Goal: Task Accomplishment & Management: Manage account settings

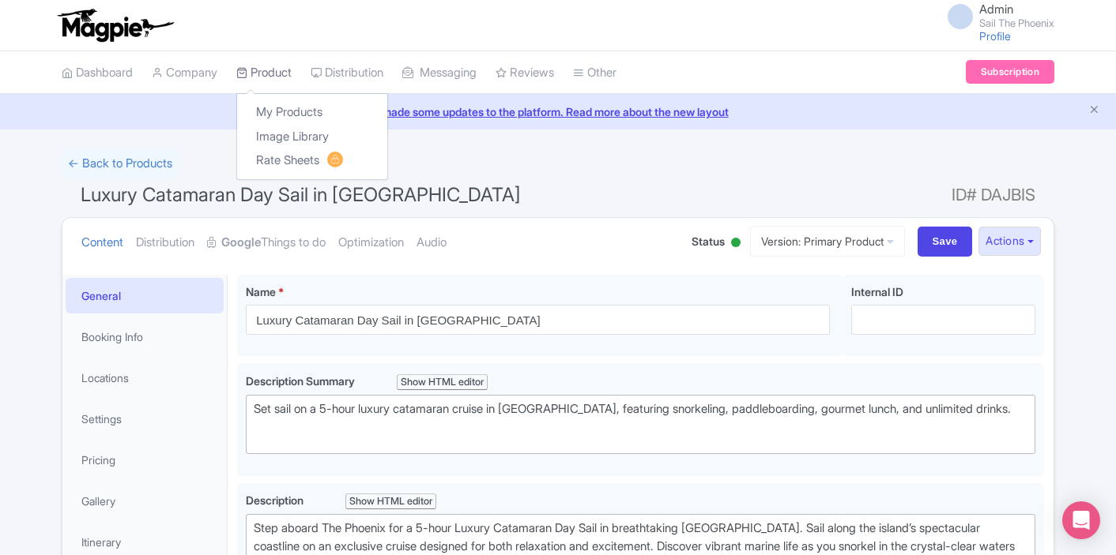
click at [275, 68] on link "Product" at bounding box center [263, 72] width 55 height 43
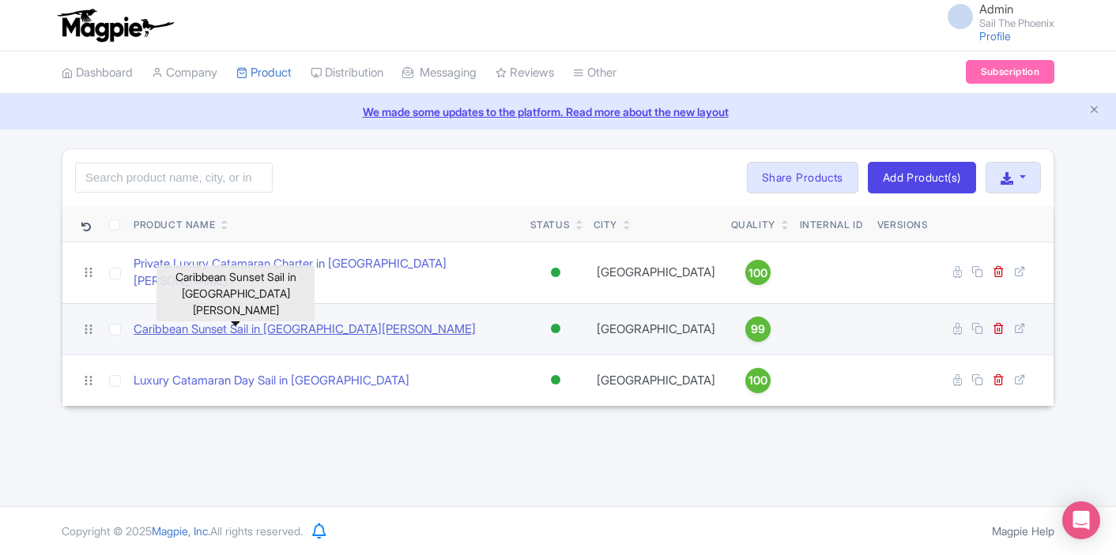
click at [306, 321] on link "Caribbean Sunset Sail in St. Maarten" at bounding box center [305, 330] width 342 height 18
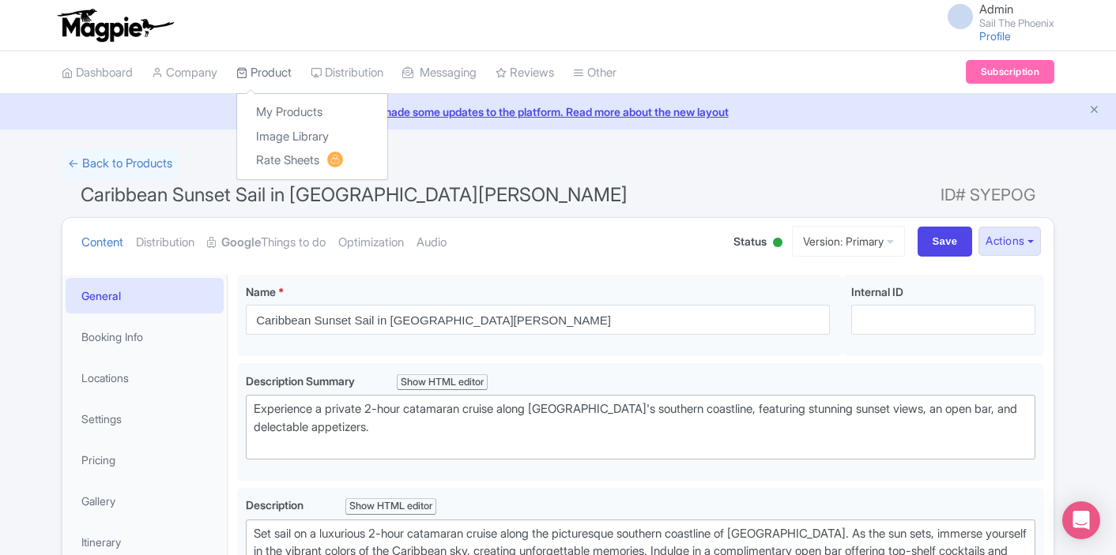
click at [279, 71] on link "Product" at bounding box center [263, 72] width 55 height 43
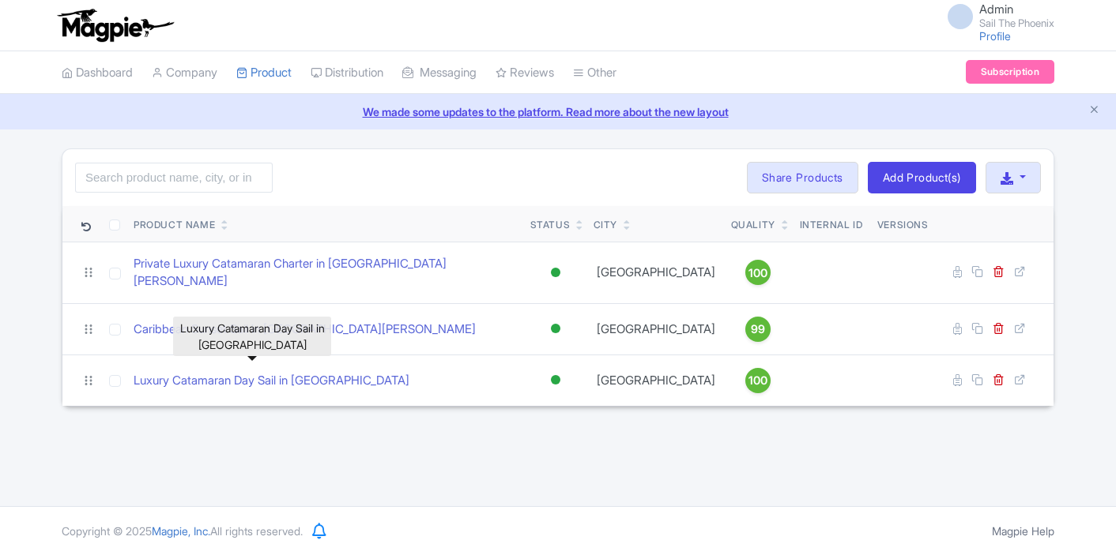
click at [286, 372] on link "Luxury Catamaran Day Sail in [GEOGRAPHIC_DATA]" at bounding box center [272, 381] width 276 height 18
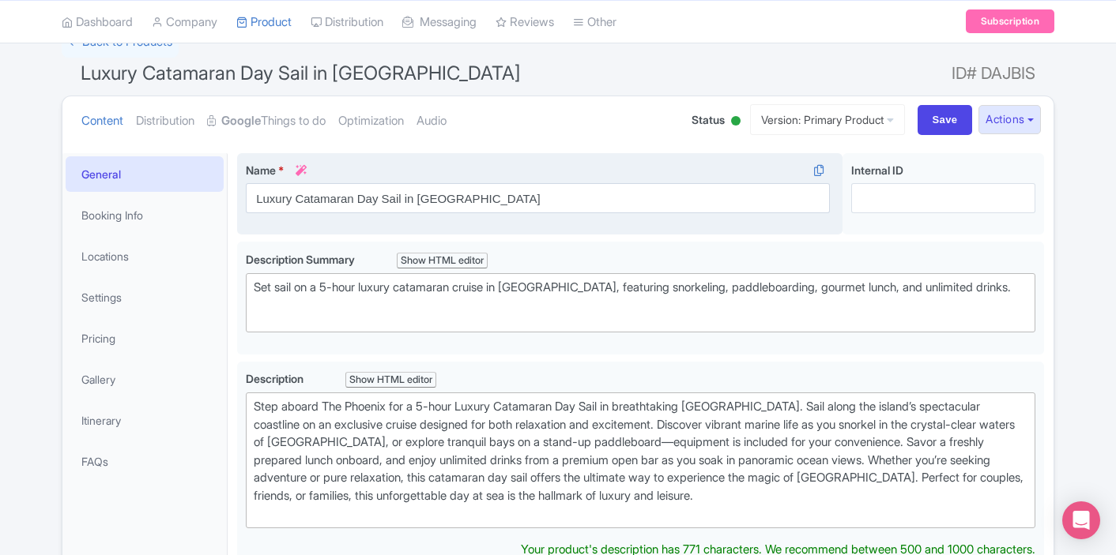
scroll to position [140, 0]
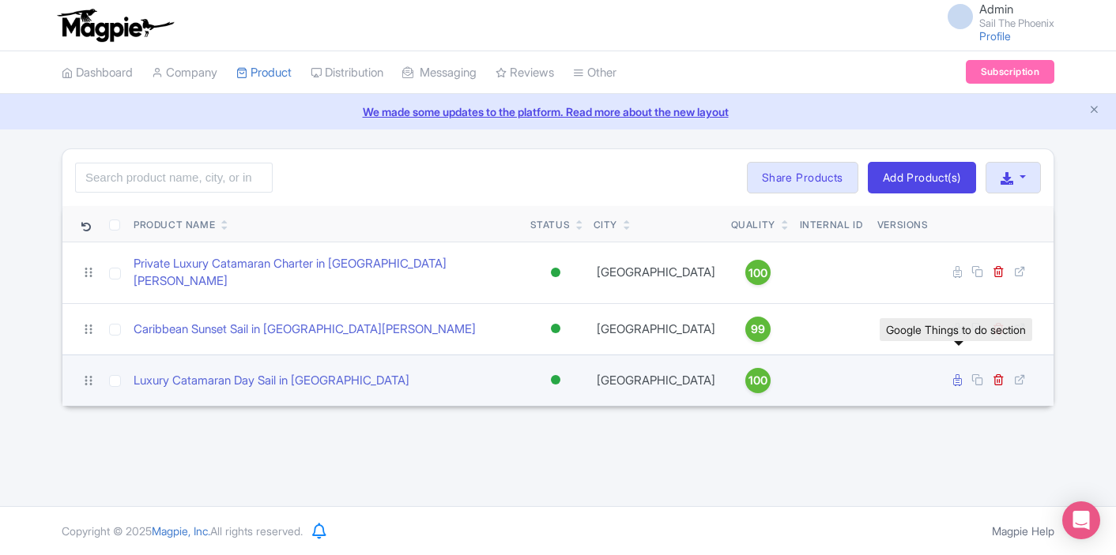
click at [964, 373] on link at bounding box center [959, 380] width 12 height 15
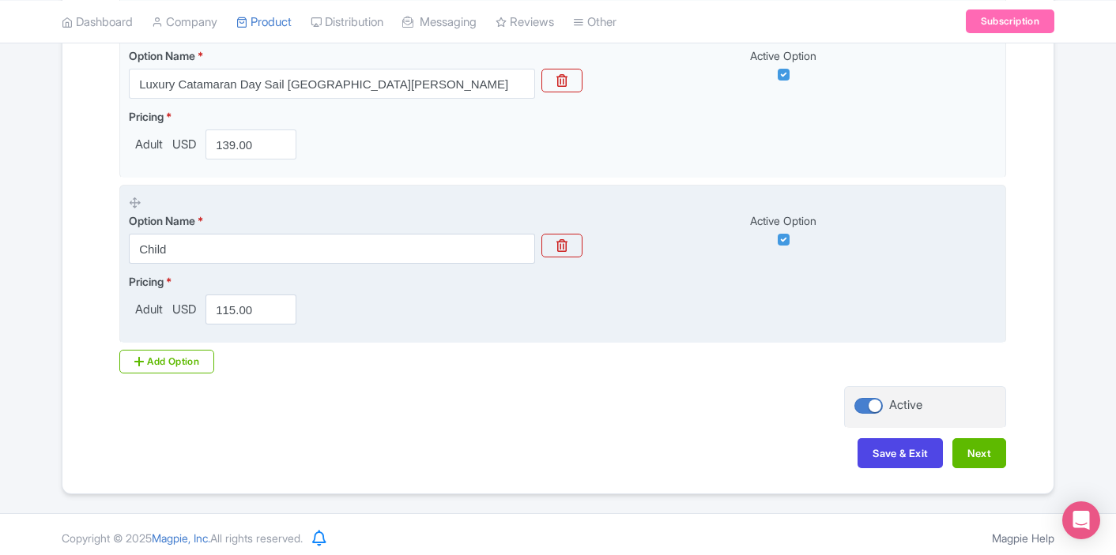
scroll to position [545, 0]
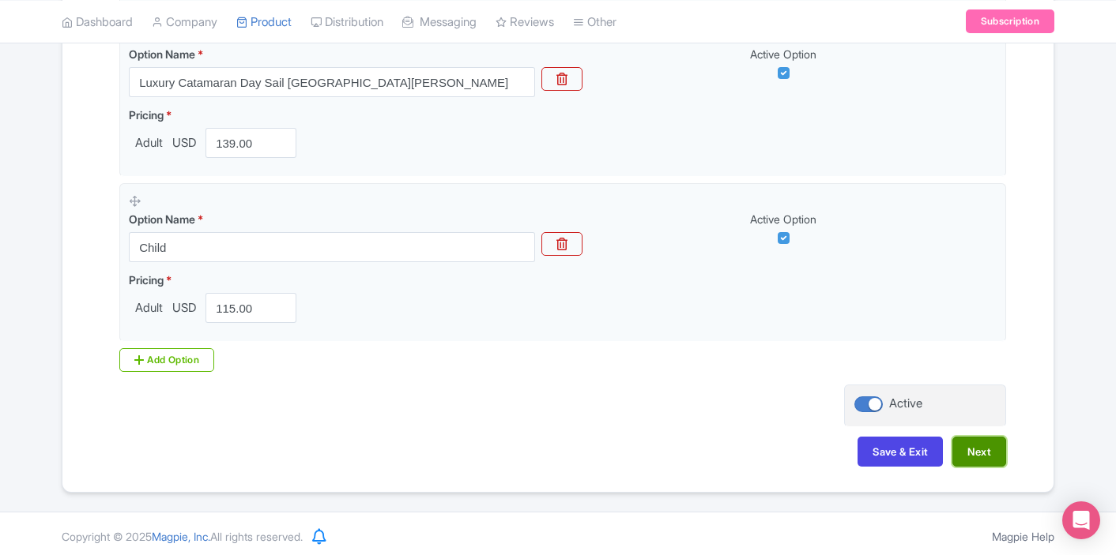
click at [983, 451] on button "Next" at bounding box center [979, 452] width 54 height 30
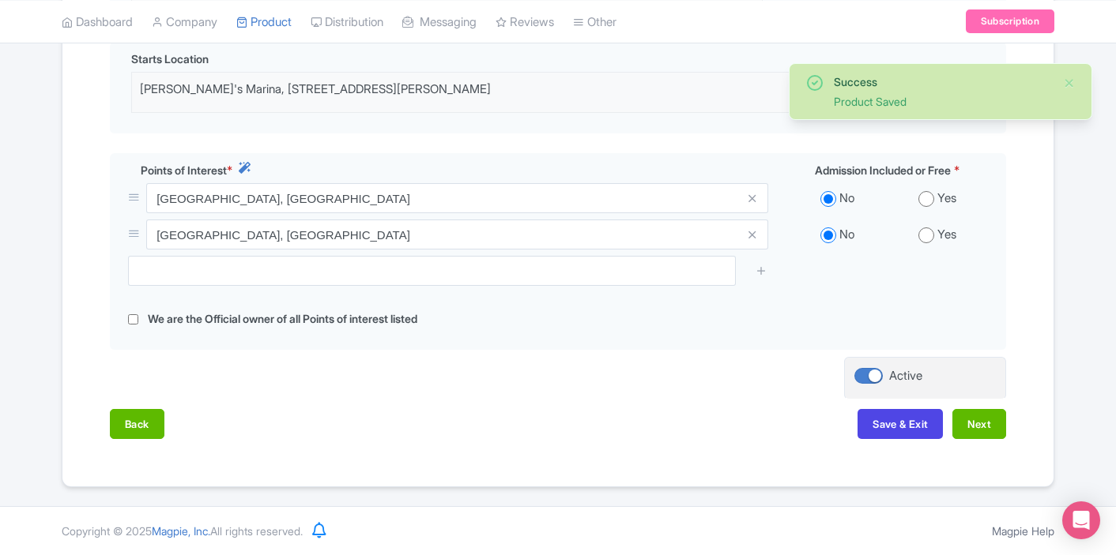
scroll to position [514, 0]
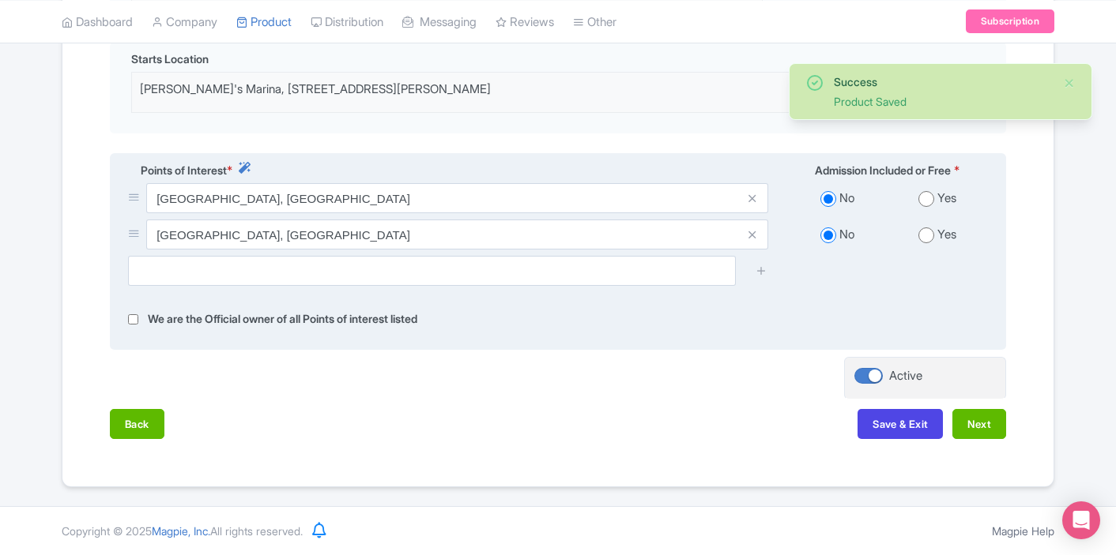
click at [927, 201] on input "radio" at bounding box center [926, 199] width 16 height 16
radio input "true"
click at [926, 217] on div "No Yes" at bounding box center [887, 201] width 220 height 36
click at [926, 235] on input "radio" at bounding box center [926, 236] width 16 height 16
radio input "true"
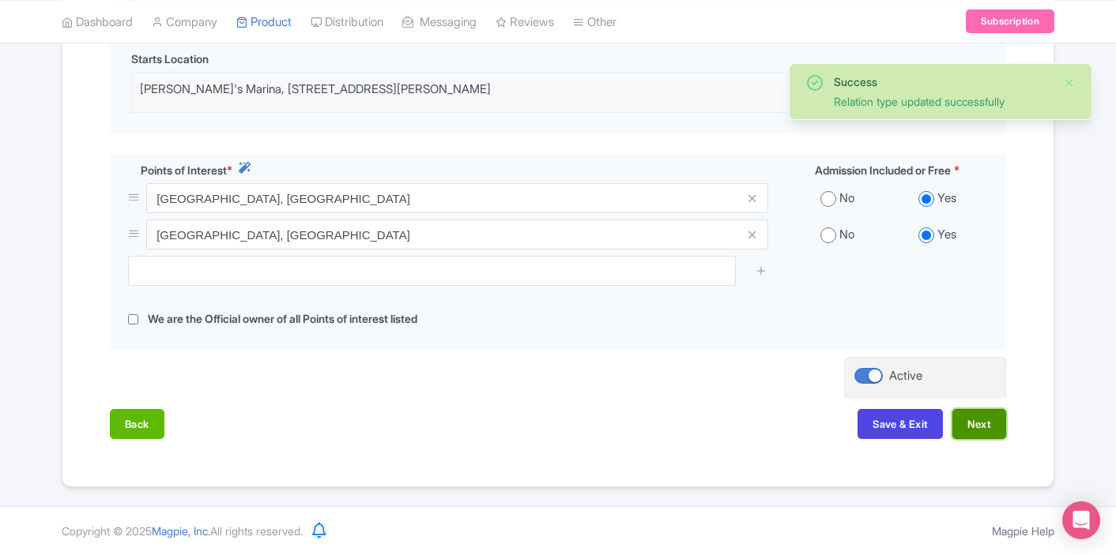
click at [984, 429] on button "Next" at bounding box center [979, 424] width 54 height 30
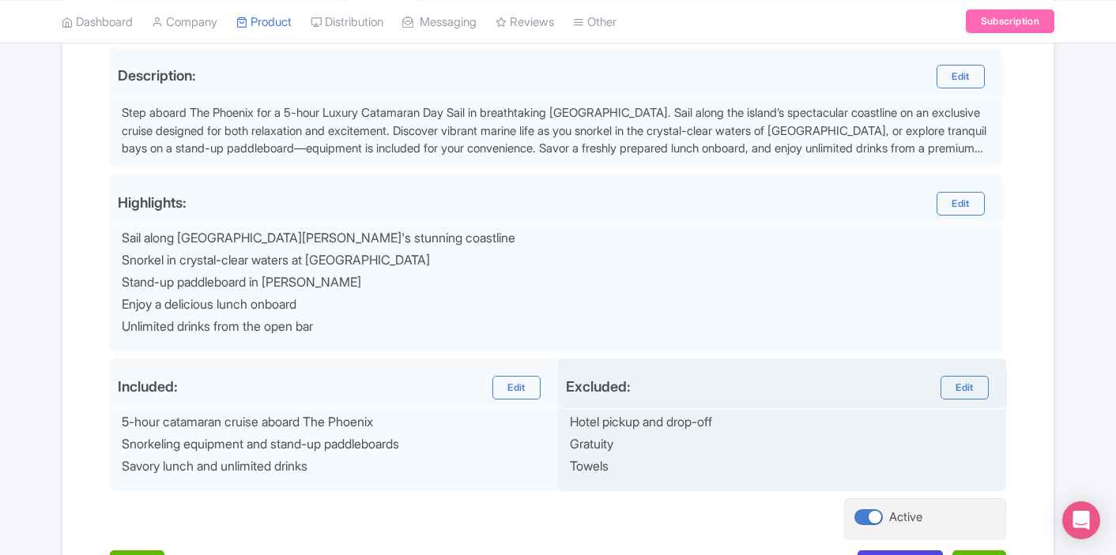
scroll to position [633, 0]
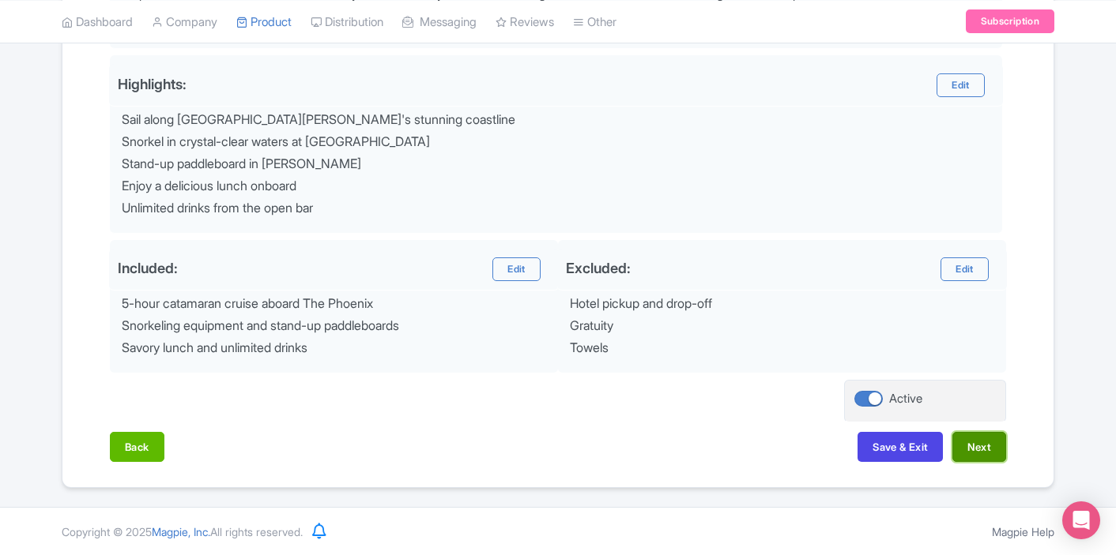
click at [969, 437] on button "Next" at bounding box center [979, 447] width 54 height 30
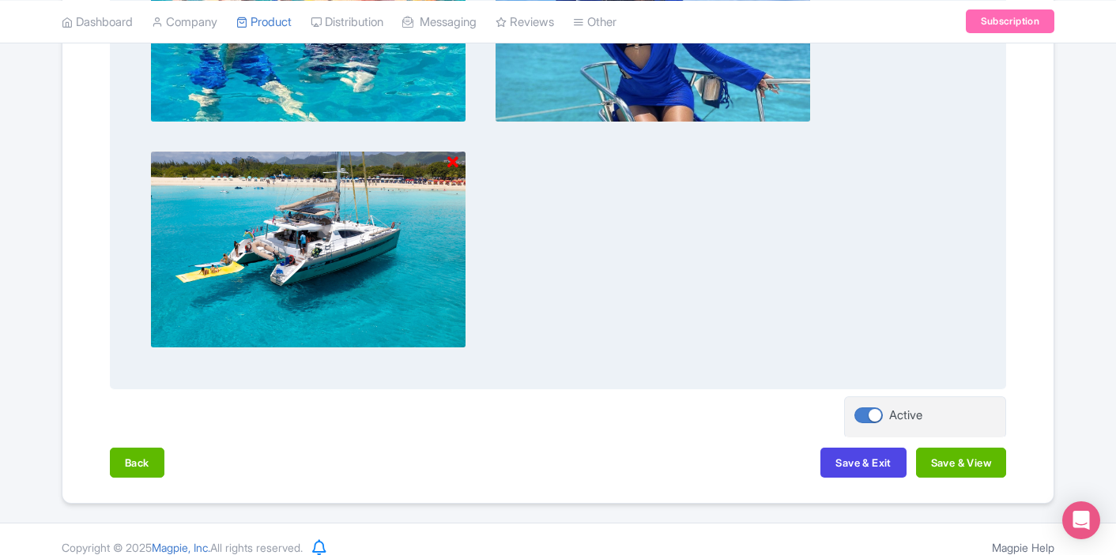
scroll to position [1409, 0]
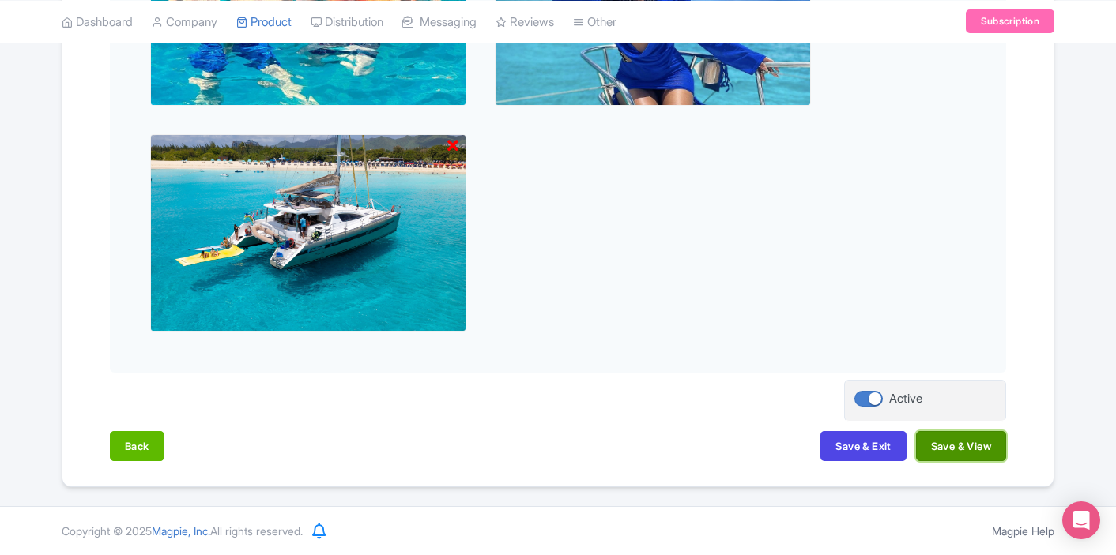
click at [926, 453] on button "Save & View" at bounding box center [961, 446] width 90 height 30
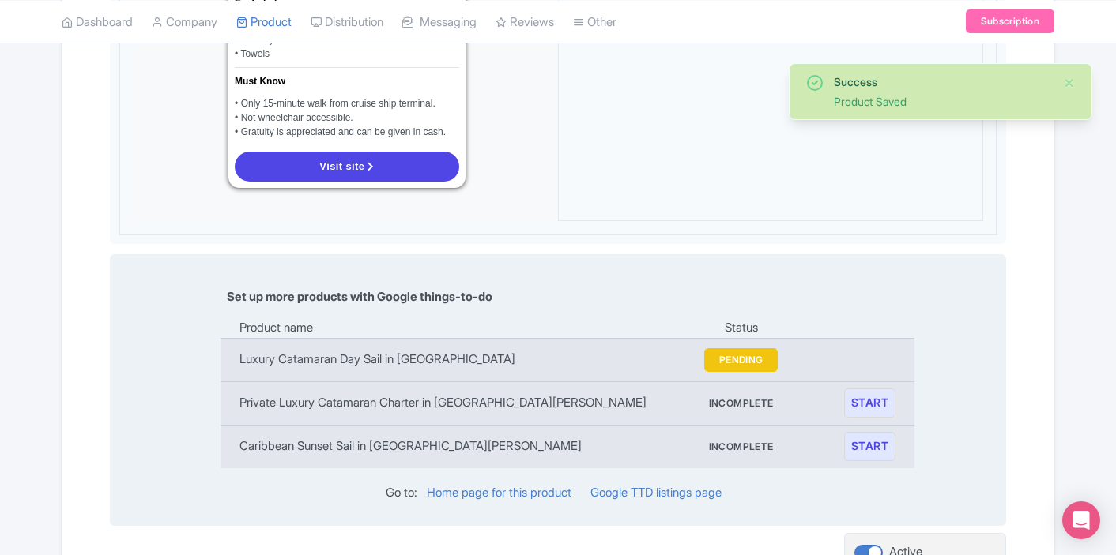
scroll to position [1598, 0]
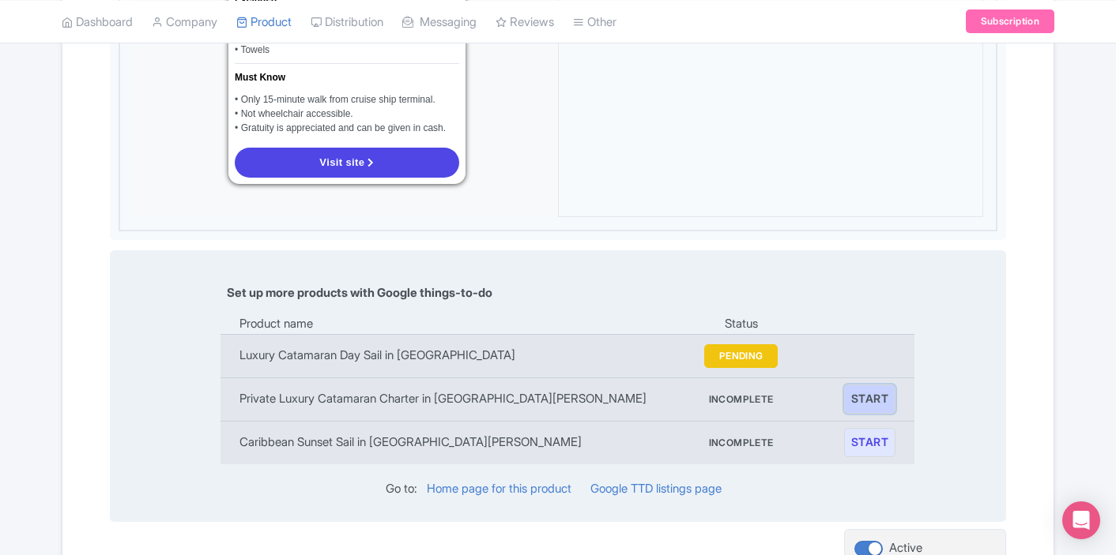
click at [871, 385] on link "START" at bounding box center [869, 399] width 51 height 29
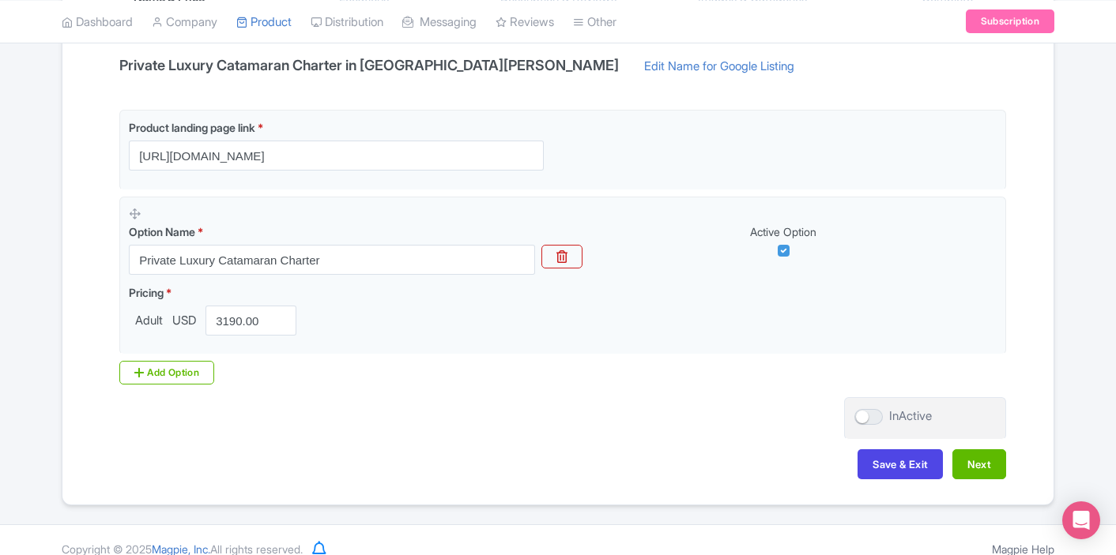
scroll to position [363, 0]
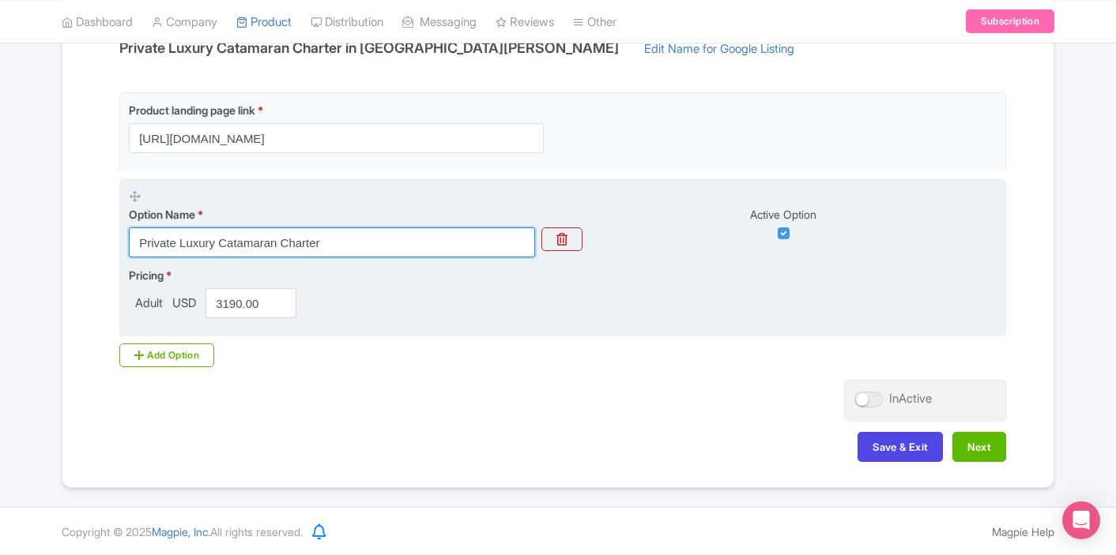
click at [351, 248] on input "Private Luxury Catamaran Charter" at bounding box center [332, 243] width 406 height 30
click at [137, 238] on input "Private Luxury Catamaran Charter" at bounding box center [332, 243] width 406 height 30
click at [350, 231] on input "Private Luxury Catamaran Charter" at bounding box center [332, 243] width 406 height 30
click at [345, 241] on input "Private Luxury Catamaran Charter" at bounding box center [332, 243] width 406 height 30
click at [140, 240] on input "Private Luxury Catamaran Charter" at bounding box center [332, 243] width 406 height 30
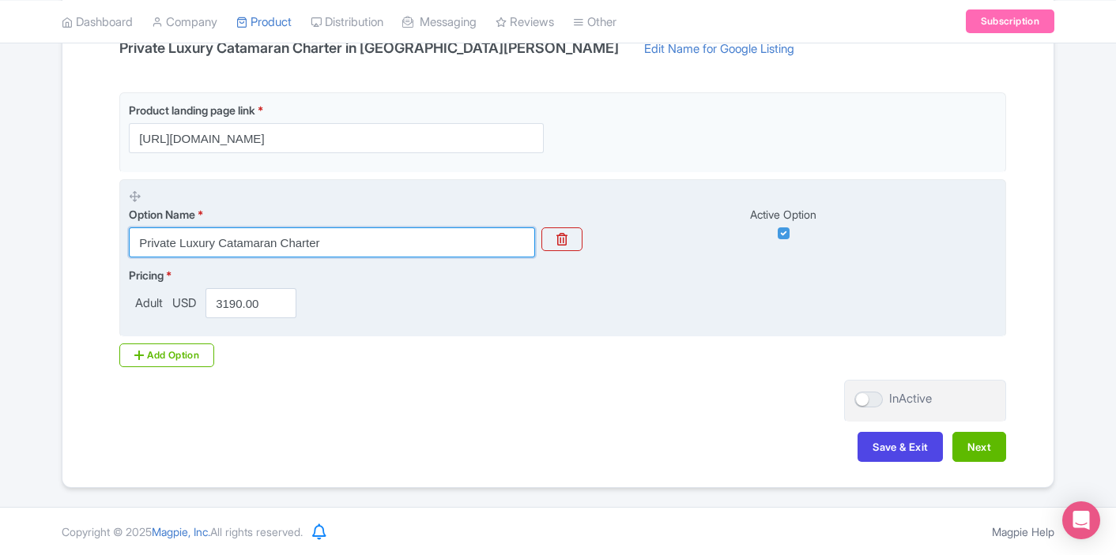
click at [339, 243] on input "Private Luxury Catamaran Charter" at bounding box center [332, 243] width 406 height 30
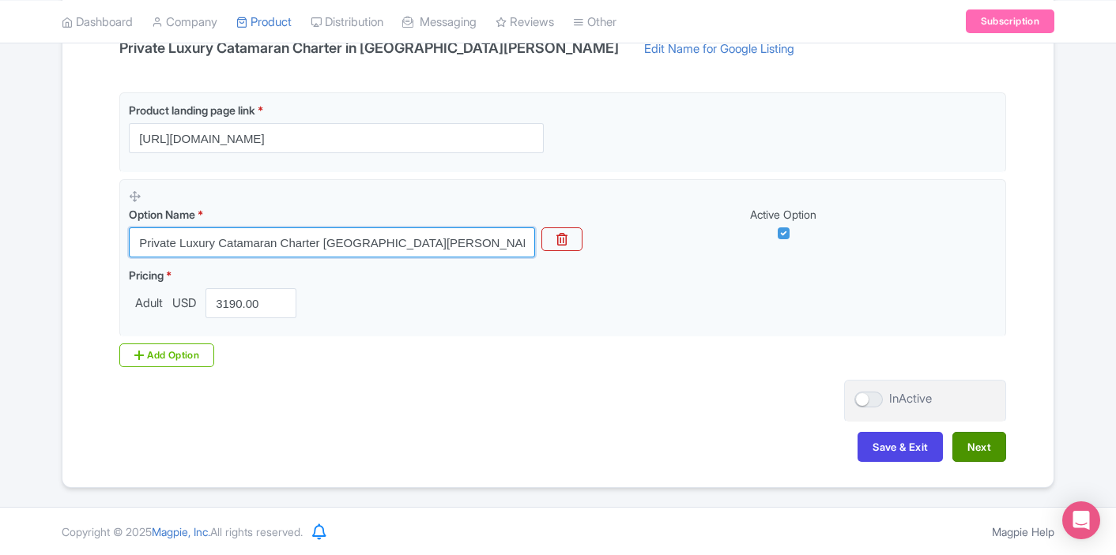
type input "Private Luxury Catamaran Charter St. Maarten"
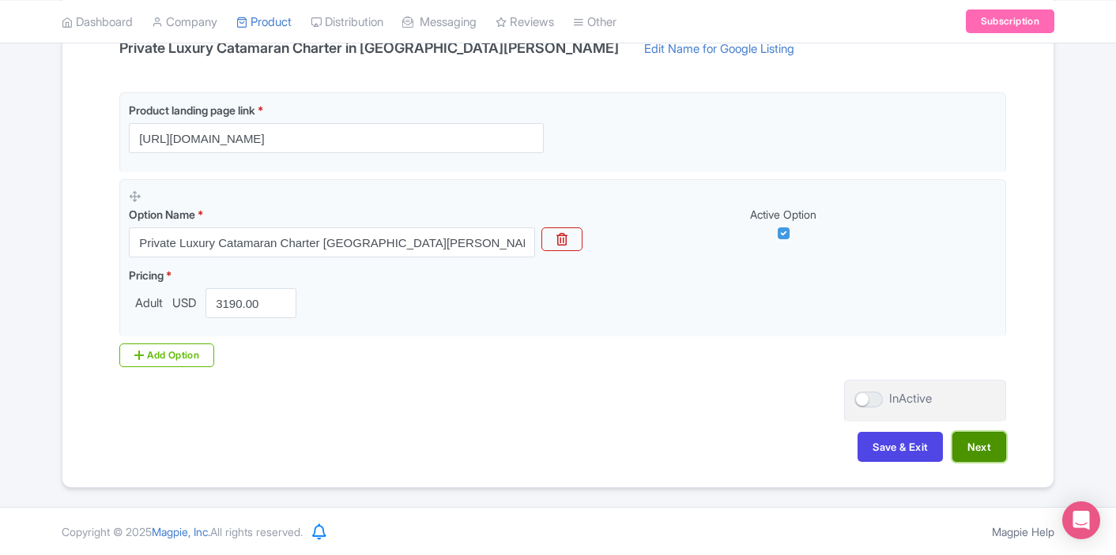
click at [994, 446] on button "Next" at bounding box center [979, 447] width 54 height 30
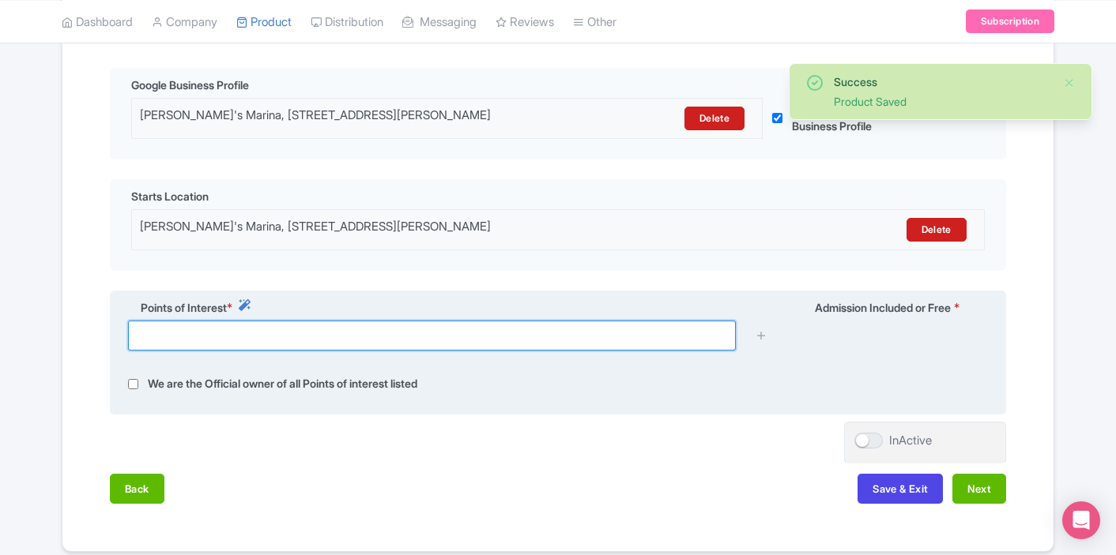
click at [446, 339] on input "text" at bounding box center [432, 336] width 608 height 30
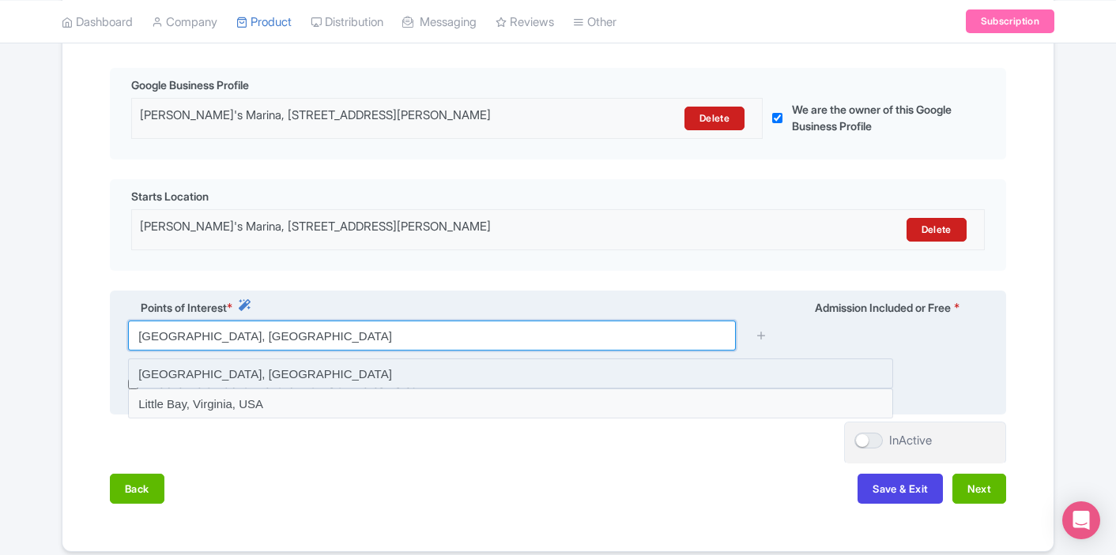
type input "Little Bay, Sint Maarten"
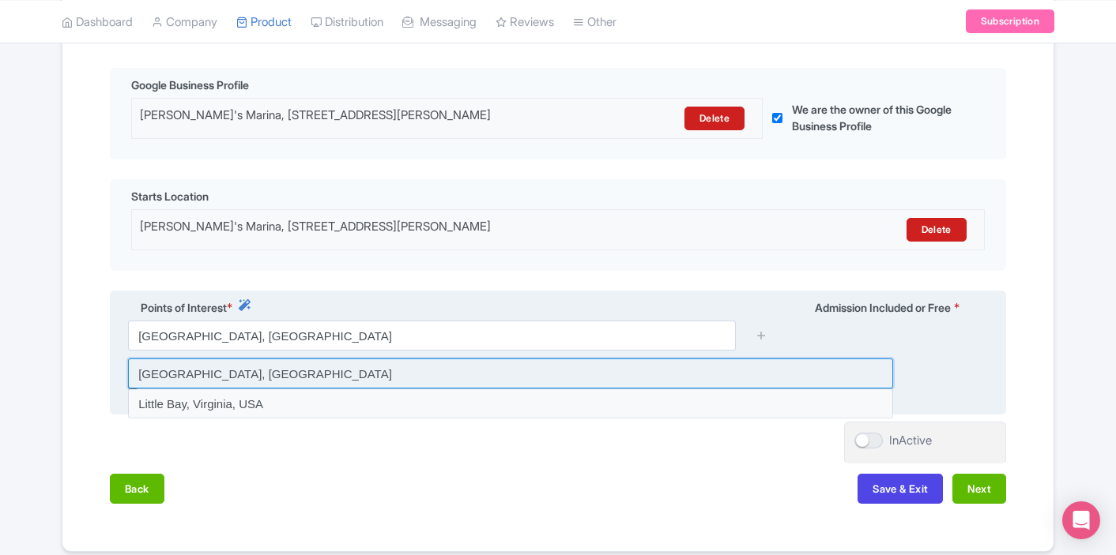
click at [471, 374] on input at bounding box center [510, 374] width 765 height 30
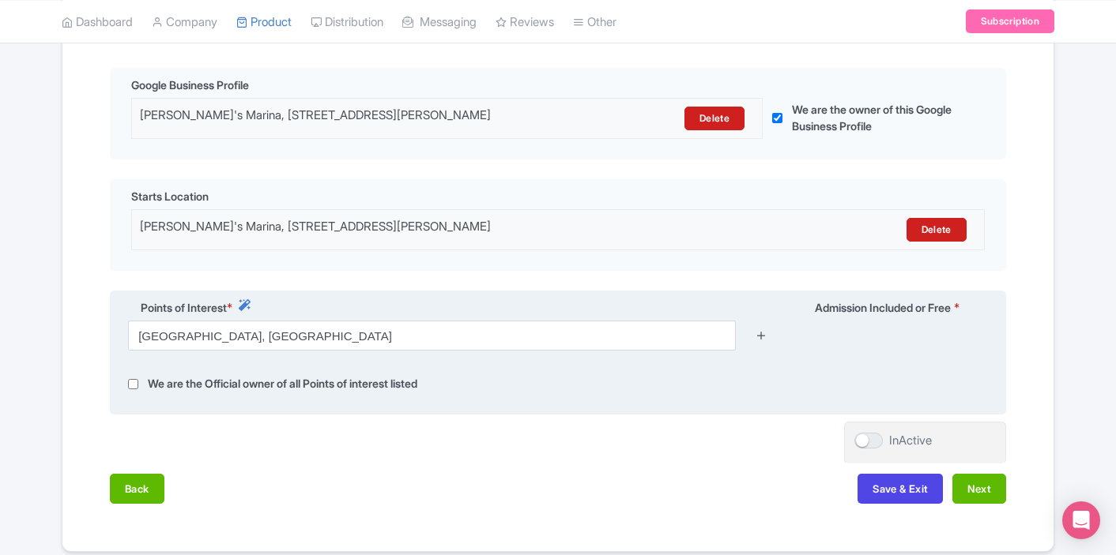
click at [763, 336] on icon at bounding box center [761, 335] width 12 height 12
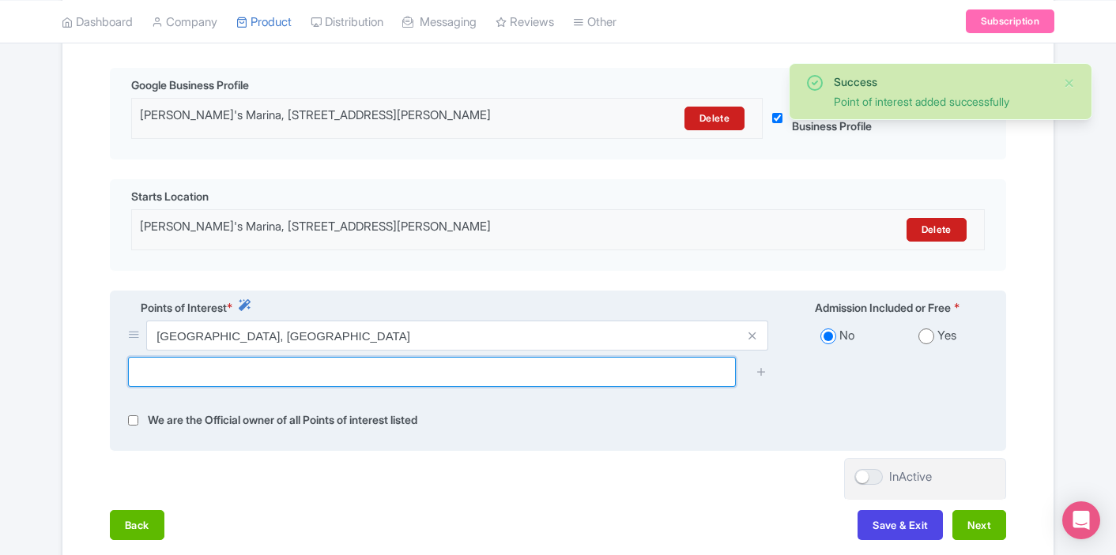
click at [514, 382] on input "text" at bounding box center [432, 372] width 608 height 30
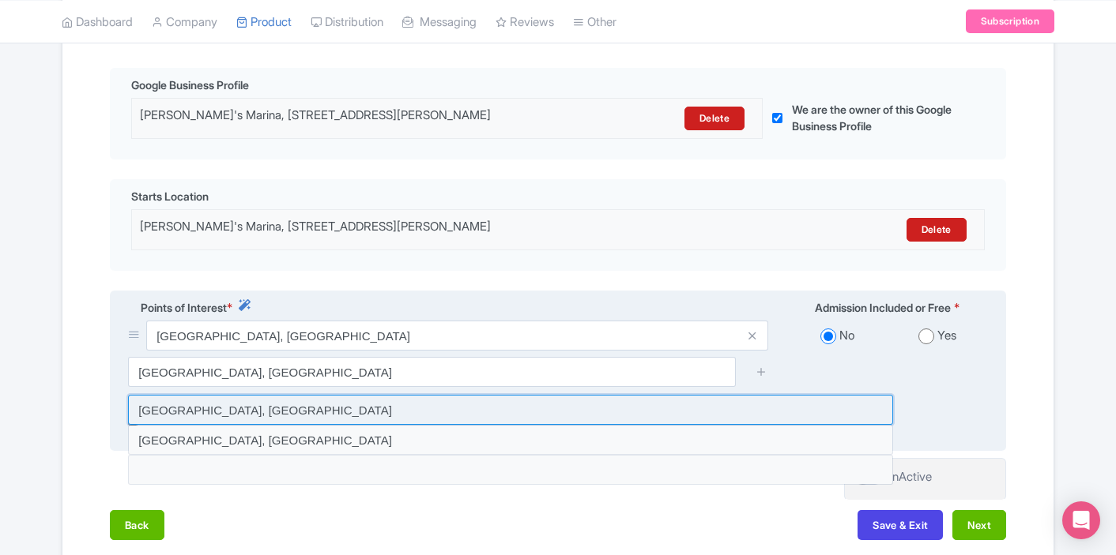
click at [454, 408] on input at bounding box center [510, 410] width 765 height 30
type input "Mullet Bay Beach, Sint Maarten"
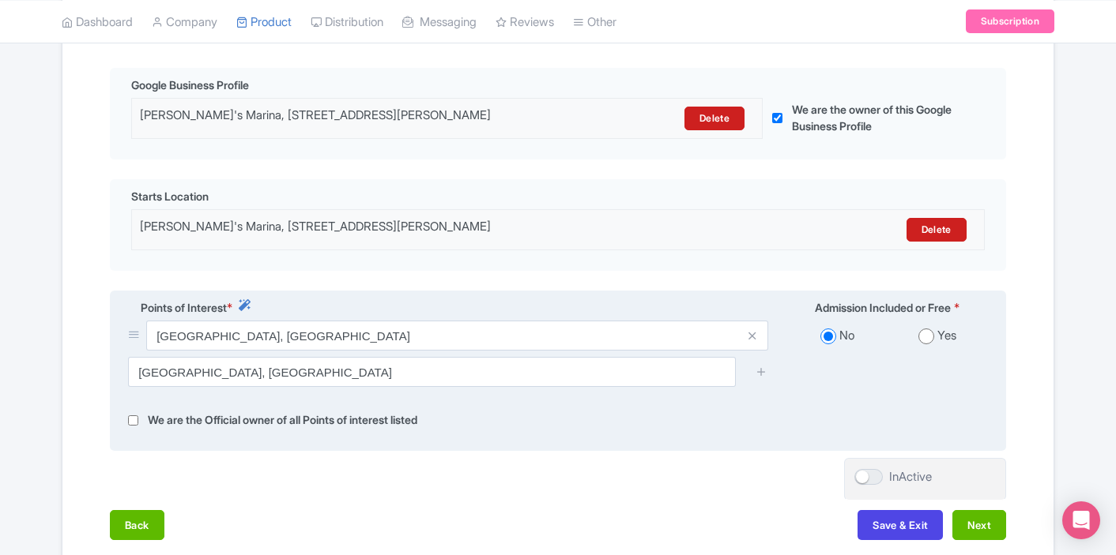
click at [921, 340] on input "radio" at bounding box center [926, 337] width 16 height 16
radio input "true"
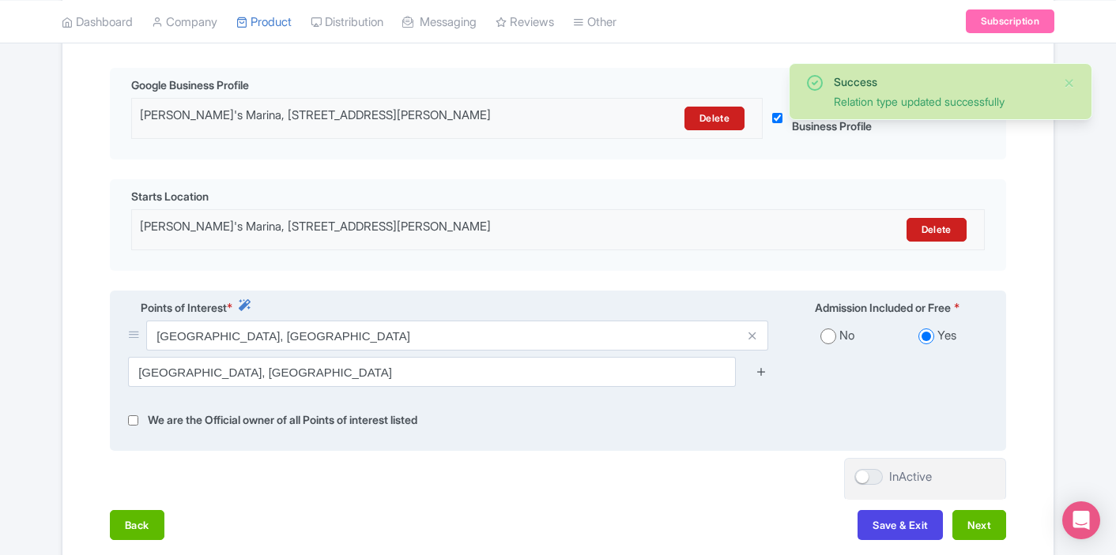
click at [759, 374] on icon at bounding box center [761, 372] width 12 height 12
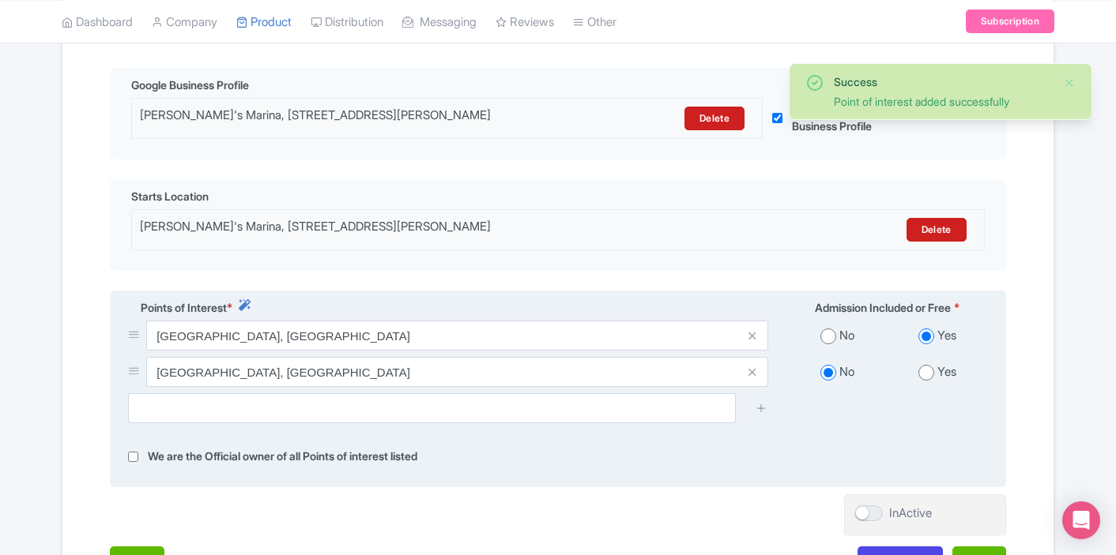
click at [932, 376] on input "radio" at bounding box center [926, 373] width 16 height 16
radio input "true"
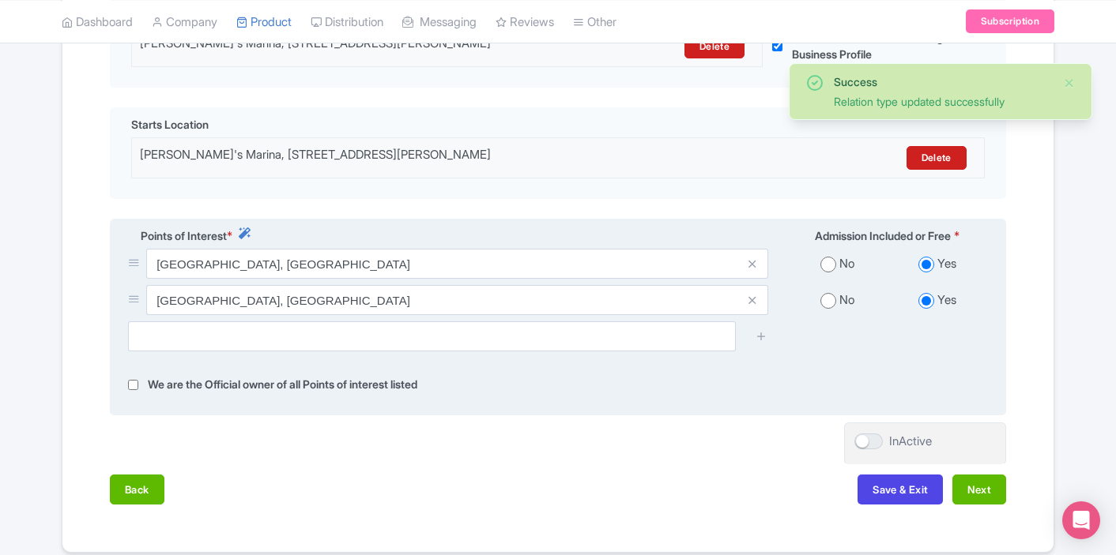
scroll to position [438, 0]
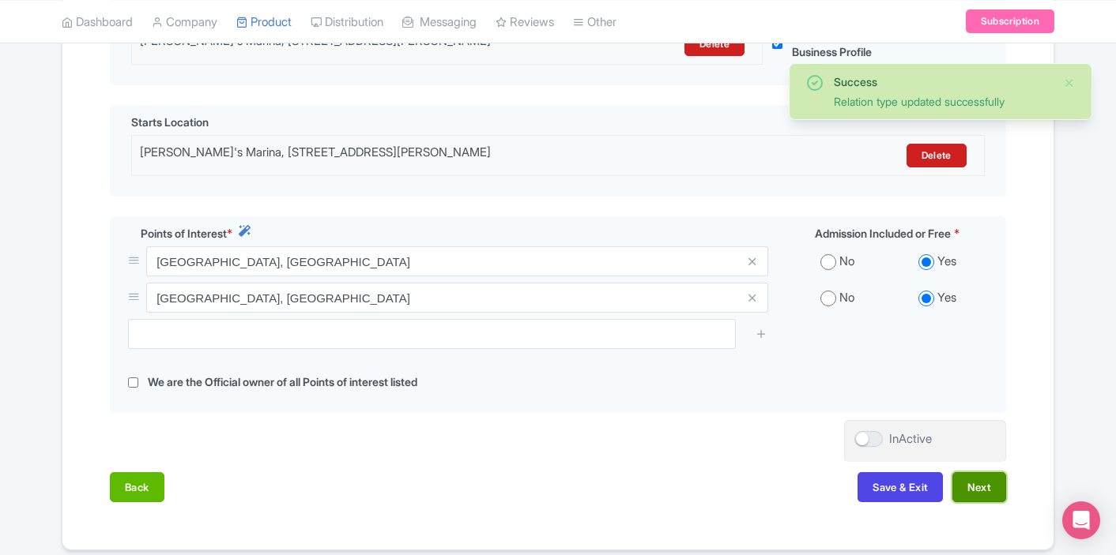
click at [972, 488] on button "Next" at bounding box center [979, 487] width 54 height 30
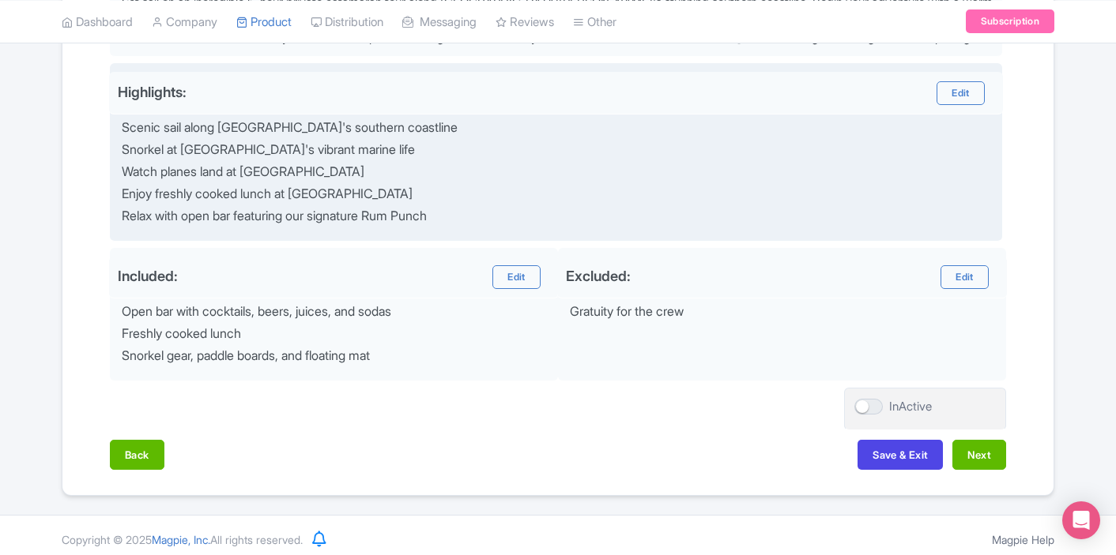
scroll to position [629, 0]
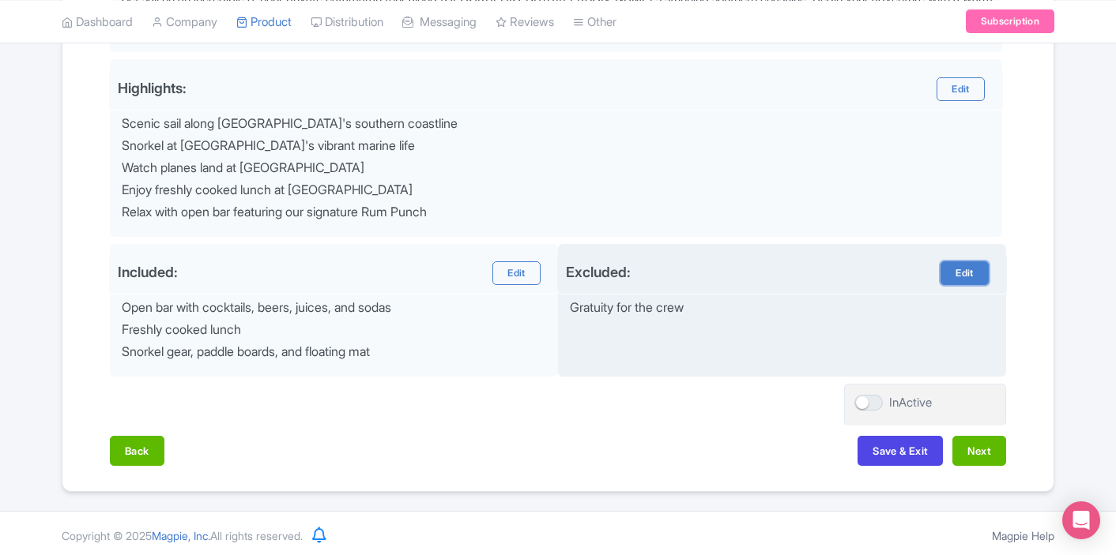
click at [969, 271] on link "Edit" at bounding box center [963, 274] width 47 height 24
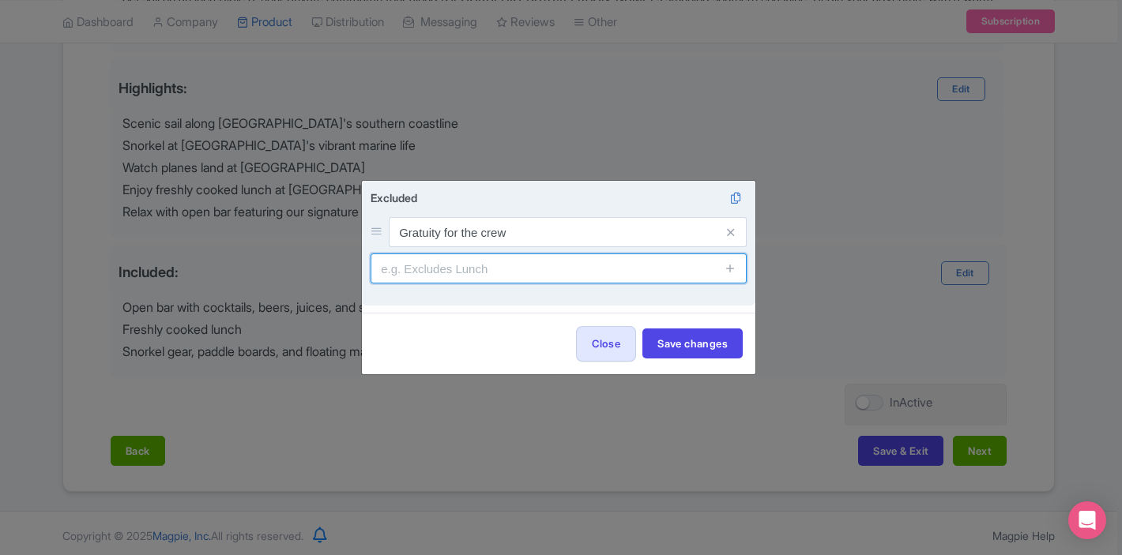
click at [582, 271] on input "text" at bounding box center [559, 269] width 376 height 30
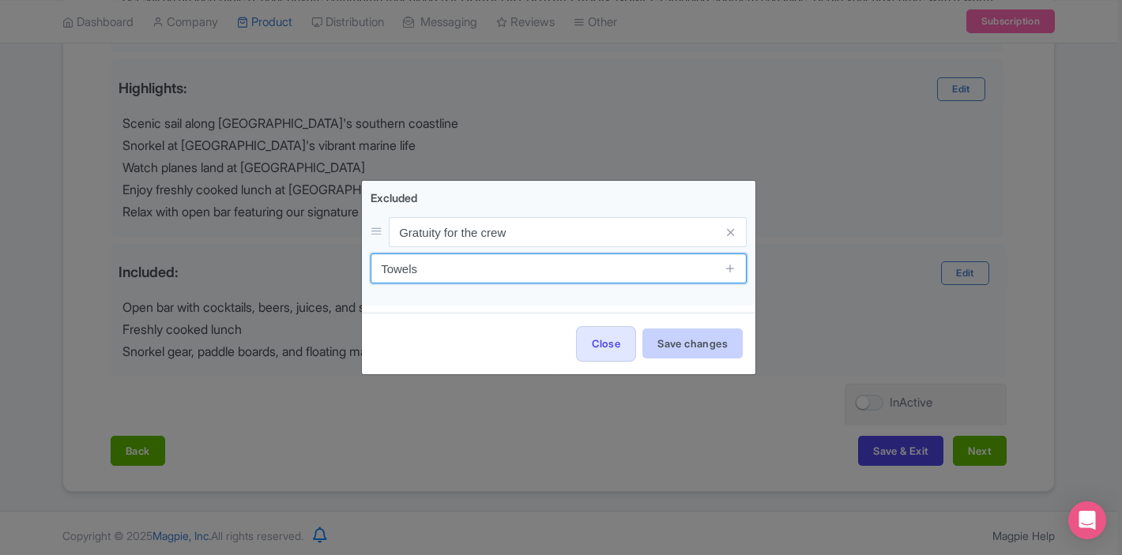
type input "Towels"
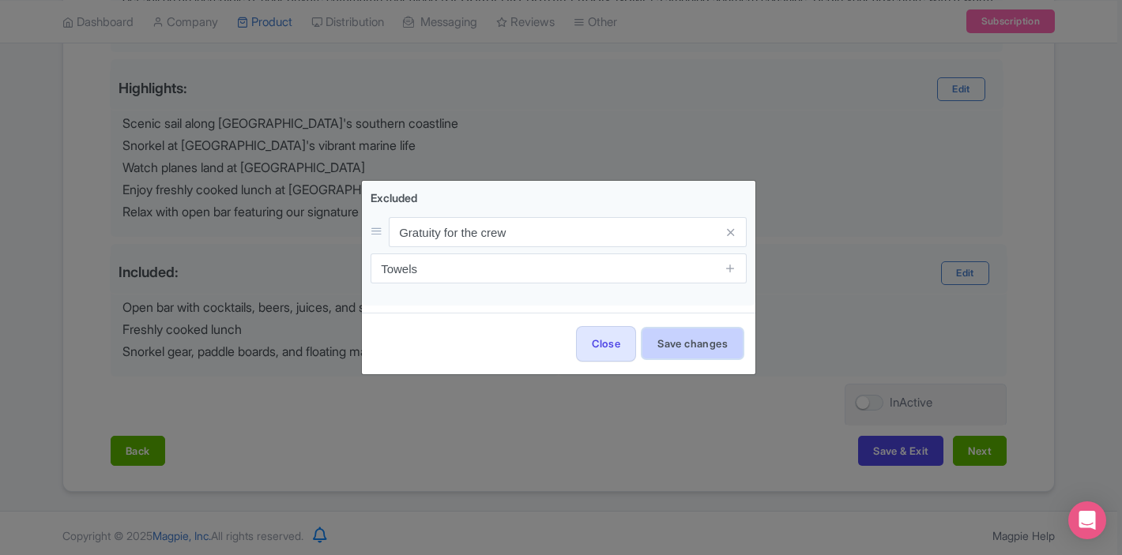
click at [673, 352] on button "Save changes" at bounding box center [692, 344] width 100 height 30
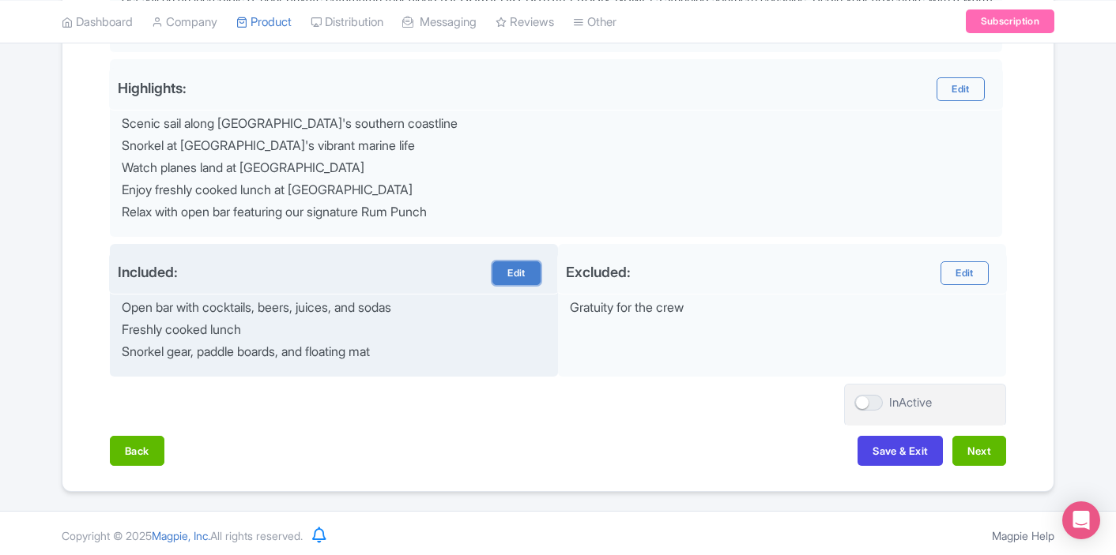
click at [503, 271] on link "Edit" at bounding box center [515, 274] width 47 height 24
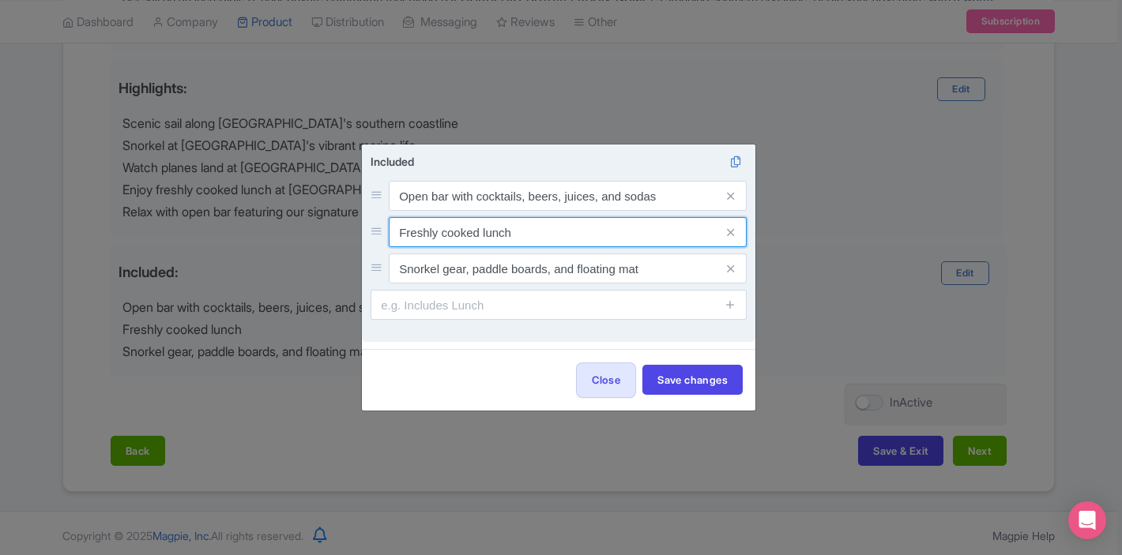
click at [574, 230] on input "Freshly cooked lunch" at bounding box center [568, 232] width 358 height 30
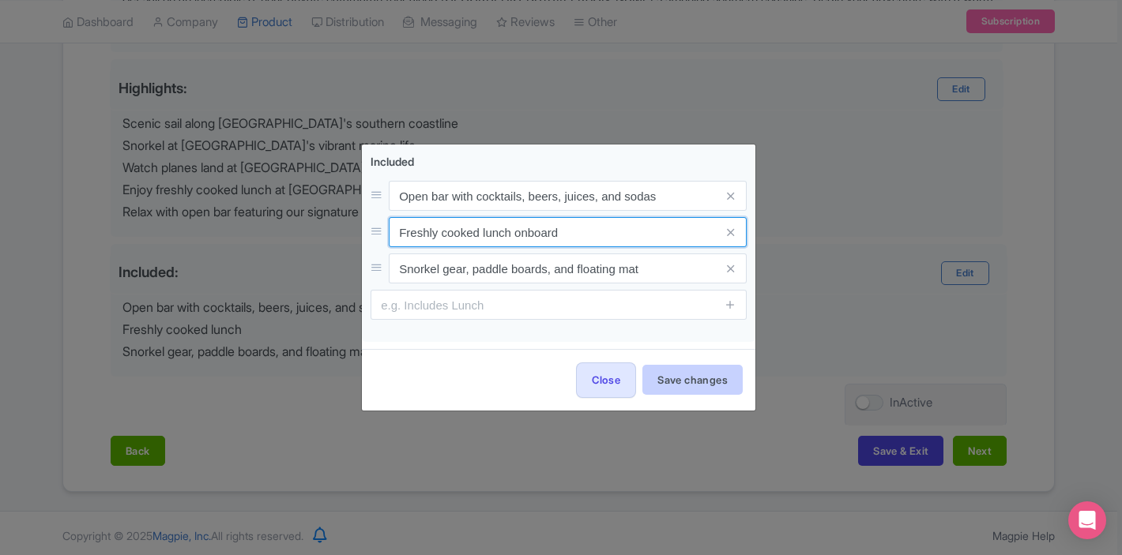
type input "Freshly cooked lunch onboard"
click at [721, 379] on button "Save changes" at bounding box center [692, 380] width 100 height 30
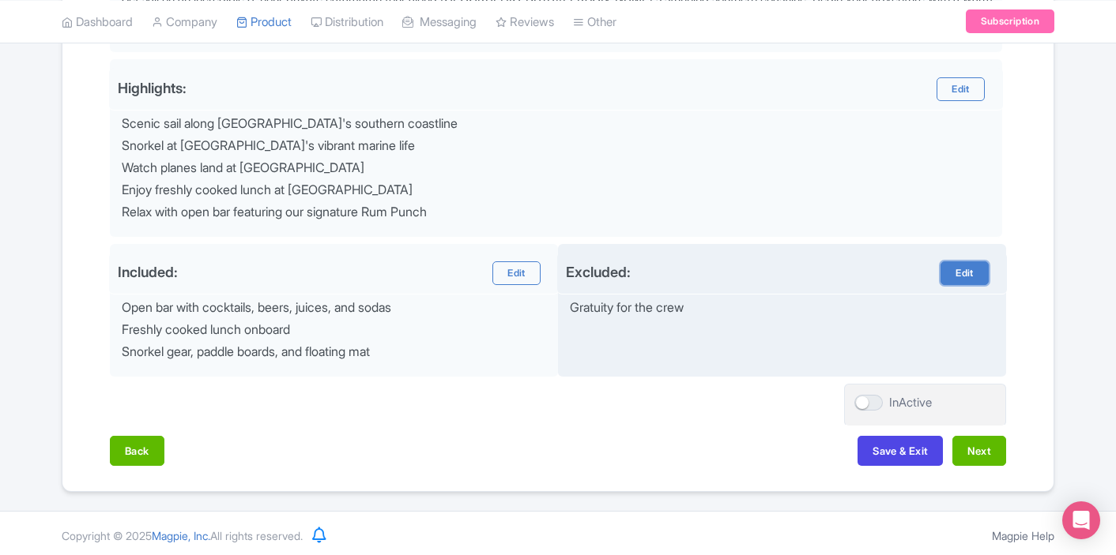
click at [968, 262] on link "Edit" at bounding box center [963, 274] width 47 height 24
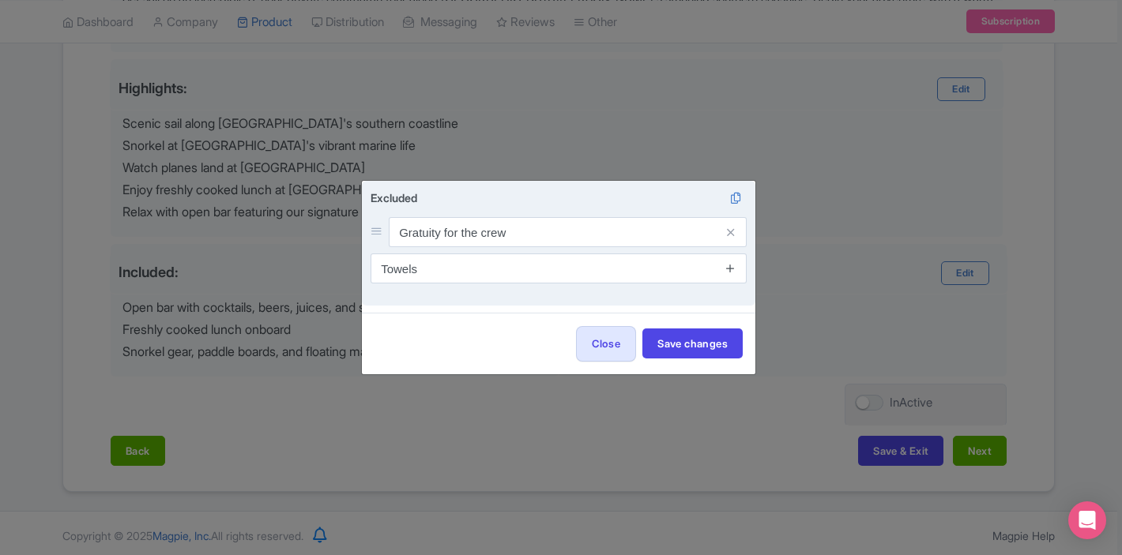
click at [736, 270] on icon at bounding box center [731, 268] width 12 height 12
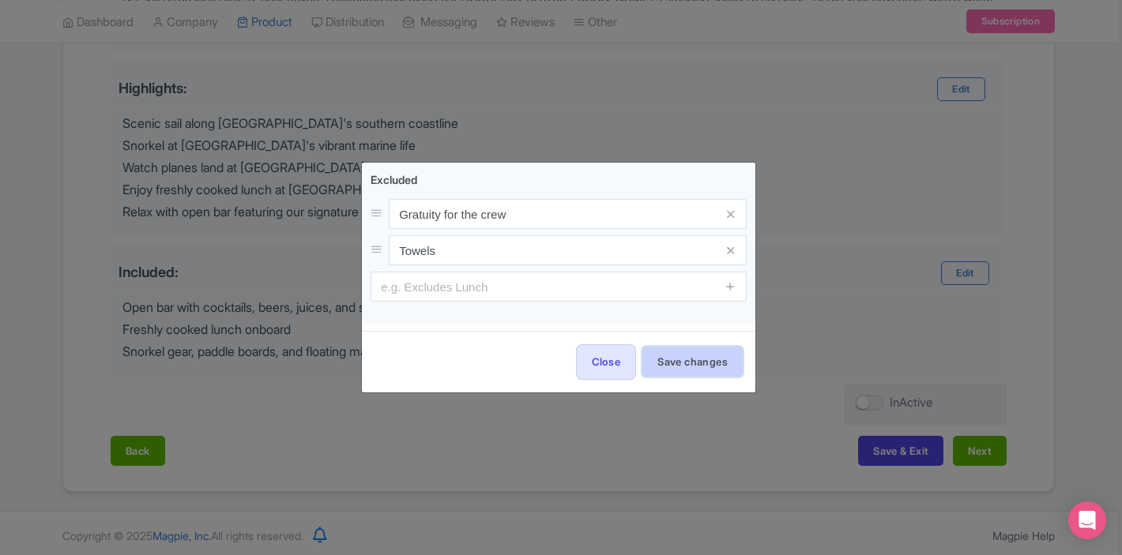
click at [711, 359] on button "Save changes" at bounding box center [692, 362] width 100 height 30
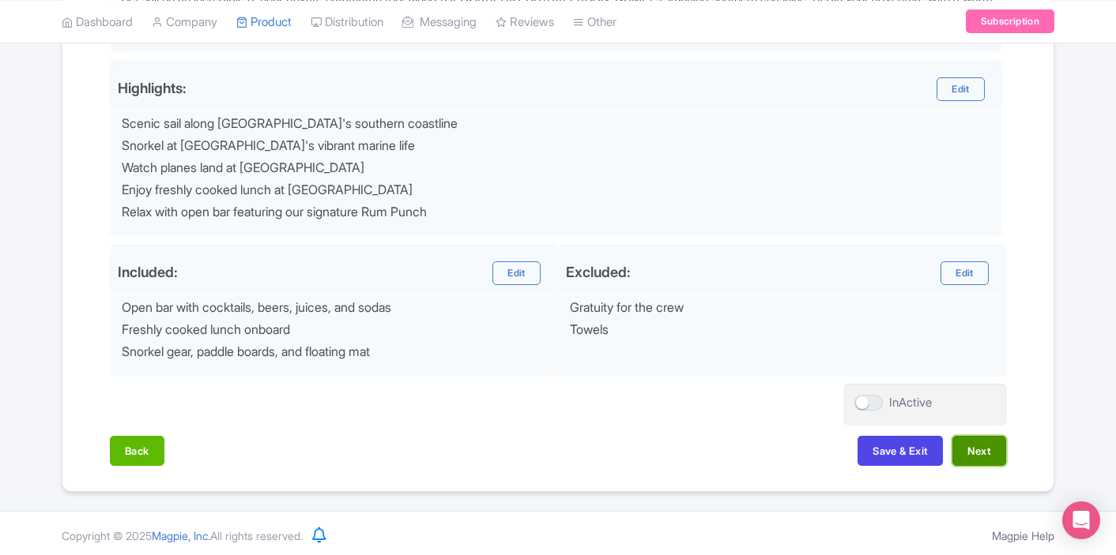
click at [974, 441] on button "Next" at bounding box center [979, 451] width 54 height 30
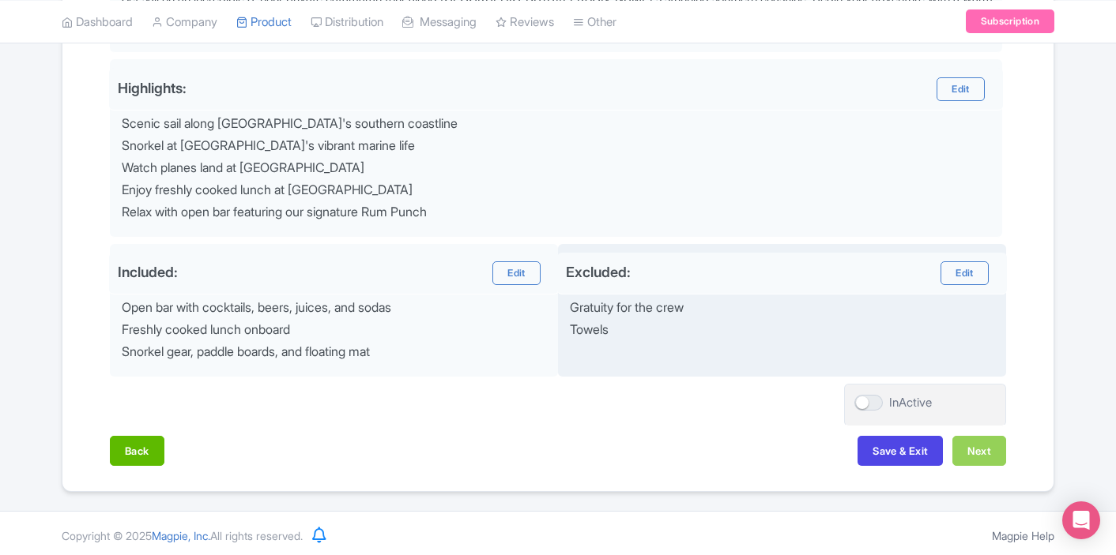
scroll to position [259, 0]
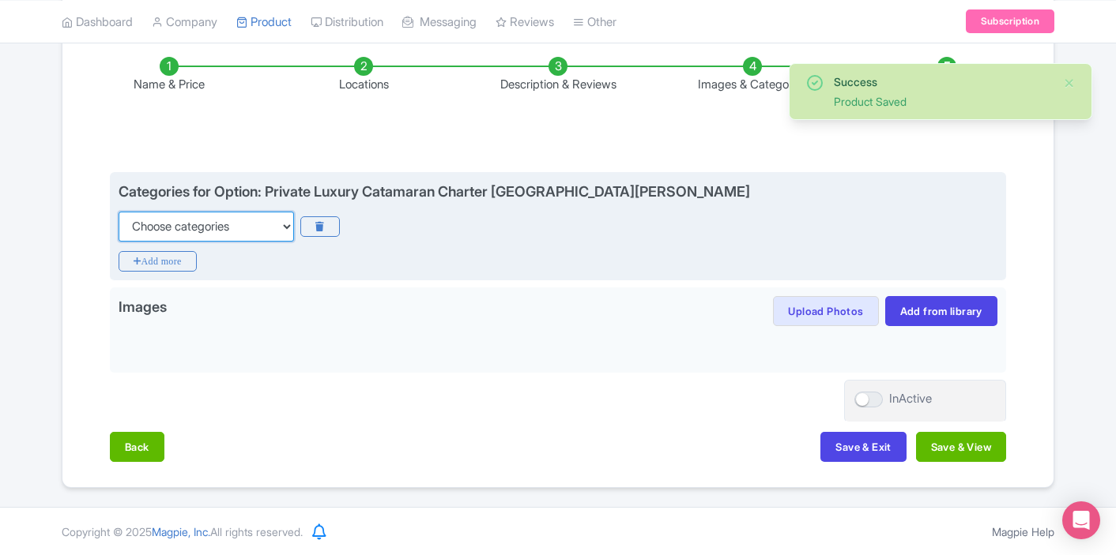
click at [246, 231] on select "Choose categories Adults Only Animals Audio Guide Beaches Bike Tours Boat Tours…" at bounding box center [206, 227] width 175 height 30
click at [119, 212] on select "Choose categories Adults Only Animals Audio Guide Beaches Bike Tours Boat Tours…" at bounding box center [206, 227] width 175 height 30
click at [255, 231] on select "Choose categories Adults Only Animals Audio Guide Beaches Bike Tours Boat Tours…" at bounding box center [206, 227] width 175 height 30
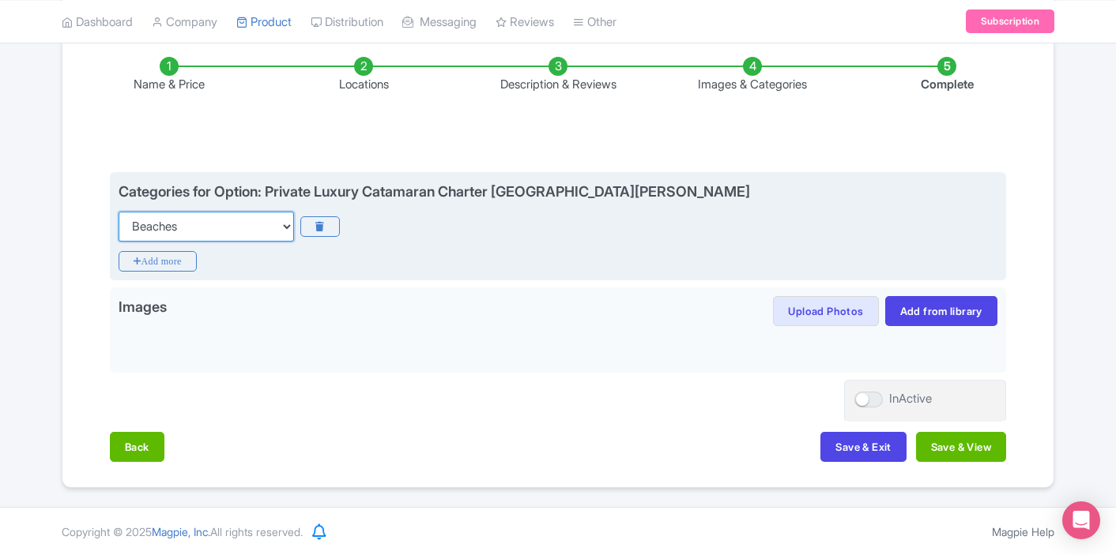
select select "day-trips"
click at [119, 212] on select "Choose categories Adults Only Animals Audio Guide Beaches Bike Tours Boat Tours…" at bounding box center [206, 227] width 175 height 30
click at [179, 261] on icon "Add more" at bounding box center [158, 261] width 78 height 21
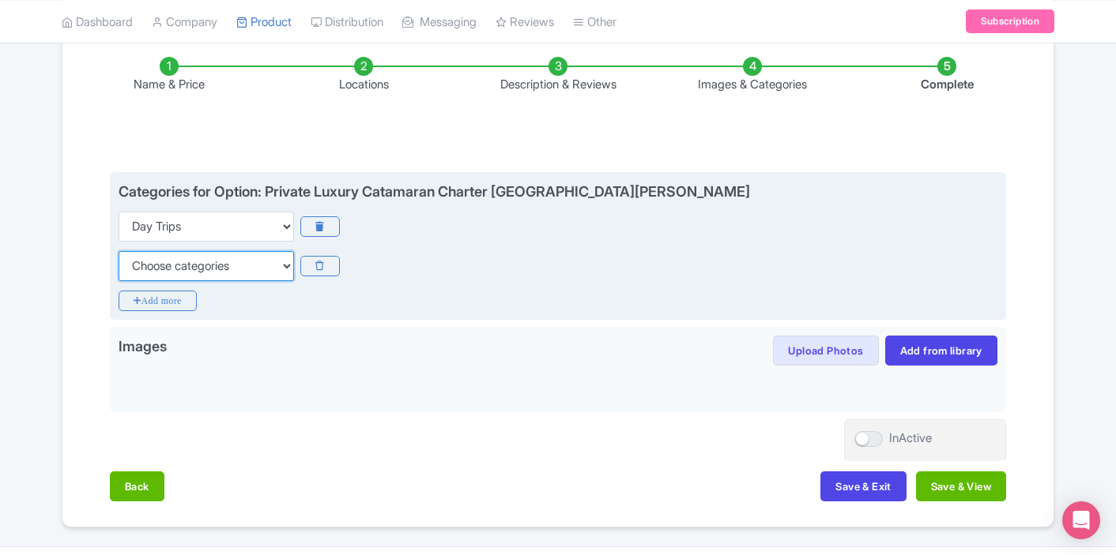
click at [224, 269] on select "Choose categories Adults Only Animals Audio Guide Beaches Bike Tours Boat Tours…" at bounding box center [206, 266] width 175 height 30
select select "boat-tours"
click at [119, 251] on select "Choose categories Adults Only Animals Audio Guide Beaches Bike Tours Boat Tours…" at bounding box center [206, 266] width 175 height 30
click at [179, 296] on icon "Add more" at bounding box center [158, 301] width 78 height 21
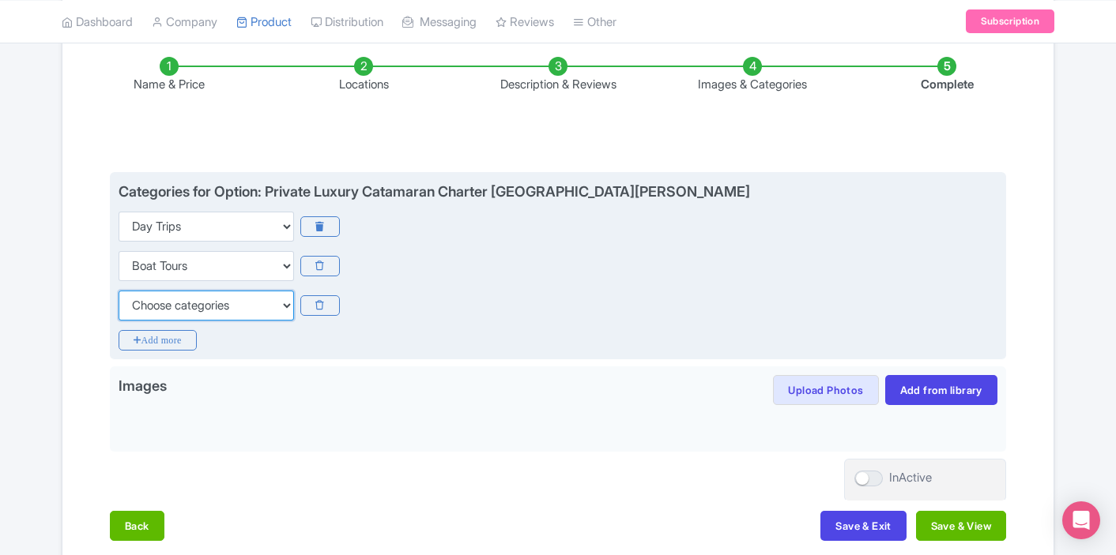
click at [206, 308] on select "Choose categories Adults Only Animals Audio Guide Beaches Bike Tours Boat Tours…" at bounding box center [206, 306] width 175 height 30
click at [119, 291] on select "Choose categories Adults Only Animals Audio Guide Beaches Bike Tours Boat Tours…" at bounding box center [206, 306] width 175 height 30
click at [226, 311] on select "Choose categories Adults Only Animals Audio Guide Beaches Bike Tours Boat Tours…" at bounding box center [206, 306] width 175 height 30
select select "food"
click at [119, 291] on select "Choose categories Adults Only Animals Audio Guide Beaches Bike Tours Boat Tours…" at bounding box center [206, 306] width 175 height 30
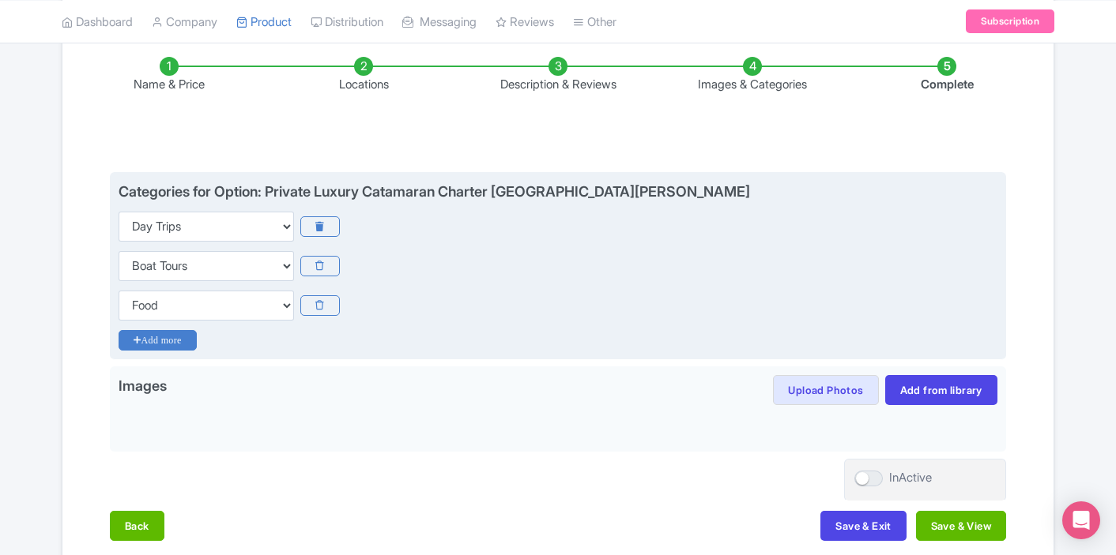
click at [177, 342] on icon "Add more" at bounding box center [158, 340] width 78 height 21
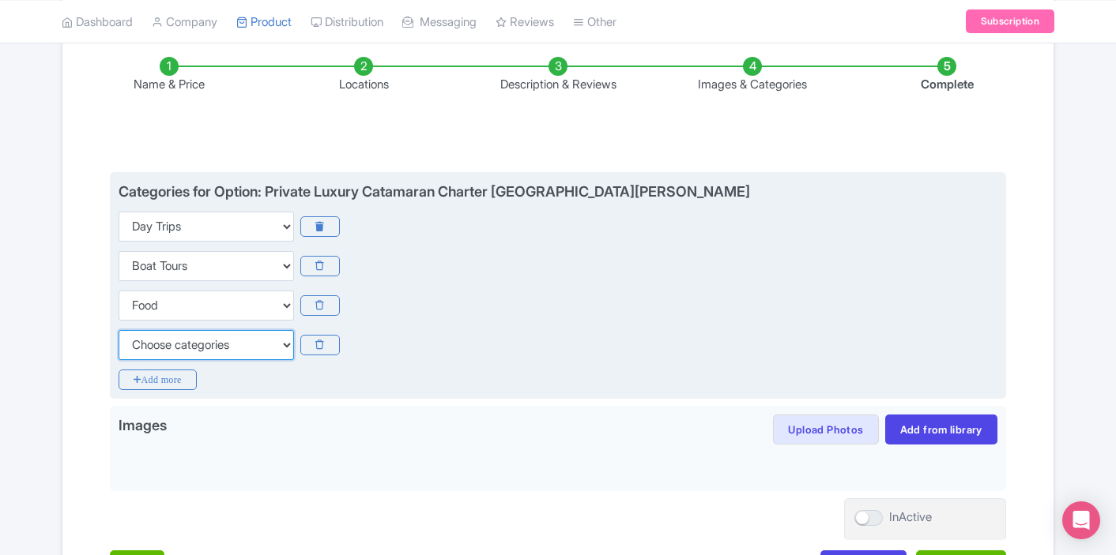
click at [200, 342] on select "Choose categories Adults Only Animals Audio Guide Beaches Bike Tours Boat Tours…" at bounding box center [206, 345] width 175 height 30
select select "family-friendly"
click at [119, 330] on select "Choose categories Adults Only Animals Audio Guide Beaches Bike Tours Boat Tours…" at bounding box center [206, 345] width 175 height 30
click at [175, 382] on icon "Add more" at bounding box center [158, 380] width 78 height 21
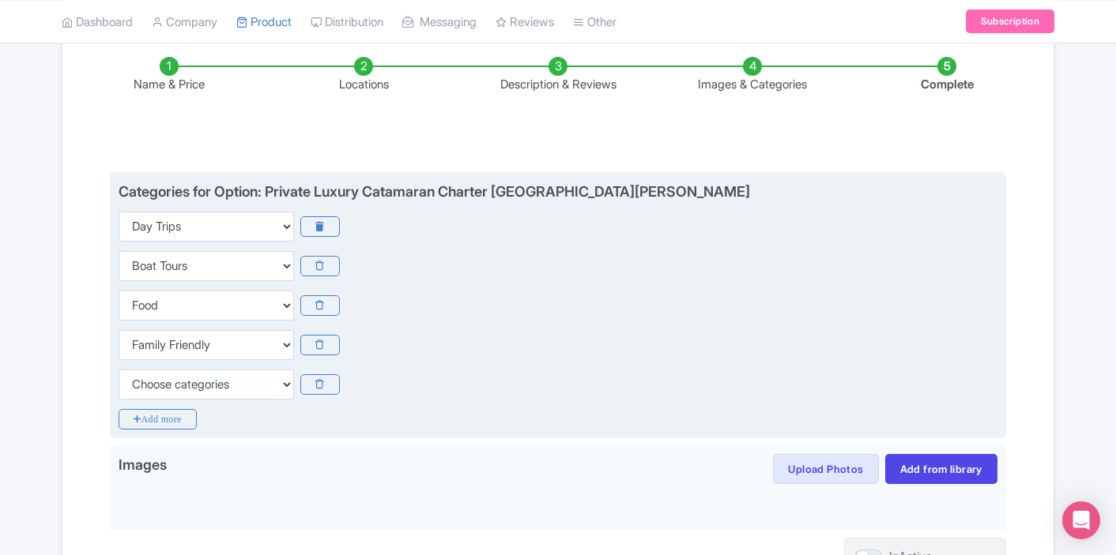
scroll to position [270, 0]
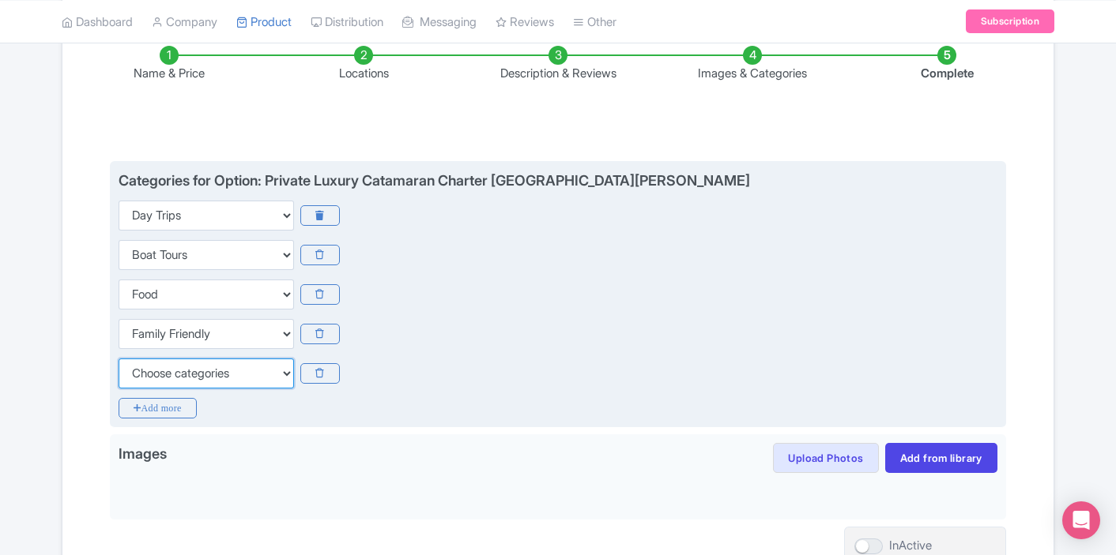
click at [209, 367] on select "Choose categories Adults Only Animals Audio Guide Beaches Bike Tours Boat Tours…" at bounding box center [206, 374] width 175 height 30
select select "outdoors"
click at [119, 359] on select "Choose categories Adults Only Animals Audio Guide Beaches Bike Tours Boat Tours…" at bounding box center [206, 374] width 175 height 30
click at [171, 412] on icon "Add more" at bounding box center [158, 408] width 78 height 21
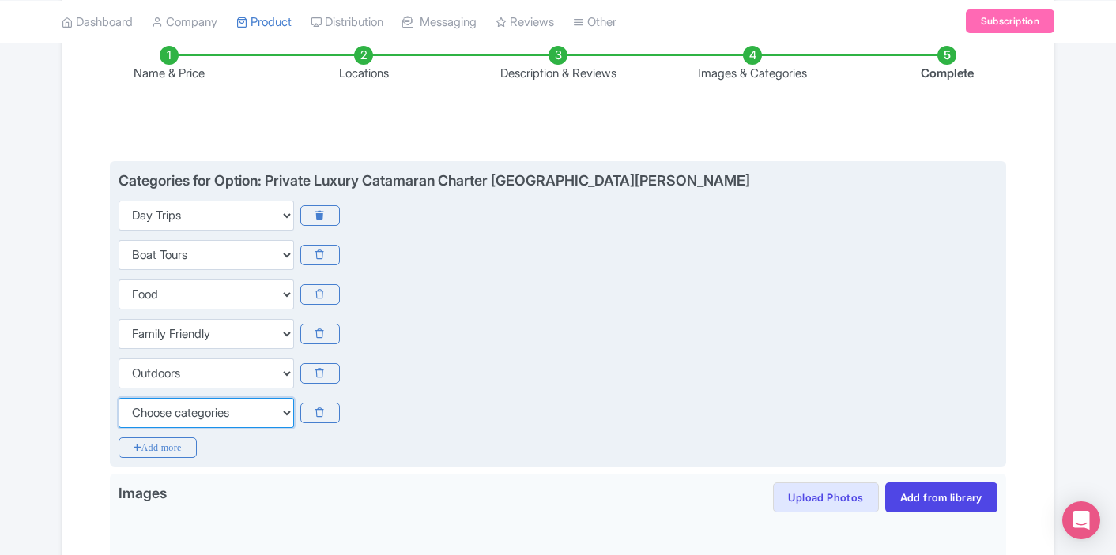
click at [182, 418] on select "Choose categories Adults Only Animals Audio Guide Beaches Bike Tours Boat Tours…" at bounding box center [206, 413] width 175 height 30
select select "private-tours"
click at [119, 398] on select "Choose categories Adults Only Animals Audio Guide Beaches Bike Tours Boat Tours…" at bounding box center [206, 413] width 175 height 30
click at [176, 447] on icon "Add more" at bounding box center [158, 448] width 78 height 21
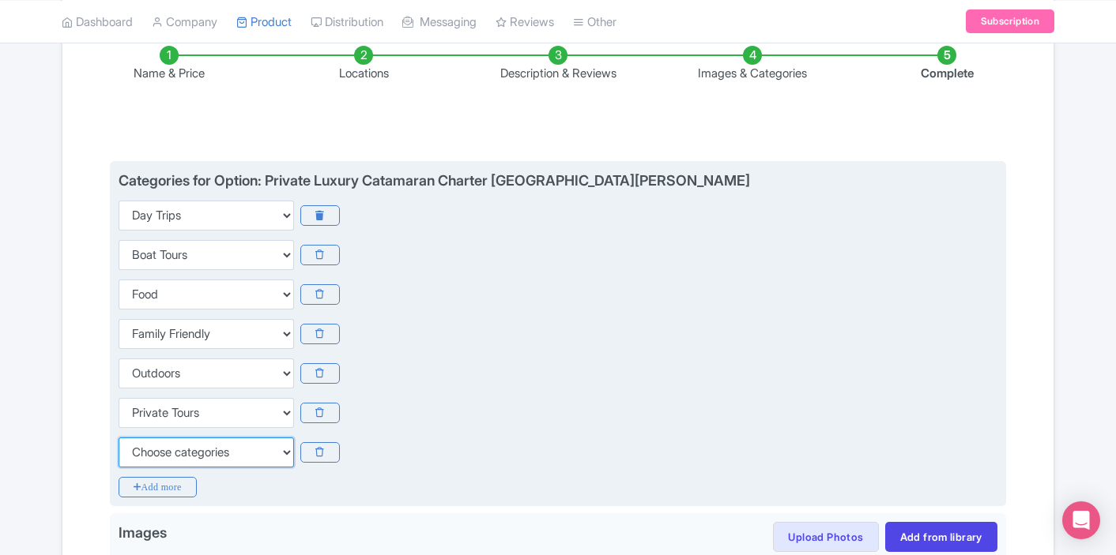
click at [224, 449] on select "Choose categories Adults Only Animals Audio Guide Beaches Bike Tours Boat Tours…" at bounding box center [206, 453] width 175 height 30
select select "small-group-tours"
click at [119, 438] on select "Choose categories Adults Only Animals Audio Guide Beaches Bike Tours Boat Tours…" at bounding box center [206, 453] width 175 height 30
click at [285, 496] on div "Categories for Option: Private Luxury Catamaran Charter St. Maarten Choose cate…" at bounding box center [558, 334] width 896 height 346
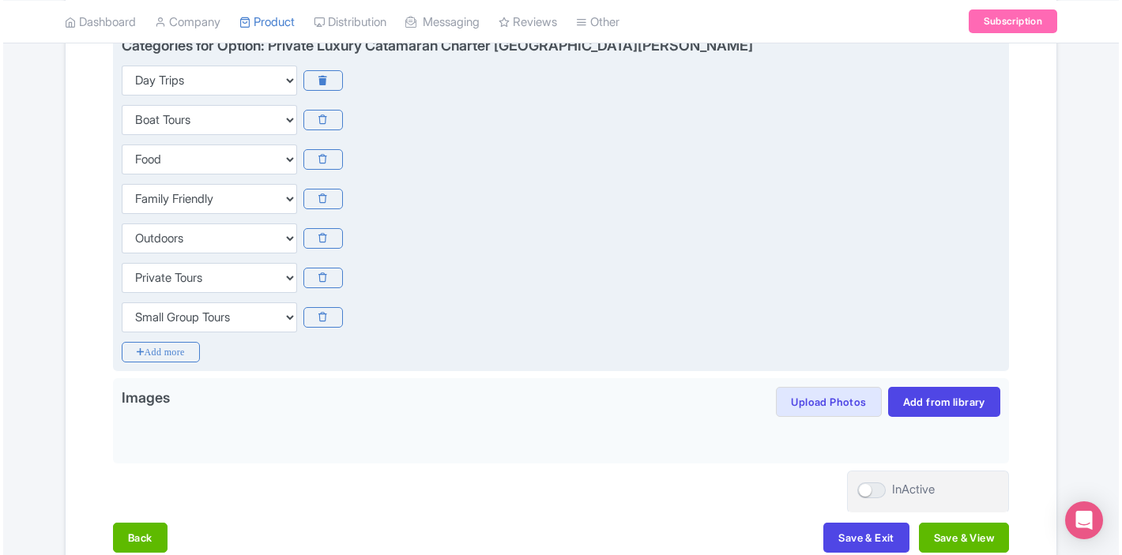
scroll to position [496, 0]
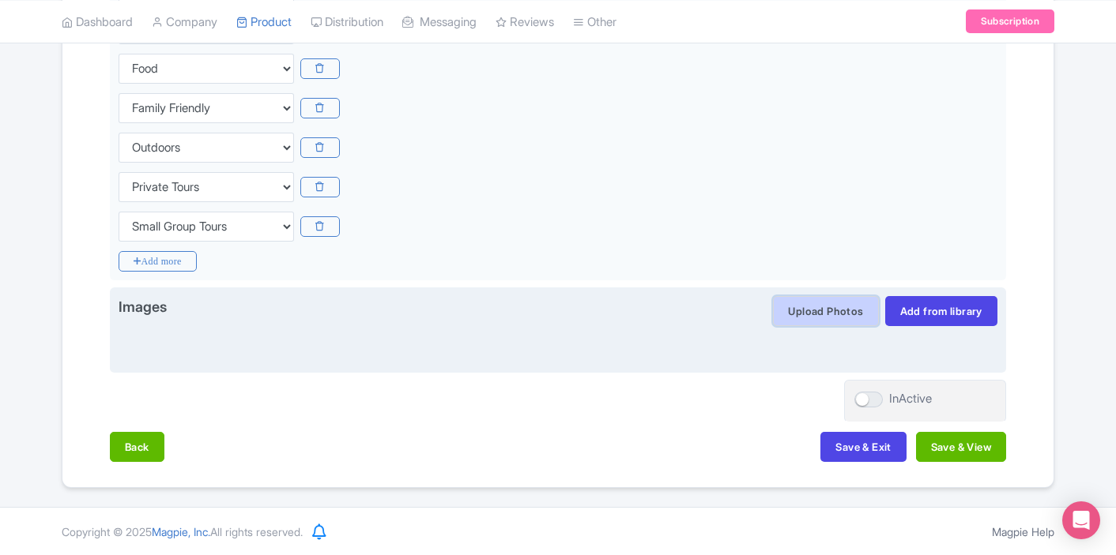
click at [848, 306] on button "Upload Photos" at bounding box center [825, 311] width 105 height 30
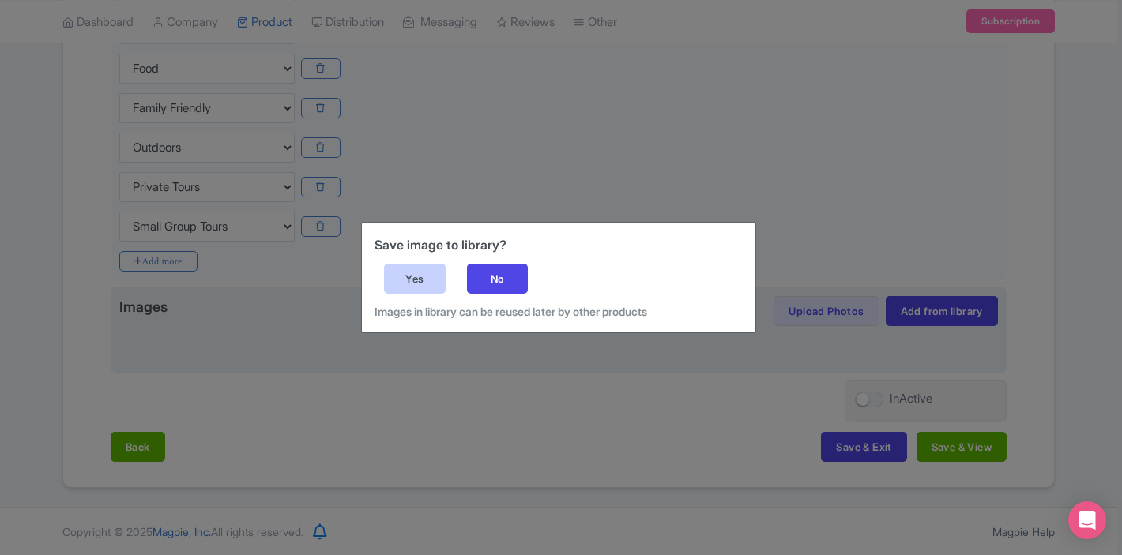
click at [431, 280] on div "Yes" at bounding box center [415, 279] width 62 height 30
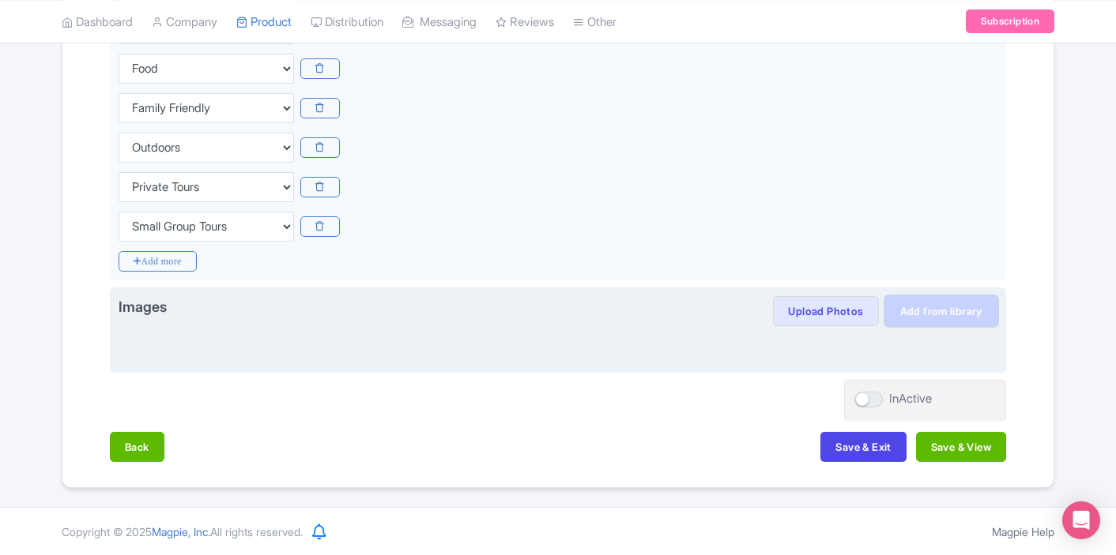
click at [953, 316] on link "Add from library" at bounding box center [941, 311] width 112 height 30
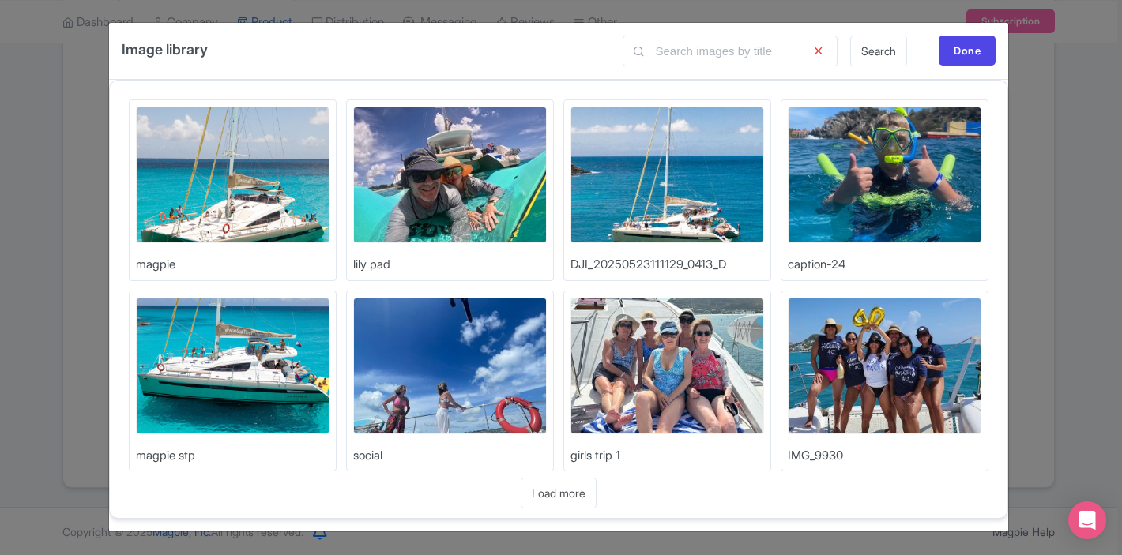
click at [223, 214] on img at bounding box center [233, 175] width 194 height 137
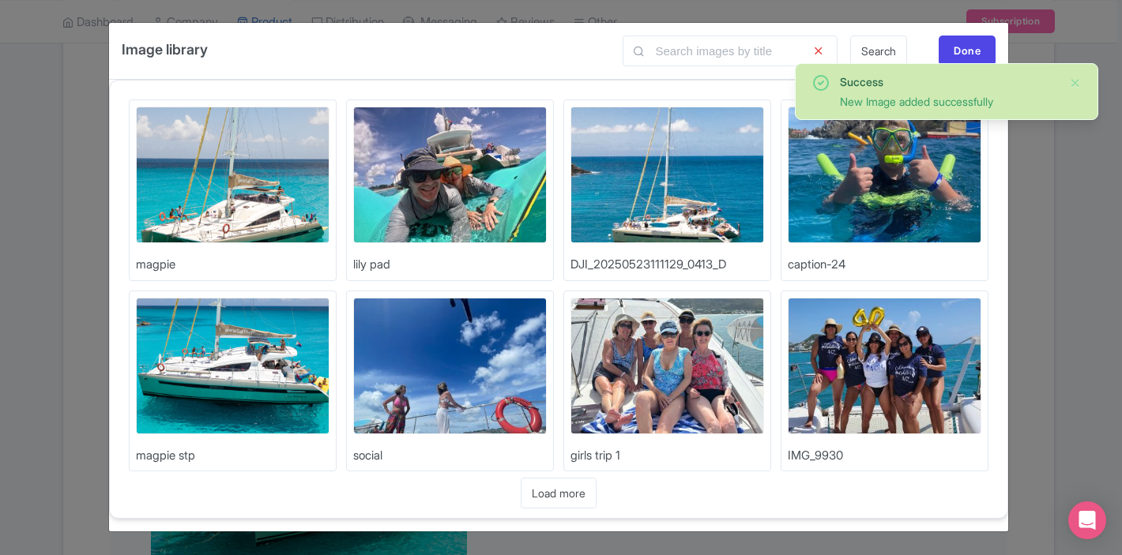
click at [849, 181] on img at bounding box center [885, 175] width 194 height 137
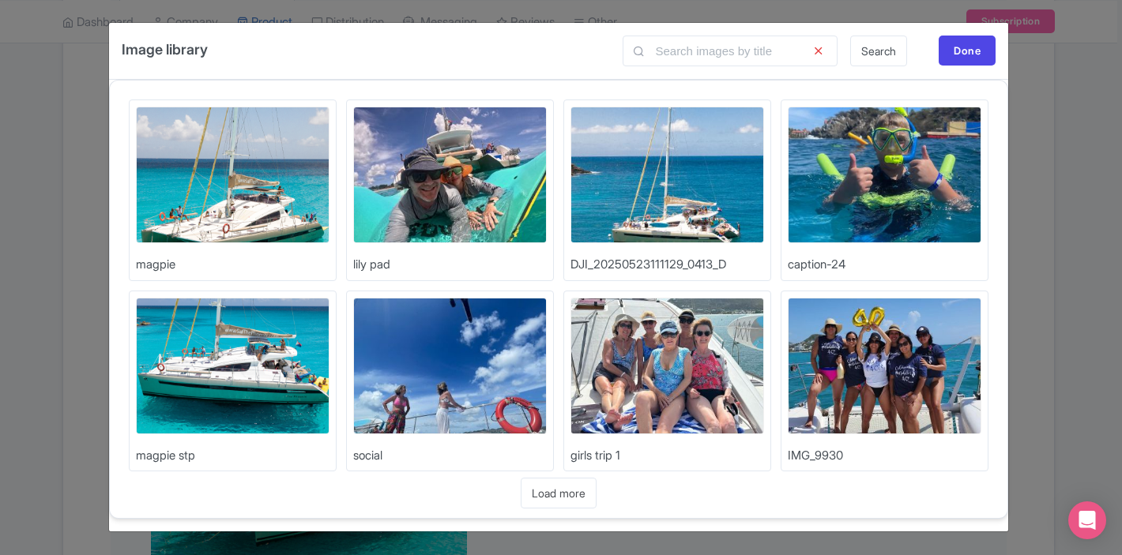
click at [830, 486] on div "Loading... Load more" at bounding box center [559, 493] width 898 height 31
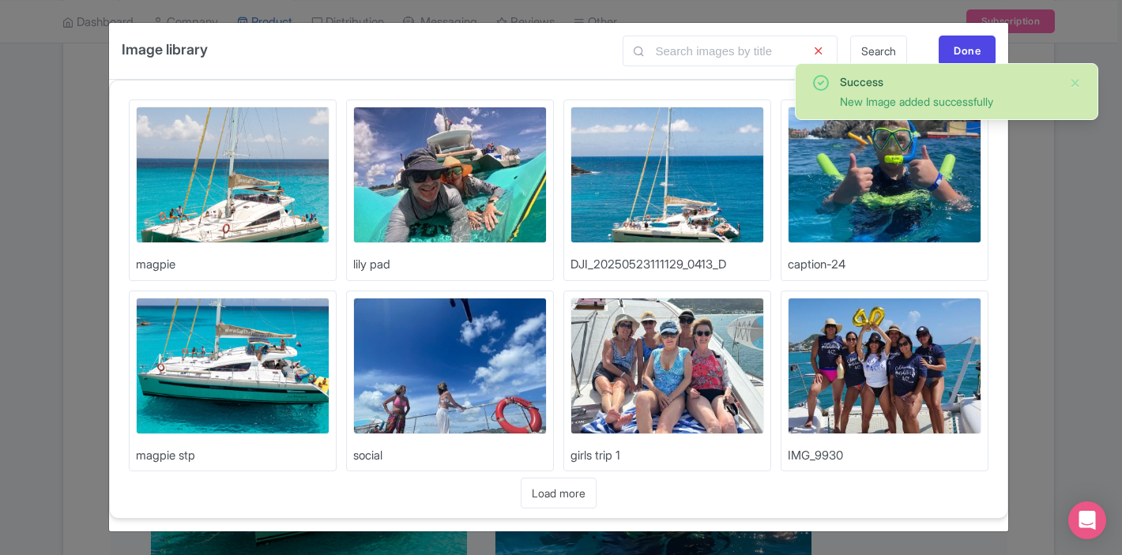
click at [460, 176] on img at bounding box center [450, 175] width 194 height 137
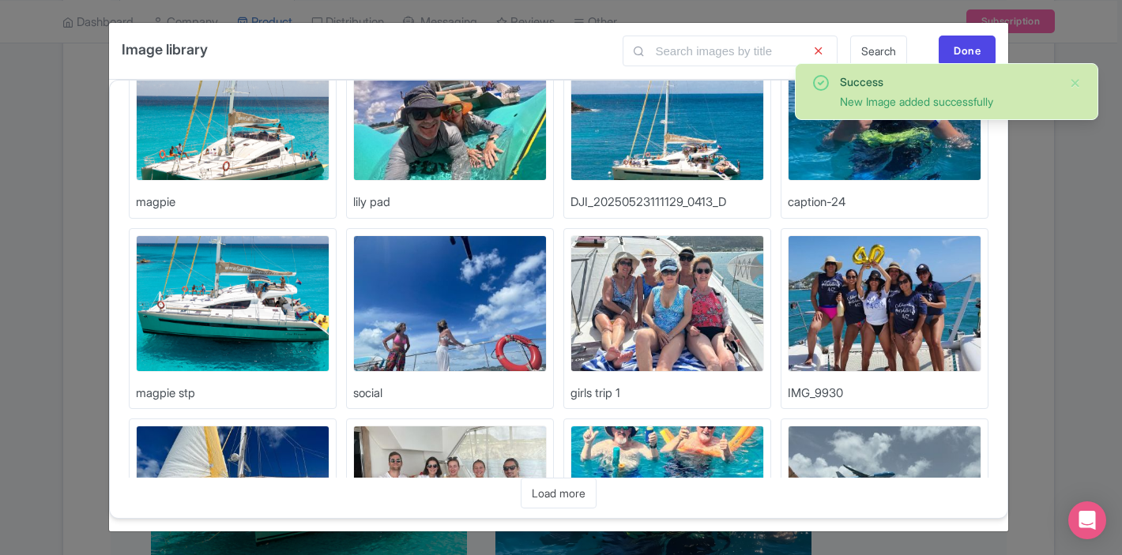
scroll to position [75, 0]
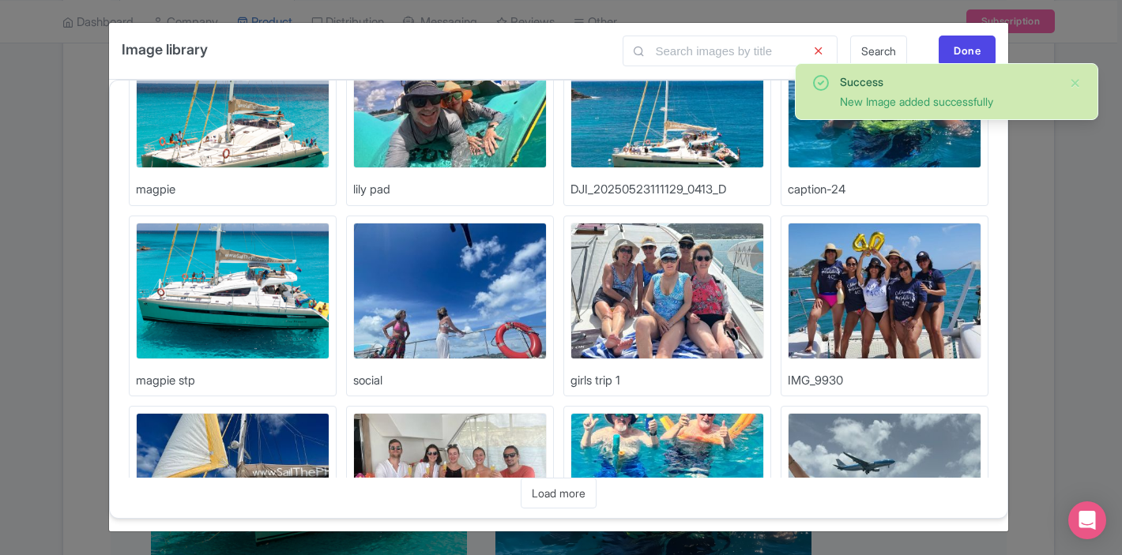
click at [293, 283] on img at bounding box center [233, 291] width 194 height 137
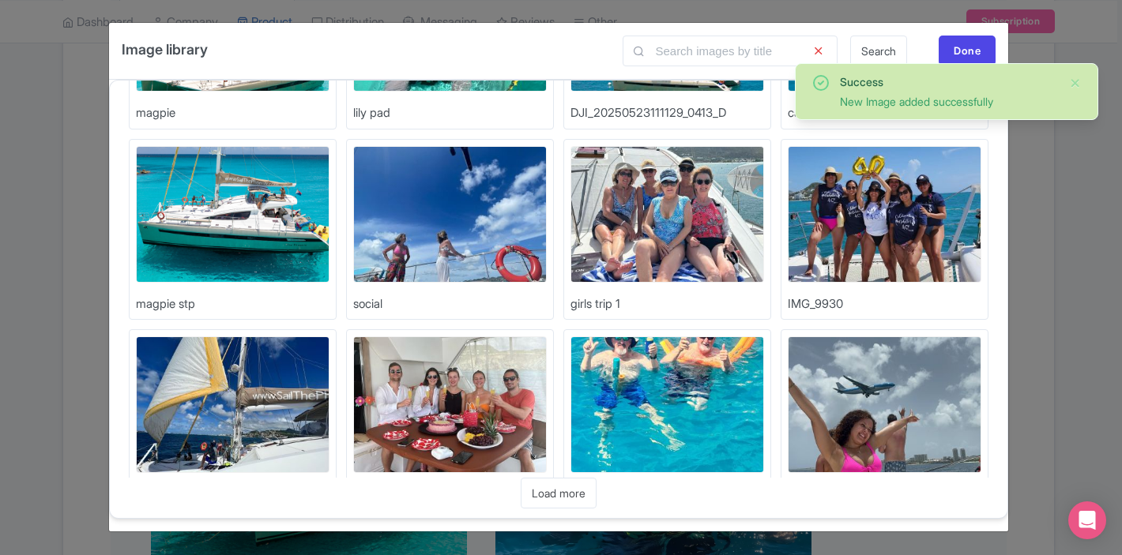
scroll to position [158, 0]
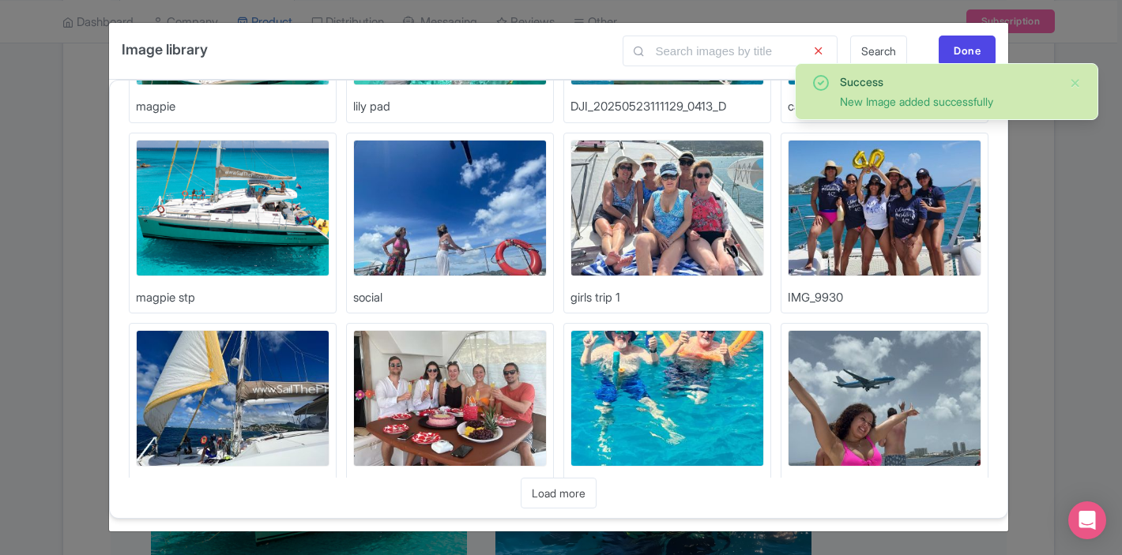
click at [739, 359] on img at bounding box center [667, 398] width 194 height 137
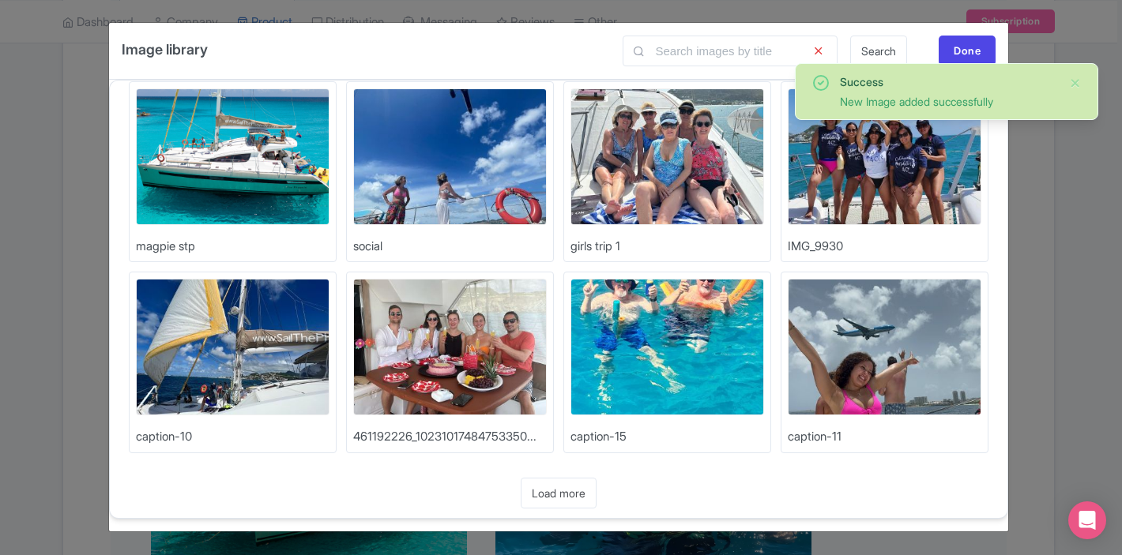
click at [862, 332] on img at bounding box center [885, 347] width 194 height 137
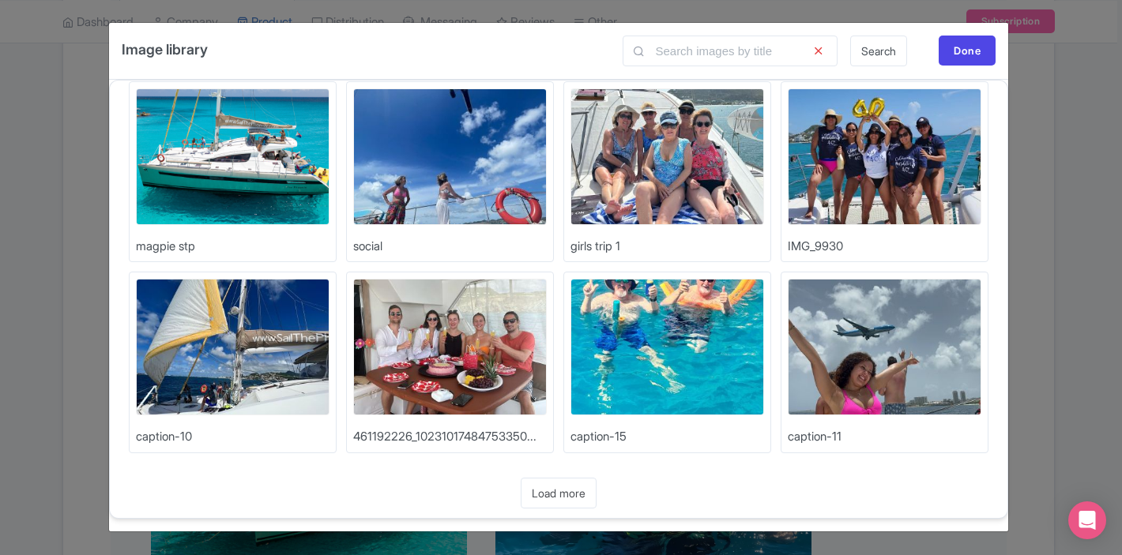
click at [866, 167] on img at bounding box center [885, 156] width 194 height 137
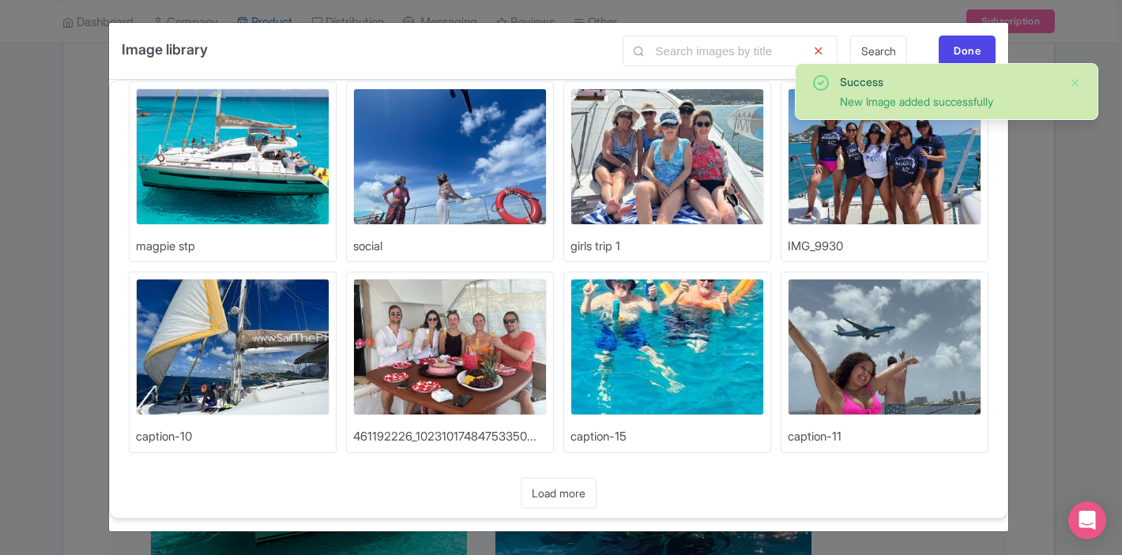
click at [484, 316] on img at bounding box center [450, 347] width 194 height 137
click at [964, 52] on div "Done" at bounding box center [967, 51] width 57 height 30
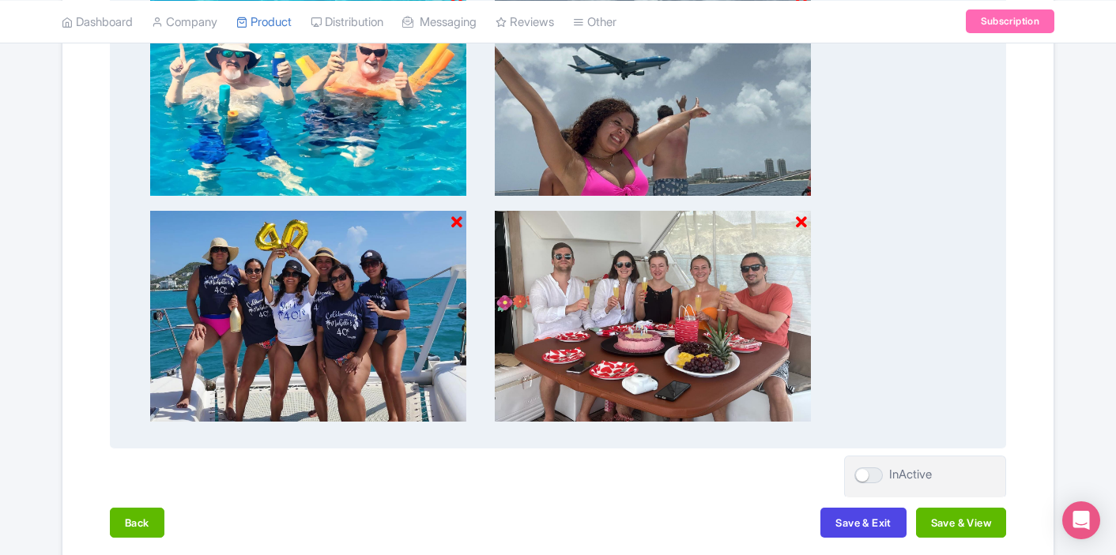
scroll to position [1397, 0]
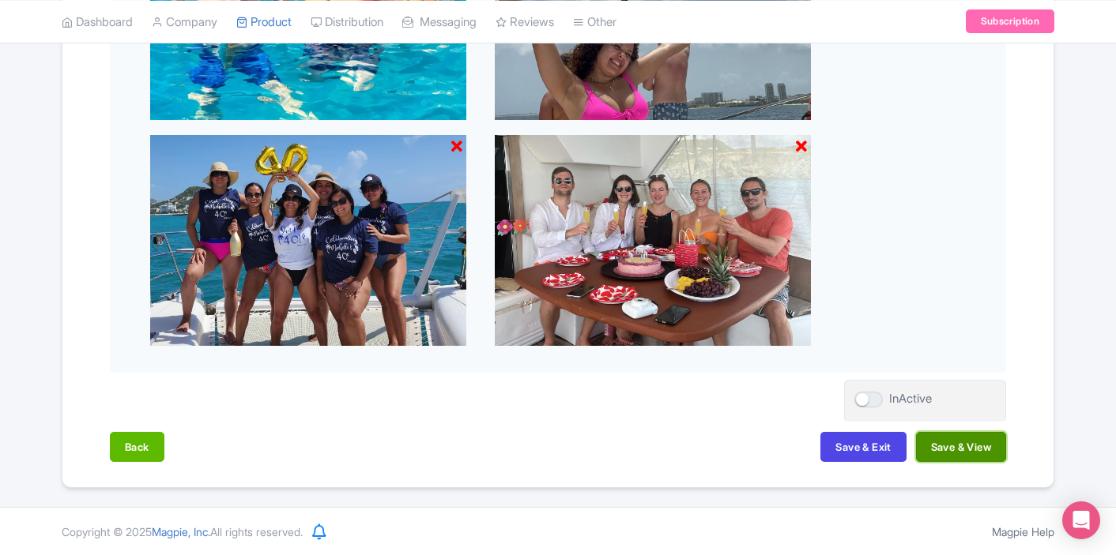
click at [939, 455] on button "Save & View" at bounding box center [961, 447] width 90 height 30
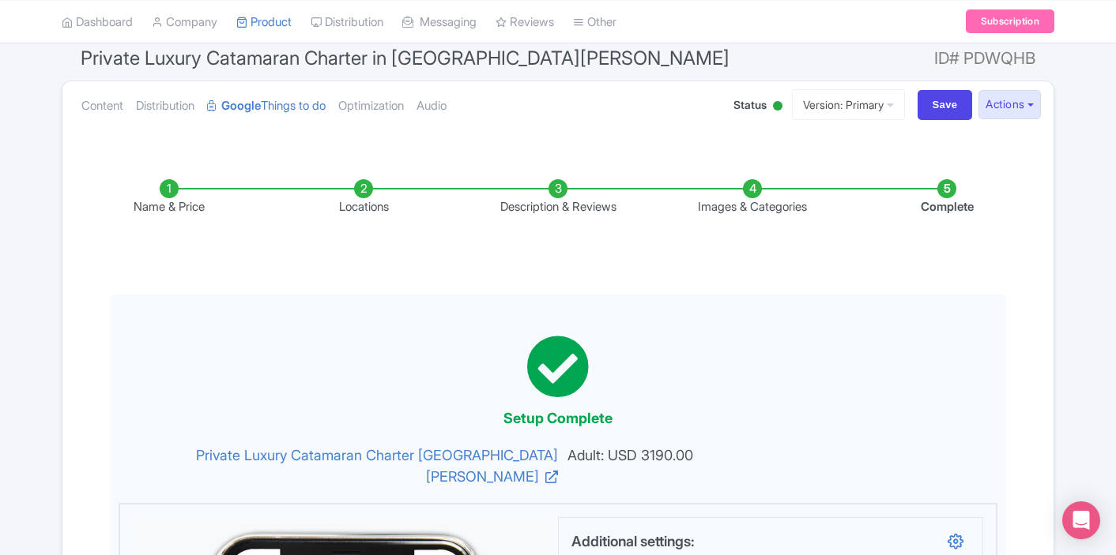
scroll to position [117, 0]
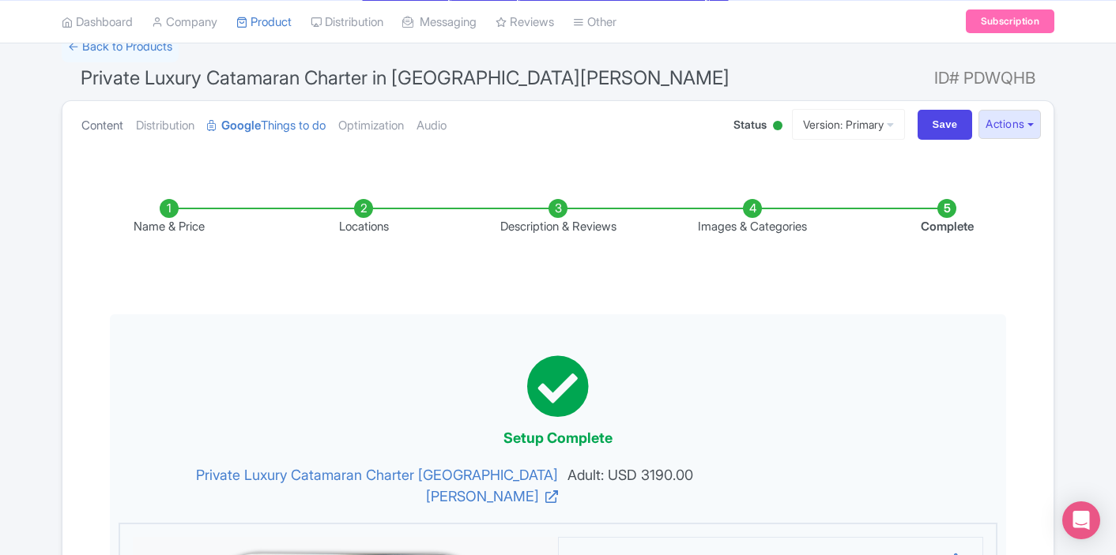
click at [89, 130] on link "Content" at bounding box center [102, 126] width 42 height 50
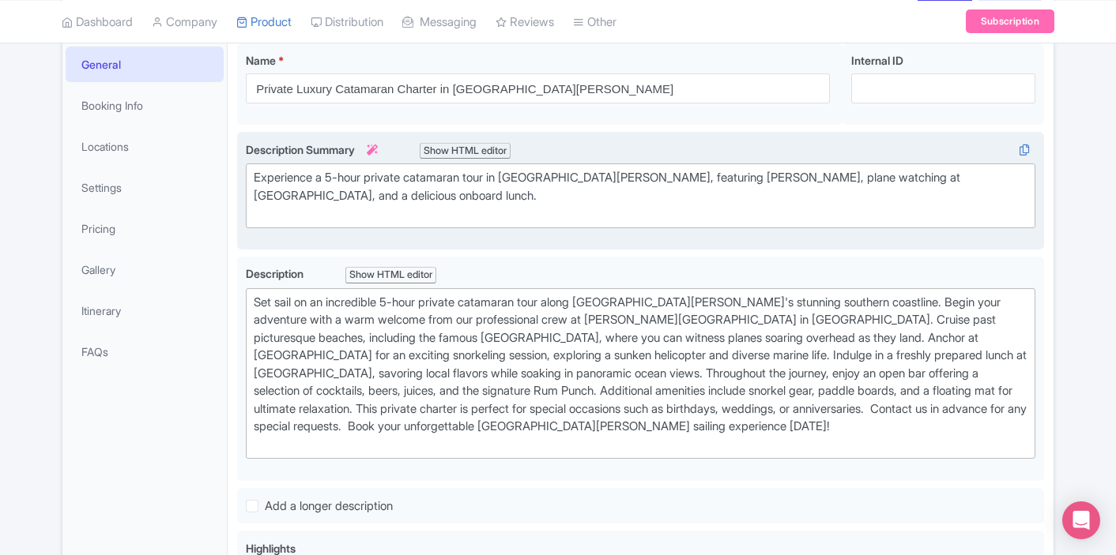
scroll to position [235, 0]
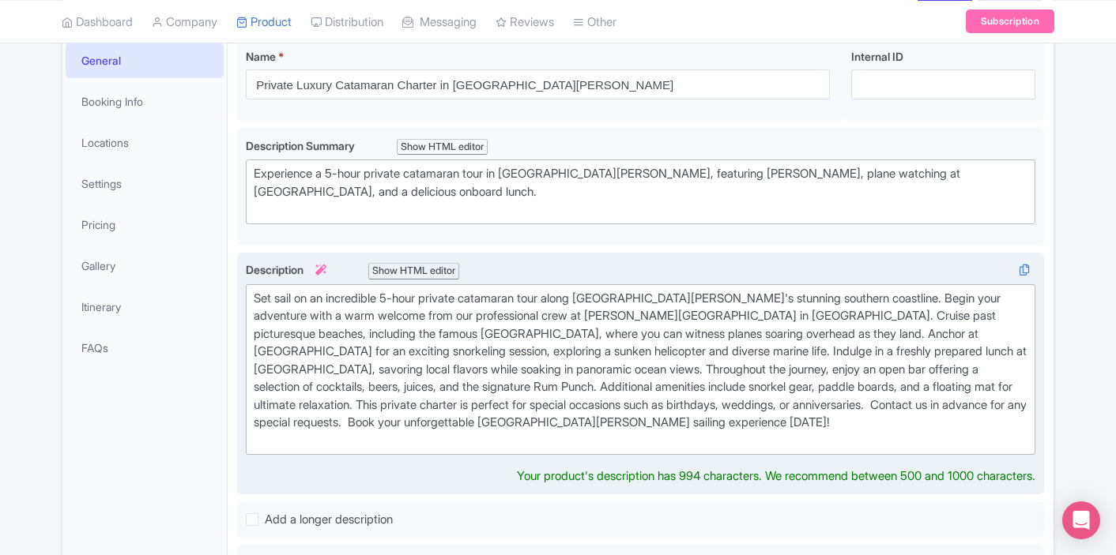
click at [472, 316] on div "Set sail on an incredible 5-hour private catamaran tour along St. Maarten's stu…" at bounding box center [640, 370] width 773 height 160
drag, startPoint x: 455, startPoint y: 316, endPoint x: 297, endPoint y: 309, distance: 158.2
click at [297, 309] on div "Set sail on an incredible 5-hour private catamaran tour along St. Maarten's stu…" at bounding box center [640, 370] width 773 height 160
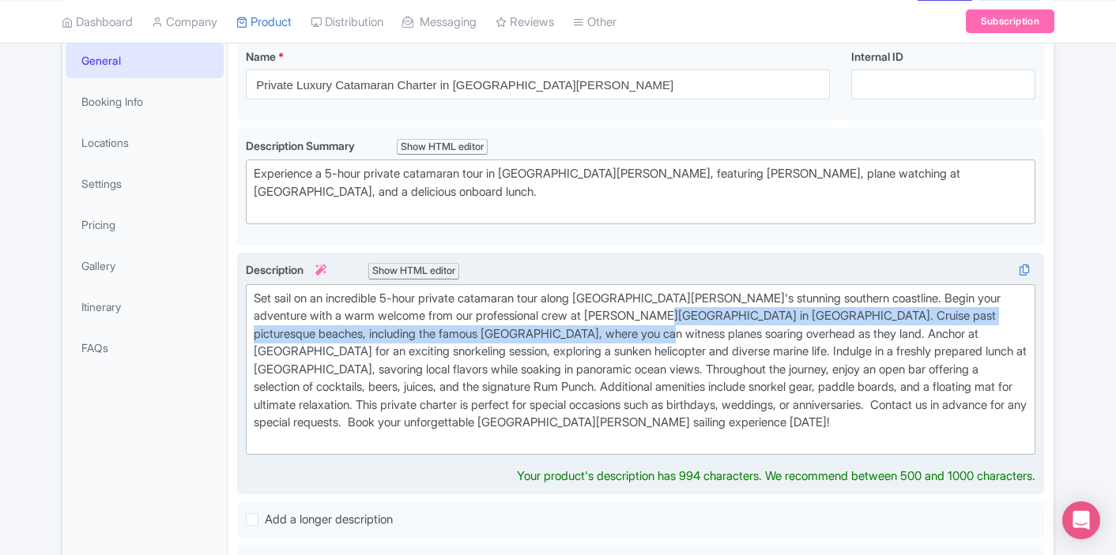
drag, startPoint x: 640, startPoint y: 333, endPoint x: 647, endPoint y: 318, distance: 17.3
click at [647, 318] on div "Set sail on an incredible 5-hour private catamaran tour along St. Maarten's stu…" at bounding box center [640, 370] width 773 height 160
copy div "Cruise past picturesque beaches, including the famous Maho Beach, where you can…"
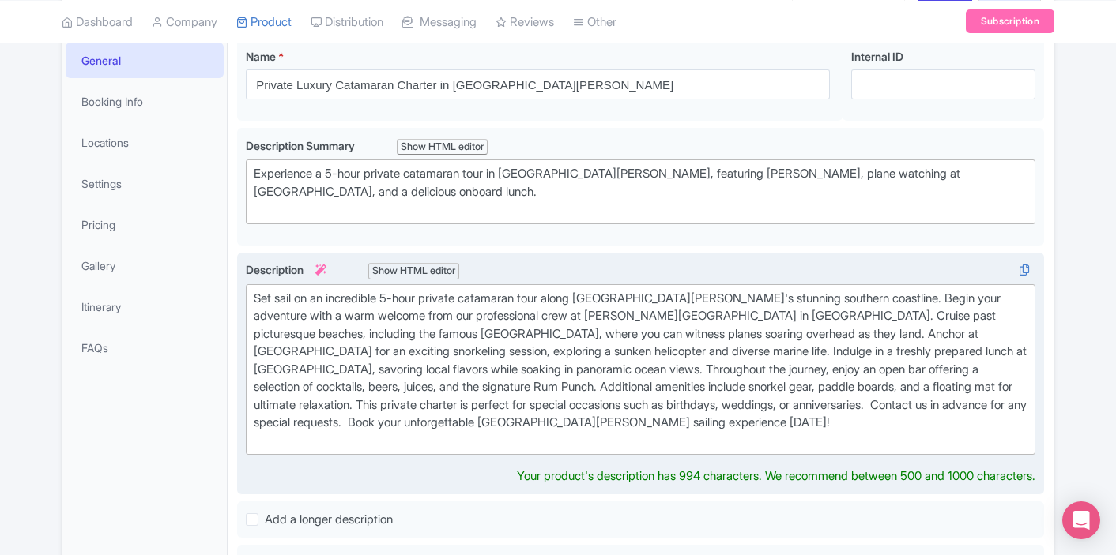
click at [488, 351] on div "Set sail on an incredible 5-hour private catamaran tour along St. Maarten's stu…" at bounding box center [640, 370] width 773 height 160
paste trix-editor "Cruise past picturesque beaches, including the famous Maho Beach, where you can…"
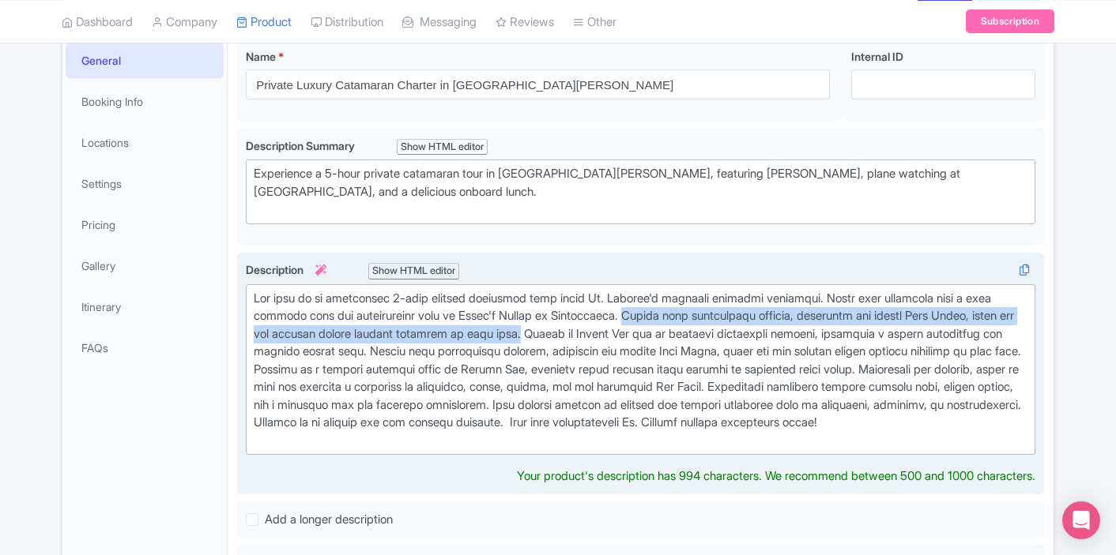
drag, startPoint x: 639, startPoint y: 333, endPoint x: 647, endPoint y: 316, distance: 19.1
click at [647, 316] on div at bounding box center [640, 370] width 773 height 160
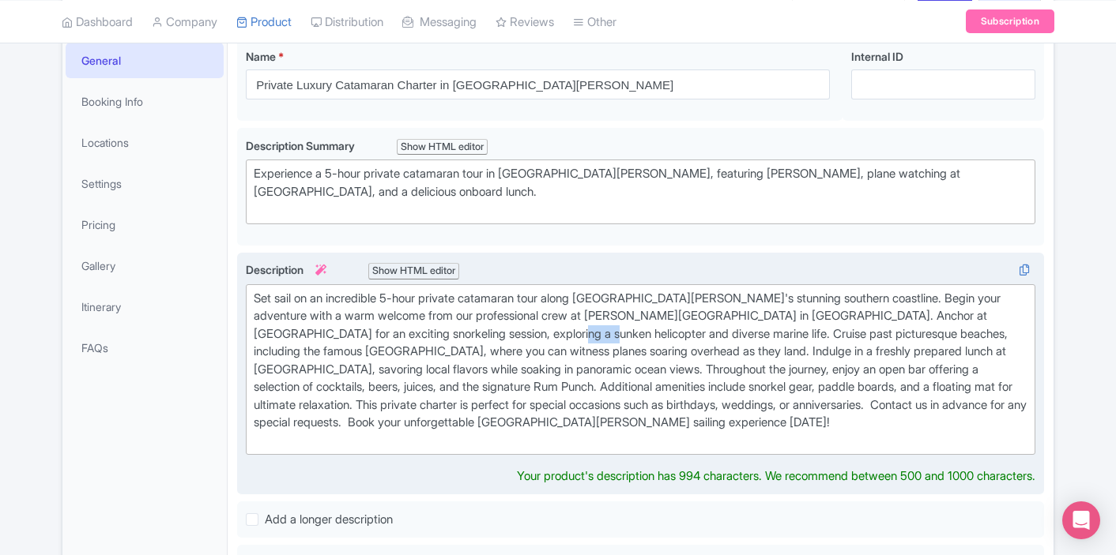
drag, startPoint x: 525, startPoint y: 330, endPoint x: 491, endPoint y: 329, distance: 33.2
click at [491, 329] on div "Set sail on an incredible 5-hour private catamaran tour along St. Maarten's stu…" at bounding box center [640, 370] width 773 height 160
type trix-editor "<div>Set sail on an incredible 5-hour private catamaran tour along St. Maarten'…"
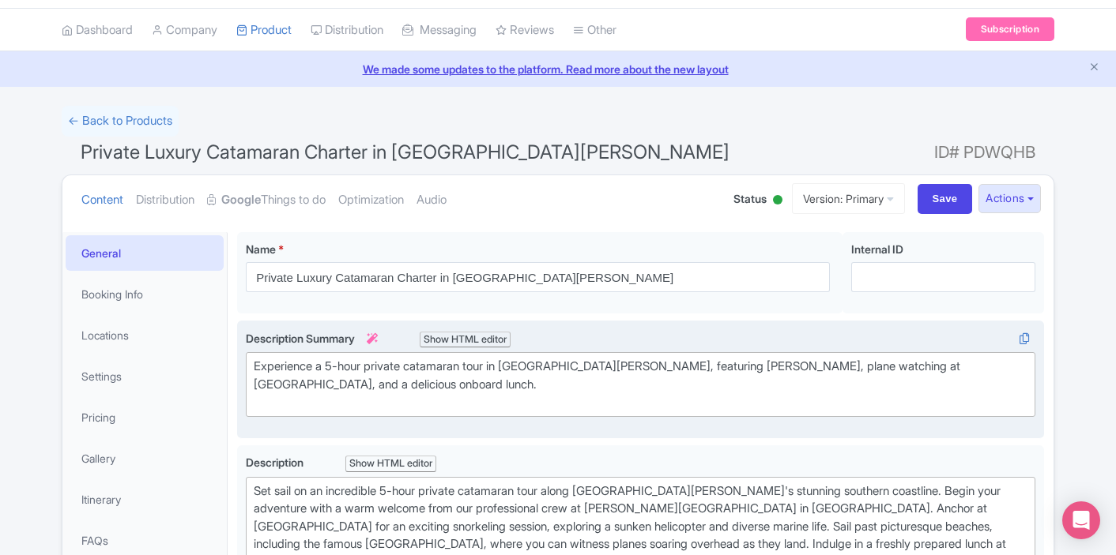
scroll to position [0, 0]
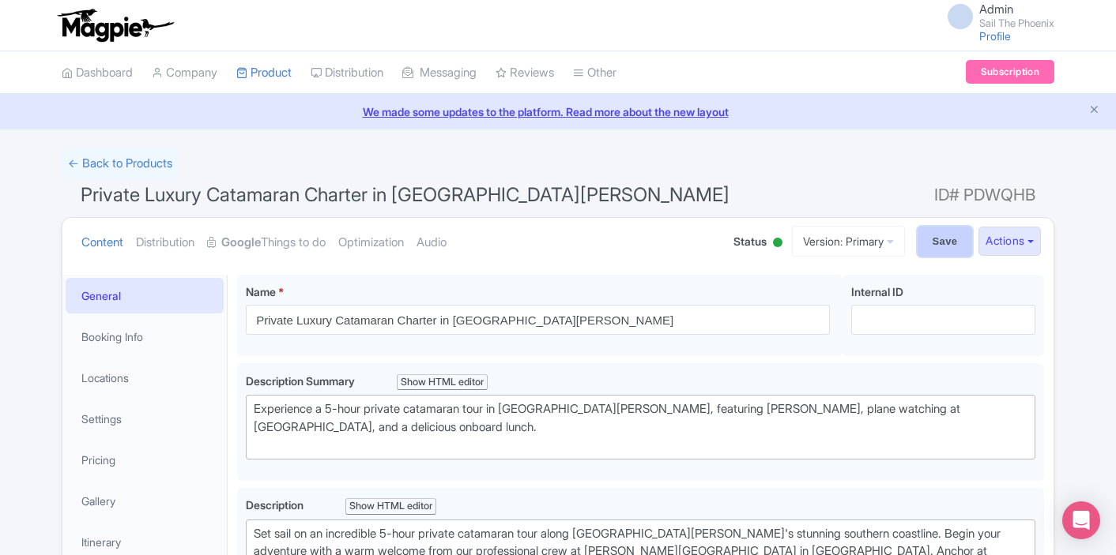
click at [924, 244] on input "Save" at bounding box center [944, 242] width 55 height 30
type input "Saving..."
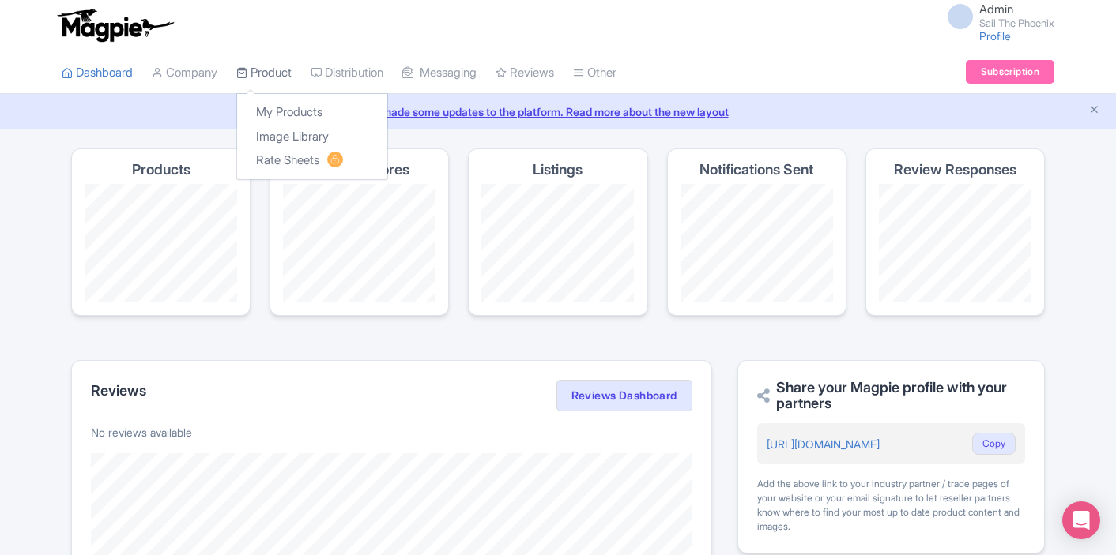
click at [279, 64] on link "Product" at bounding box center [263, 72] width 55 height 43
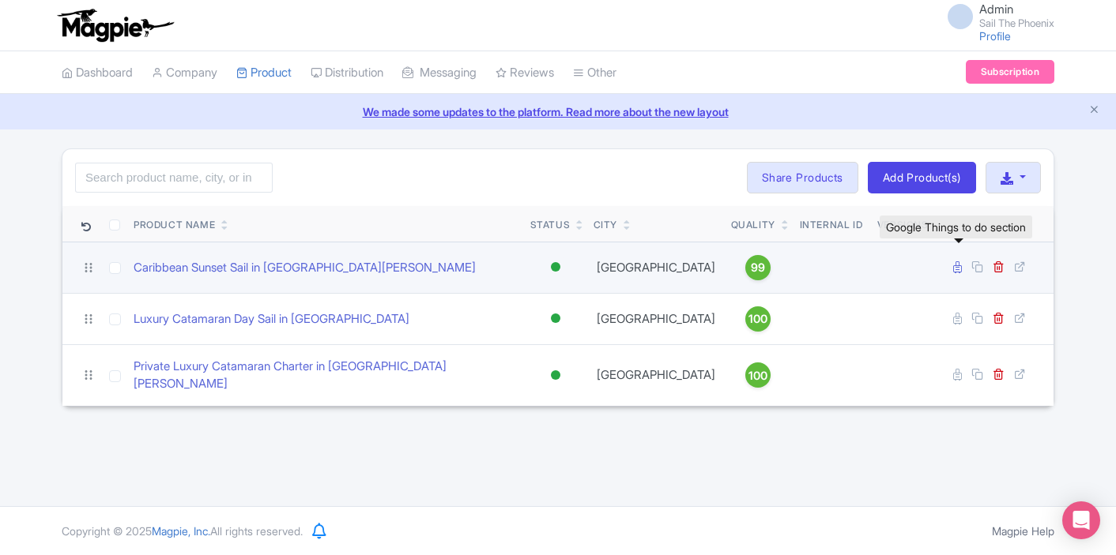
click at [954, 267] on icon at bounding box center [957, 268] width 9 height 12
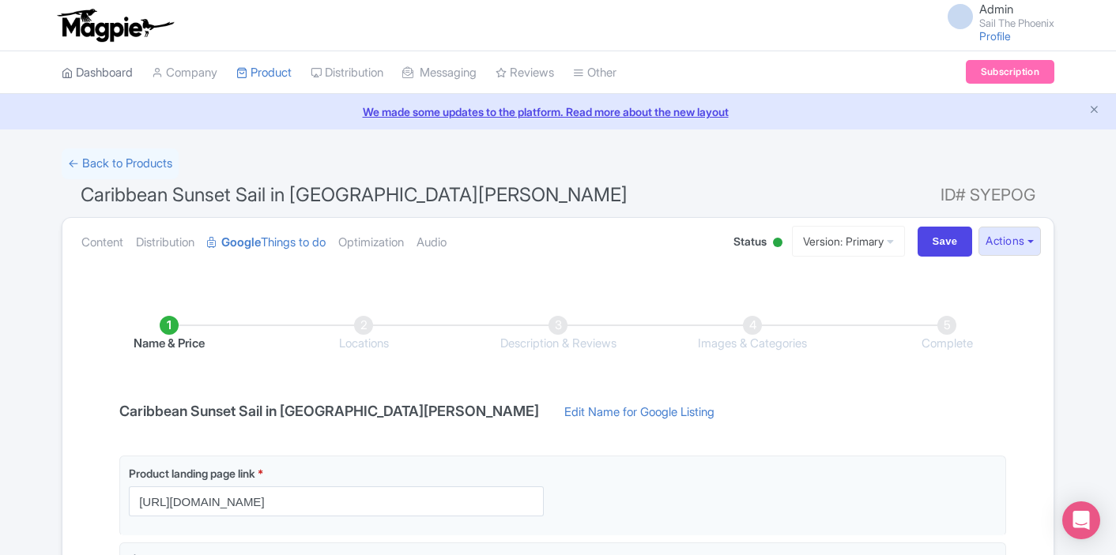
click at [104, 71] on link "Dashboard" at bounding box center [97, 72] width 71 height 43
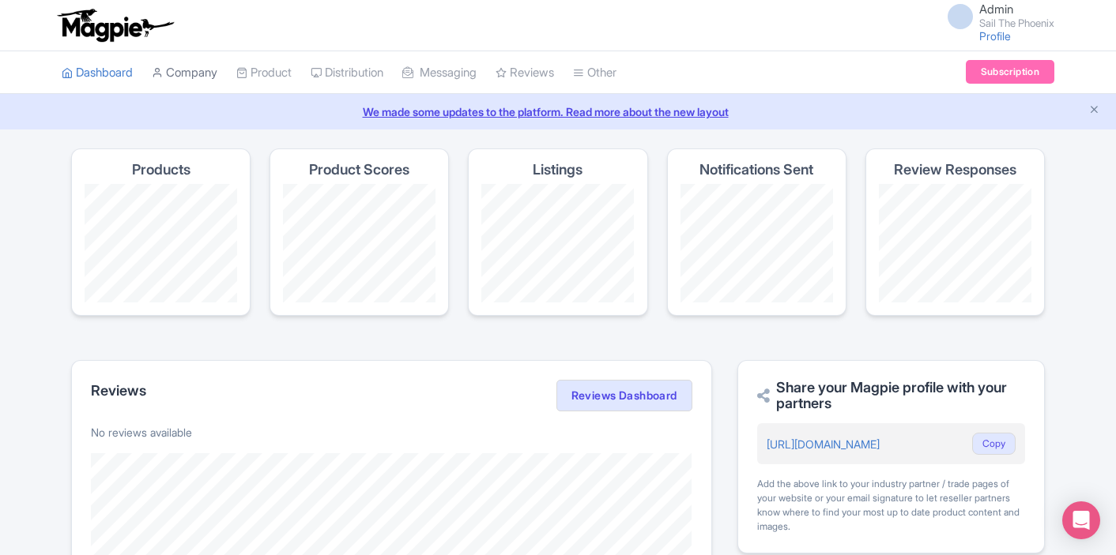
click at [180, 67] on link "Company" at bounding box center [185, 72] width 66 height 43
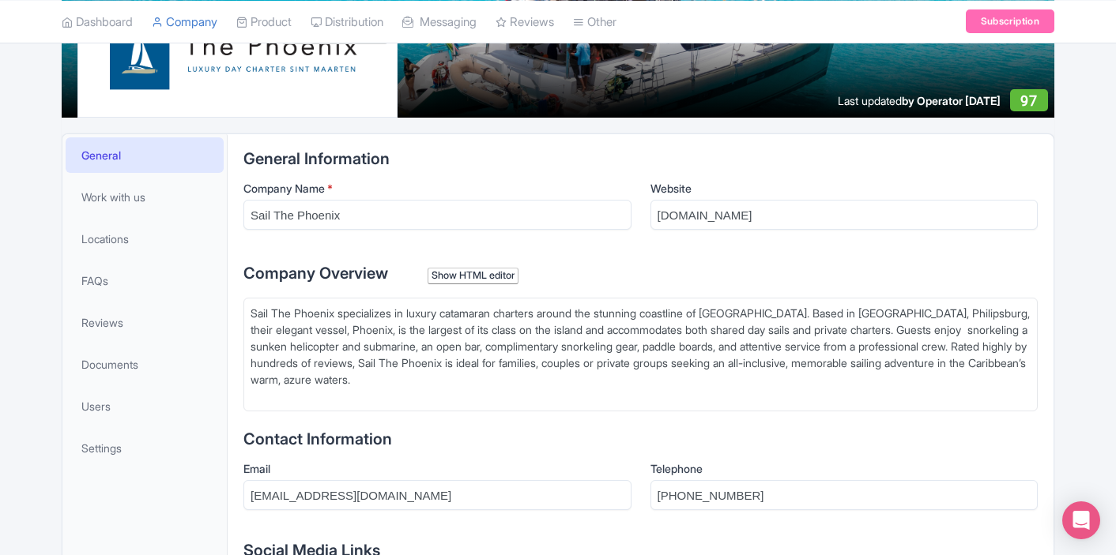
scroll to position [240, 0]
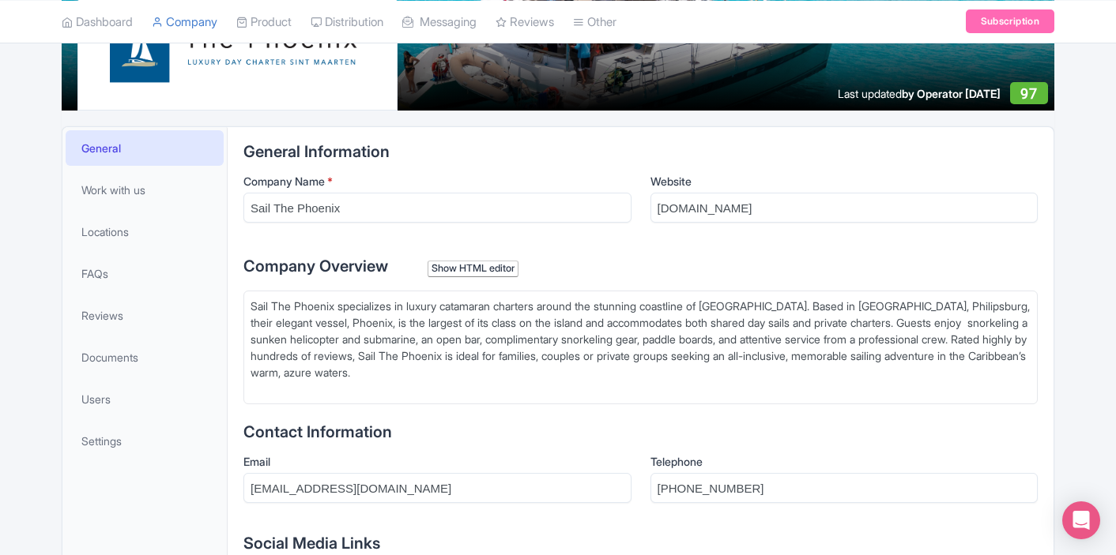
click at [905, 323] on div "Sail The Phoenix specializes in luxury catamaran charters around the stunning c…" at bounding box center [640, 348] width 780 height 100
click at [405, 338] on div "Sail The Phoenix specializes in luxury catamaran charters around the stunning c…" at bounding box center [640, 348] width 780 height 100
type trix-editor "<div>Sail The Phoenix specializes in luxury catamaran charters around the stunn…"
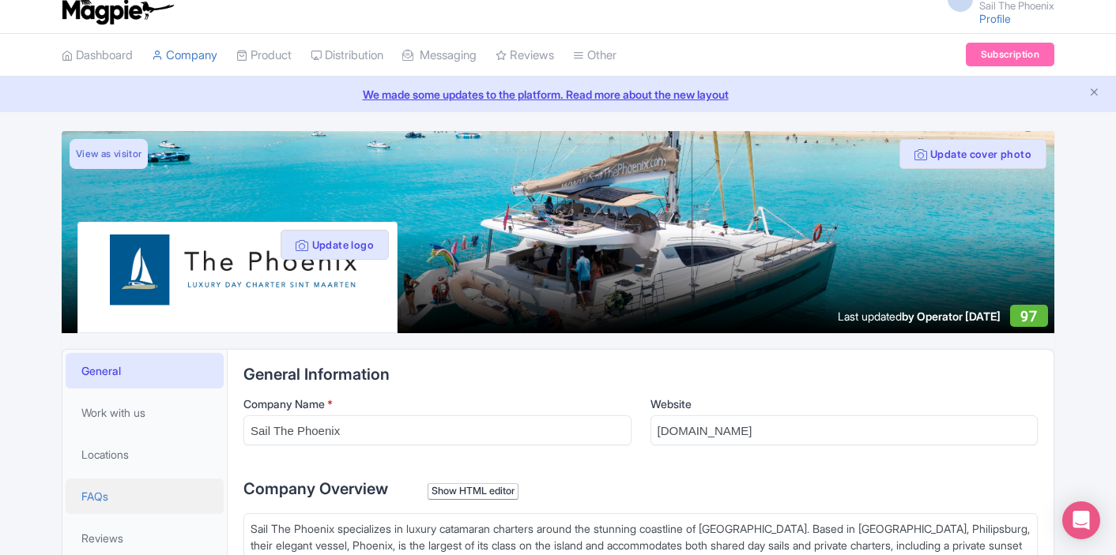
scroll to position [17, 0]
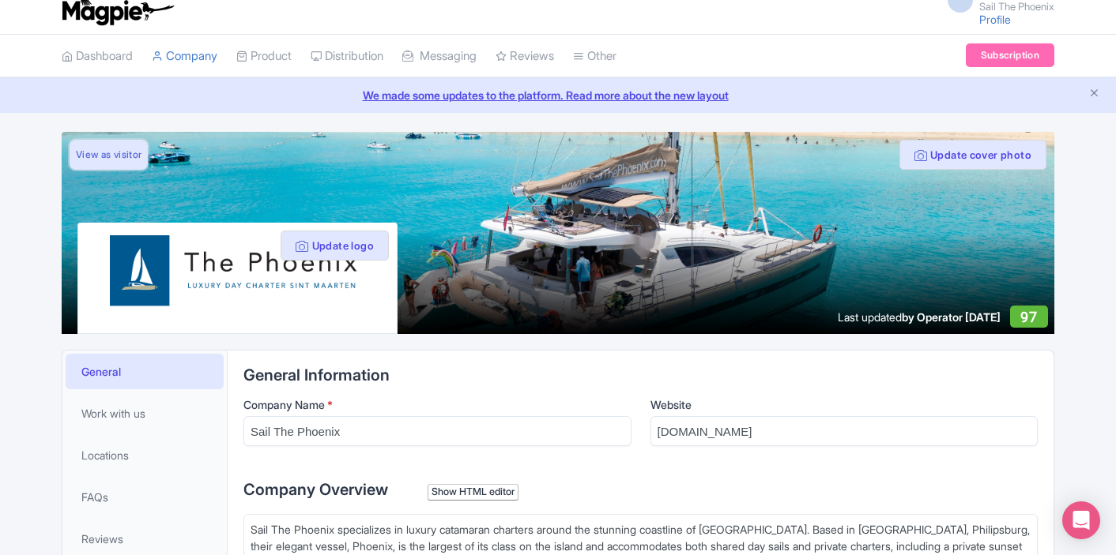
click at [102, 146] on link "View as visitor" at bounding box center [109, 155] width 78 height 30
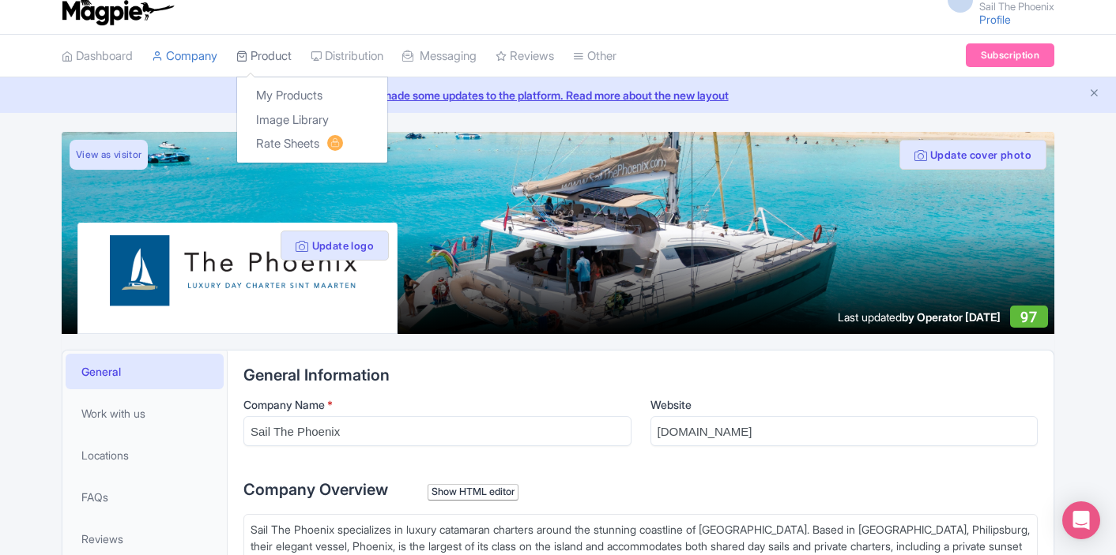
click at [247, 51] on icon at bounding box center [241, 56] width 11 height 11
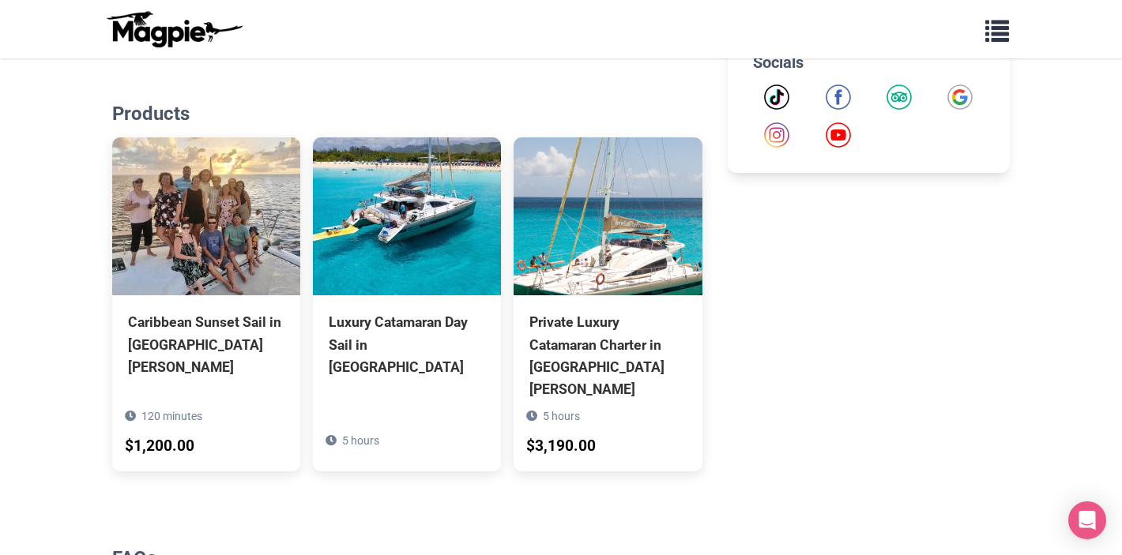
scroll to position [743, 0]
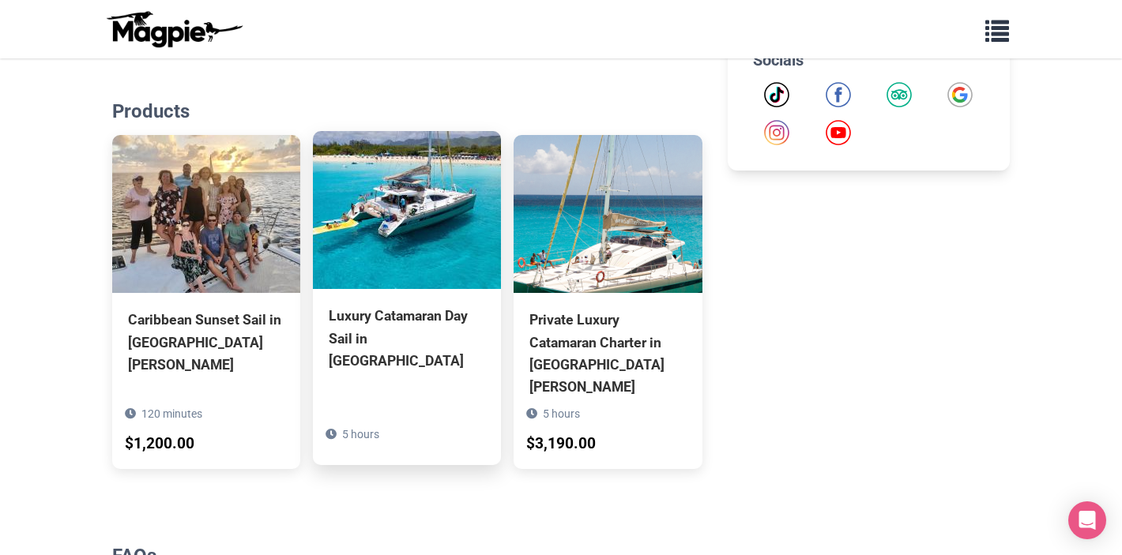
click at [395, 335] on div "Luxury Catamaran Day Sail in [GEOGRAPHIC_DATA]" at bounding box center [407, 338] width 156 height 66
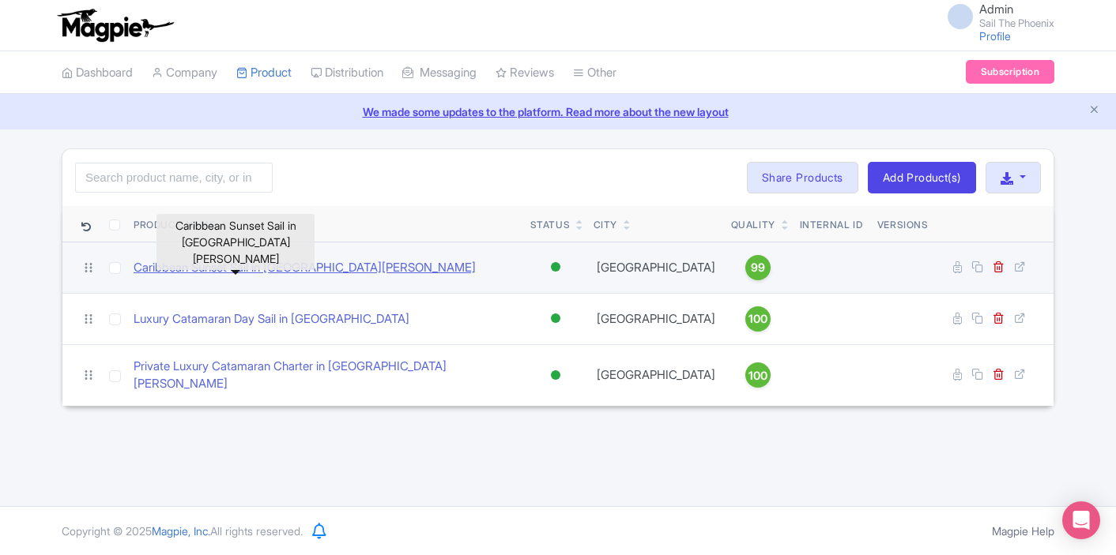
click at [223, 272] on link "Caribbean Sunset Sail in [GEOGRAPHIC_DATA][PERSON_NAME]" at bounding box center [305, 268] width 342 height 18
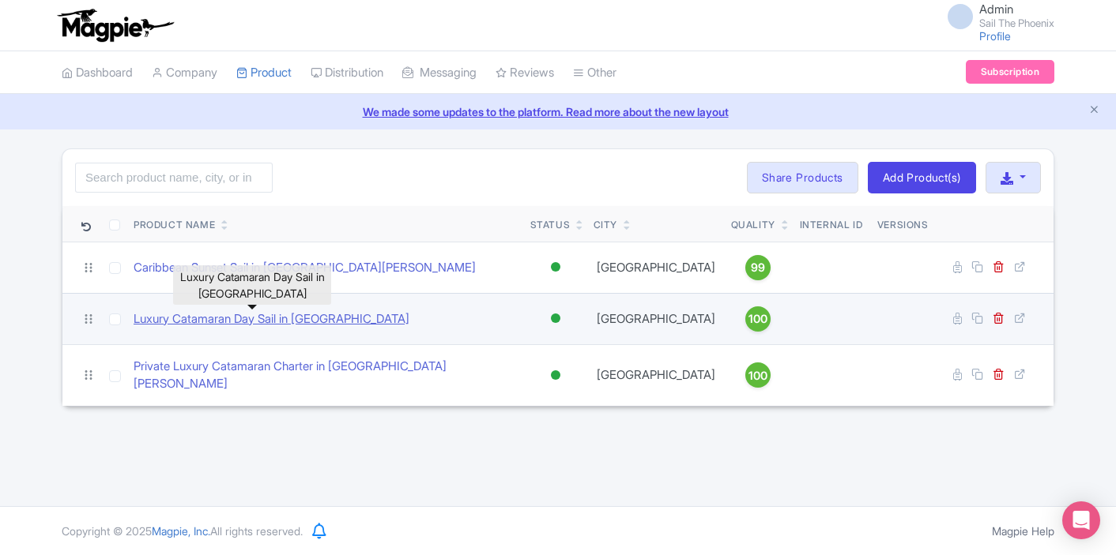
click at [309, 318] on link "Luxury Catamaran Day Sail in [GEOGRAPHIC_DATA]" at bounding box center [272, 320] width 276 height 18
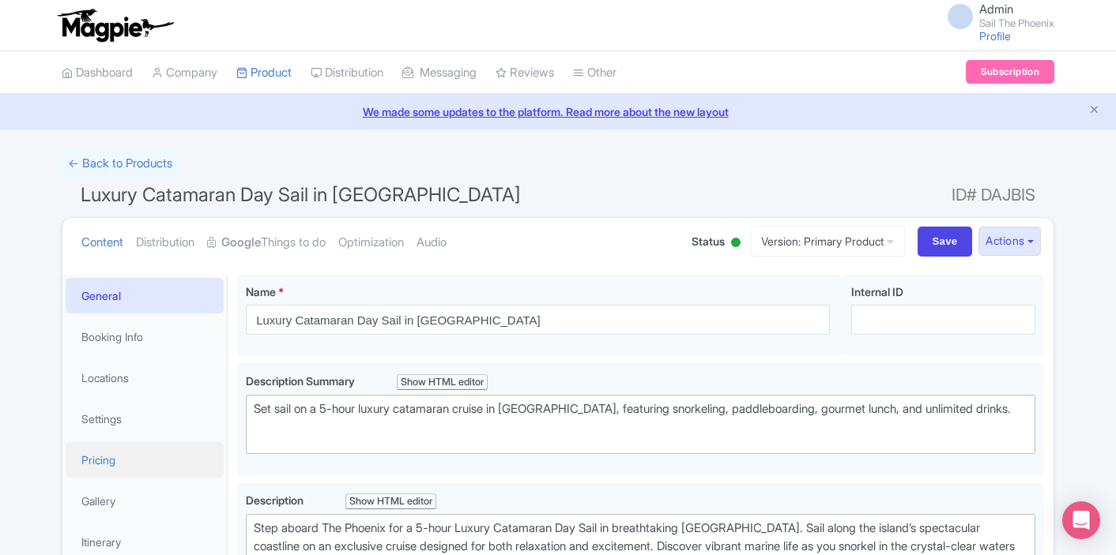
click at [130, 454] on link "Pricing" at bounding box center [145, 460] width 158 height 36
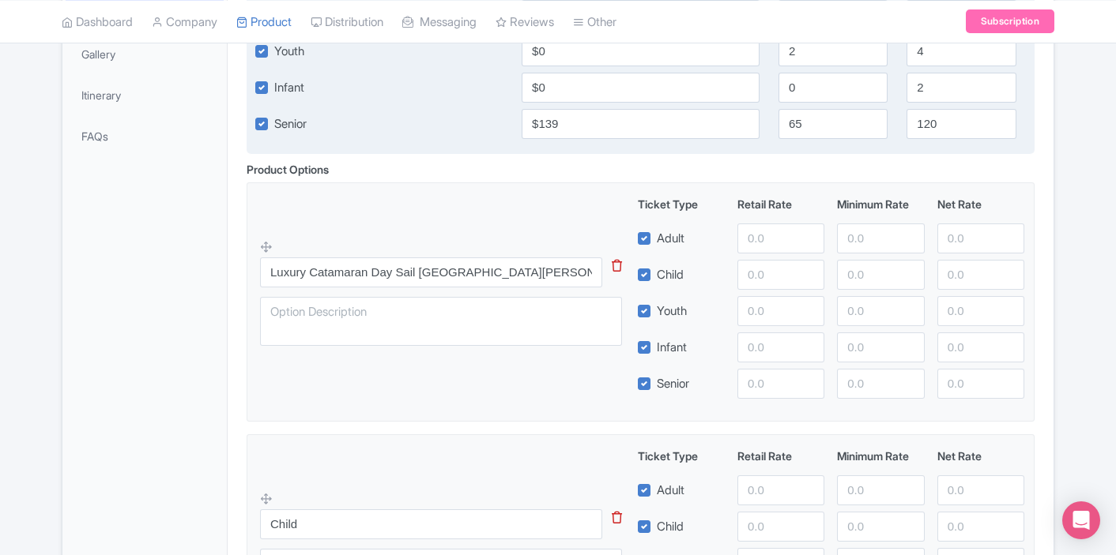
scroll to position [448, 0]
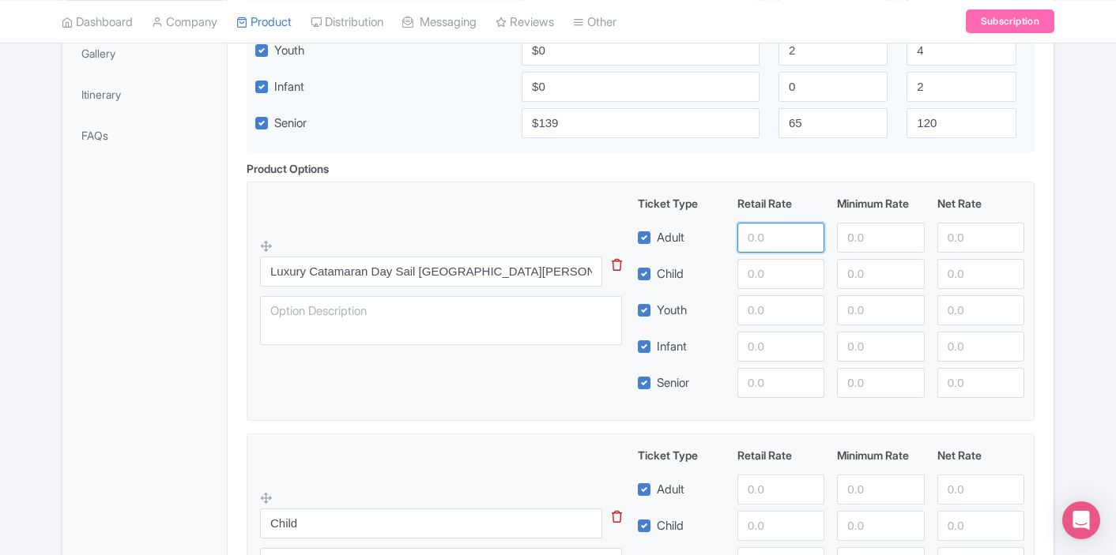
click at [788, 247] on input "number" at bounding box center [780, 238] width 87 height 30
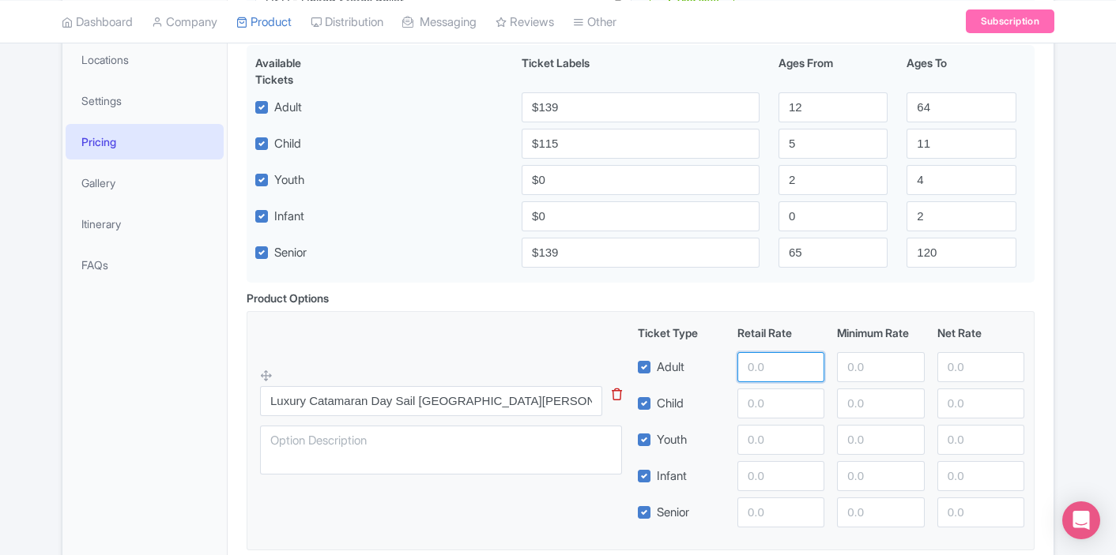
scroll to position [310, 0]
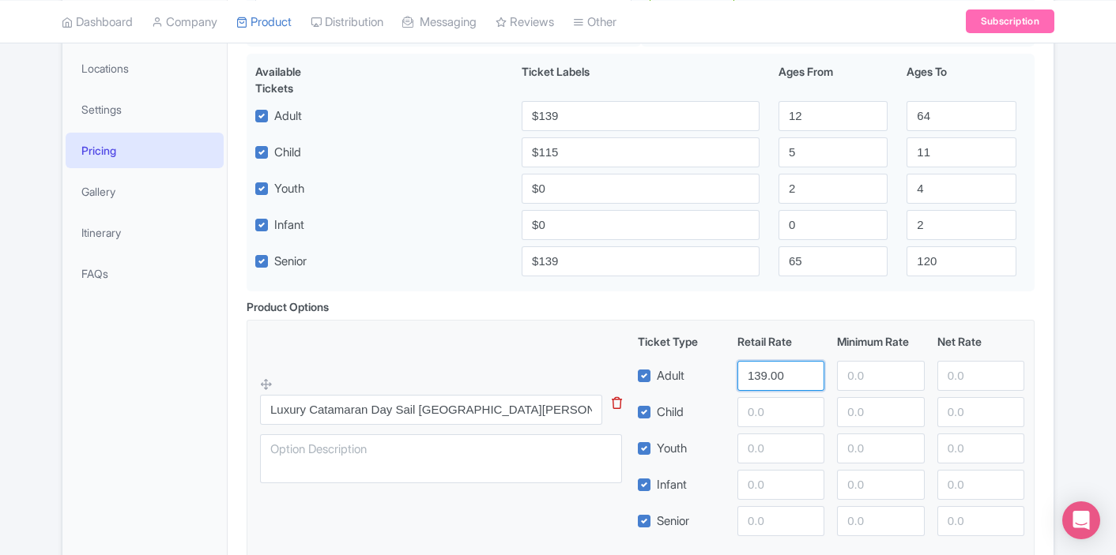
type input "139.00"
click at [751, 413] on input "number" at bounding box center [780, 412] width 87 height 30
type input "115.00"
click at [758, 448] on input "number" at bounding box center [780, 449] width 87 height 30
type input "0.00"
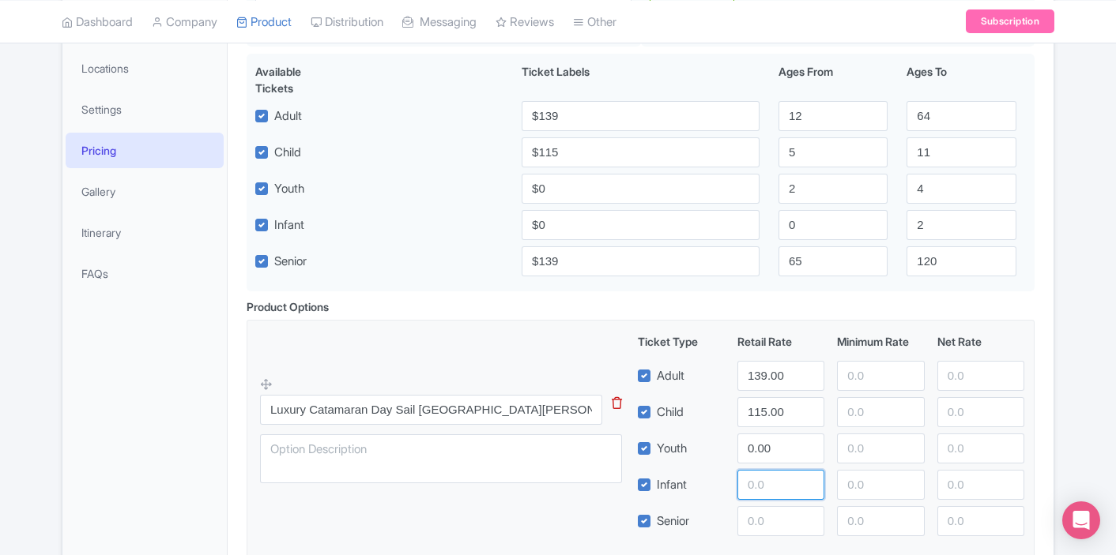
click at [762, 480] on input "number" at bounding box center [780, 485] width 87 height 30
type input "0.00"
click at [767, 515] on input "number" at bounding box center [780, 521] width 87 height 30
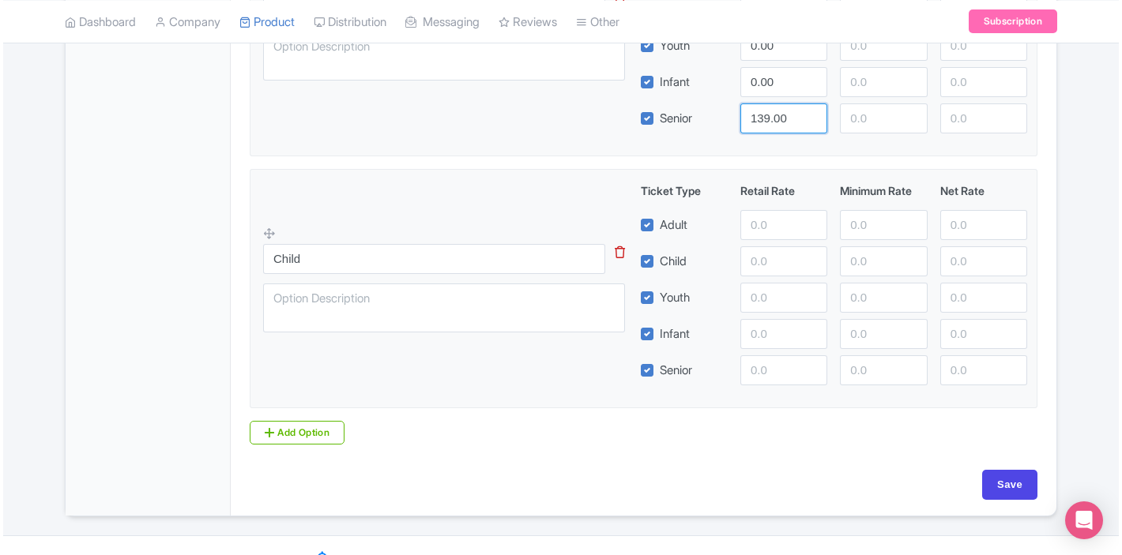
scroll to position [713, 0]
type input "139.00"
click at [618, 251] on icon at bounding box center [617, 252] width 10 height 12
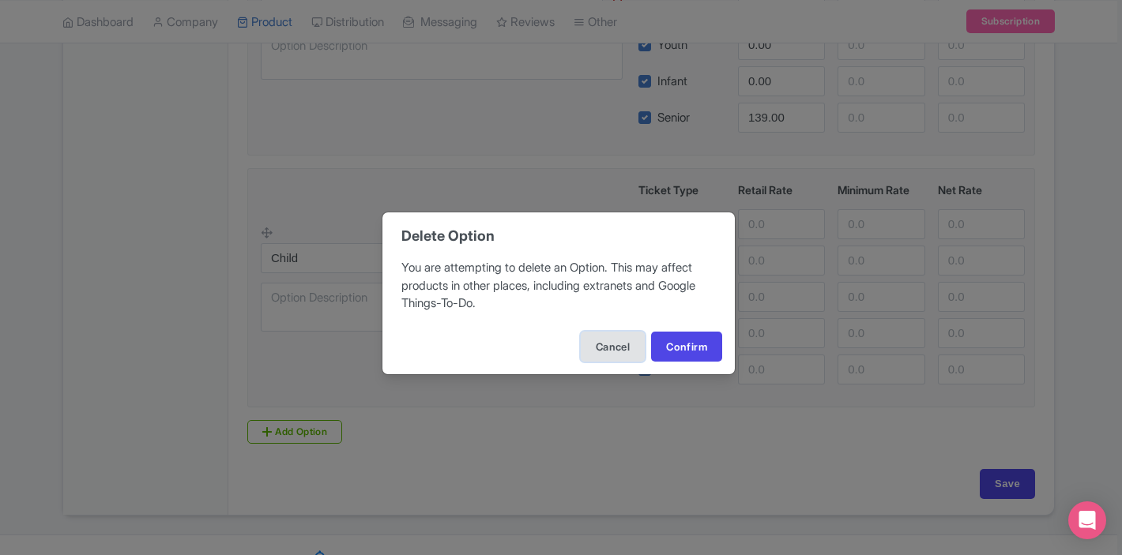
click at [609, 356] on button "Cancel" at bounding box center [613, 347] width 64 height 30
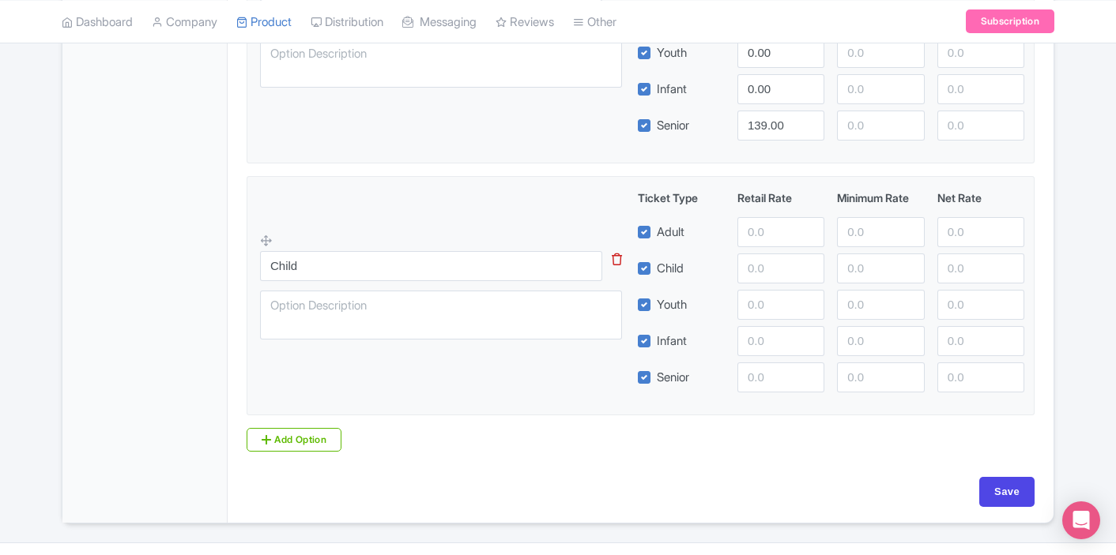
scroll to position [721, 0]
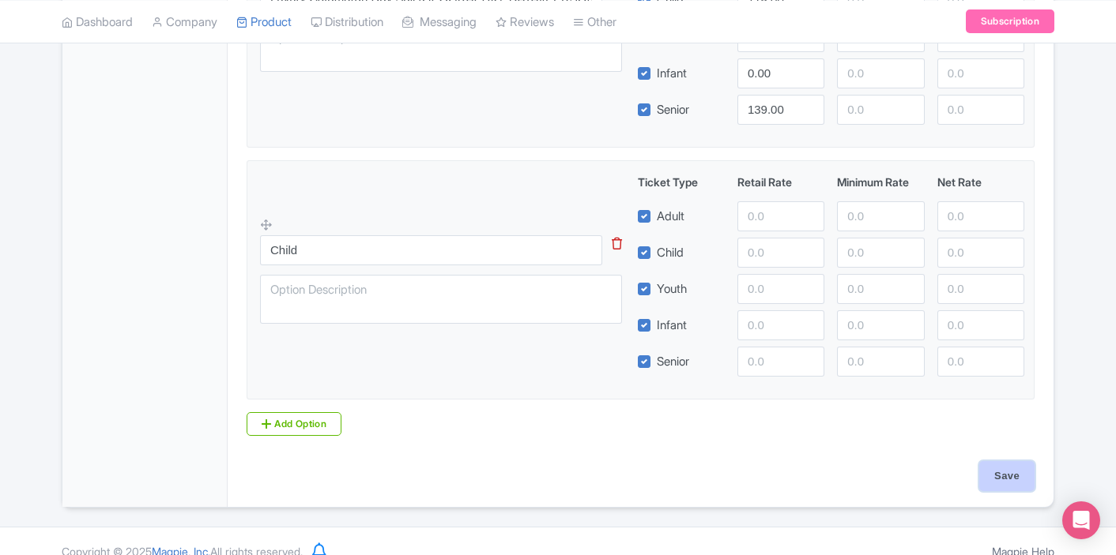
click at [1025, 480] on input "Save" at bounding box center [1006, 476] width 55 height 30
type input "Saving..."
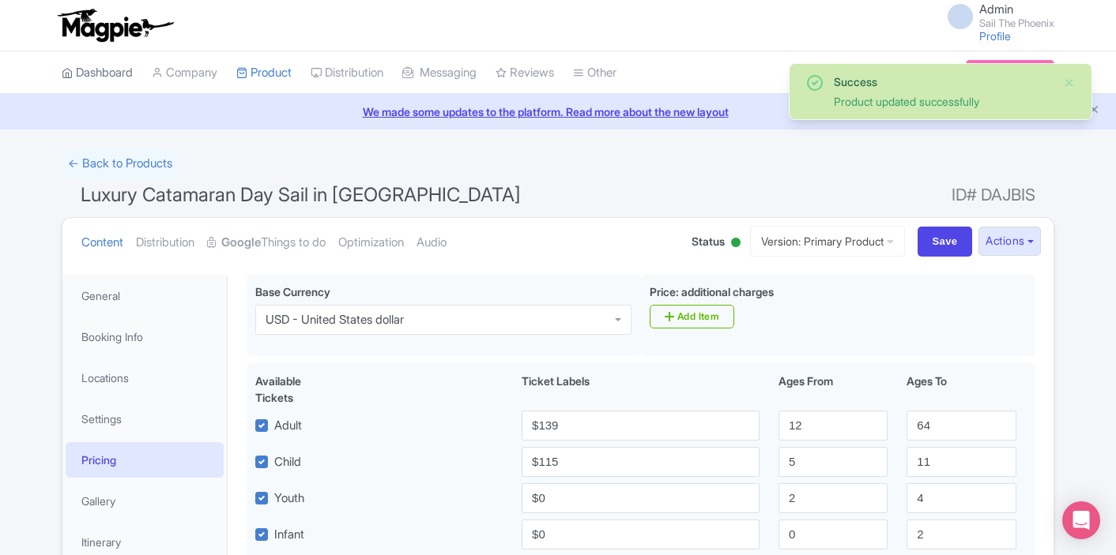
click at [124, 76] on link "Dashboard" at bounding box center [97, 72] width 71 height 43
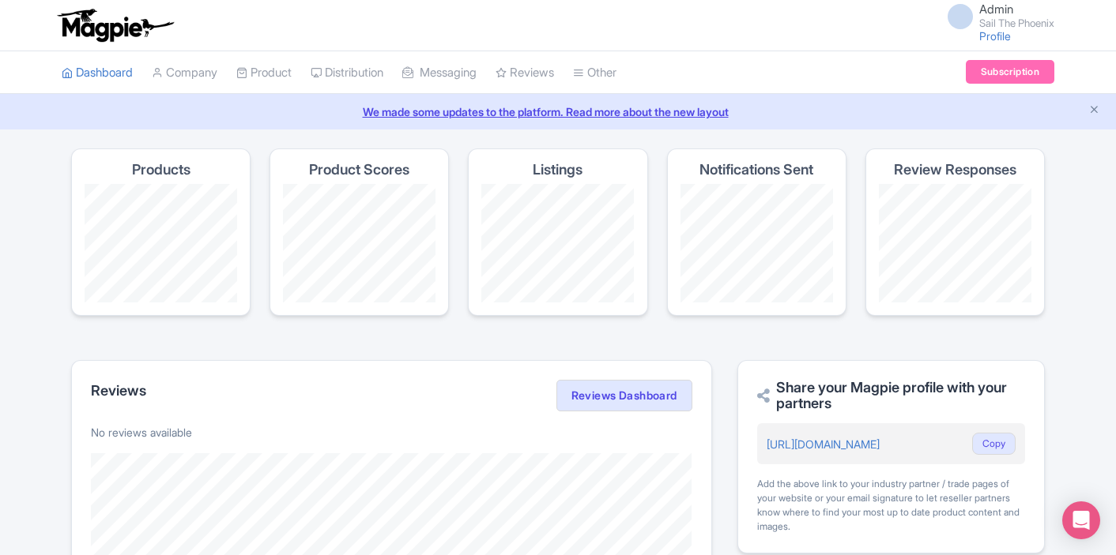
click at [159, 176] on h4 "Products" at bounding box center [161, 170] width 58 height 16
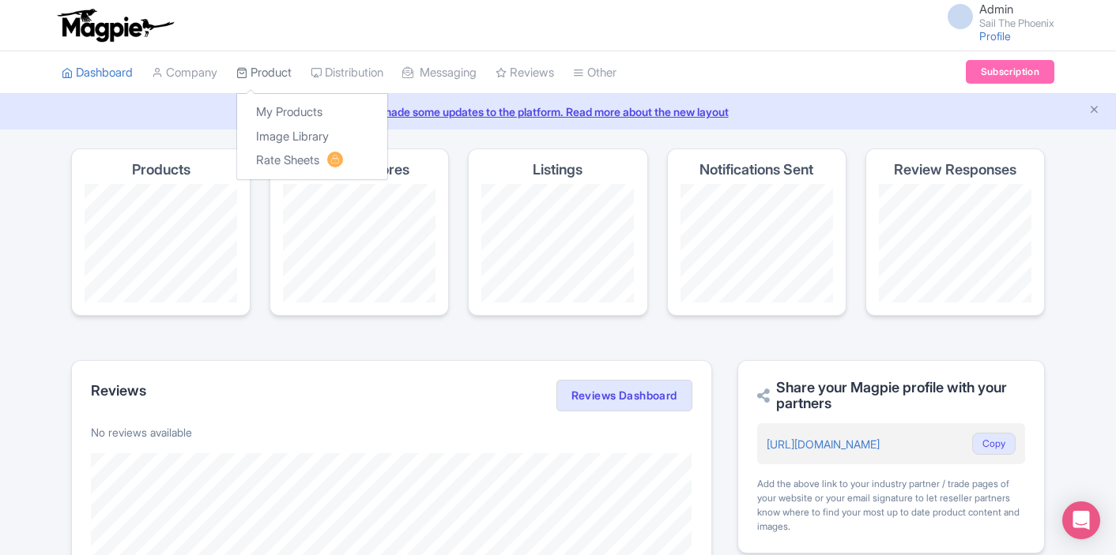
click at [271, 73] on link "Product" at bounding box center [263, 72] width 55 height 43
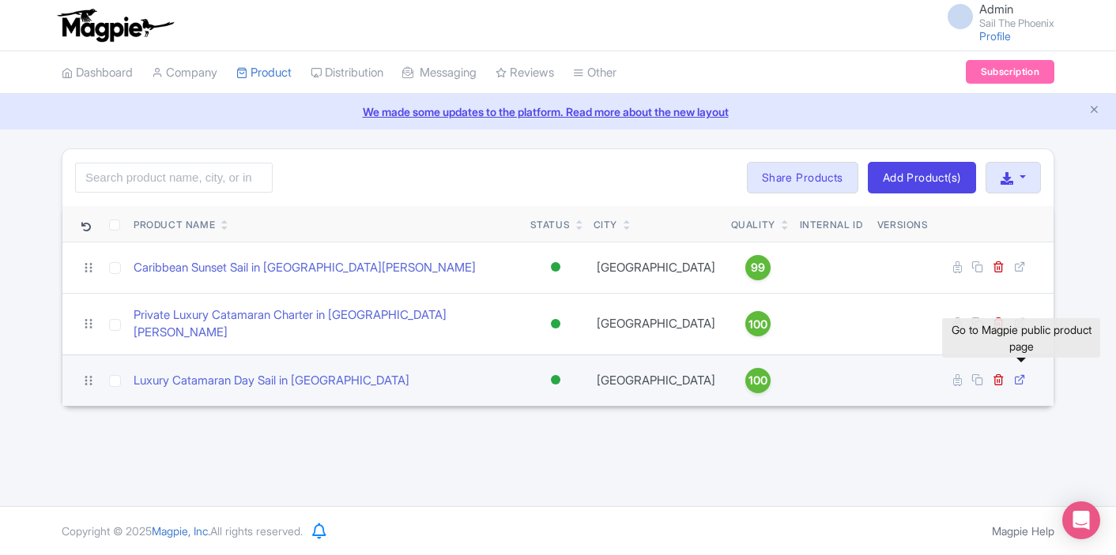
click at [1022, 374] on icon at bounding box center [1020, 380] width 12 height 12
click at [305, 372] on link "Luxury Catamaran Day Sail in [GEOGRAPHIC_DATA]" at bounding box center [272, 381] width 276 height 18
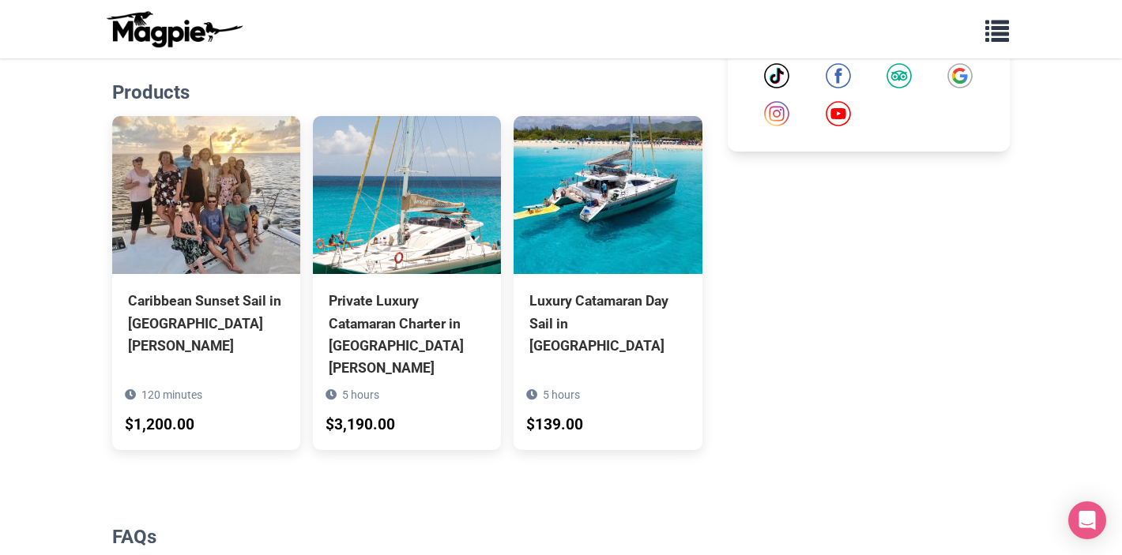
scroll to position [758, 0]
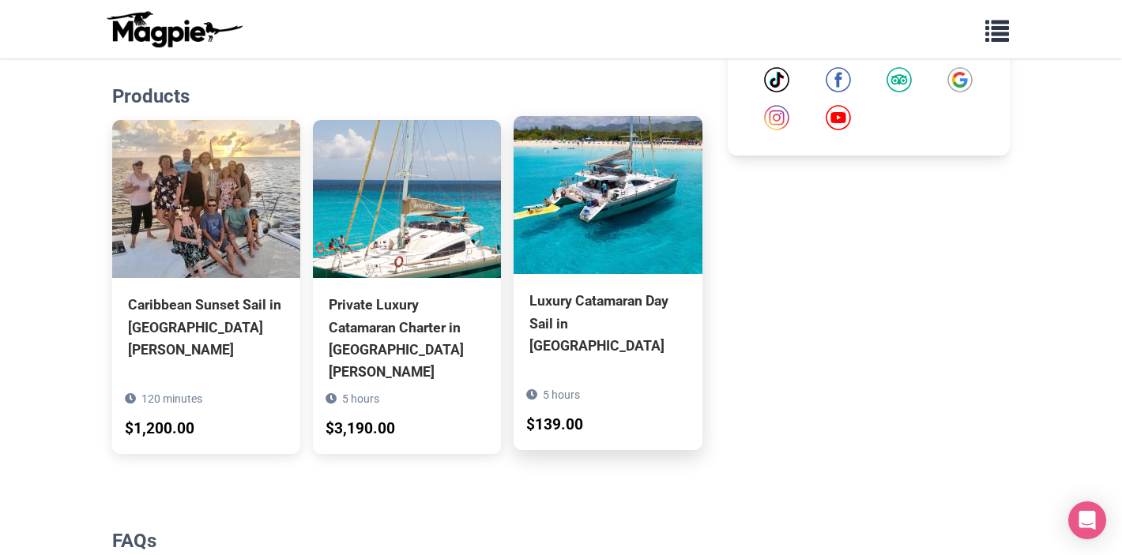
click at [599, 313] on div "Luxury Catamaran Day Sail in [GEOGRAPHIC_DATA]" at bounding box center [607, 323] width 156 height 66
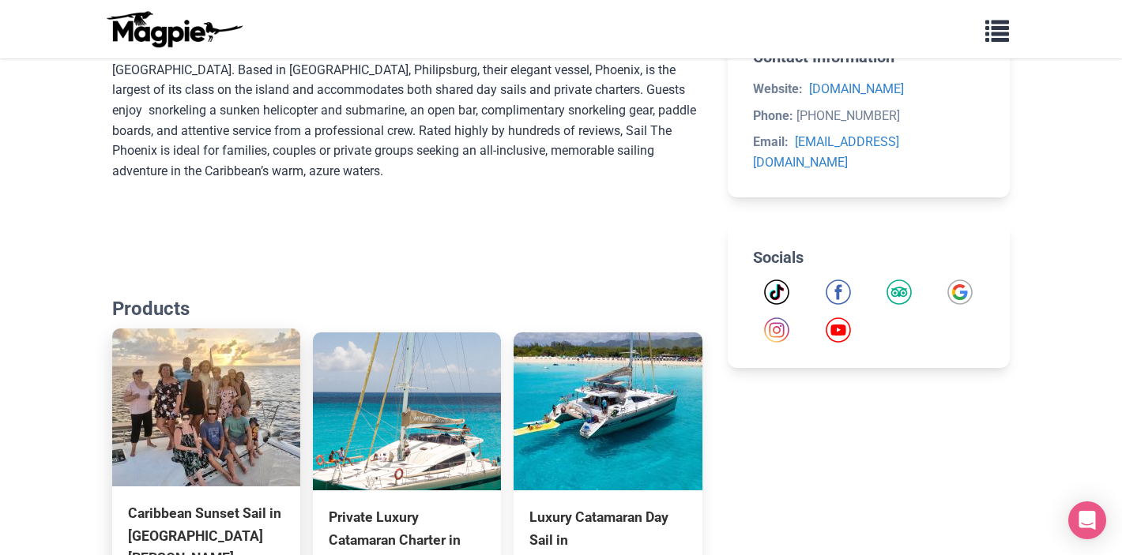
scroll to position [0, 0]
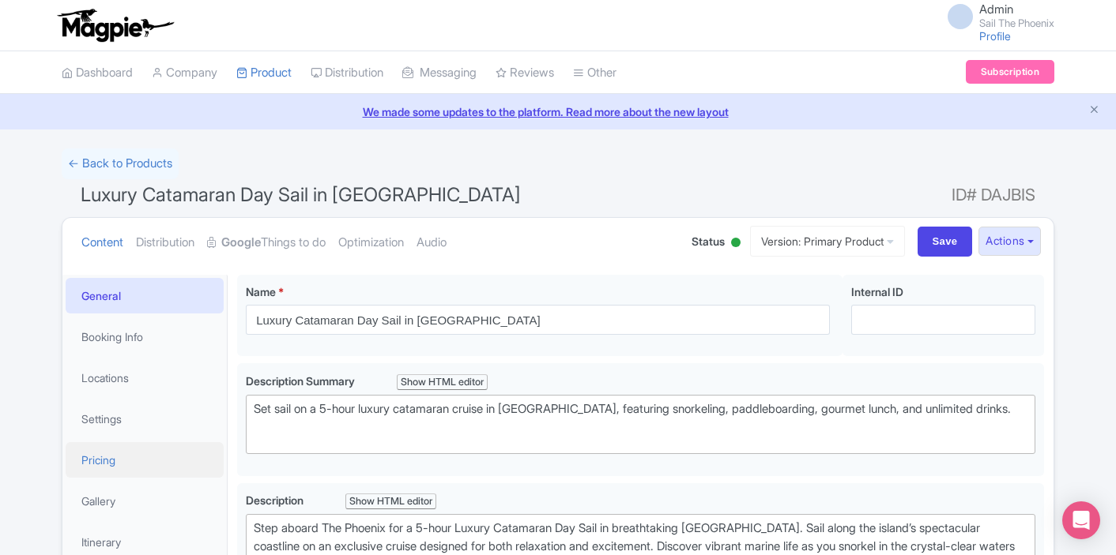
click at [117, 457] on link "Pricing" at bounding box center [145, 460] width 158 height 36
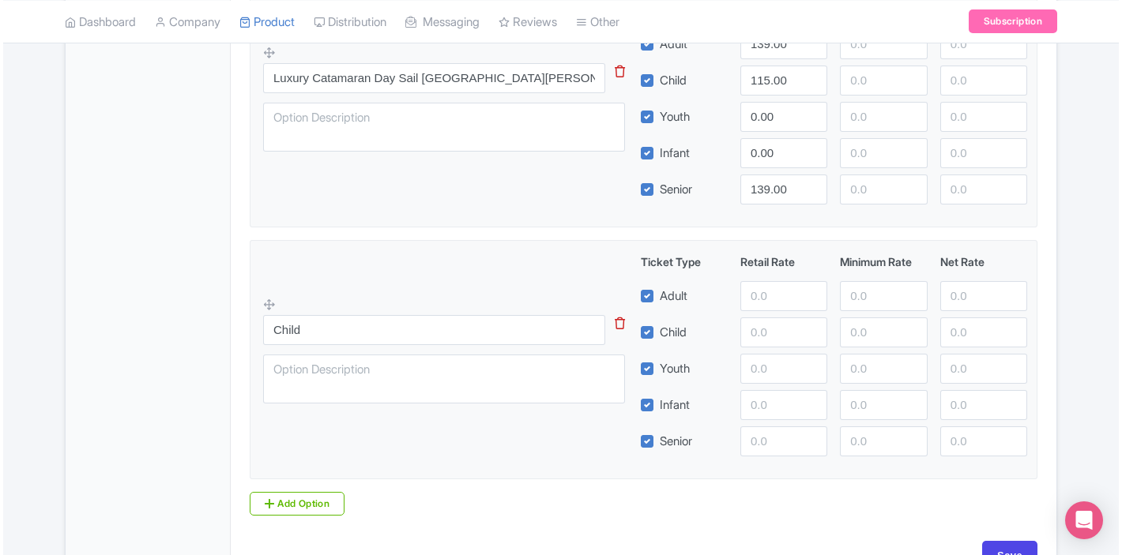
scroll to position [652, 0]
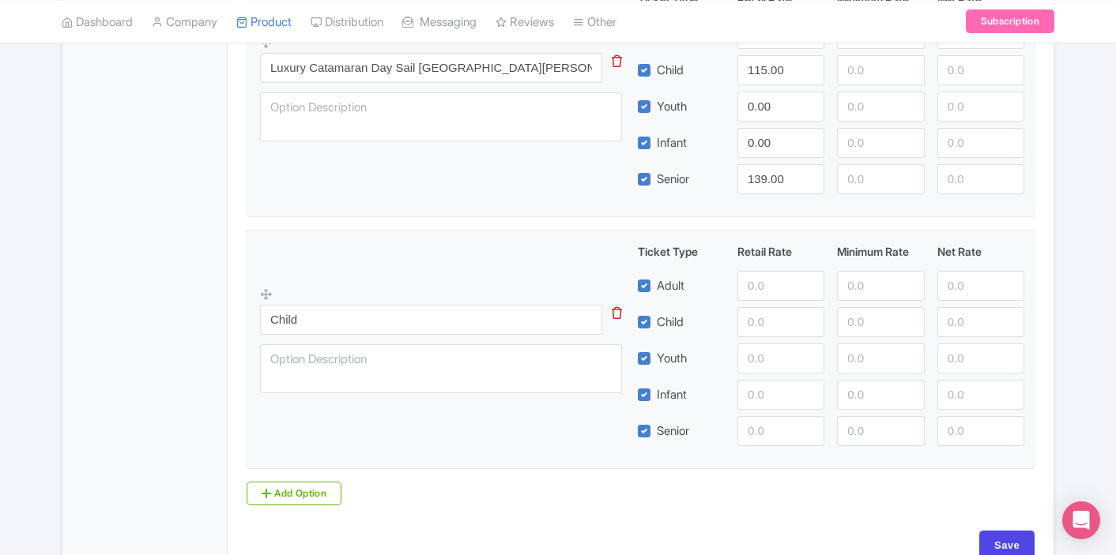
click at [615, 314] on icon at bounding box center [617, 313] width 10 height 12
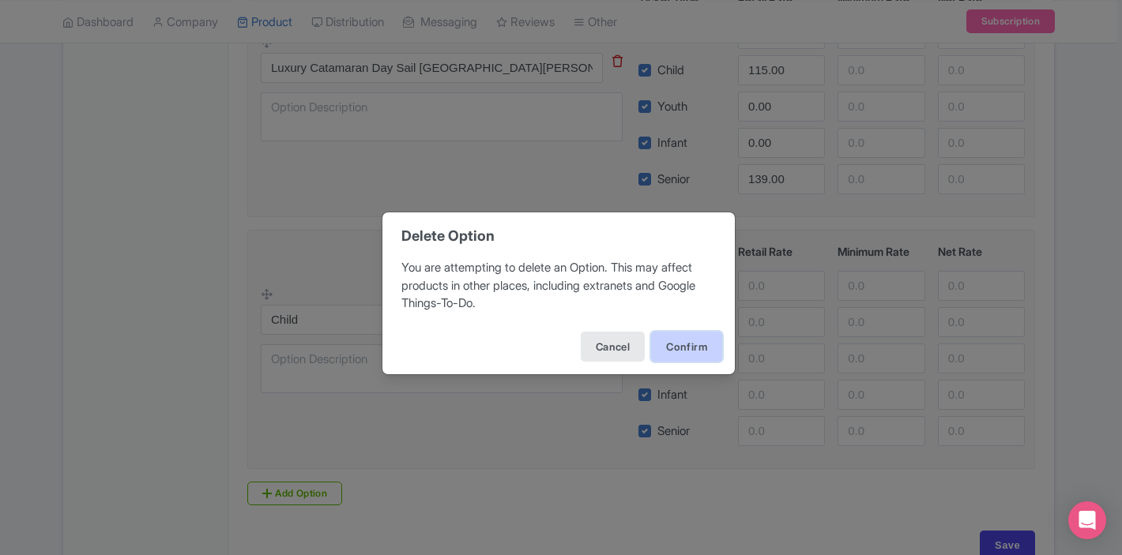
click at [663, 345] on button "Confirm" at bounding box center [686, 347] width 71 height 30
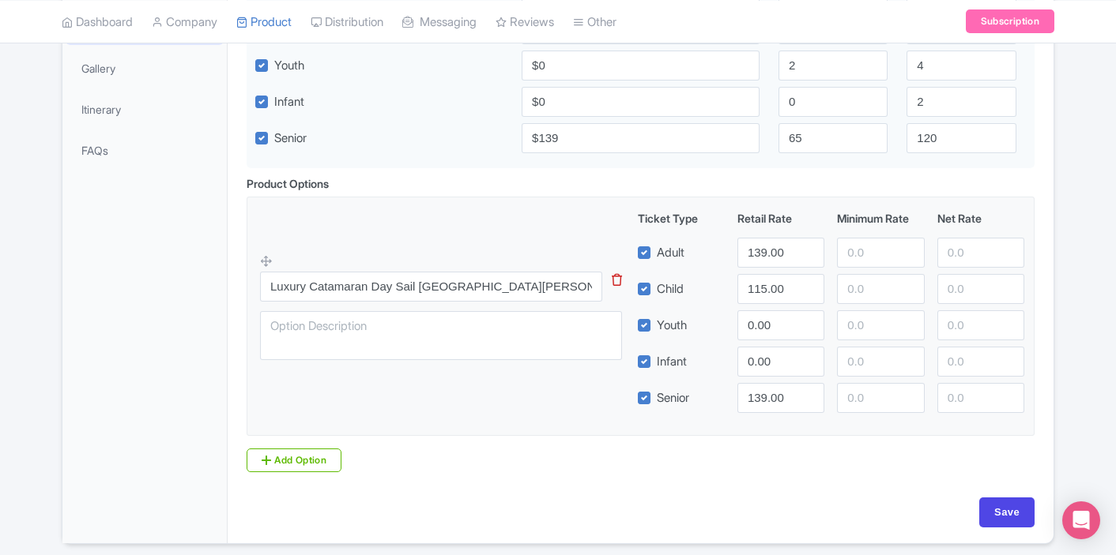
scroll to position [491, 0]
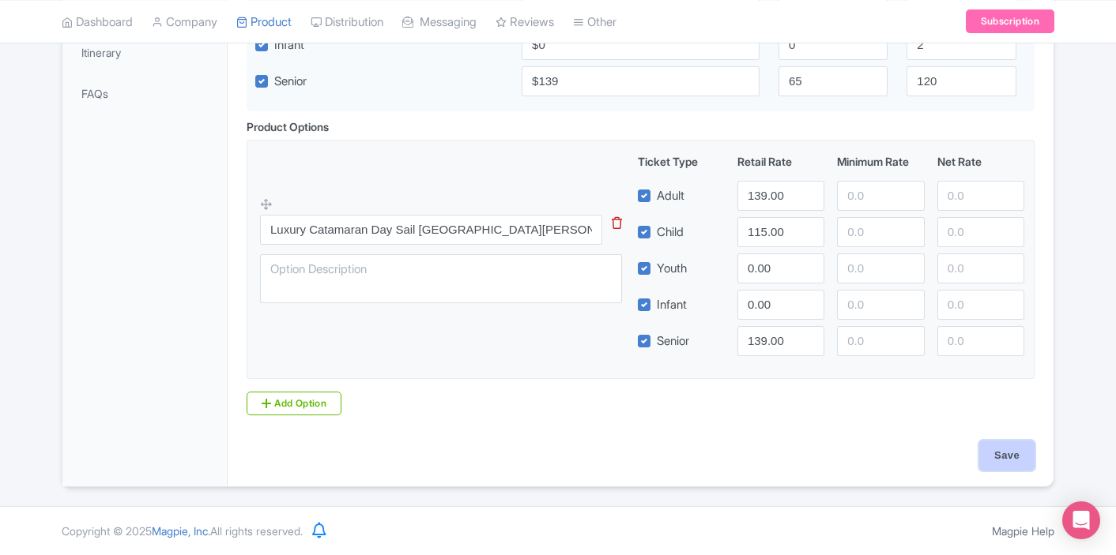
click at [1001, 469] on input "Save" at bounding box center [1006, 456] width 55 height 30
type input "Saving..."
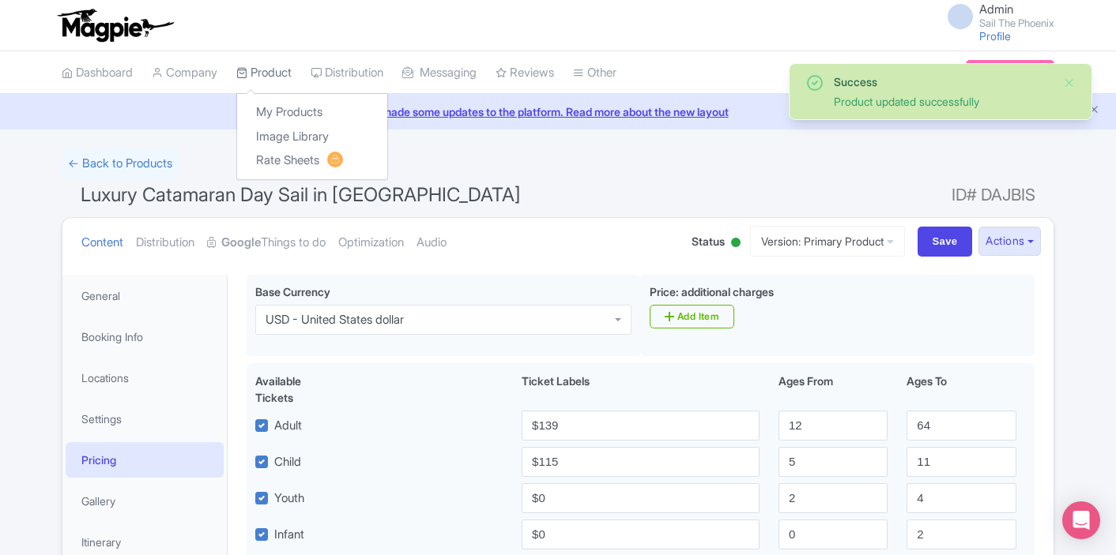
click at [265, 73] on link "Product" at bounding box center [263, 72] width 55 height 43
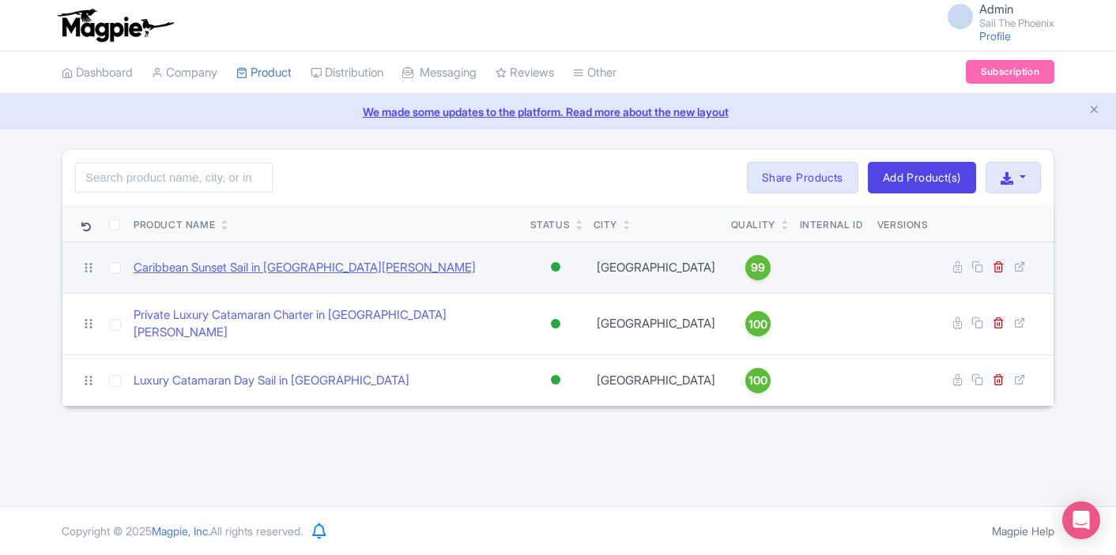
click at [246, 272] on link "Caribbean Sunset Sail in [GEOGRAPHIC_DATA][PERSON_NAME]" at bounding box center [305, 268] width 342 height 18
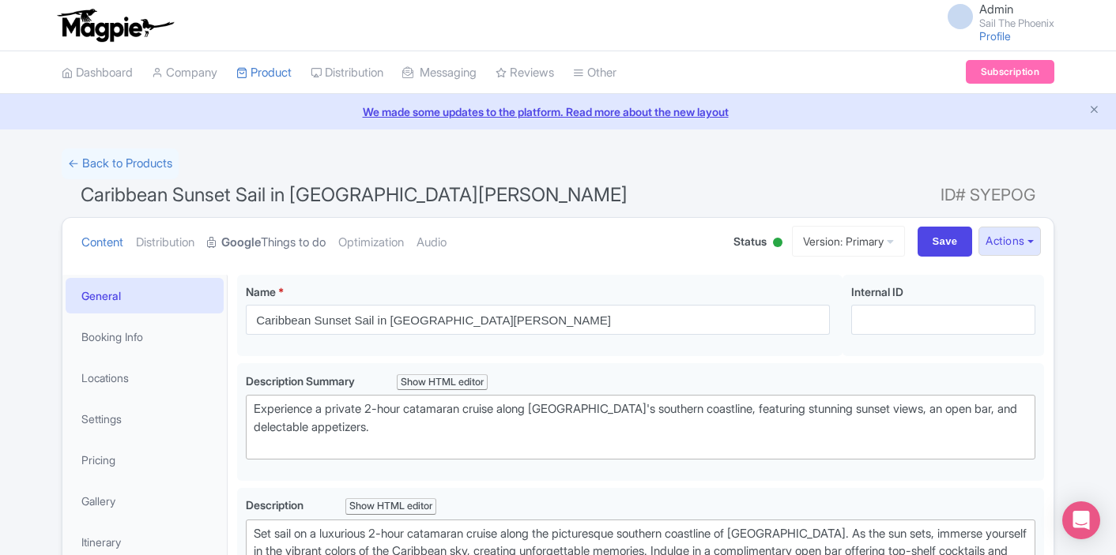
click at [297, 242] on link "Google Things to do" at bounding box center [266, 243] width 119 height 50
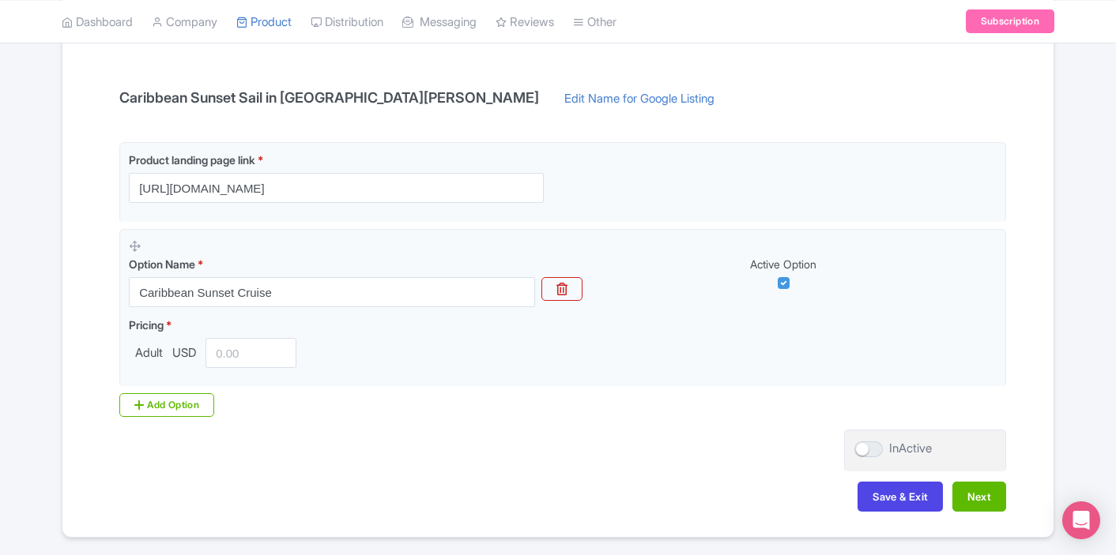
scroll to position [316, 0]
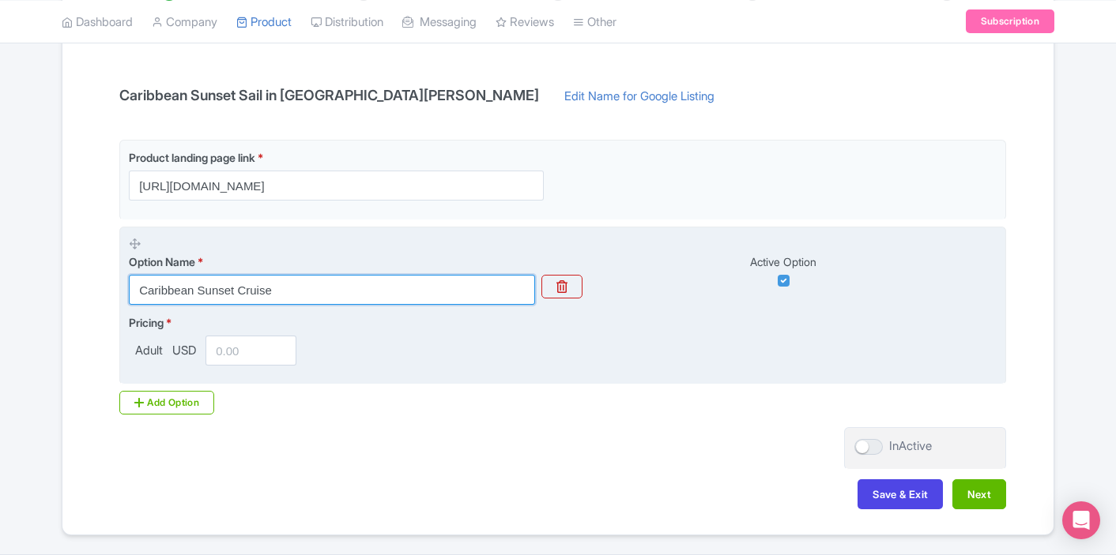
click at [361, 295] on input "Caribbean Sunset Cruise" at bounding box center [332, 290] width 406 height 30
type input "Caribbean Sunset Cruise [GEOGRAPHIC_DATA][PERSON_NAME]"
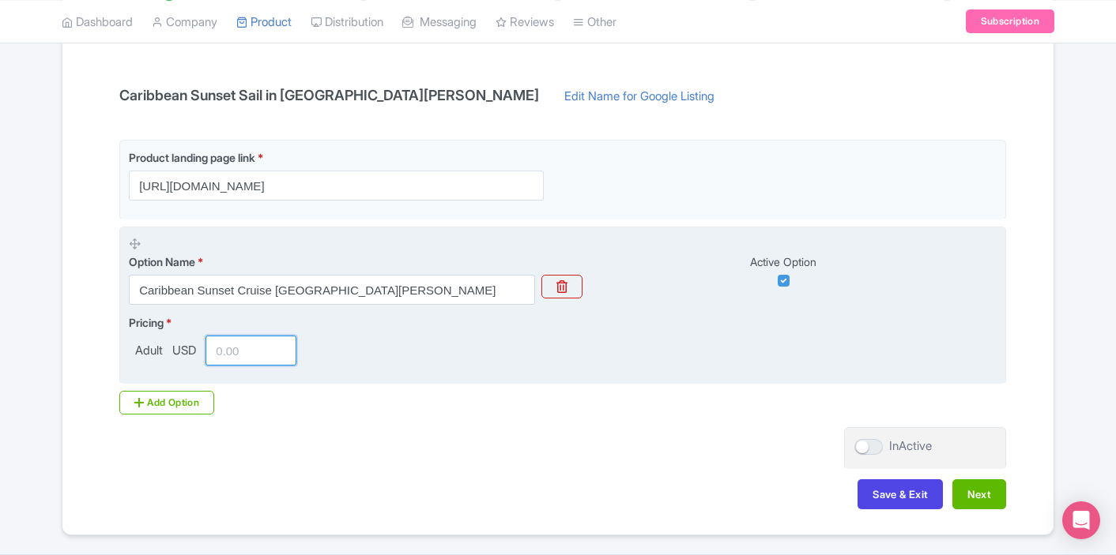
click at [260, 342] on input "number" at bounding box center [250, 351] width 91 height 30
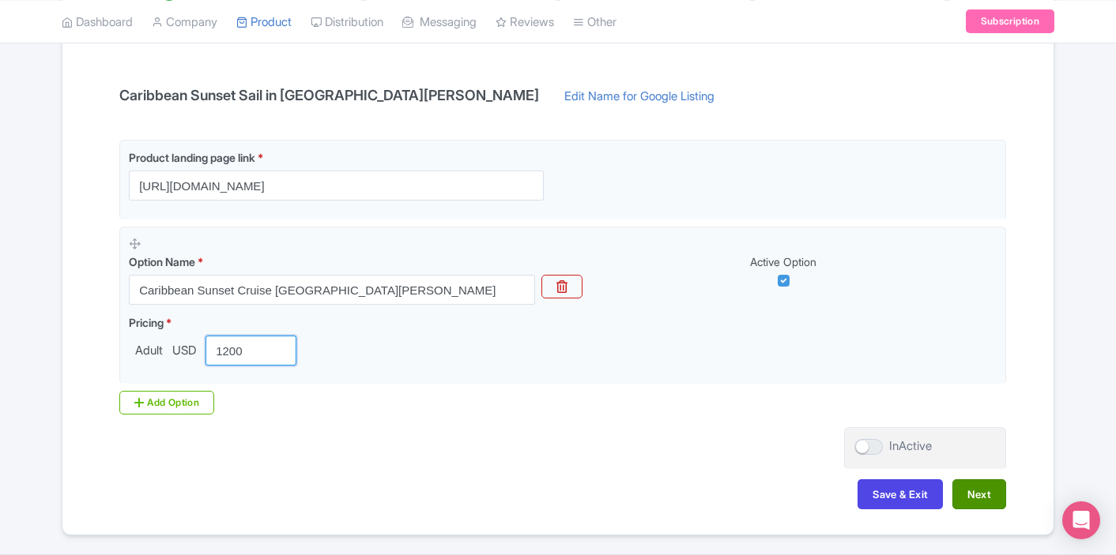
type input "1200"
click at [975, 495] on button "Next" at bounding box center [979, 495] width 54 height 30
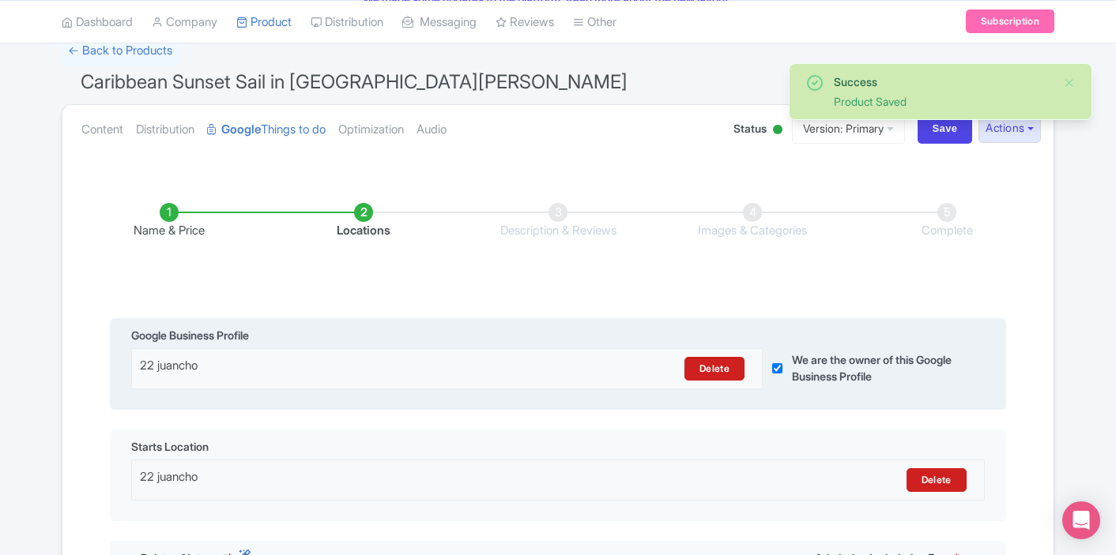
scroll to position [55, 0]
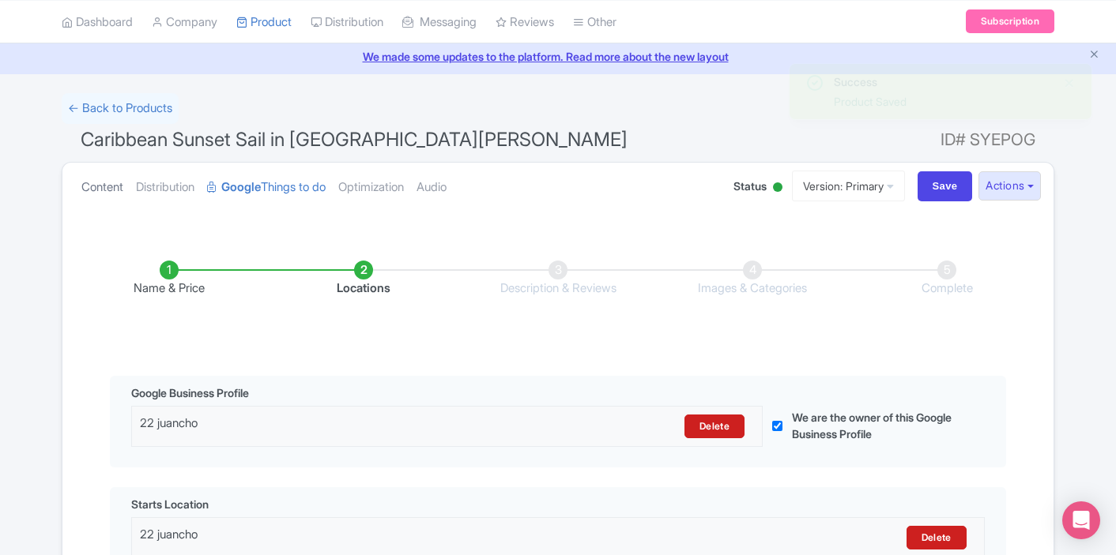
click at [103, 194] on link "Content" at bounding box center [102, 188] width 42 height 50
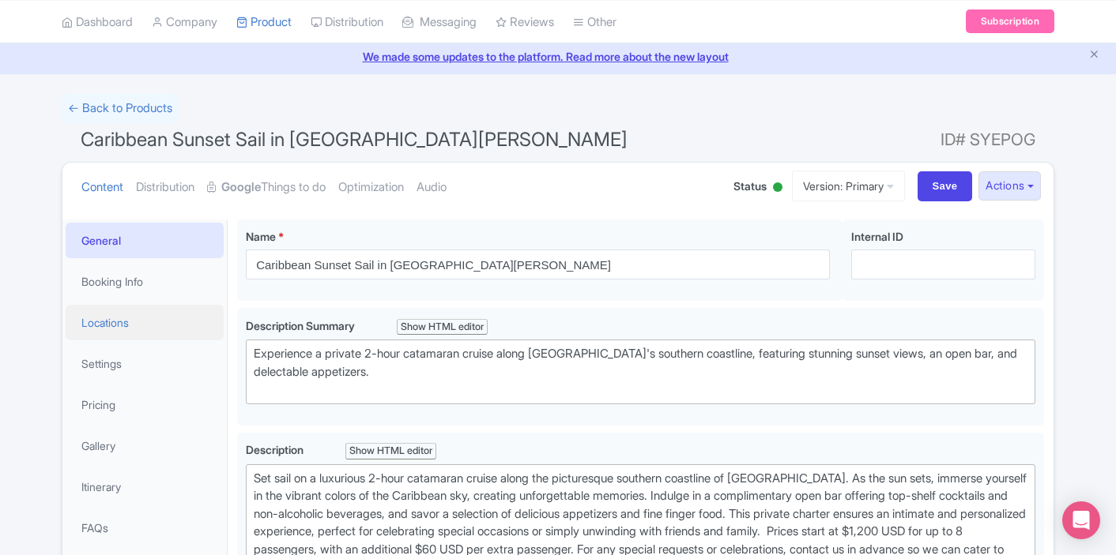
click at [118, 323] on link "Locations" at bounding box center [145, 323] width 158 height 36
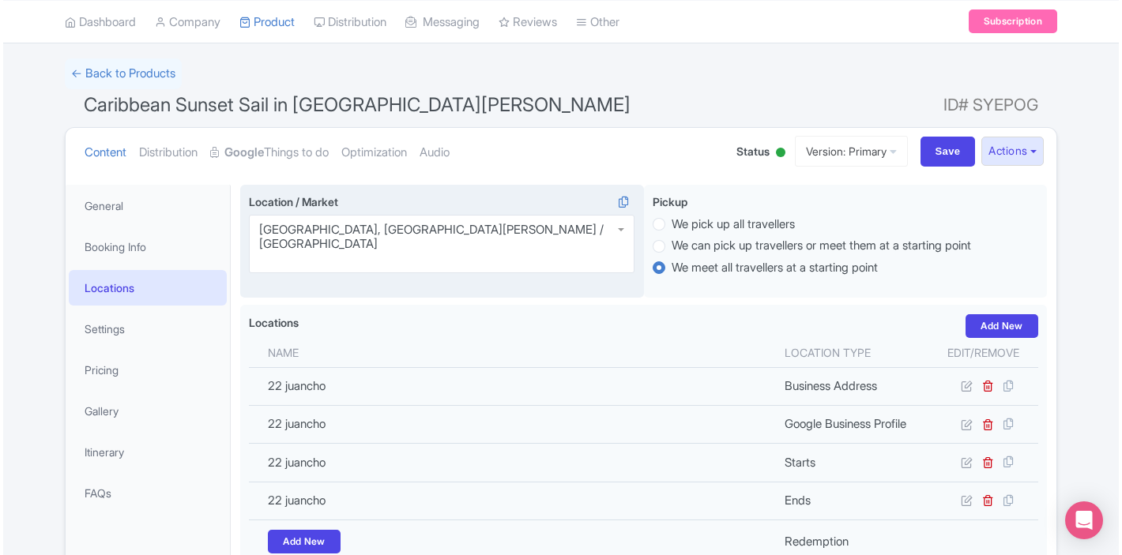
scroll to position [157, 0]
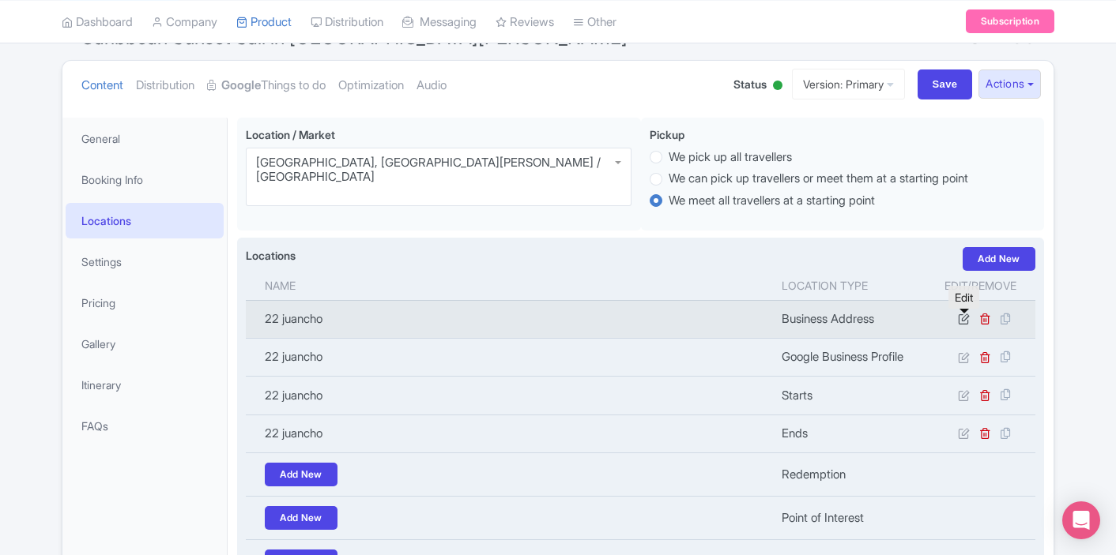
click at [969, 325] on link at bounding box center [965, 318] width 15 height 15
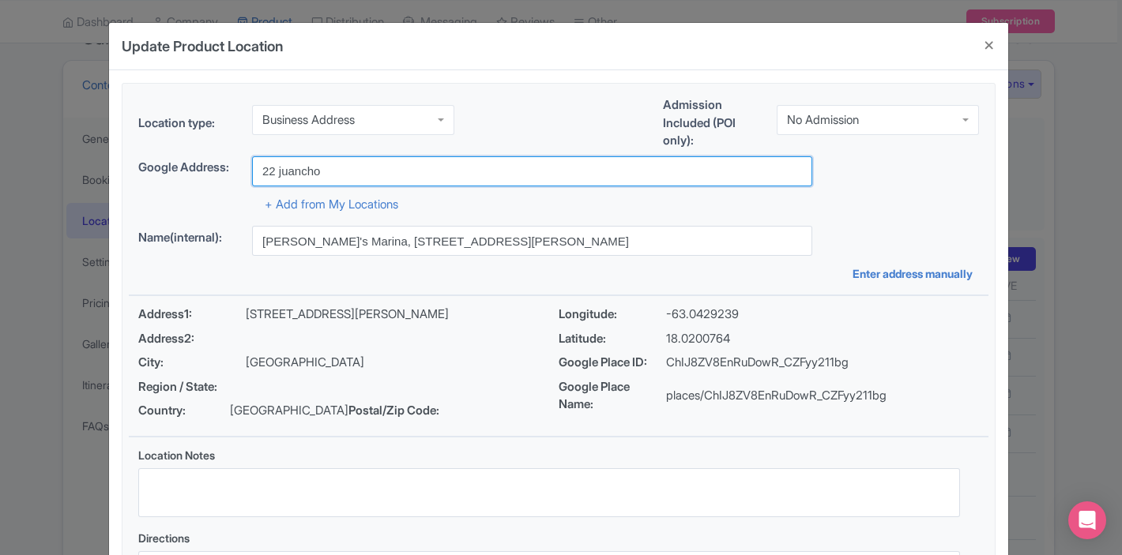
click at [329, 172] on input "22 juancho" at bounding box center [532, 171] width 560 height 30
type input "B"
type input "22 Juancho Yrausquin Boulevard, Philipsburg, Sint Maarten"
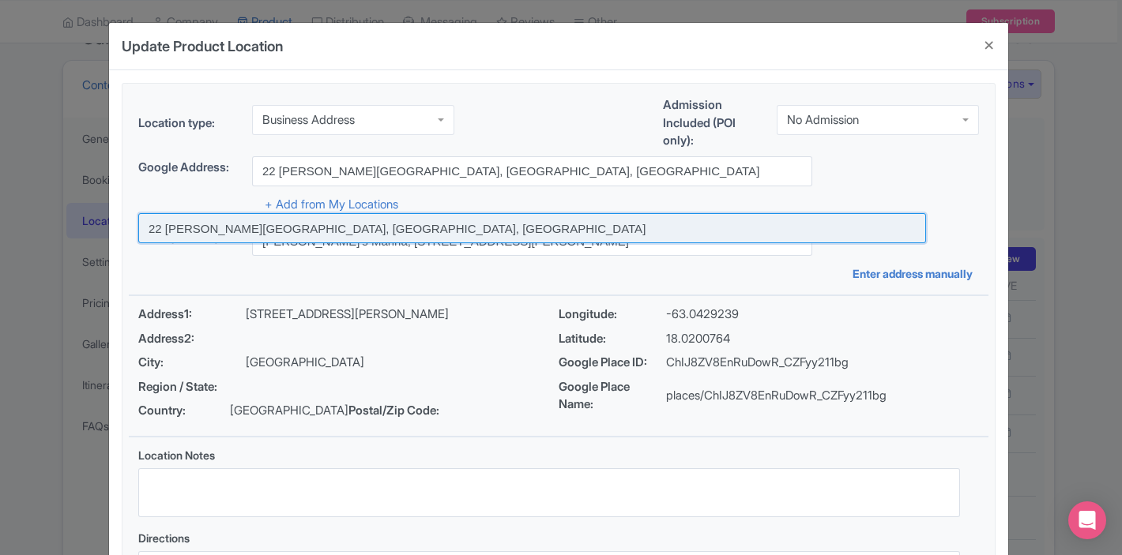
click at [414, 233] on input at bounding box center [532, 228] width 788 height 30
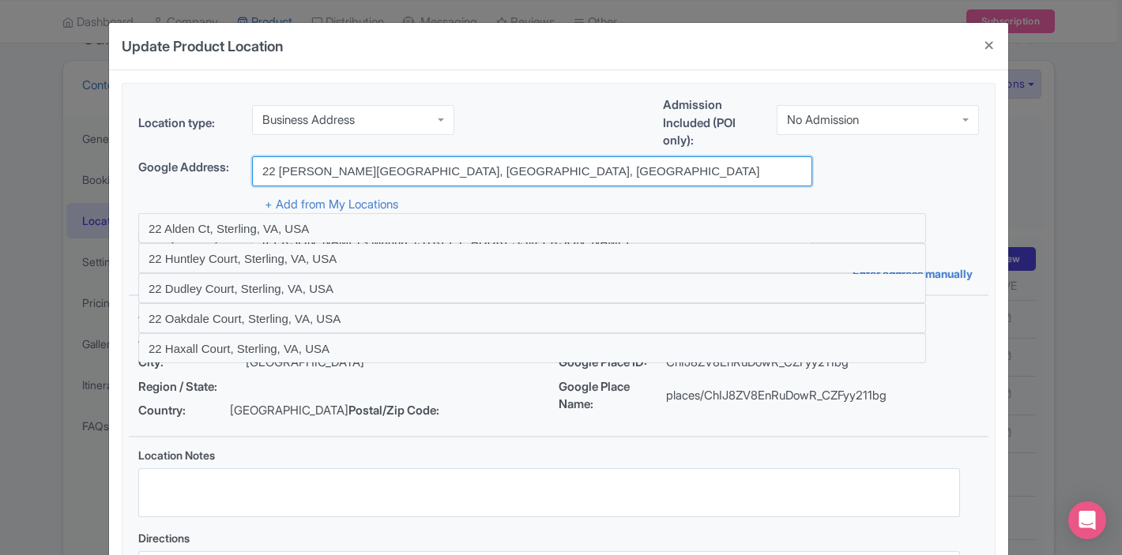
click at [570, 178] on input "22 Juancho Yrausquin Boulevard, Philipsburg, Sint Maarten" at bounding box center [532, 171] width 560 height 30
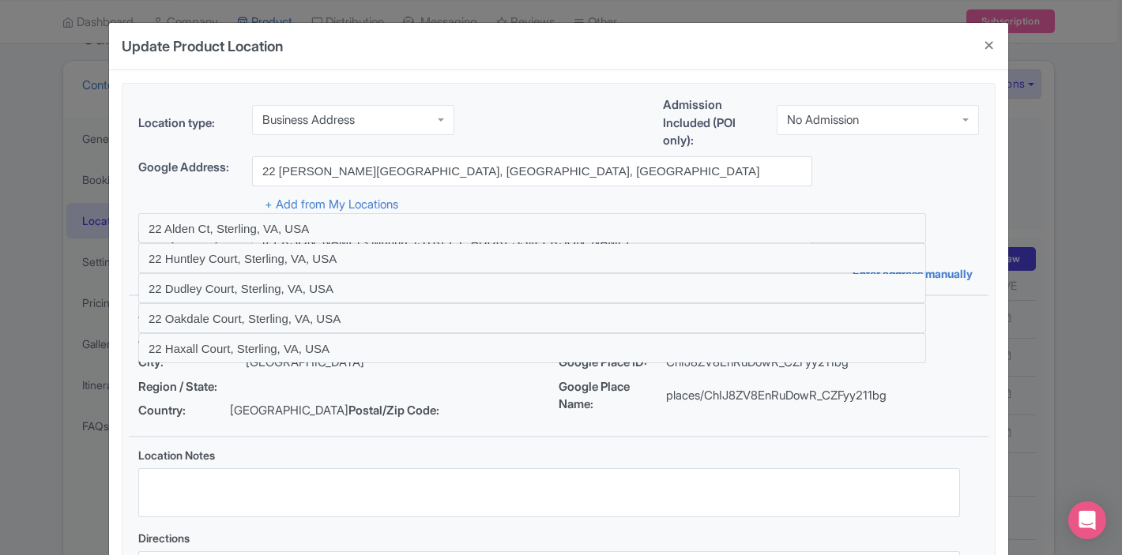
click at [618, 186] on div "+ Add from My Locations" at bounding box center [558, 200] width 841 height 28
type input "22 Juancho Yrausquin Boulevard, Philipsburg, Sint Maarten"
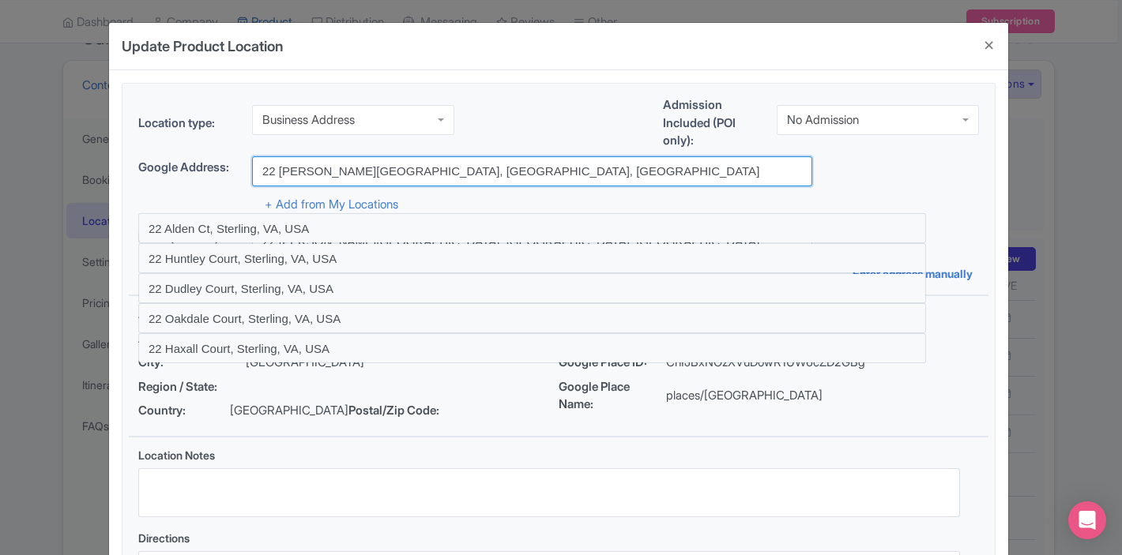
click at [606, 175] on input "22 Juancho Yrausquin Boulevard, Philipsburg, Sint Maarten" at bounding box center [532, 171] width 560 height 30
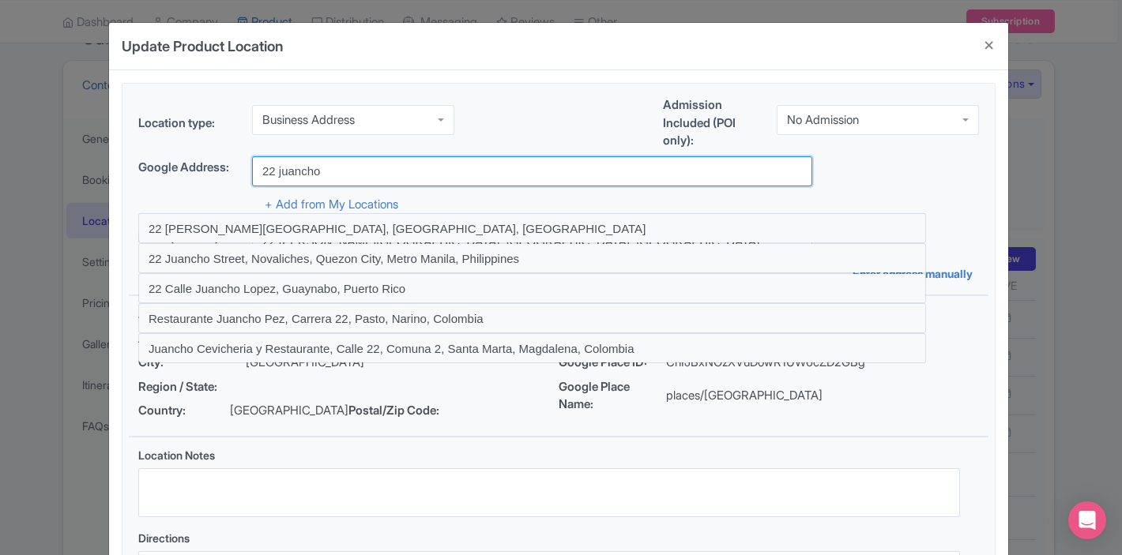
click at [298, 171] on input "22 juancho" at bounding box center [532, 171] width 560 height 30
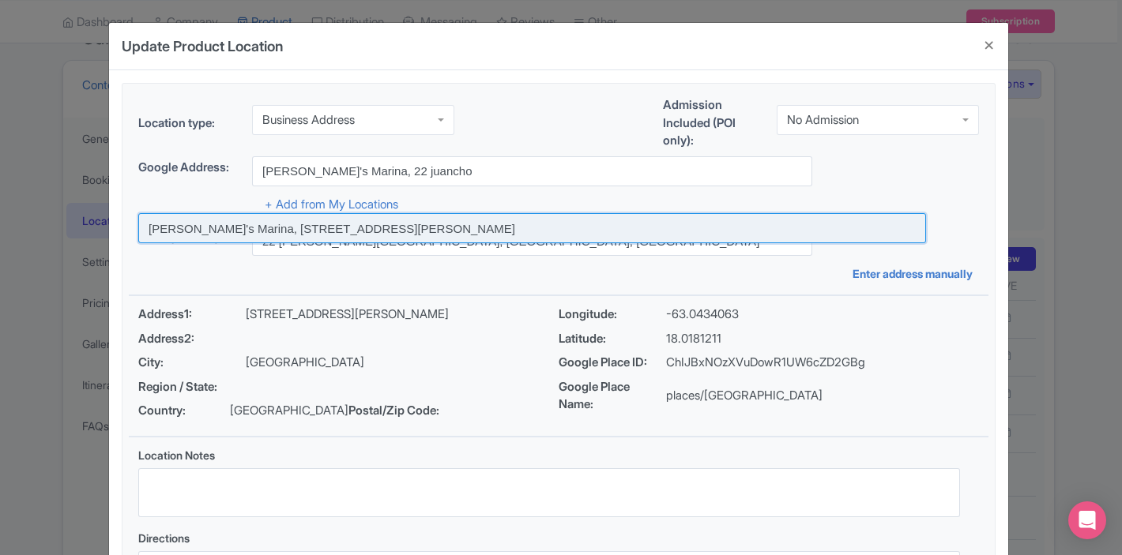
click at [225, 234] on input at bounding box center [532, 228] width 788 height 30
type input "[PERSON_NAME]'s Marina, [STREET_ADDRESS][PERSON_NAME]"
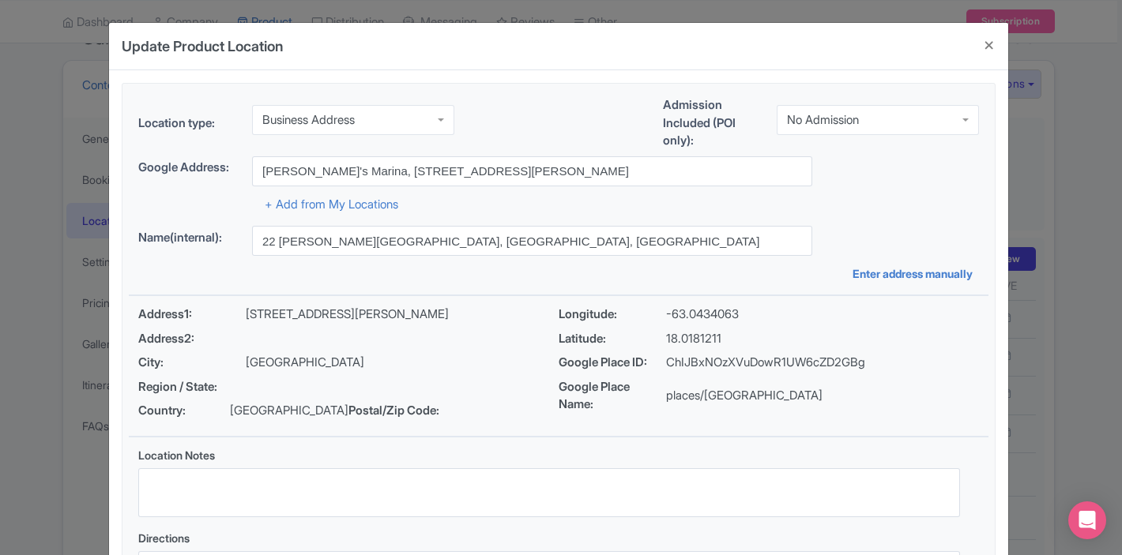
type input "[PERSON_NAME]'s Marina, [STREET_ADDRESS][PERSON_NAME]"
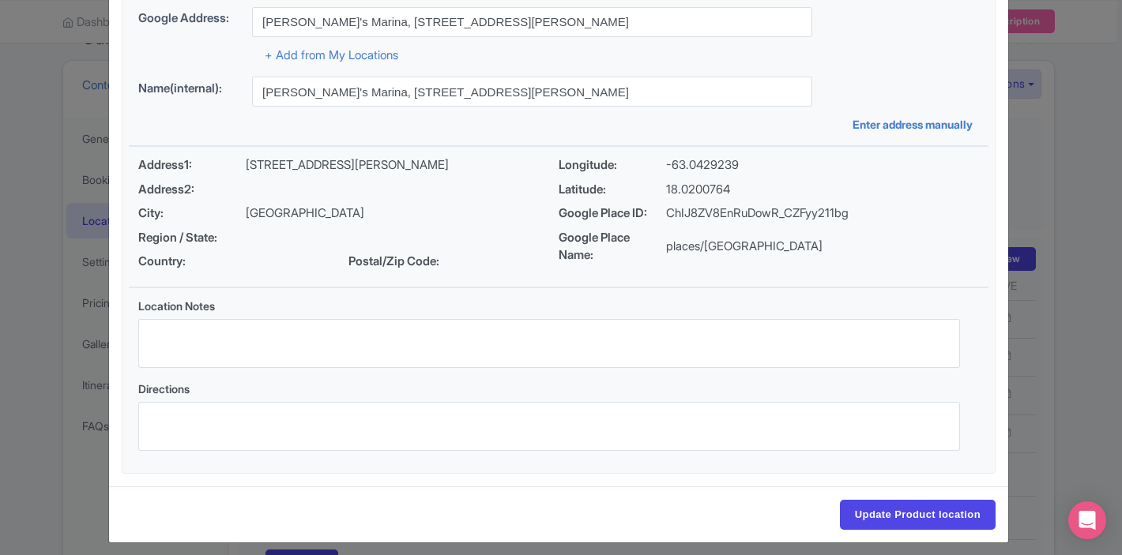
scroll to position [160, 0]
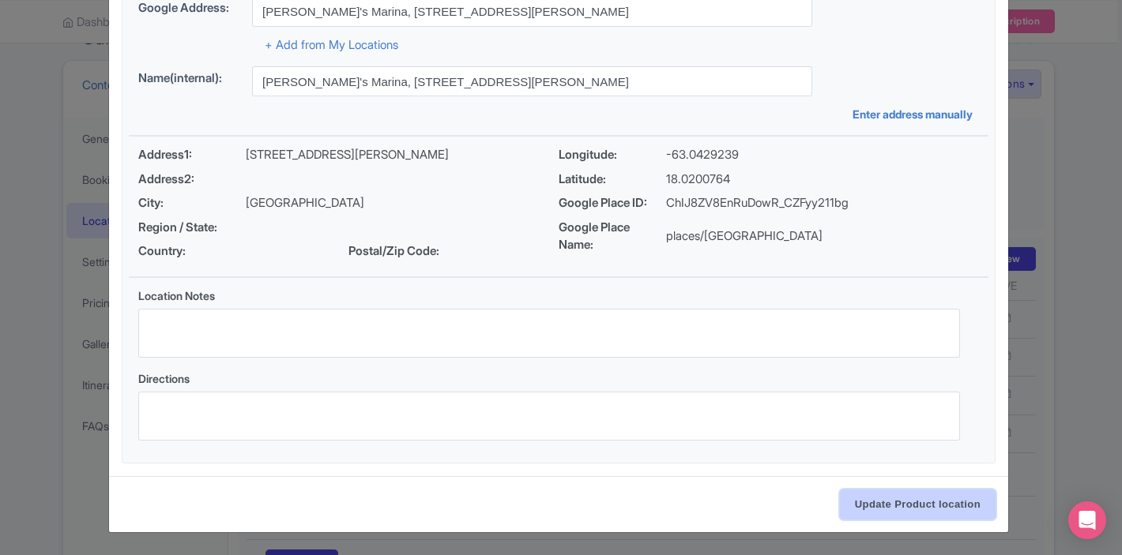
click at [887, 499] on input "Update Product location" at bounding box center [918, 505] width 156 height 30
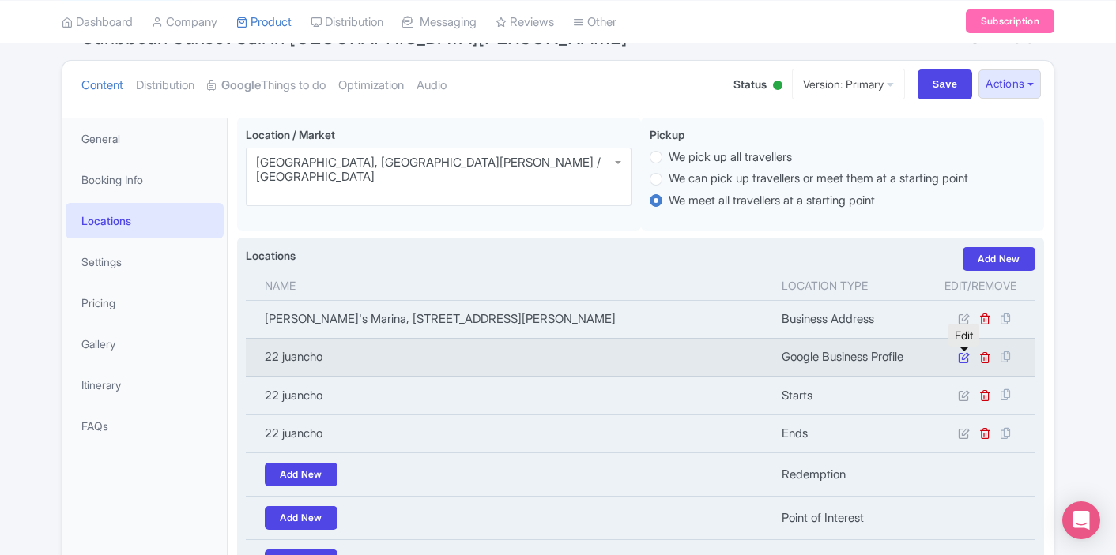
click at [963, 359] on icon at bounding box center [964, 358] width 12 height 12
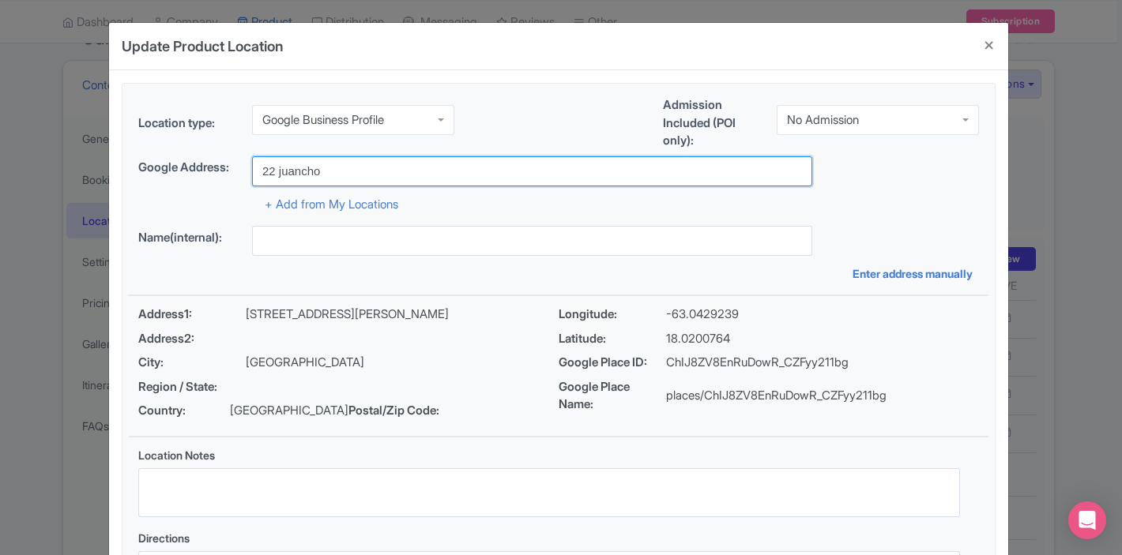
click at [384, 166] on input "22 juancho" at bounding box center [532, 171] width 560 height 30
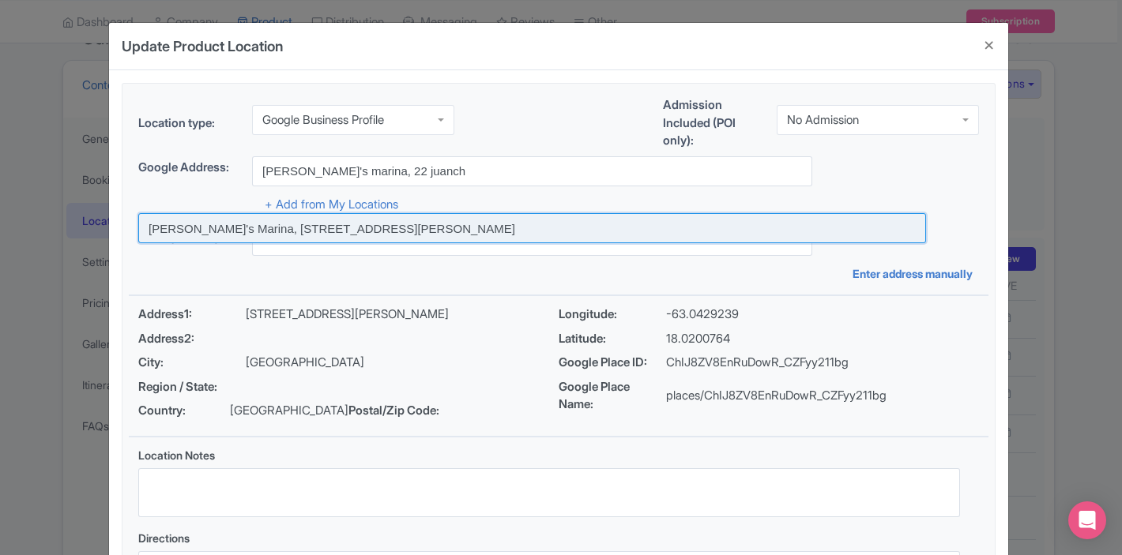
click at [208, 231] on input at bounding box center [532, 228] width 788 height 30
type input "[PERSON_NAME]'s Marina, [STREET_ADDRESS][PERSON_NAME]"
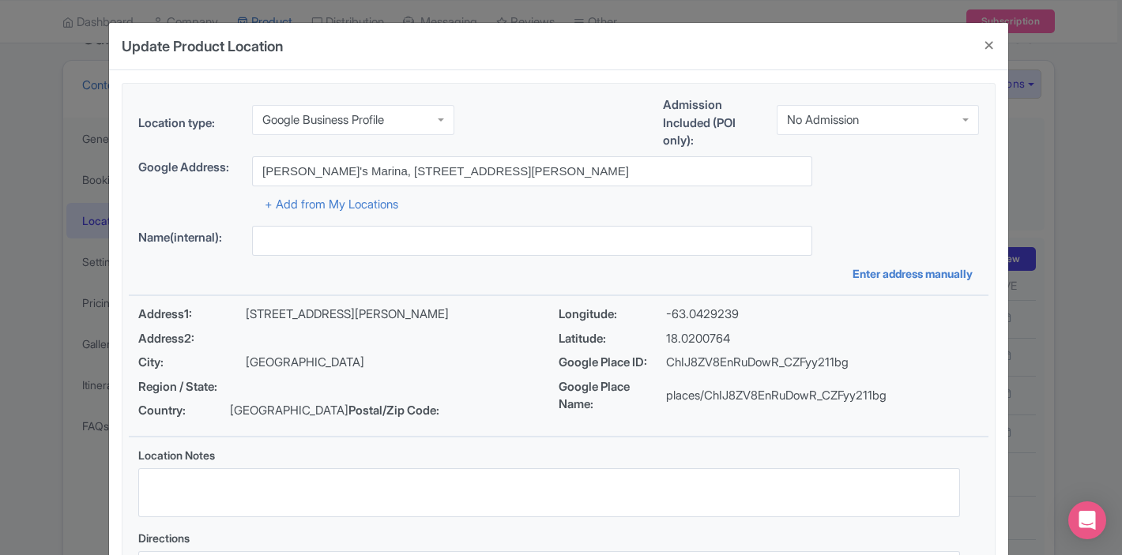
type input "[PERSON_NAME]'s Marina, [STREET_ADDRESS][PERSON_NAME]"
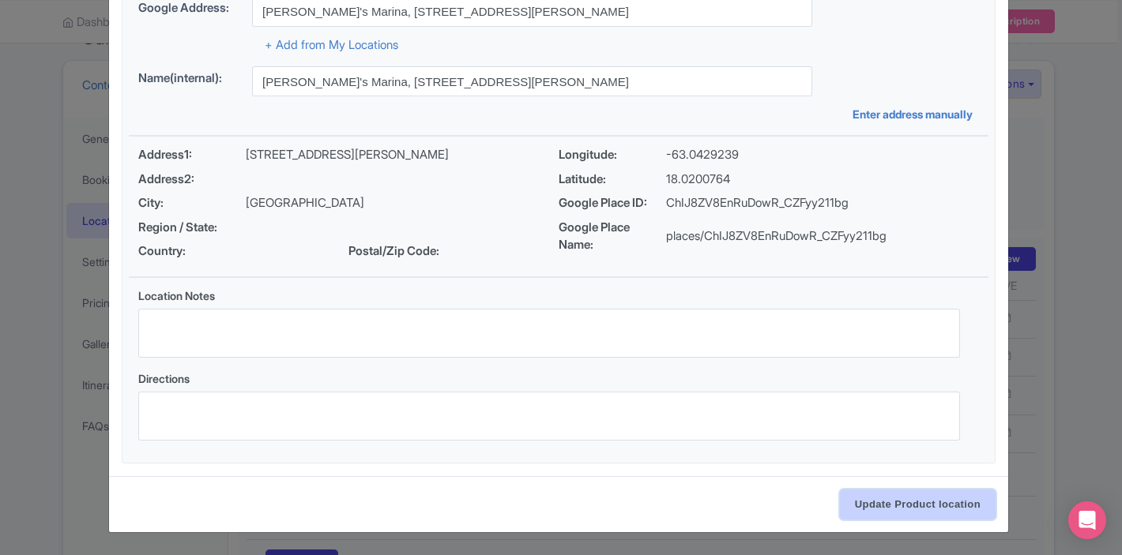
click at [883, 498] on input "Update Product location" at bounding box center [918, 505] width 156 height 30
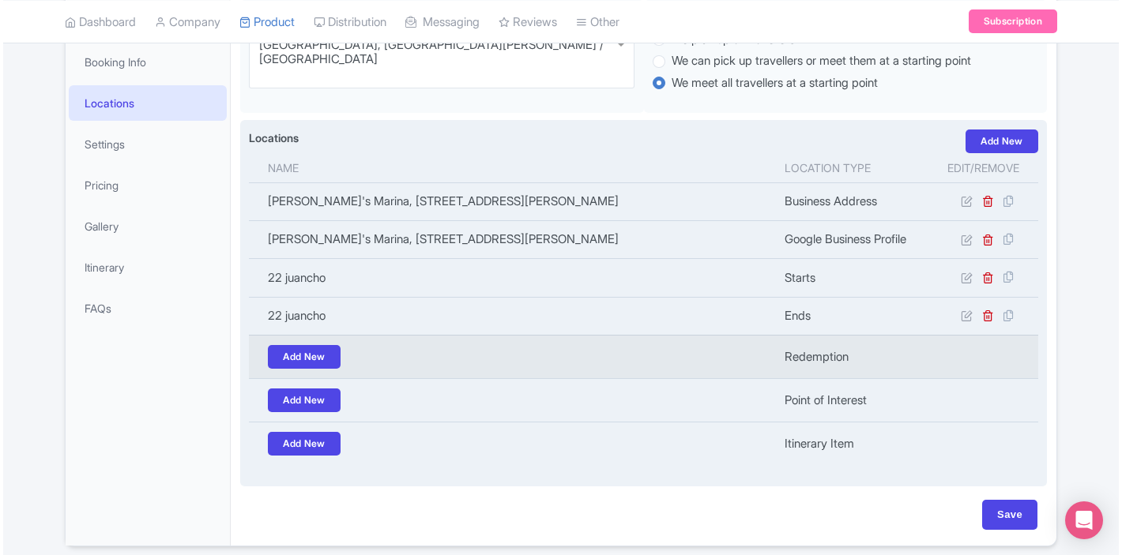
scroll to position [280, 0]
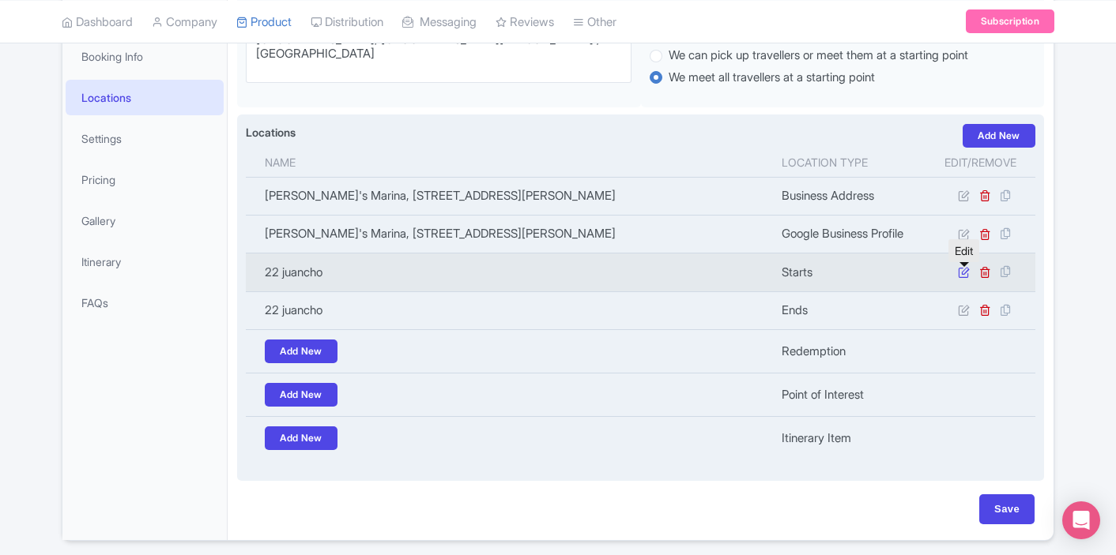
click at [960, 271] on icon at bounding box center [964, 272] width 12 height 12
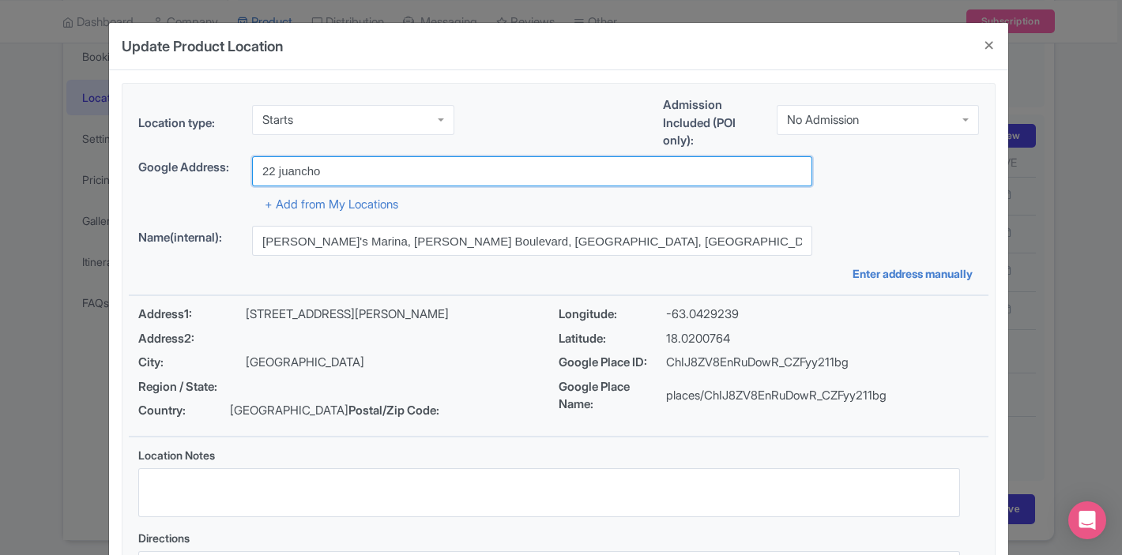
click at [464, 175] on input "22 juancho" at bounding box center [532, 171] width 560 height 30
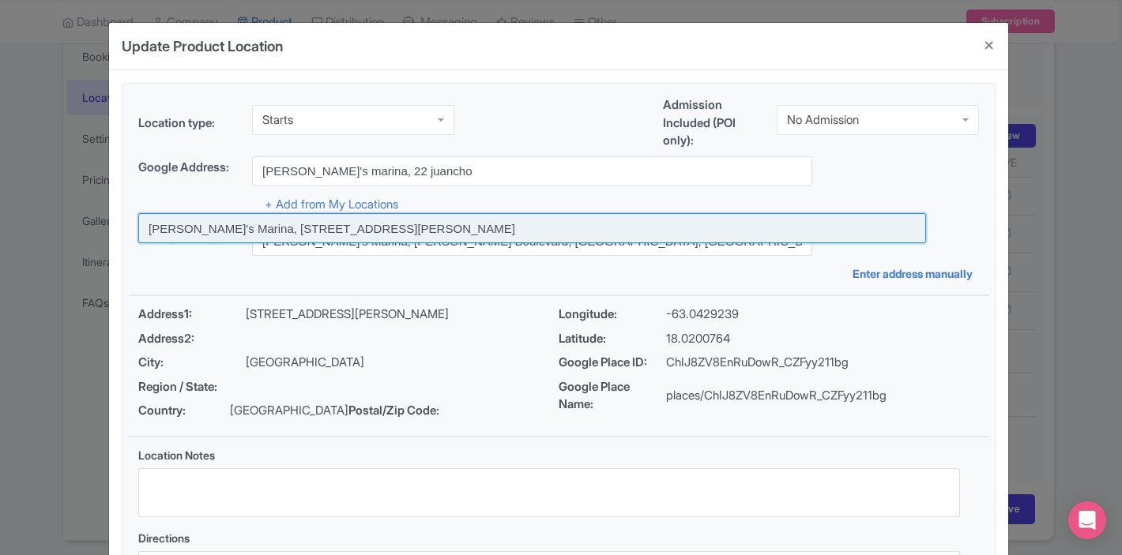
click at [284, 229] on input at bounding box center [532, 228] width 788 height 30
type input "[PERSON_NAME]'s Marina, [STREET_ADDRESS][PERSON_NAME]"
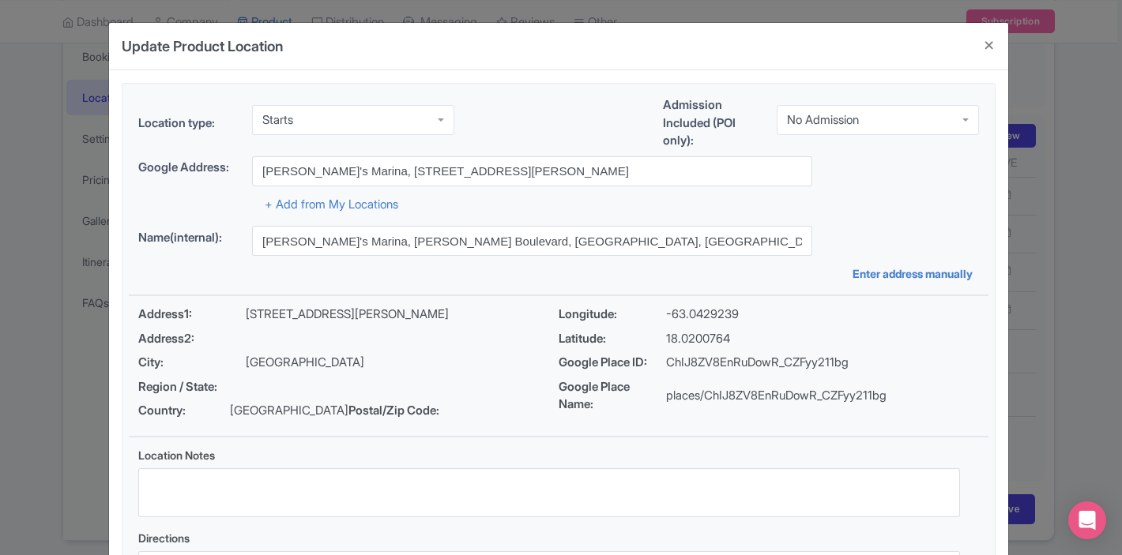
type input "[PERSON_NAME]'s Marina, [STREET_ADDRESS][PERSON_NAME]"
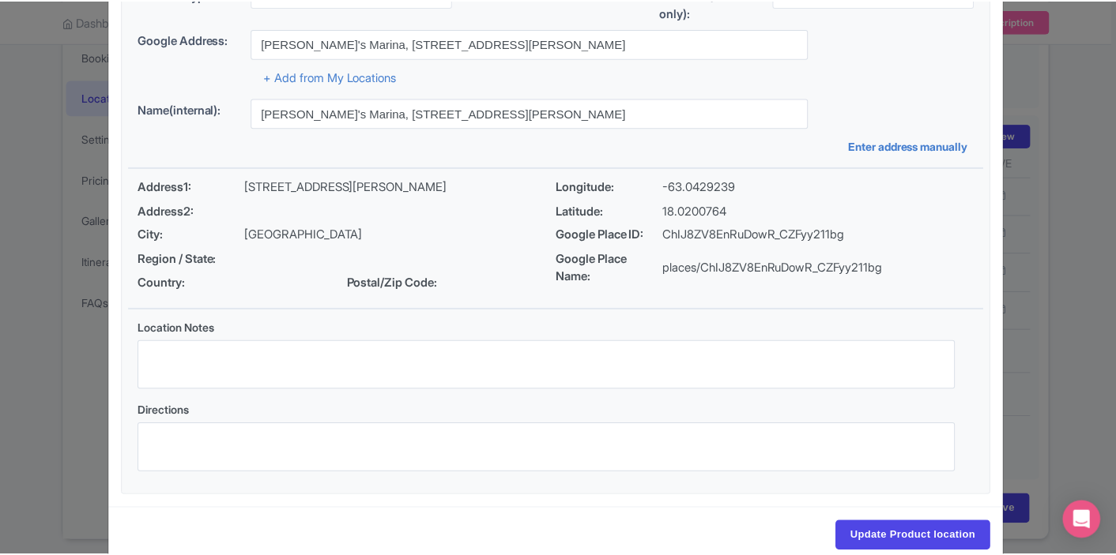
scroll to position [160, 0]
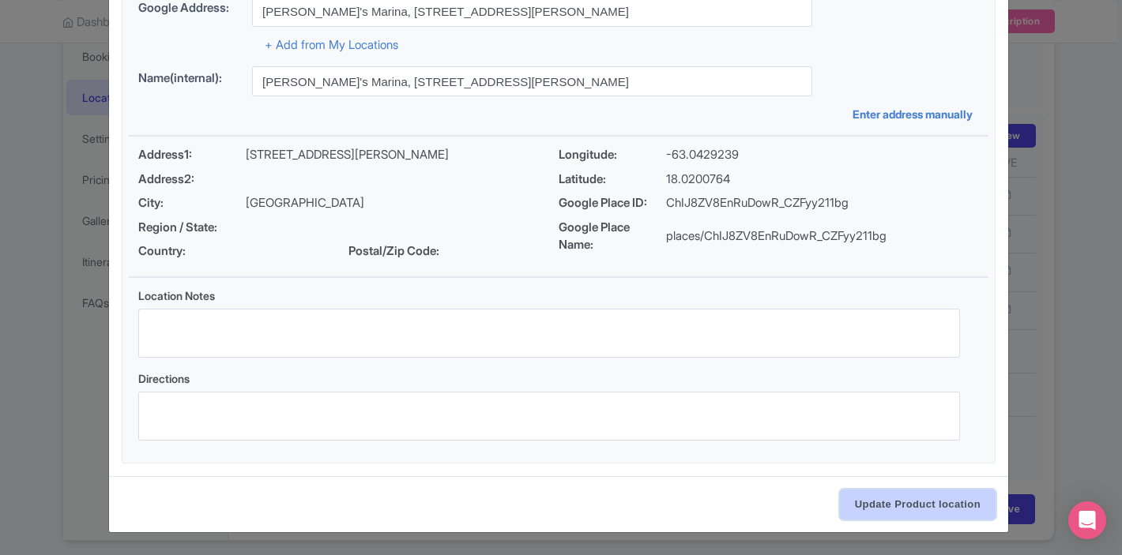
click at [941, 500] on input "Update Product location" at bounding box center [918, 505] width 156 height 30
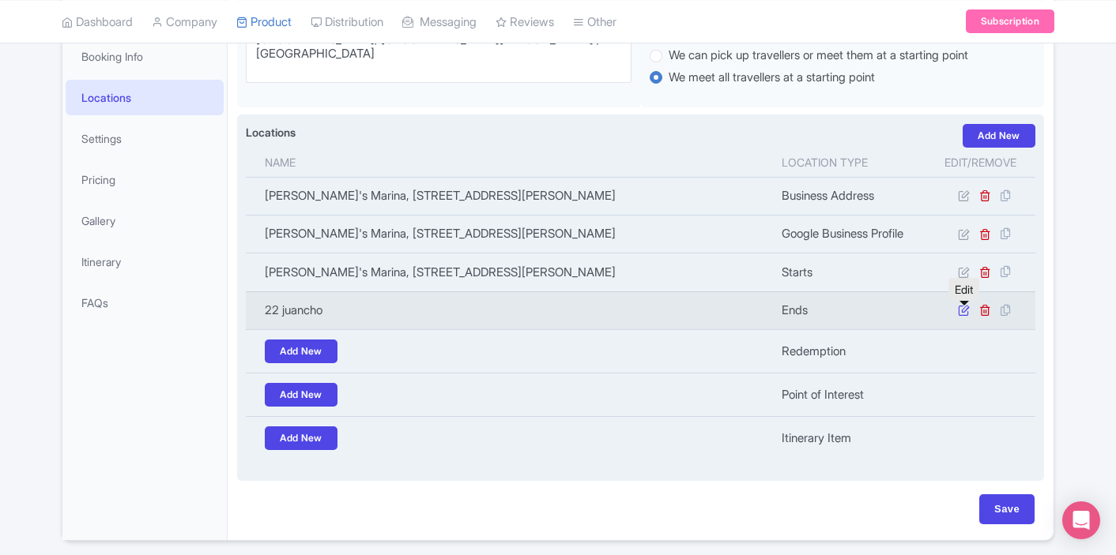
click at [965, 314] on icon at bounding box center [964, 310] width 12 height 12
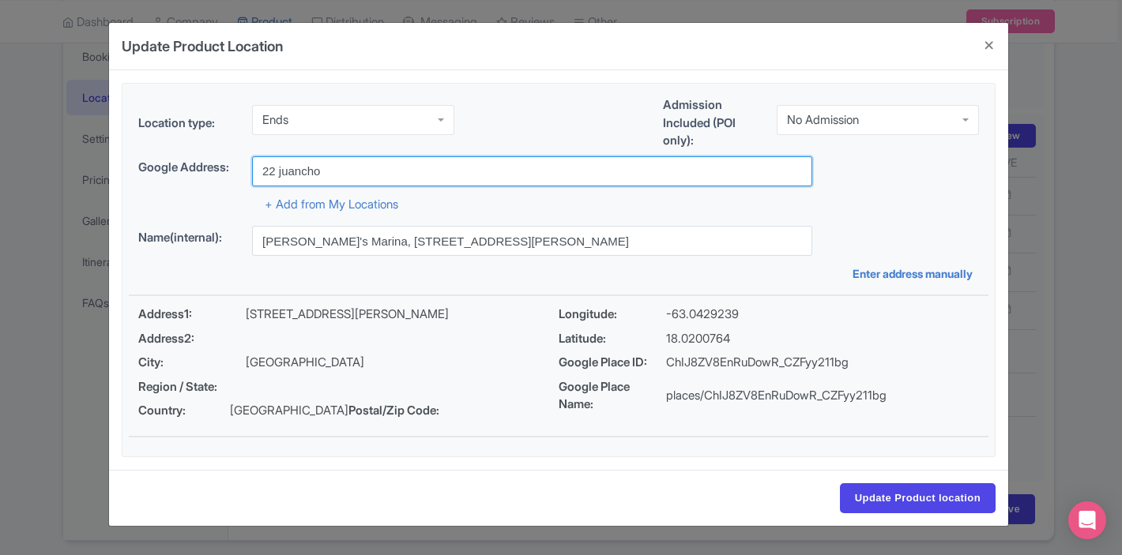
click at [416, 174] on input "22 juancho" at bounding box center [532, 171] width 560 height 30
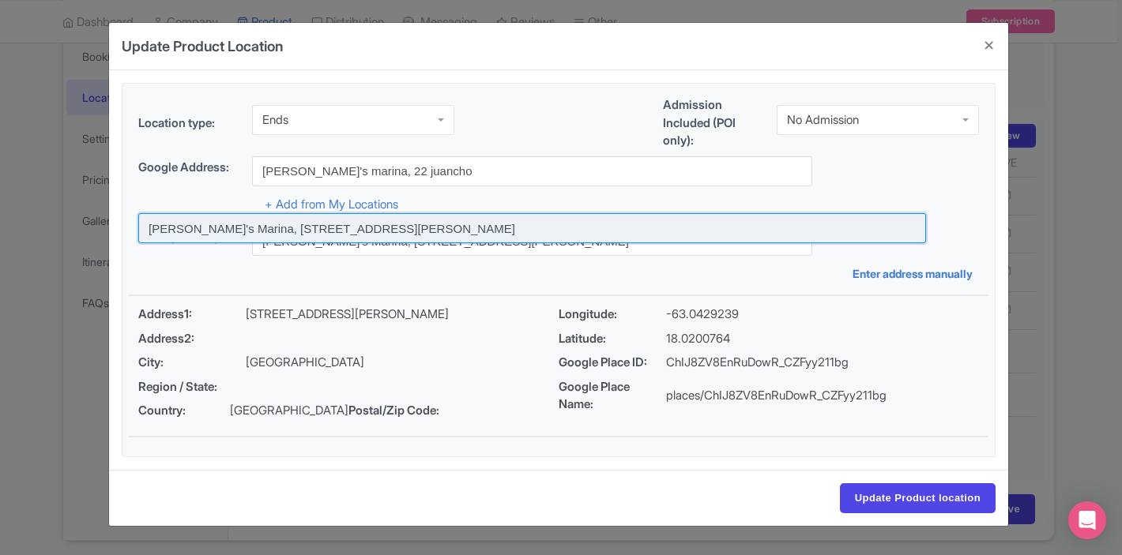
click at [291, 230] on input at bounding box center [532, 228] width 788 height 30
type input "[PERSON_NAME]'s Marina, [STREET_ADDRESS][PERSON_NAME]"
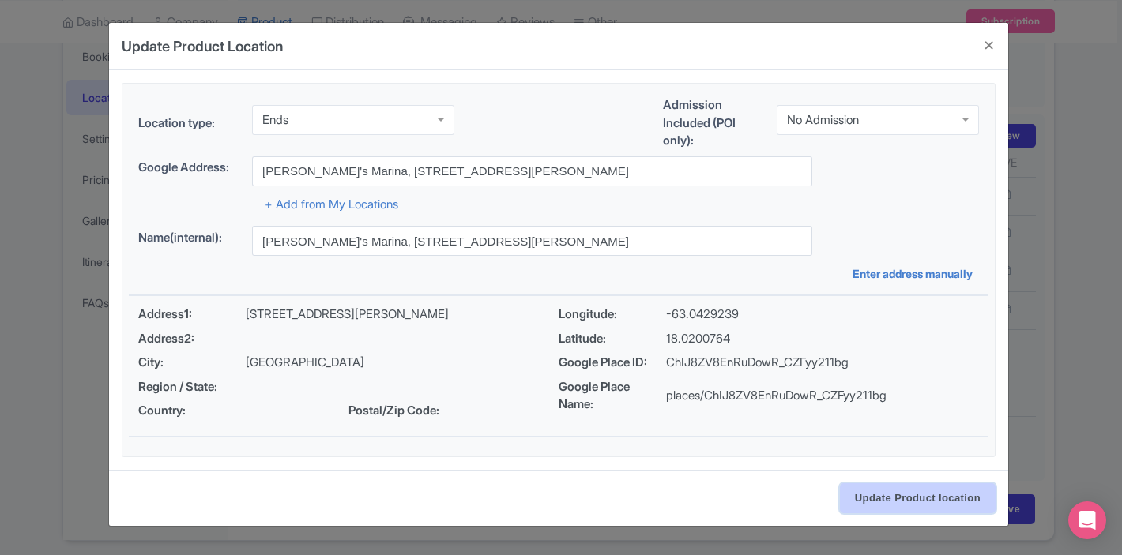
click at [893, 493] on input "Update Product location" at bounding box center [918, 499] width 156 height 30
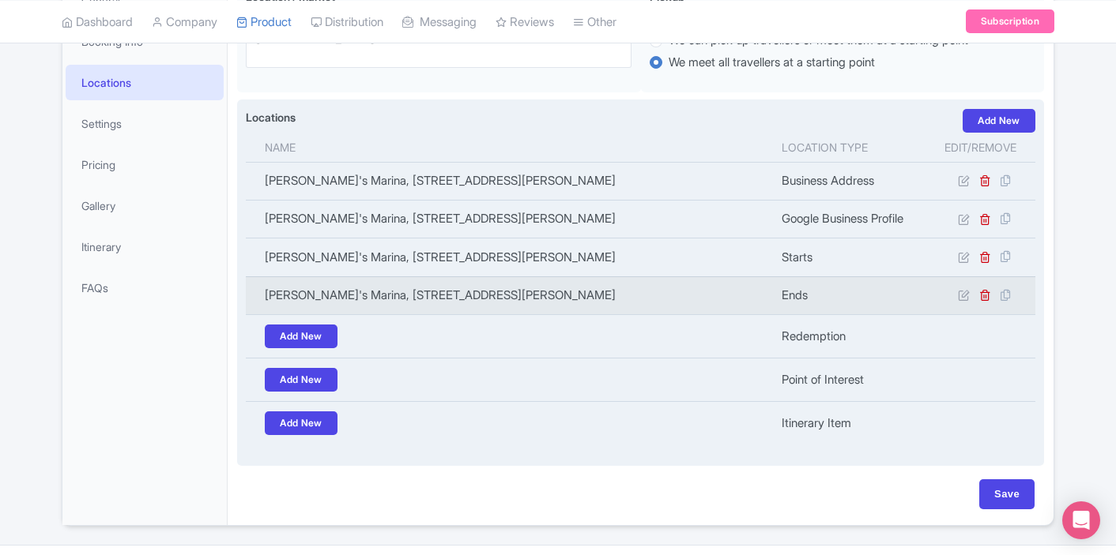
scroll to position [301, 0]
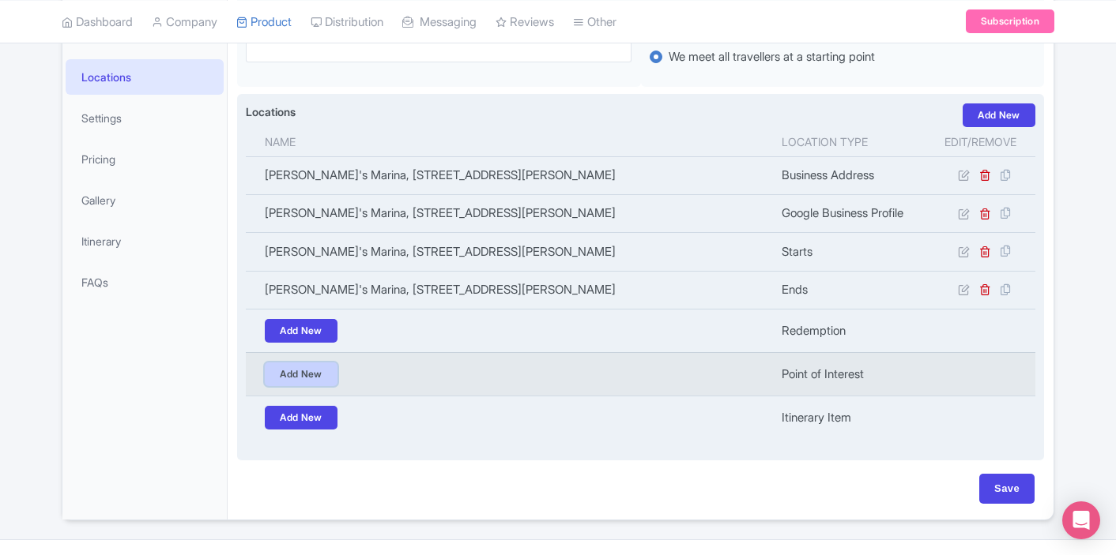
click at [327, 374] on link "Add New" at bounding box center [301, 375] width 73 height 24
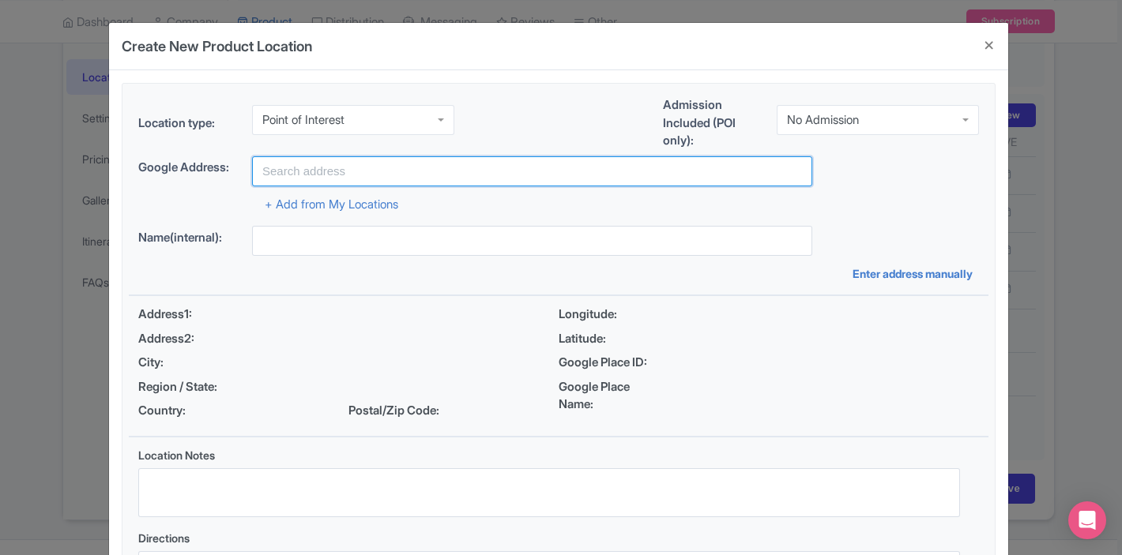
click at [318, 170] on input "text" at bounding box center [532, 171] width 560 height 30
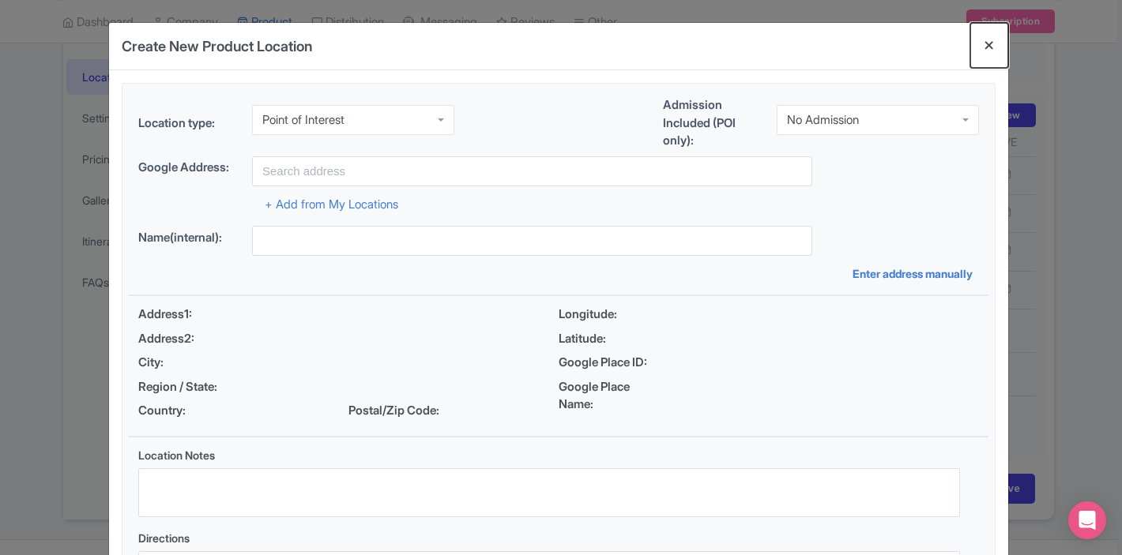
click at [984, 47] on button "Close" at bounding box center [989, 45] width 38 height 45
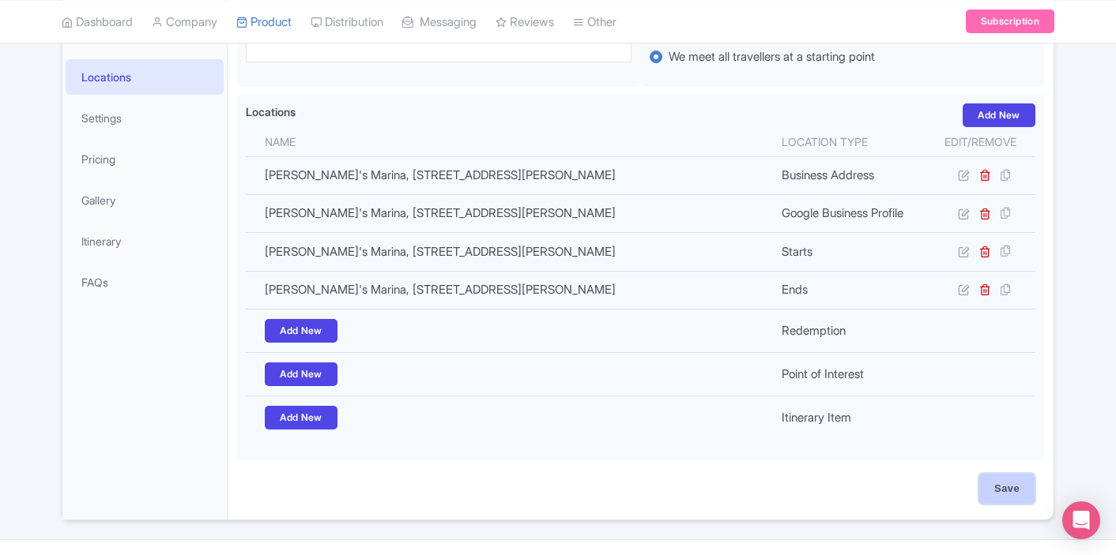
click at [1009, 488] on input "Save" at bounding box center [1006, 489] width 55 height 30
type input "Update Product"
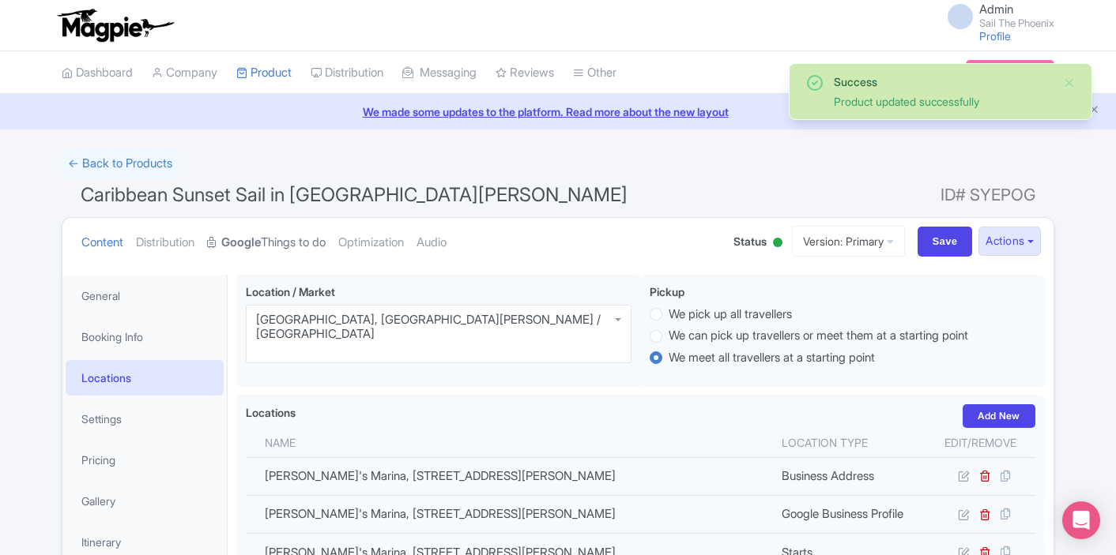
scroll to position [169, 0]
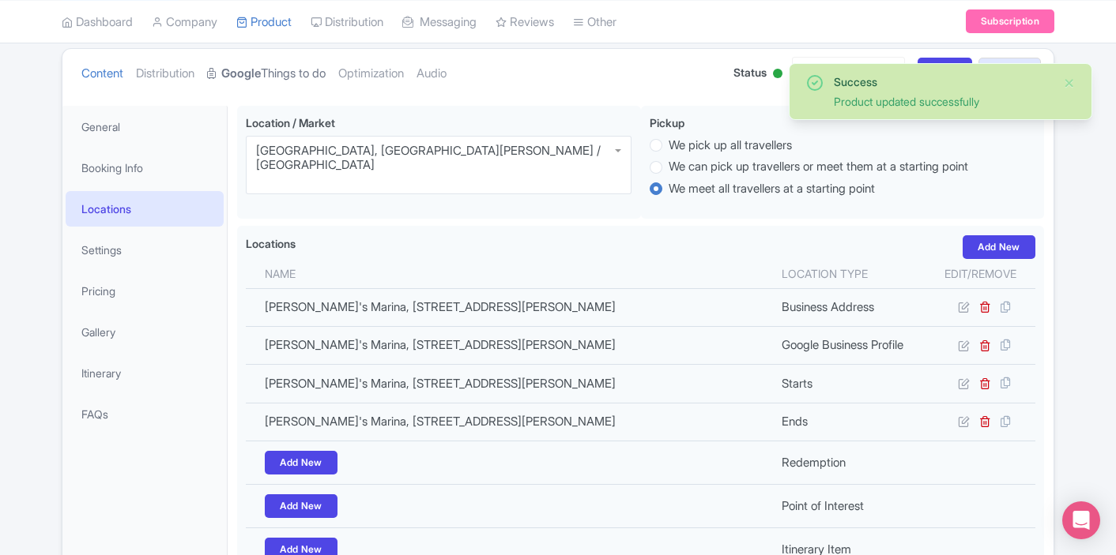
click at [252, 77] on strong "Google" at bounding box center [241, 74] width 40 height 18
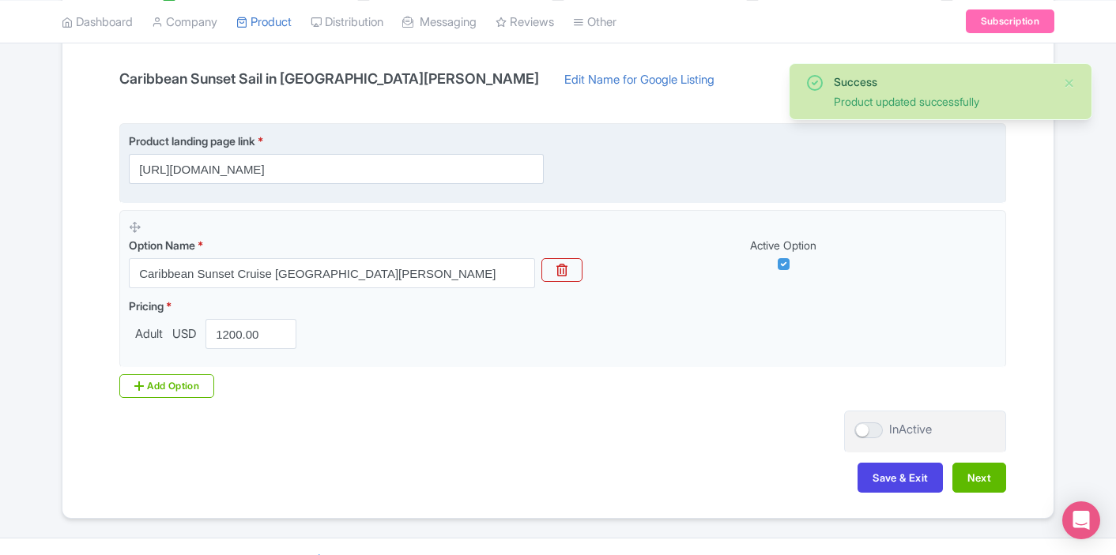
scroll to position [335, 0]
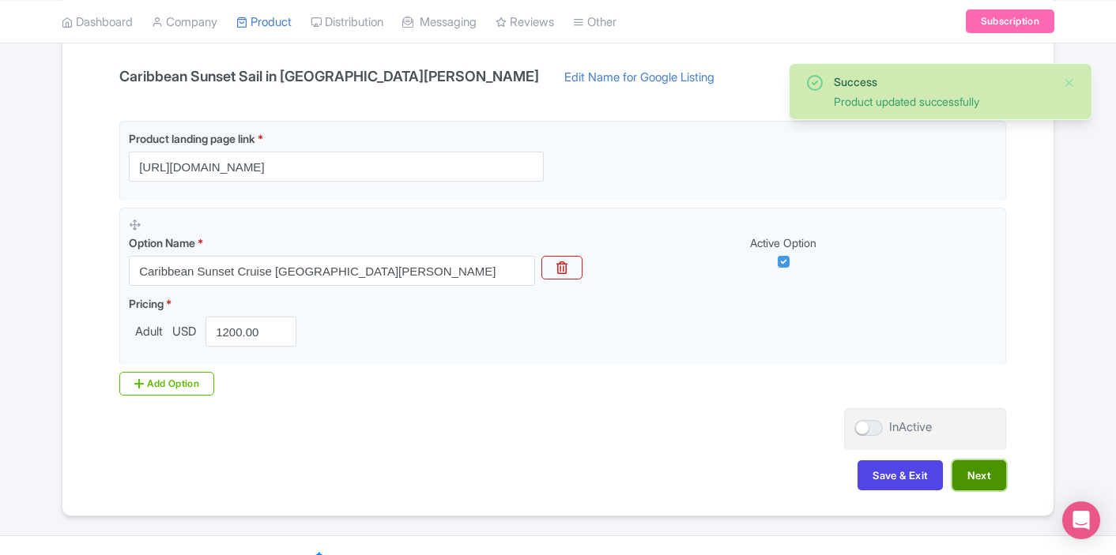
click at [983, 476] on button "Next" at bounding box center [979, 476] width 54 height 30
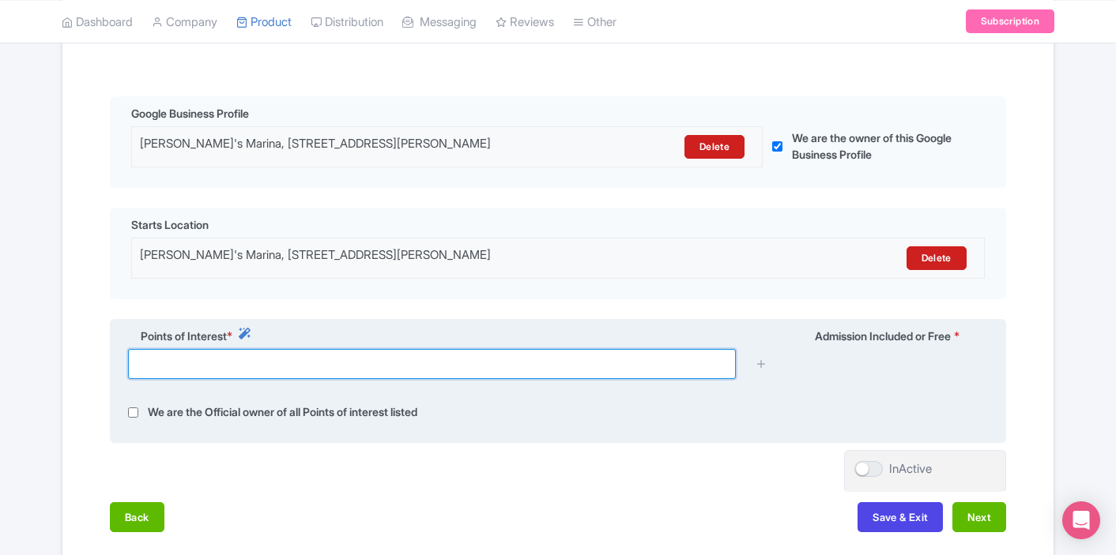
click at [418, 367] on input "text" at bounding box center [432, 364] width 608 height 30
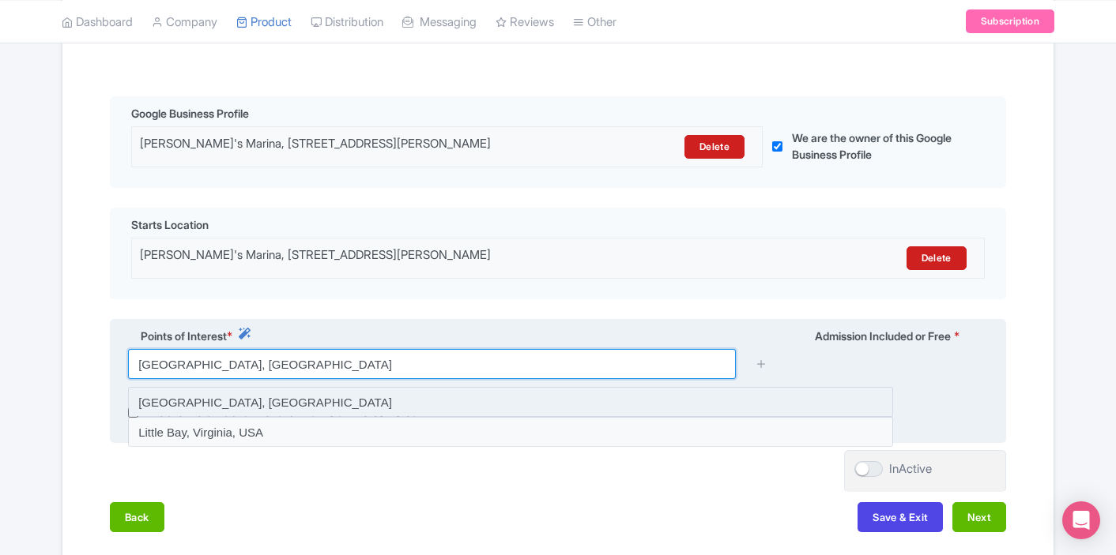
type input "Little Bay, Sint Maarten"
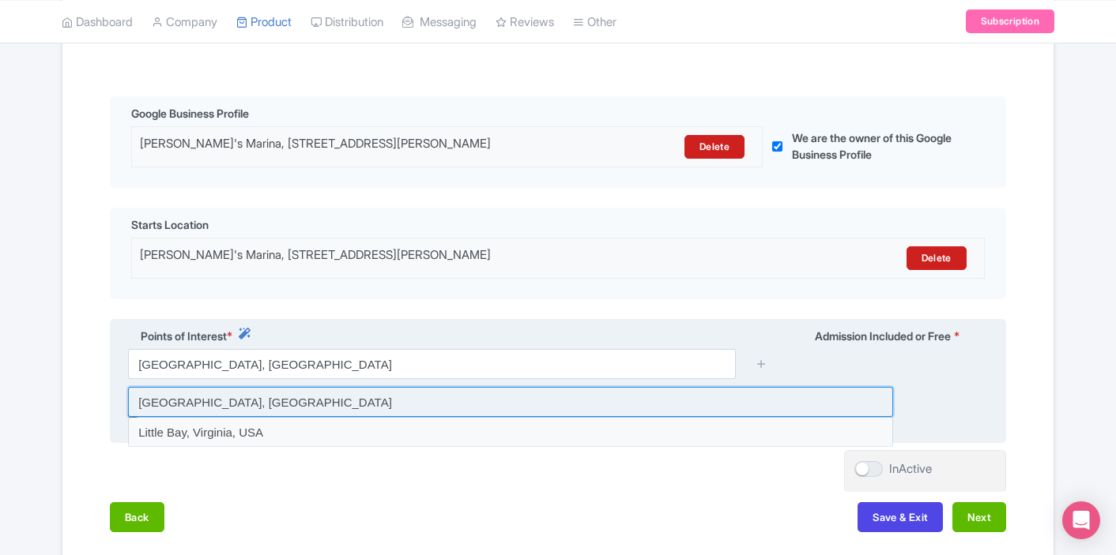
click at [370, 401] on input at bounding box center [510, 402] width 765 height 30
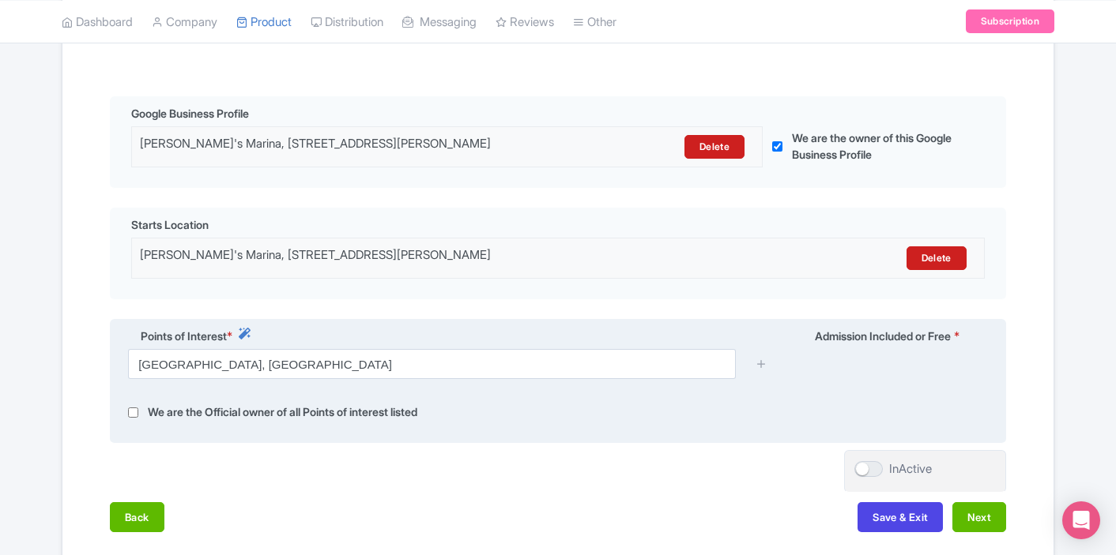
click at [767, 366] on div at bounding box center [762, 364] width 32 height 30
click at [762, 366] on icon at bounding box center [761, 364] width 12 height 12
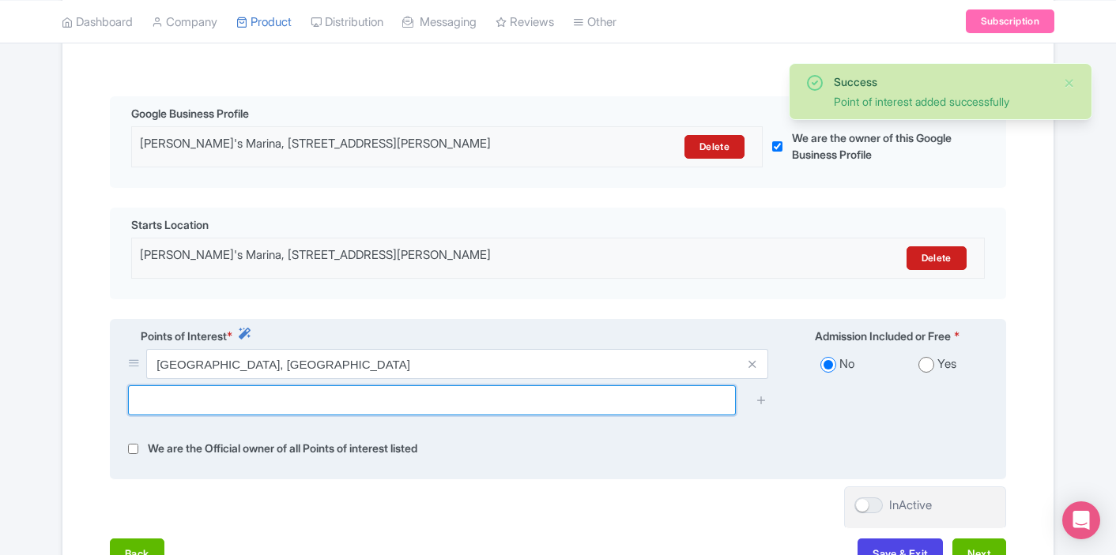
click at [442, 405] on input "text" at bounding box center [432, 401] width 608 height 30
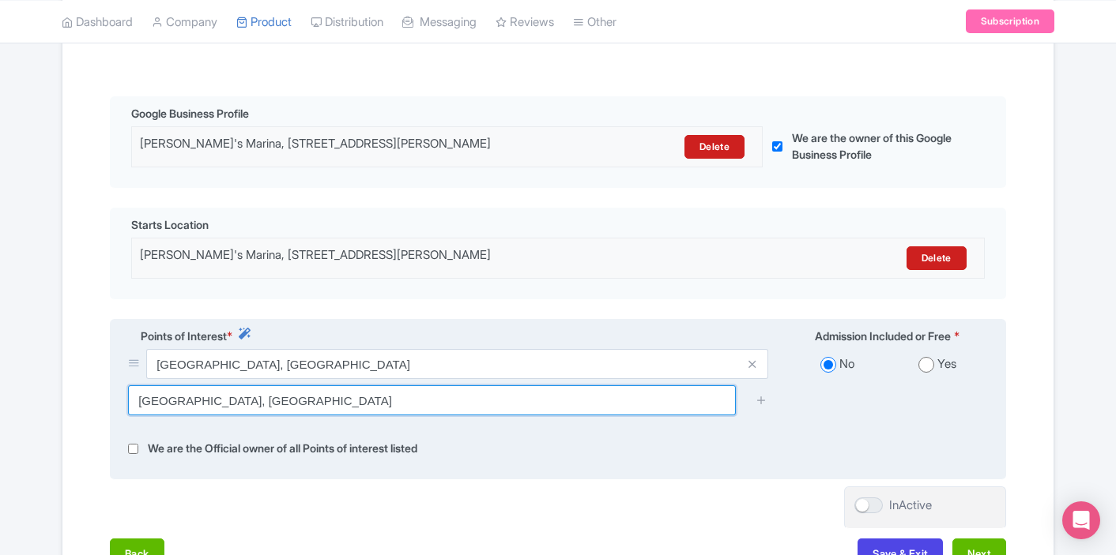
click at [346, 405] on input "Mullet Bay, Sint Maarten" at bounding box center [432, 401] width 608 height 30
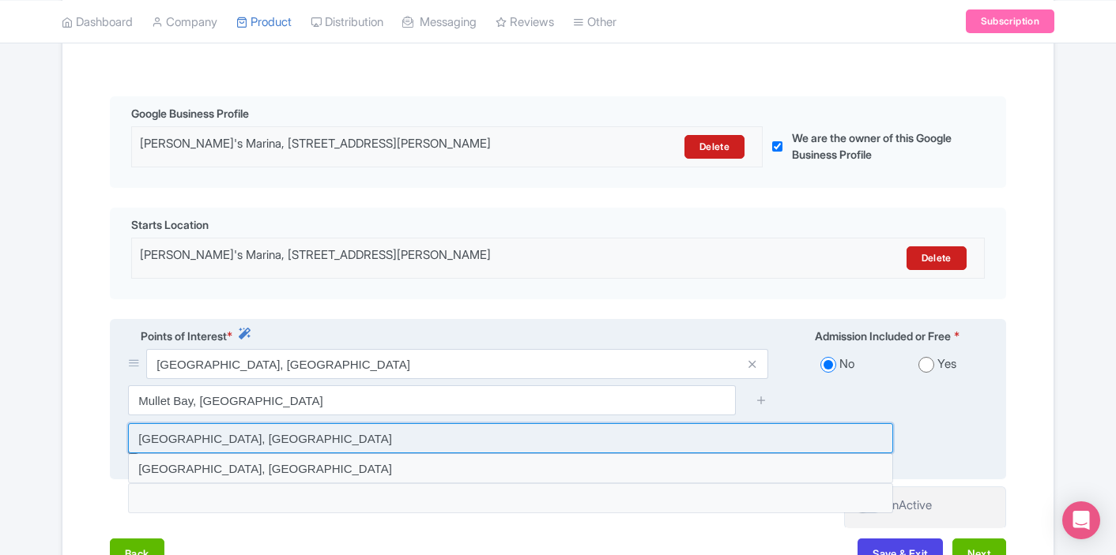
click at [300, 440] on input at bounding box center [510, 438] width 765 height 30
type input "[GEOGRAPHIC_DATA], [GEOGRAPHIC_DATA]"
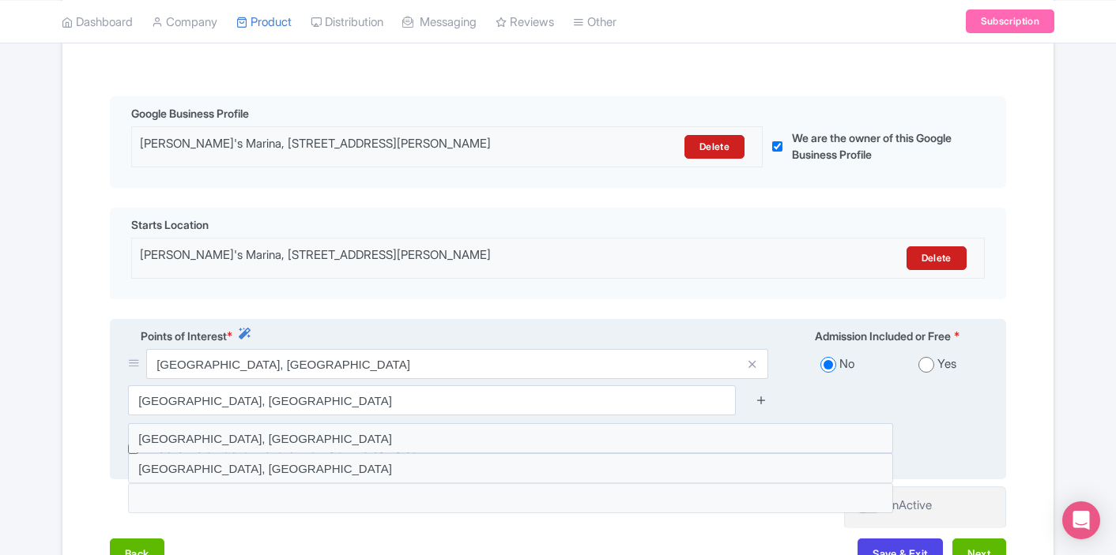
click at [759, 401] on icon at bounding box center [761, 400] width 12 height 12
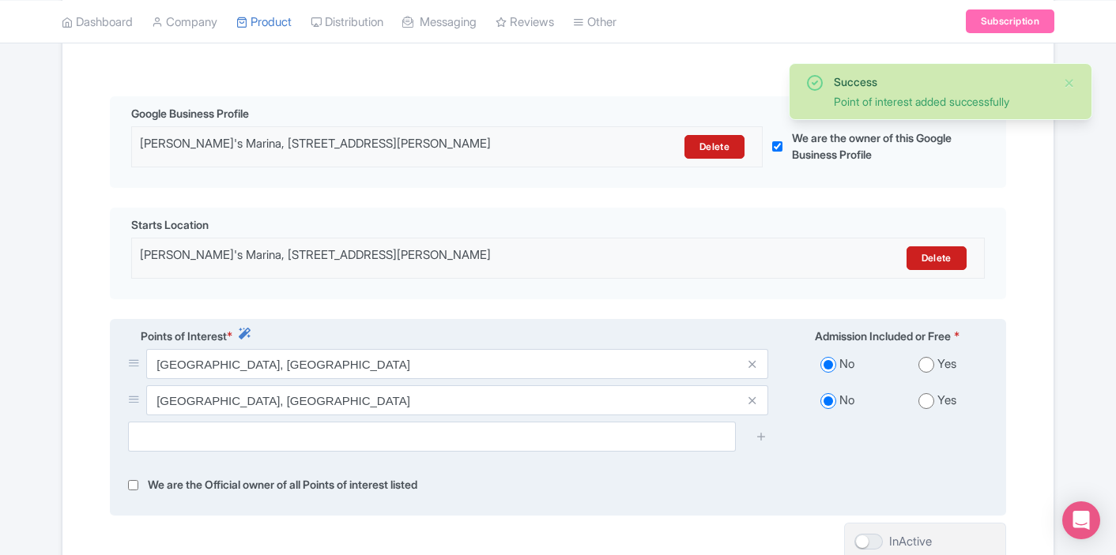
click at [925, 371] on input "radio" at bounding box center [926, 365] width 16 height 16
radio input "true"
click at [923, 397] on input "radio" at bounding box center [926, 401] width 16 height 16
radio input "true"
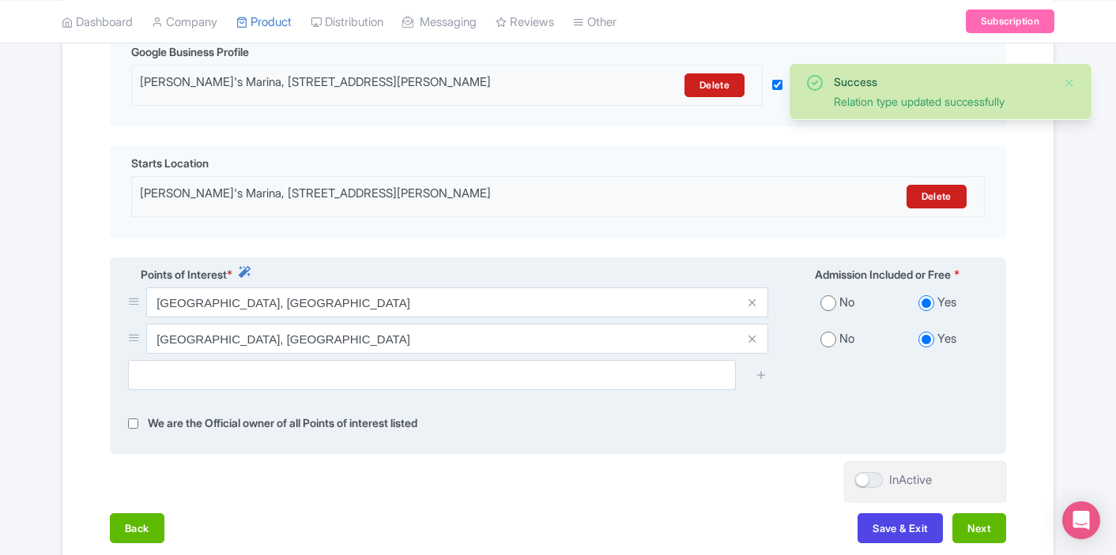
scroll to position [435, 0]
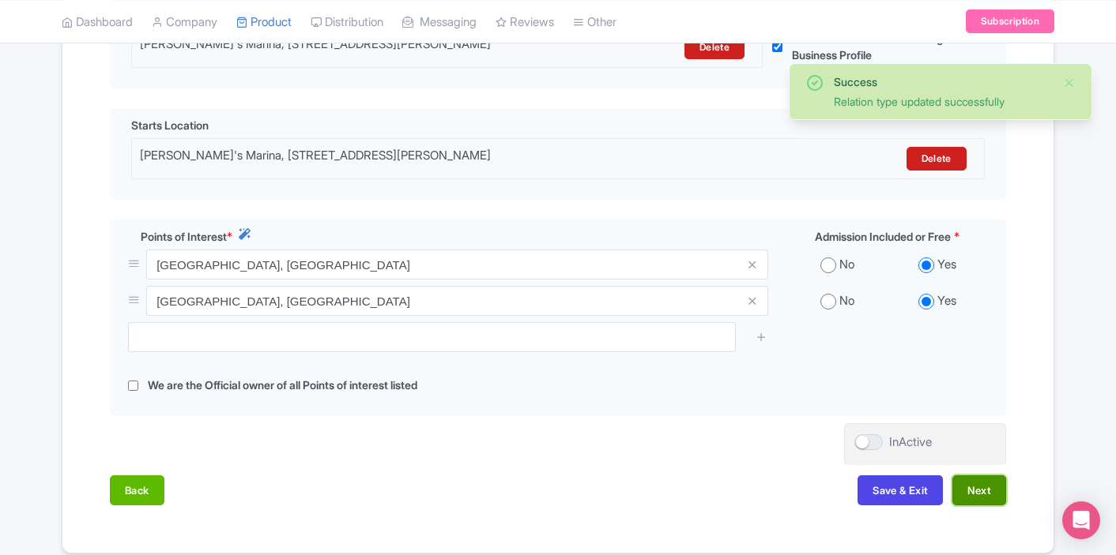
click at [981, 495] on button "Next" at bounding box center [979, 491] width 54 height 30
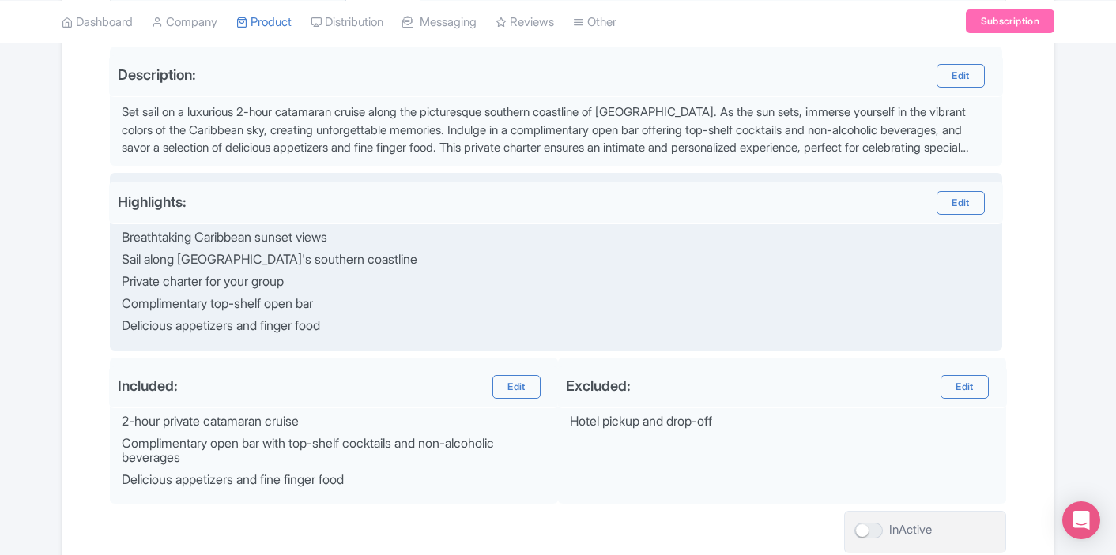
scroll to position [519, 0]
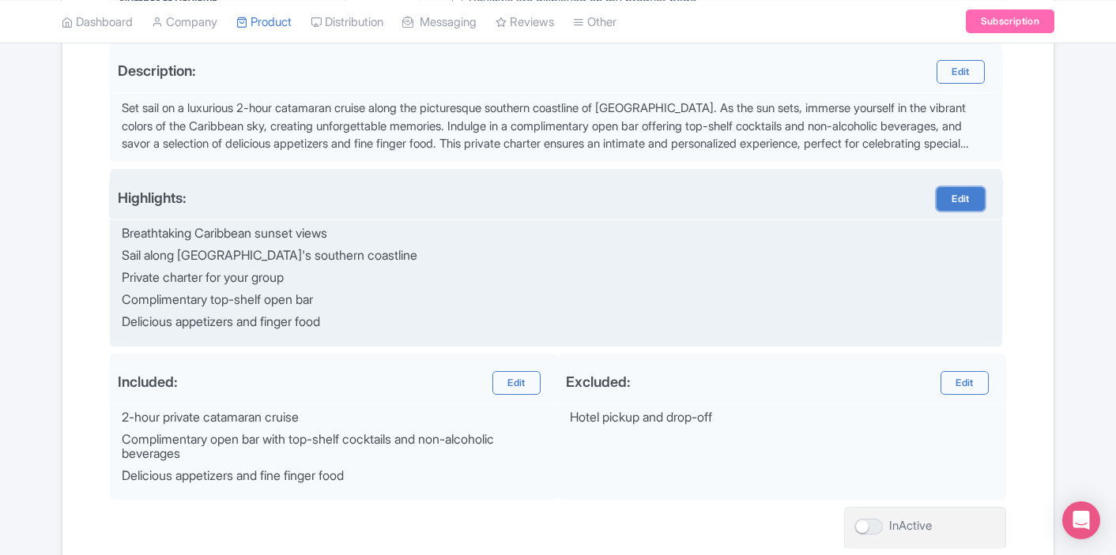
click at [954, 208] on link "Edit" at bounding box center [959, 199] width 47 height 24
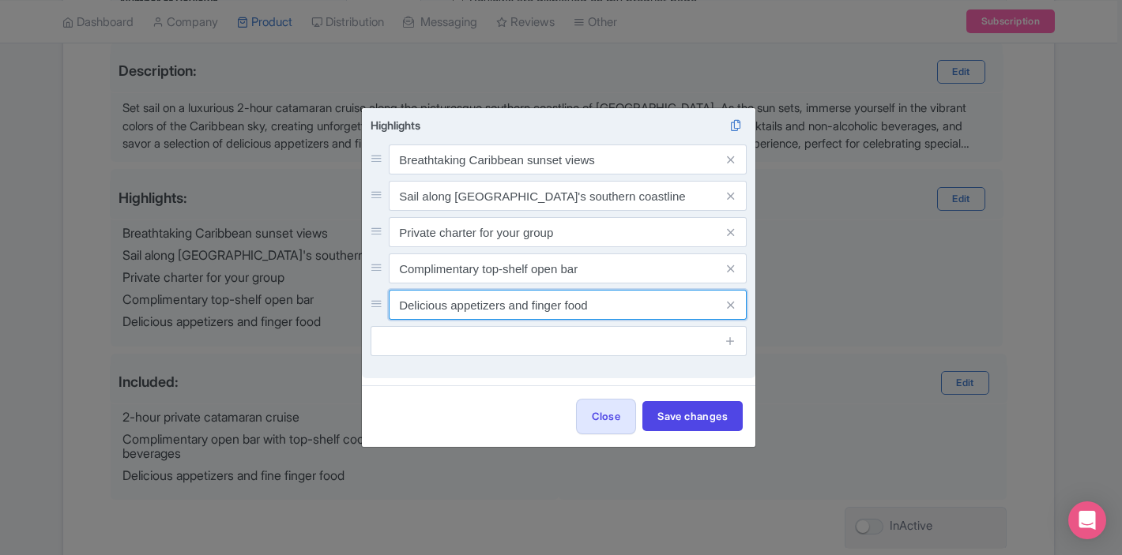
drag, startPoint x: 598, startPoint y: 303, endPoint x: 507, endPoint y: 303, distance: 90.9
click at [507, 303] on input "Delicious appetizers and finger food" at bounding box center [568, 305] width 358 height 30
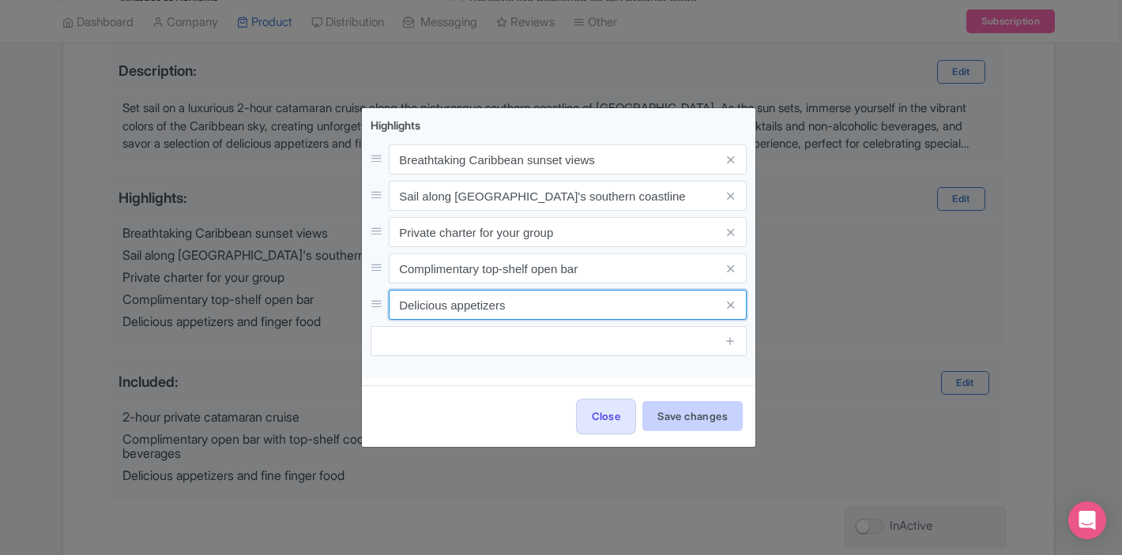
type input "Delicious appetizers"
click at [688, 420] on button "Save changes" at bounding box center [692, 416] width 100 height 30
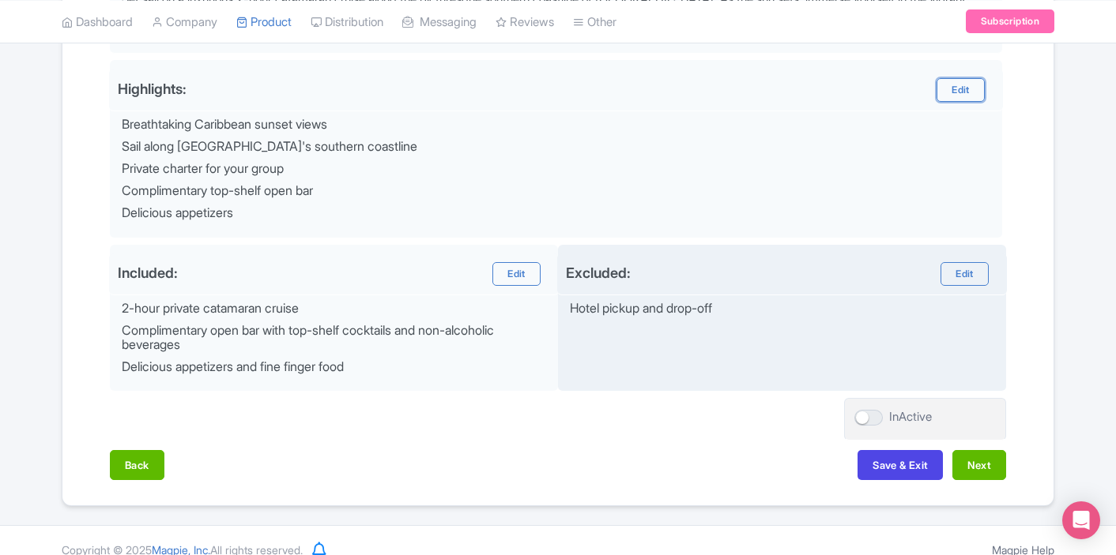
scroll to position [647, 0]
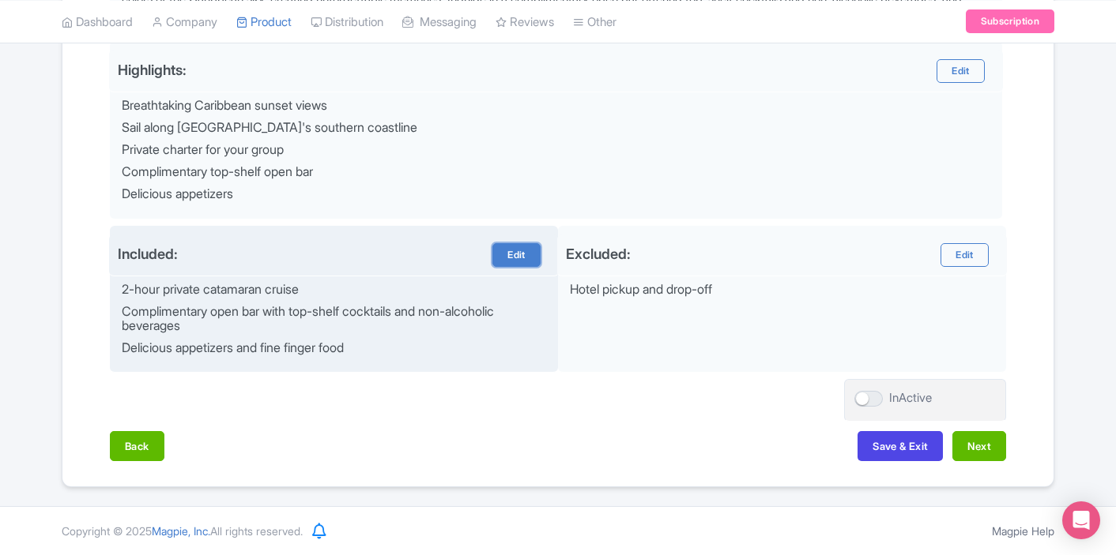
click at [502, 254] on link "Edit" at bounding box center [515, 255] width 47 height 24
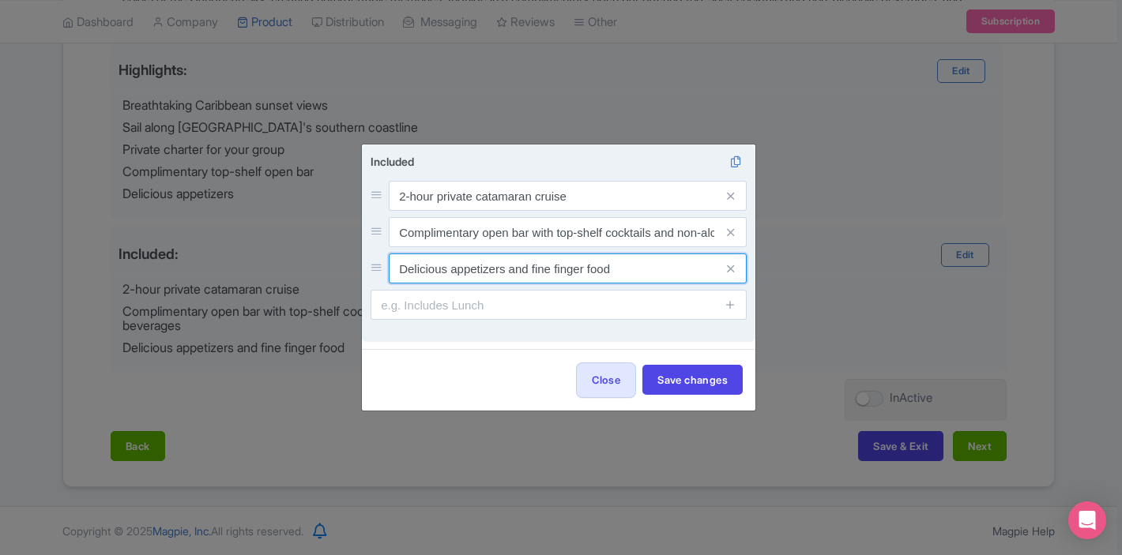
click at [572, 275] on input "Delicious appetizers and fine finger food" at bounding box center [568, 269] width 358 height 30
drag, startPoint x: 633, startPoint y: 271, endPoint x: 510, endPoint y: 270, distance: 123.3
click at [510, 270] on input "Delicious appetizers and fine finger food" at bounding box center [568, 269] width 358 height 30
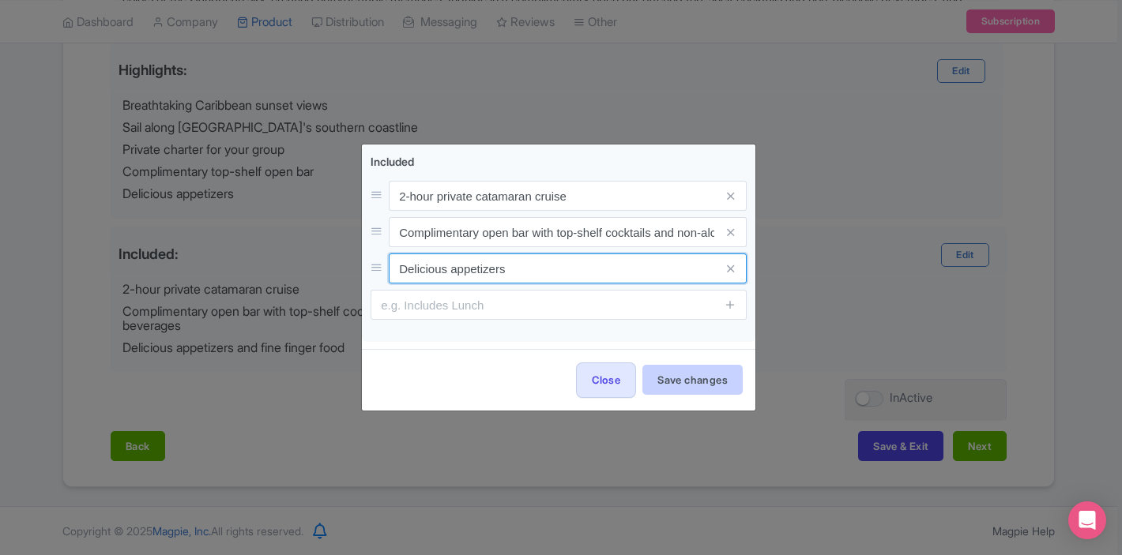
type input "Delicious appetizers"
click at [675, 371] on button "Save changes" at bounding box center [692, 380] width 100 height 30
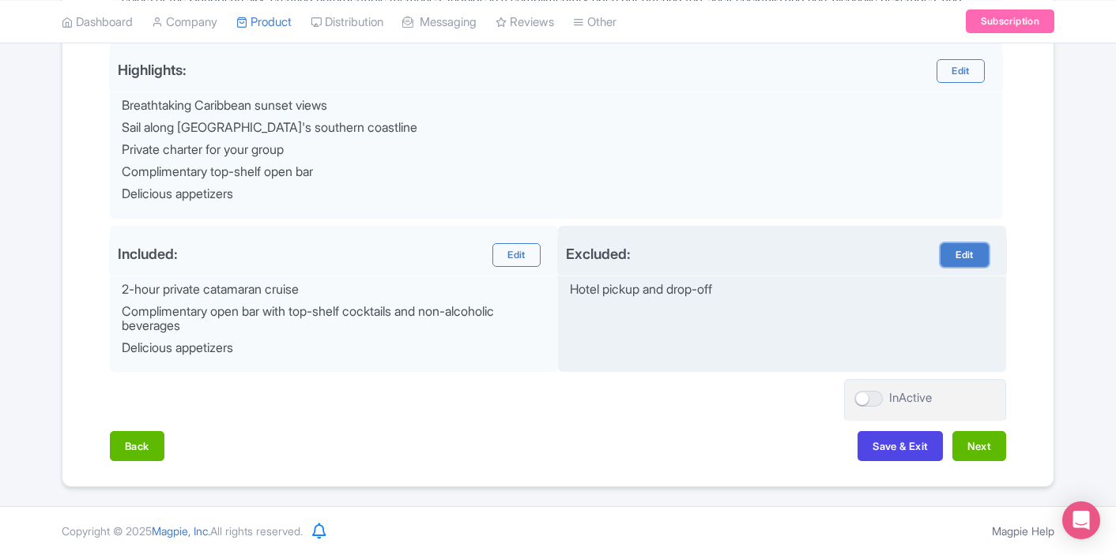
click at [949, 248] on link "Edit" at bounding box center [963, 255] width 47 height 24
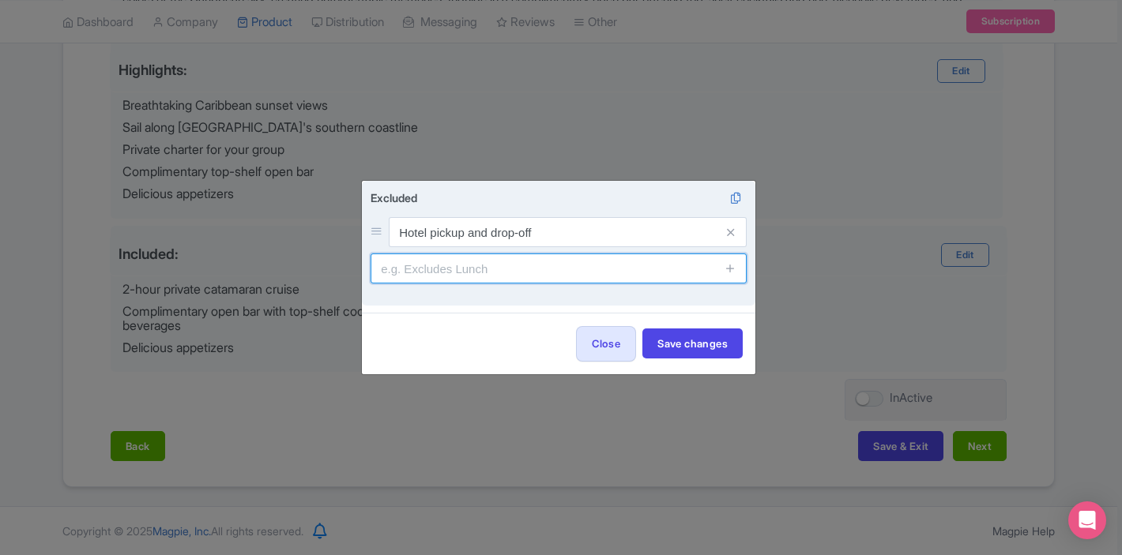
click at [588, 262] on input "text" at bounding box center [559, 269] width 376 height 30
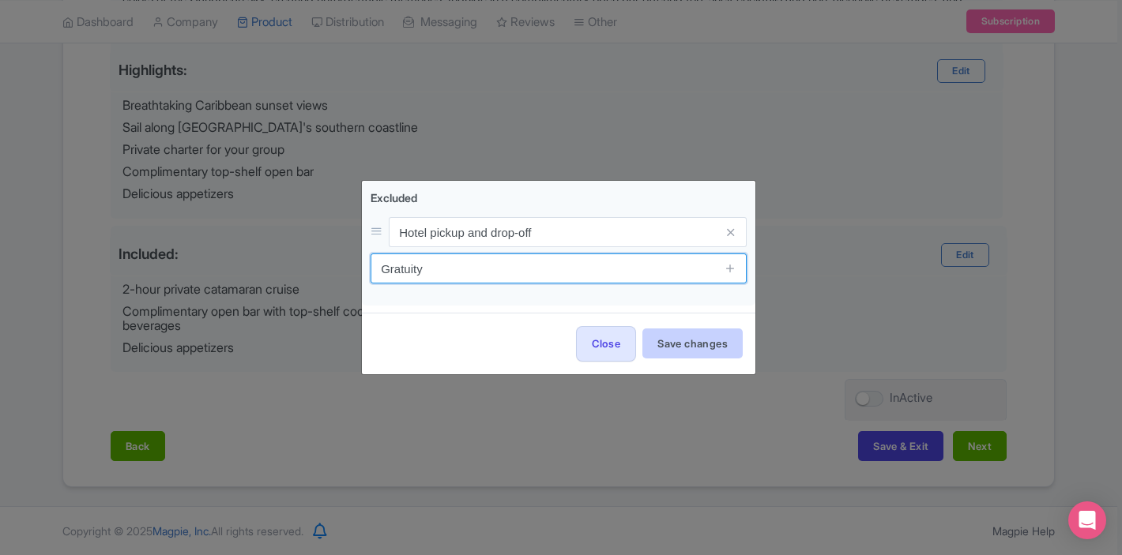
type input "Gratuity"
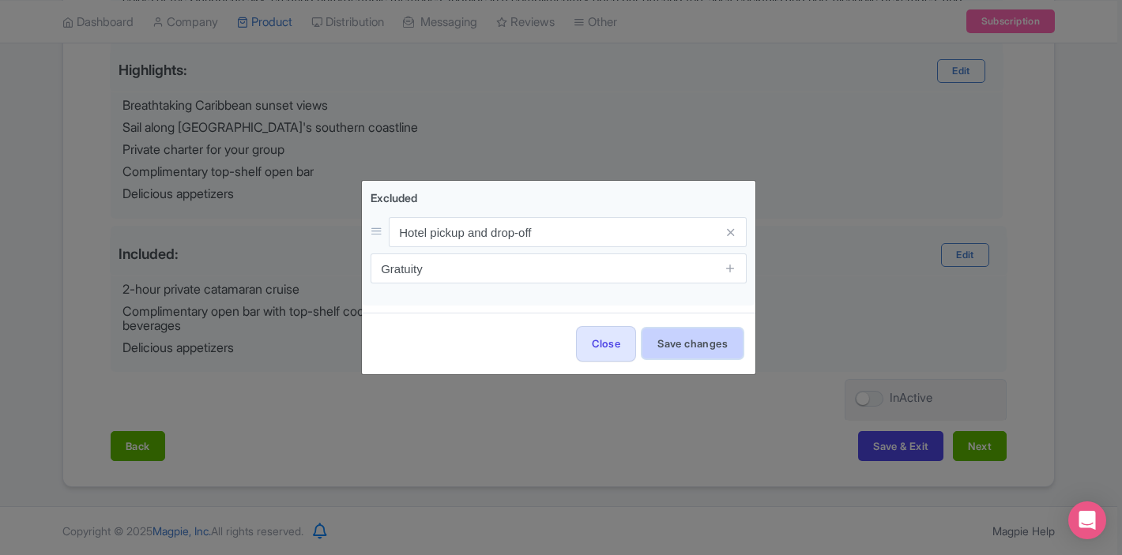
click at [691, 354] on button "Save changes" at bounding box center [692, 344] width 100 height 30
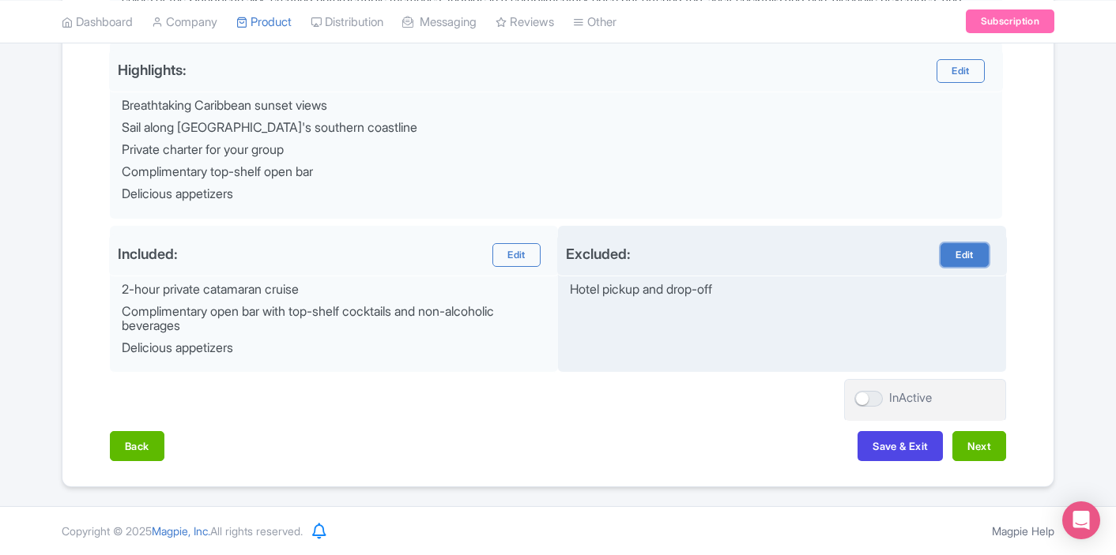
click at [960, 249] on link "Edit" at bounding box center [963, 255] width 47 height 24
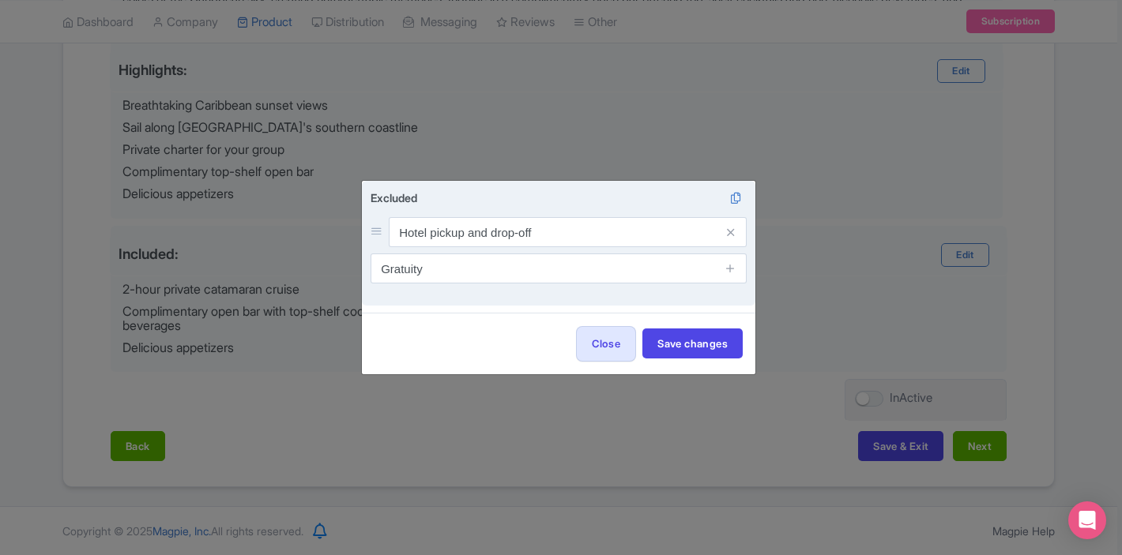
click at [737, 264] on span at bounding box center [731, 269] width 32 height 30
click at [731, 266] on icon at bounding box center [731, 268] width 12 height 12
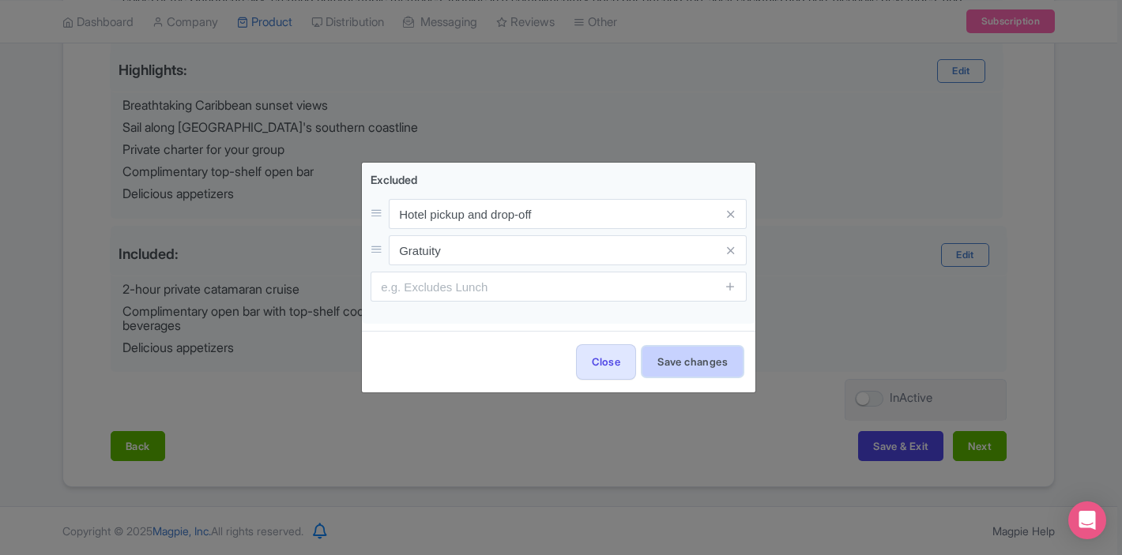
click at [666, 352] on button "Save changes" at bounding box center [692, 362] width 100 height 30
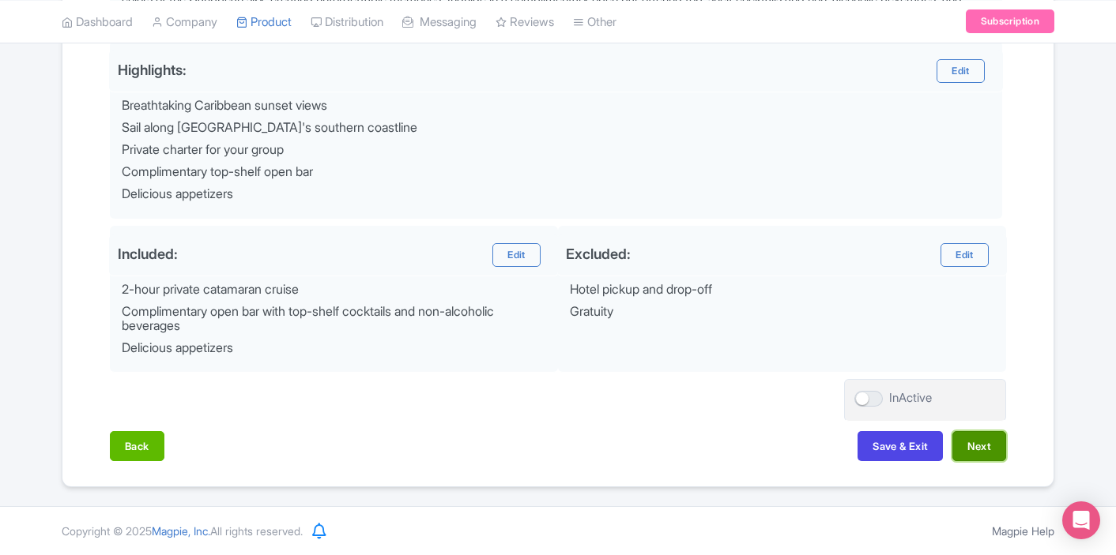
click at [977, 437] on button "Next" at bounding box center [979, 446] width 54 height 30
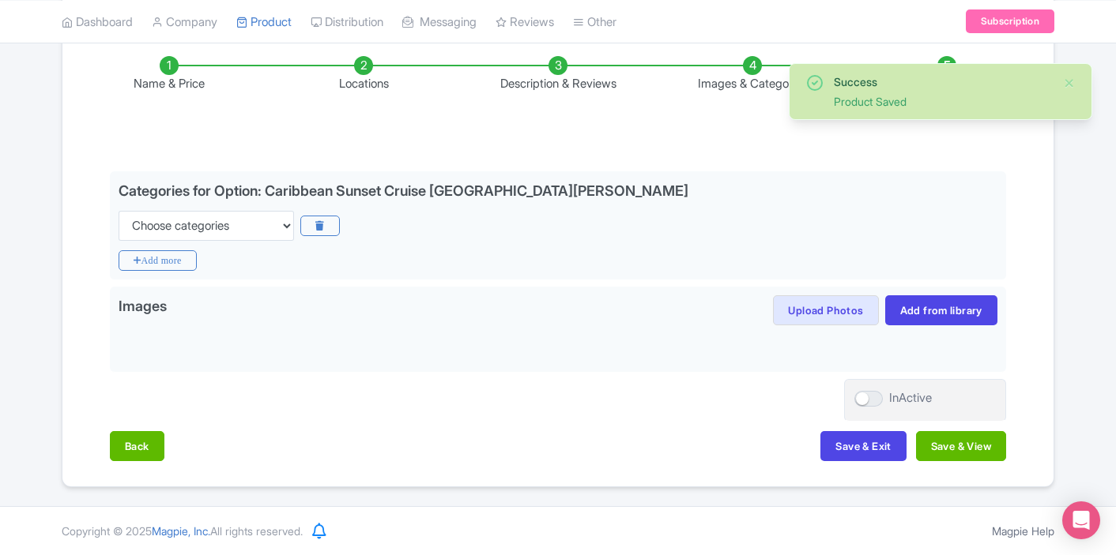
scroll to position [259, 0]
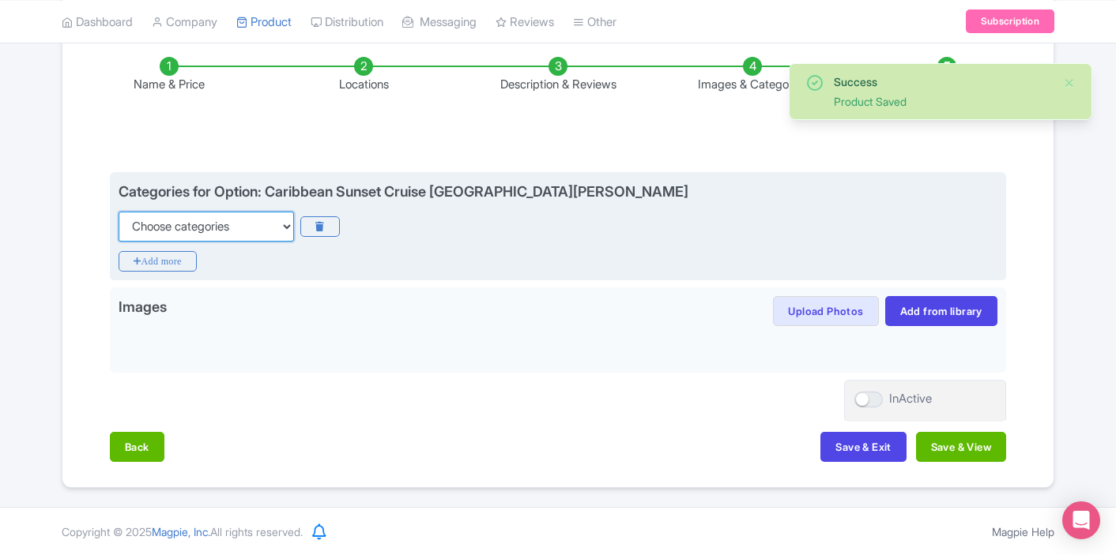
click at [235, 232] on select "Choose categories Adults Only Animals Audio Guide Beaches Bike Tours Boat Tours…" at bounding box center [206, 227] width 175 height 30
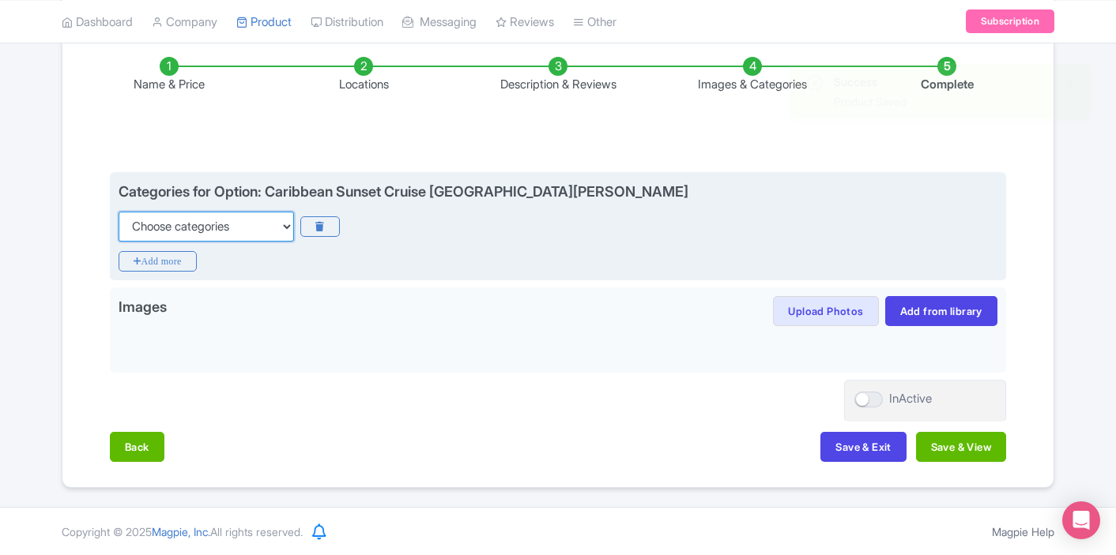
select select "boat-tours"
click at [119, 212] on select "Choose categories Adults Only Animals Audio Guide Beaches Bike Tours Boat Tours…" at bounding box center [206, 227] width 175 height 30
click at [187, 260] on icon "Add more" at bounding box center [158, 261] width 78 height 21
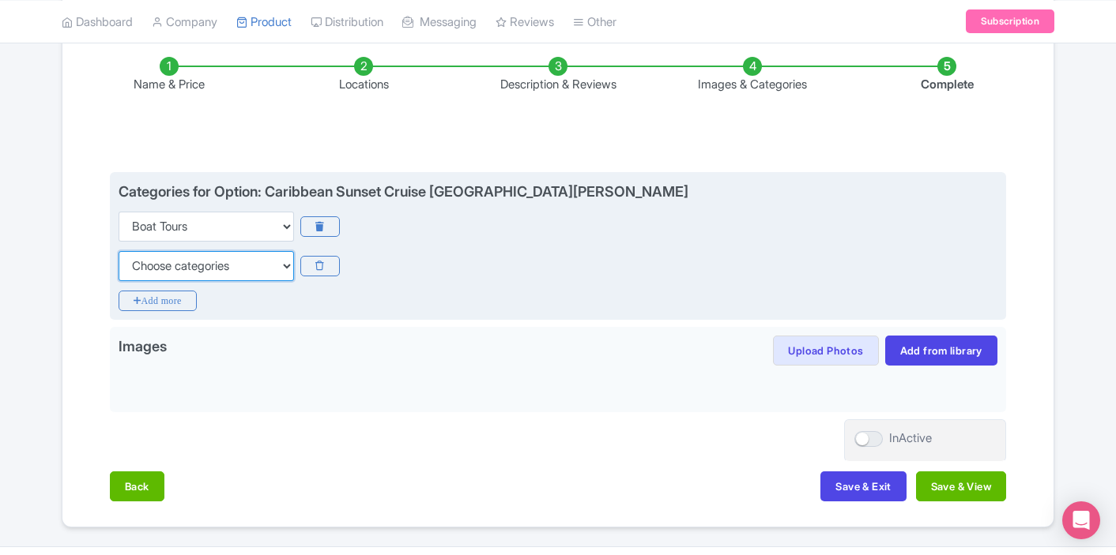
click at [222, 263] on select "Choose categories Adults Only Animals Audio Guide Beaches Bike Tours Boat Tours…" at bounding box center [206, 266] width 175 height 30
select select "family-friendly"
click at [119, 251] on select "Choose categories Adults Only Animals Audio Guide Beaches Bike Tours Boat Tours…" at bounding box center [206, 266] width 175 height 30
click at [183, 301] on icon "Add more" at bounding box center [158, 301] width 78 height 21
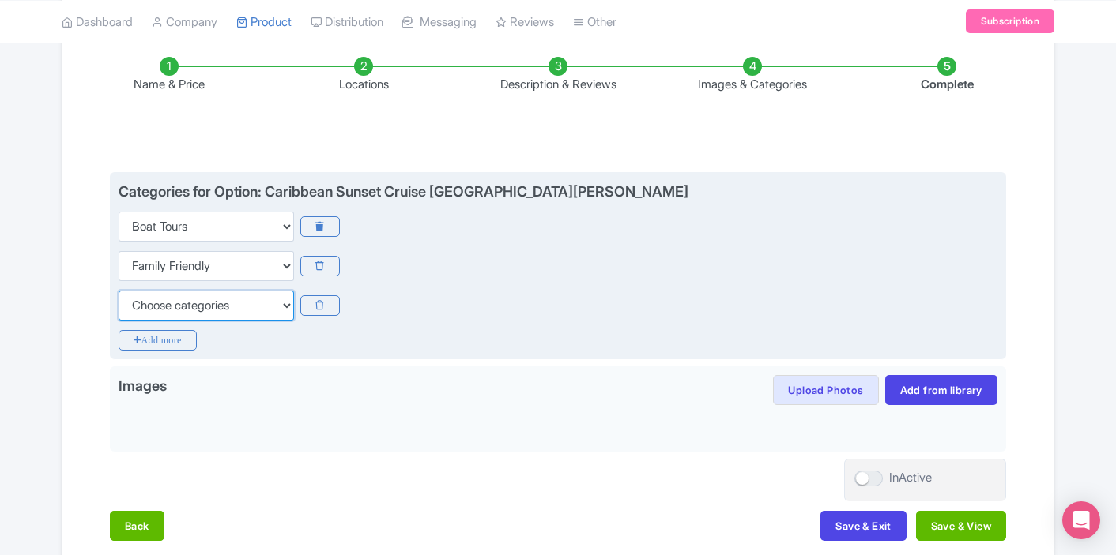
click at [192, 302] on select "Choose categories Adults Only Animals Audio Guide Beaches Bike Tours Boat Tours…" at bounding box center [206, 306] width 175 height 30
select select "outdoors"
click at [119, 291] on select "Choose categories Adults Only Animals Audio Guide Beaches Bike Tours Boat Tours…" at bounding box center [206, 306] width 175 height 30
click at [179, 341] on icon "Add more" at bounding box center [158, 340] width 78 height 21
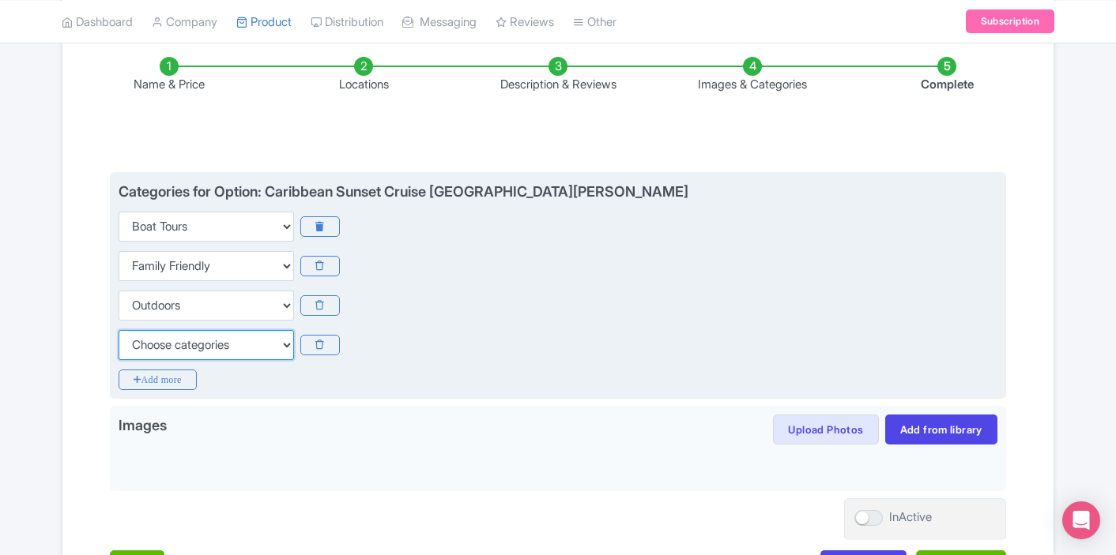
click at [207, 349] on select "Choose categories Adults Only Animals Audio Guide Beaches Bike Tours Boat Tours…" at bounding box center [206, 345] width 175 height 30
select select "private-tours"
click at [119, 330] on select "Choose categories Adults Only Animals Audio Guide Beaches Bike Tours Boat Tours…" at bounding box center [206, 345] width 175 height 30
click at [182, 382] on icon "Add more" at bounding box center [158, 380] width 78 height 21
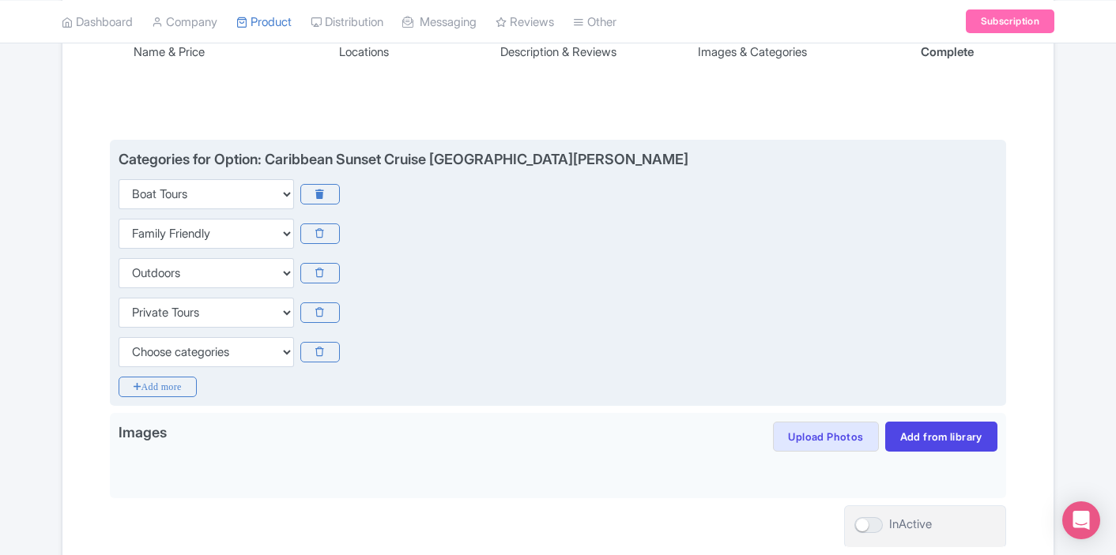
scroll to position [294, 0]
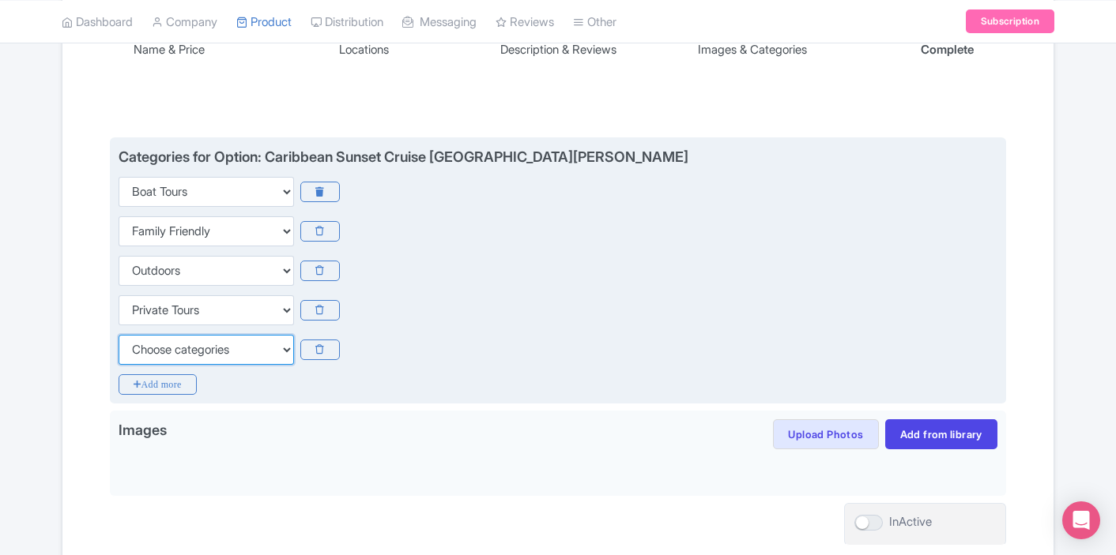
click at [231, 352] on select "Choose categories Adults Only Animals Audio Guide Beaches Bike Tours Boat Tours…" at bounding box center [206, 350] width 175 height 30
select select "small-group-tours"
click at [119, 335] on select "Choose categories Adults Only Animals Audio Guide Beaches Bike Tours Boat Tours…" at bounding box center [206, 350] width 175 height 30
click at [185, 385] on icon "Add more" at bounding box center [158, 384] width 78 height 21
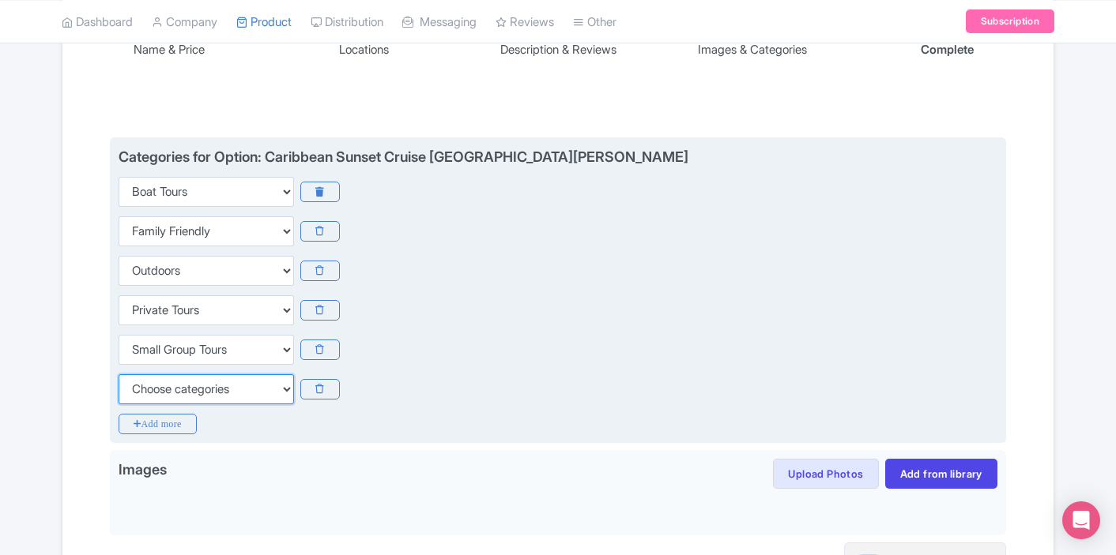
click at [201, 388] on select "Choose categories Adults Only Animals Audio Guide Beaches Bike Tours Boat Tours…" at bounding box center [206, 389] width 175 height 30
select select "romantic"
click at [119, 374] on select "Choose categories Adults Only Animals Audio Guide Beaches Bike Tours Boat Tours…" at bounding box center [206, 389] width 175 height 30
click at [247, 422] on div "Categories for Option: Caribbean Sunset Cruise St. Maarten Choose categories Ad…" at bounding box center [558, 290] width 896 height 307
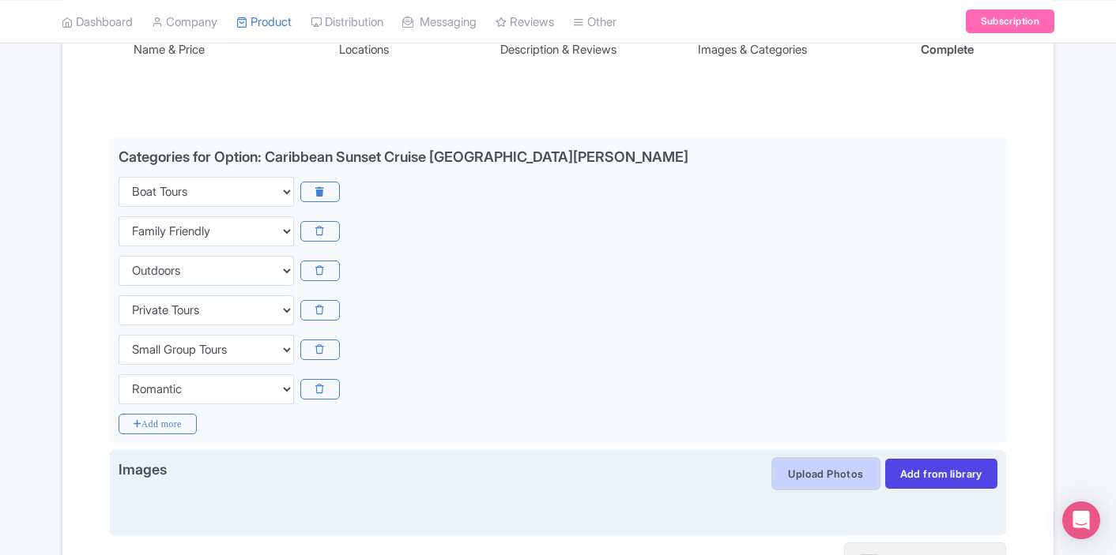
click at [774, 476] on button "Upload Photos" at bounding box center [825, 474] width 105 height 30
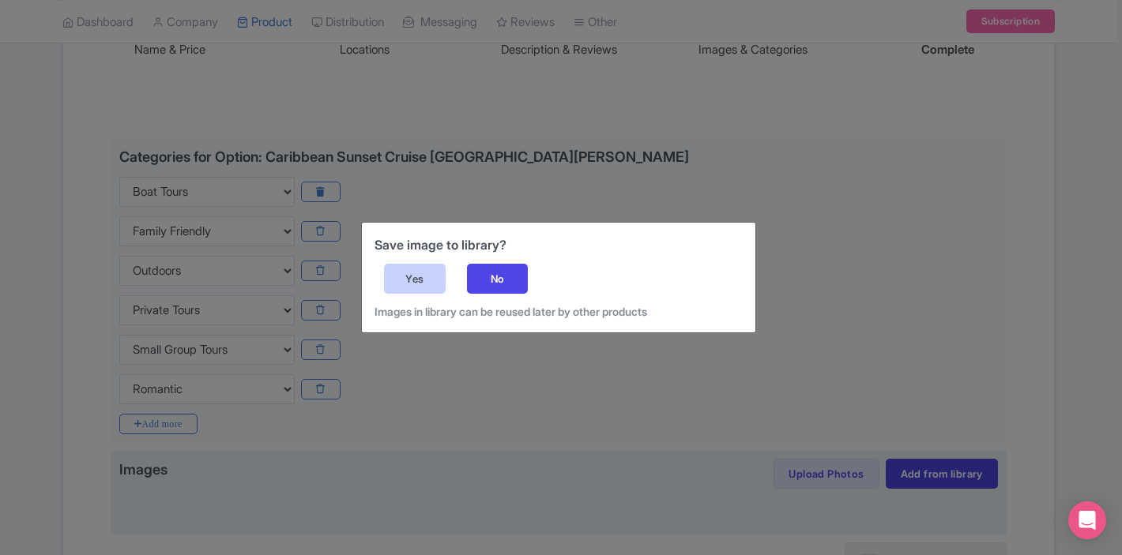
click at [411, 286] on div "Yes" at bounding box center [415, 279] width 62 height 30
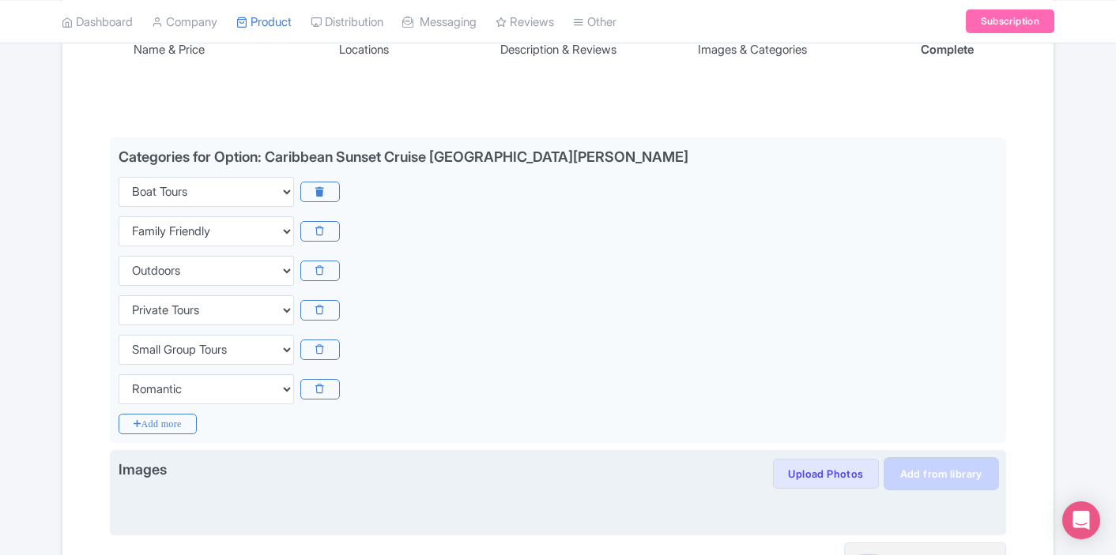
click at [914, 480] on link "Add from library" at bounding box center [941, 474] width 112 height 30
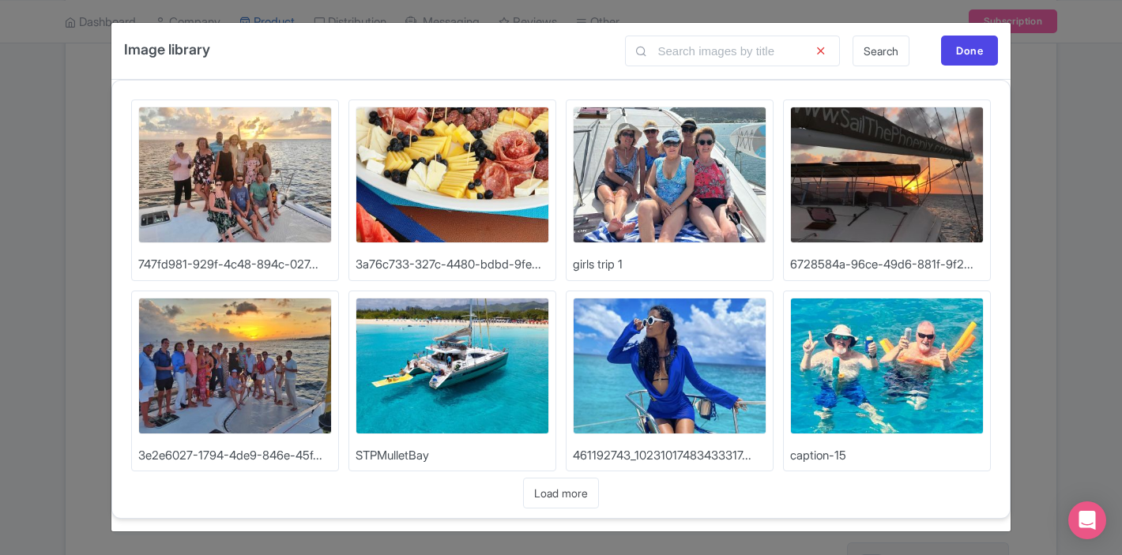
click at [472, 179] on img at bounding box center [453, 175] width 194 height 137
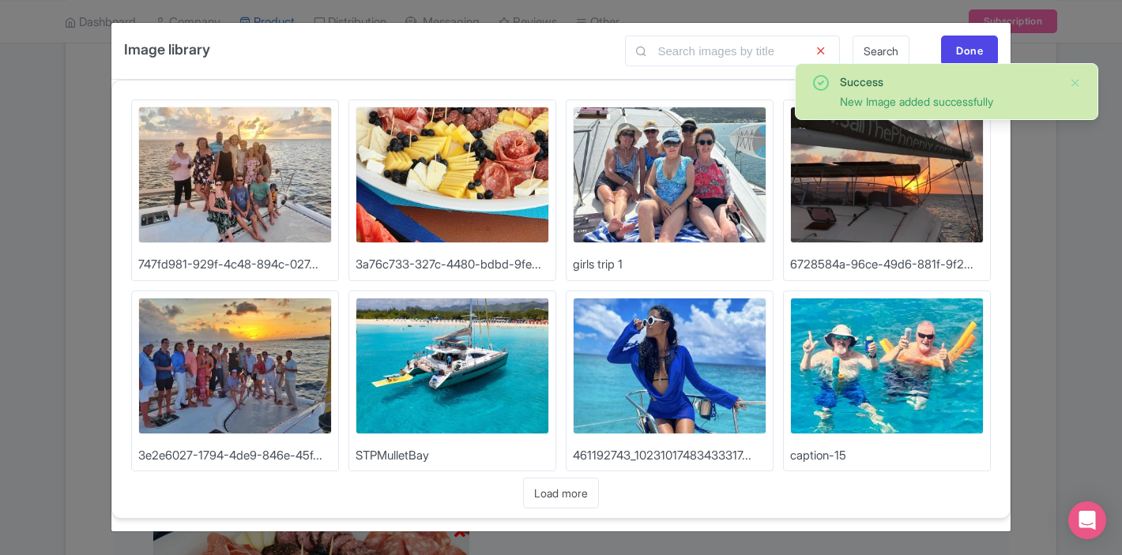
click at [264, 164] on img at bounding box center [235, 175] width 194 height 137
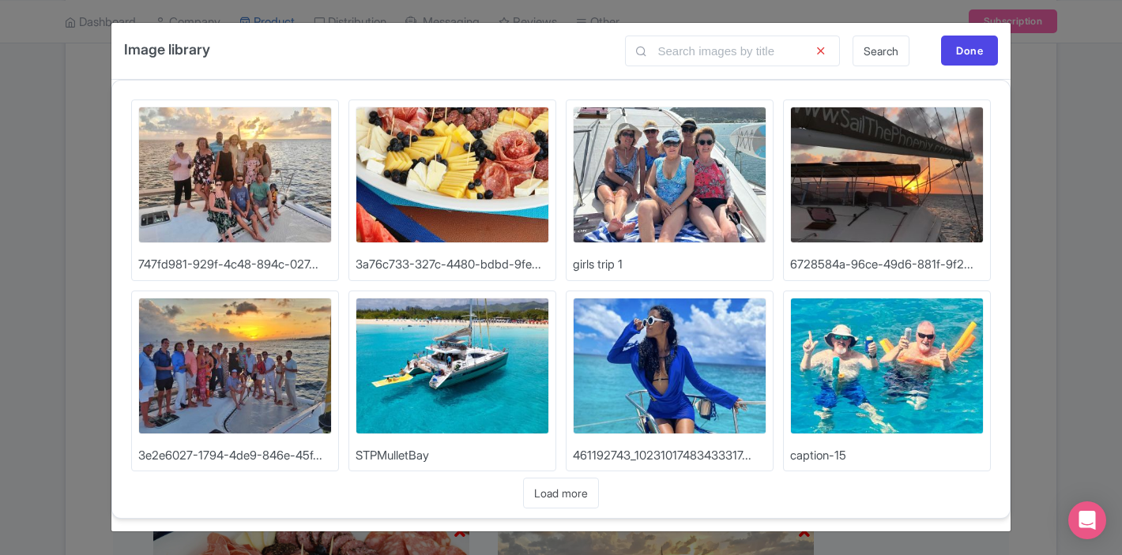
click at [857, 202] on img at bounding box center [887, 175] width 194 height 137
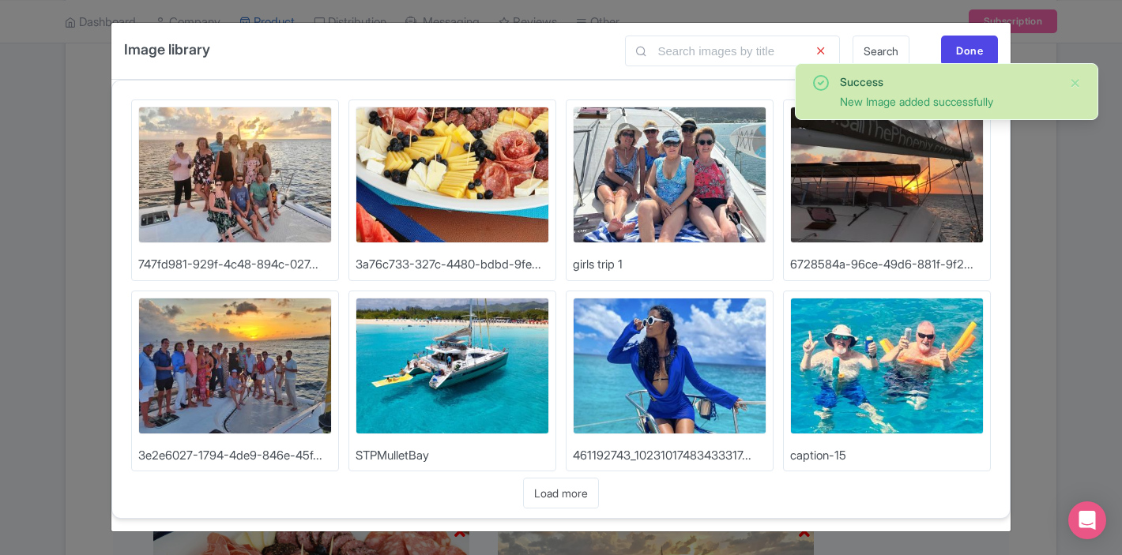
click at [251, 328] on img at bounding box center [235, 366] width 194 height 137
click at [981, 50] on div "Done" at bounding box center [969, 51] width 57 height 30
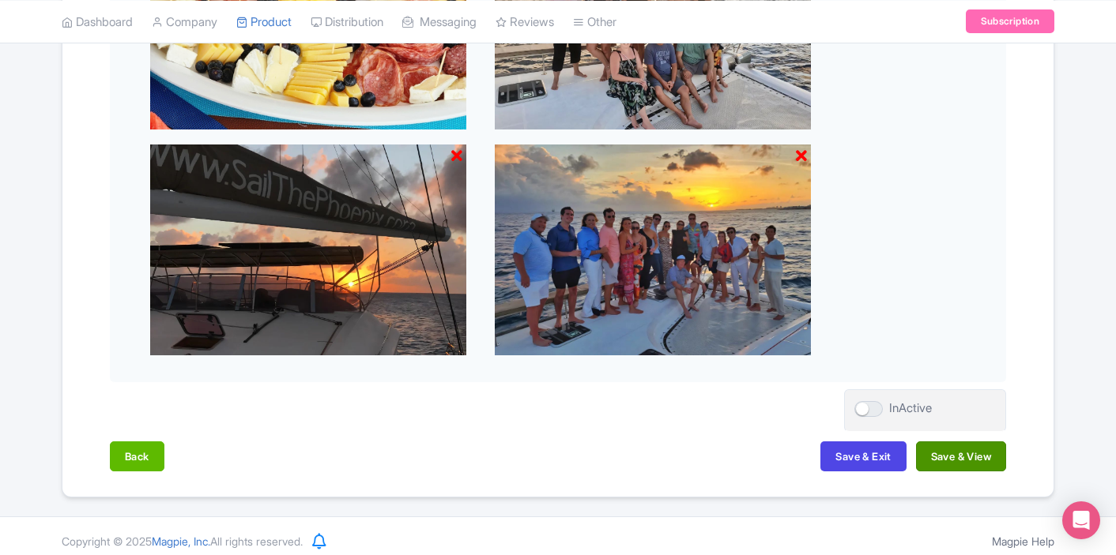
scroll to position [905, 0]
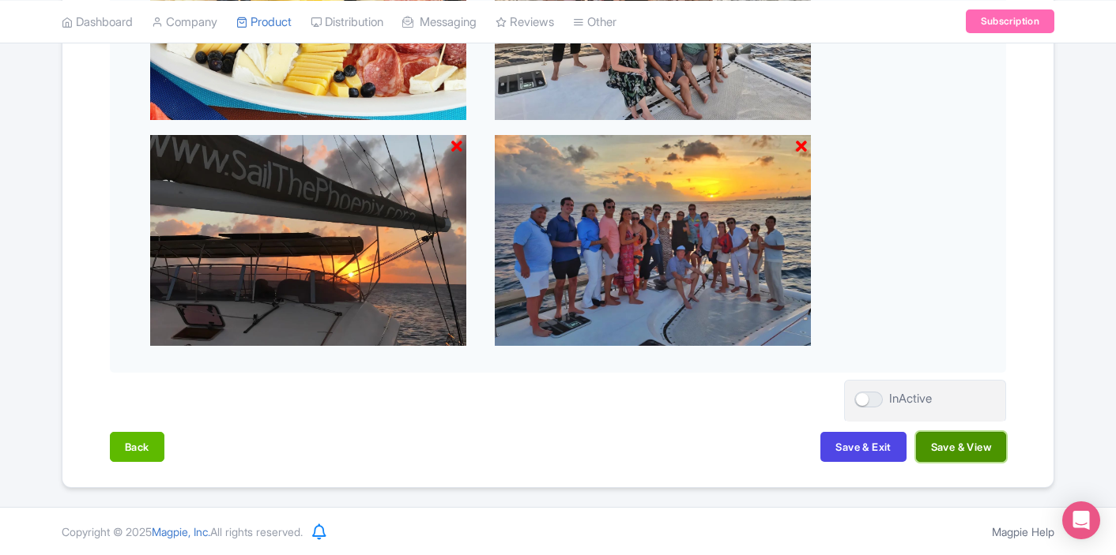
click at [952, 443] on button "Save & View" at bounding box center [961, 447] width 90 height 30
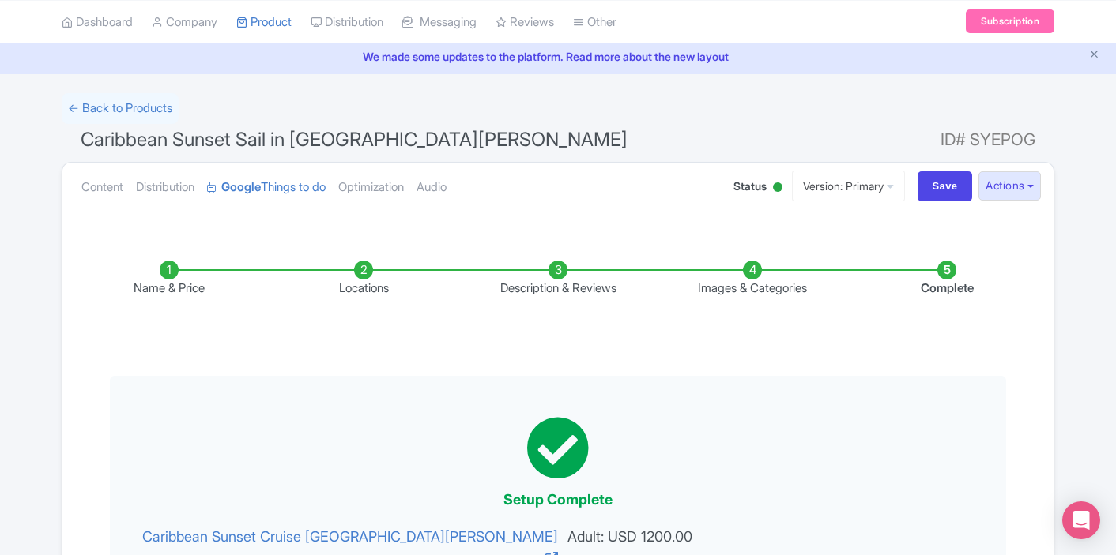
scroll to position [42, 0]
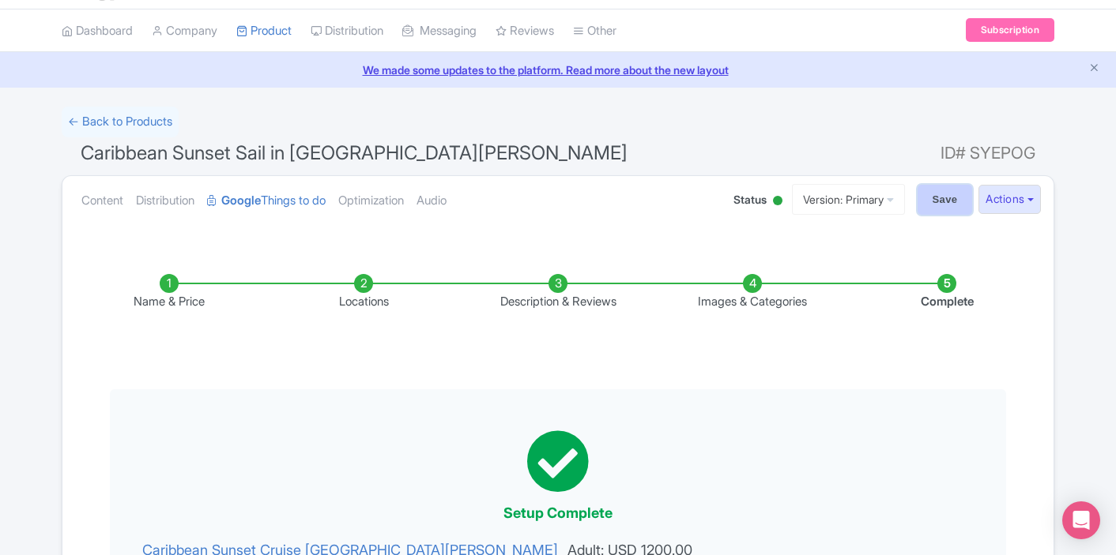
click at [926, 207] on input "Save" at bounding box center [944, 200] width 55 height 30
type input "Saving..."
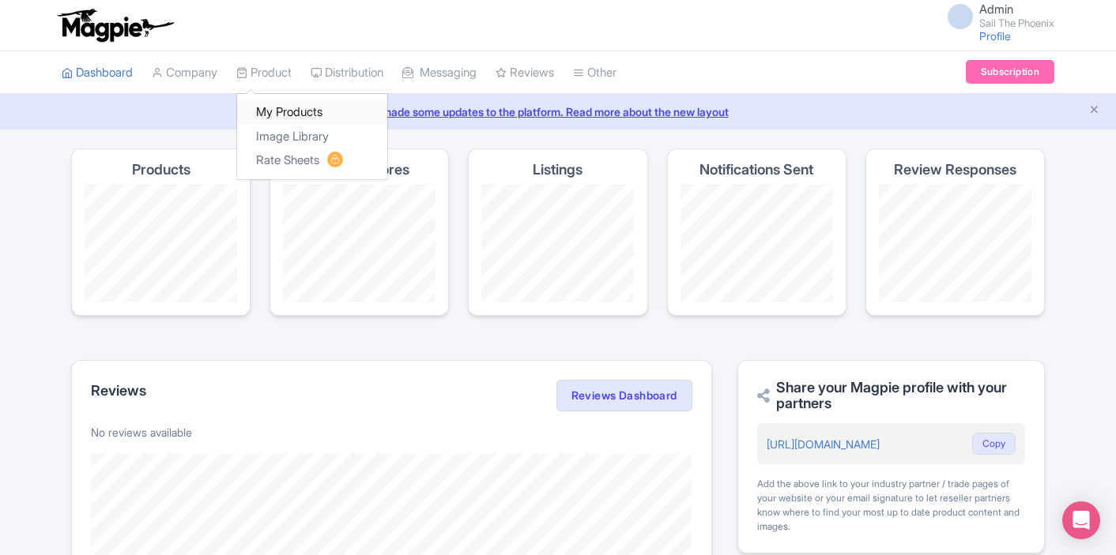
click at [269, 104] on link "My Products" at bounding box center [312, 112] width 150 height 24
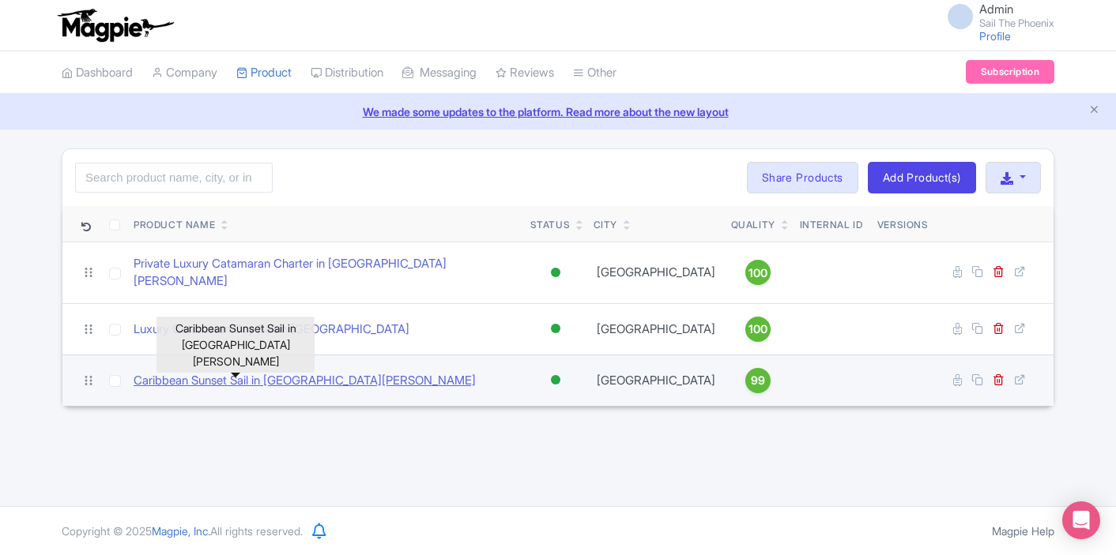
click at [211, 361] on body "Admin Sail The Phoenix Profile Users Settings Sign out Dashboard Company Produc…" at bounding box center [558, 277] width 1116 height 555
click at [209, 372] on link "Caribbean Sunset Sail in [GEOGRAPHIC_DATA][PERSON_NAME]" at bounding box center [305, 381] width 342 height 18
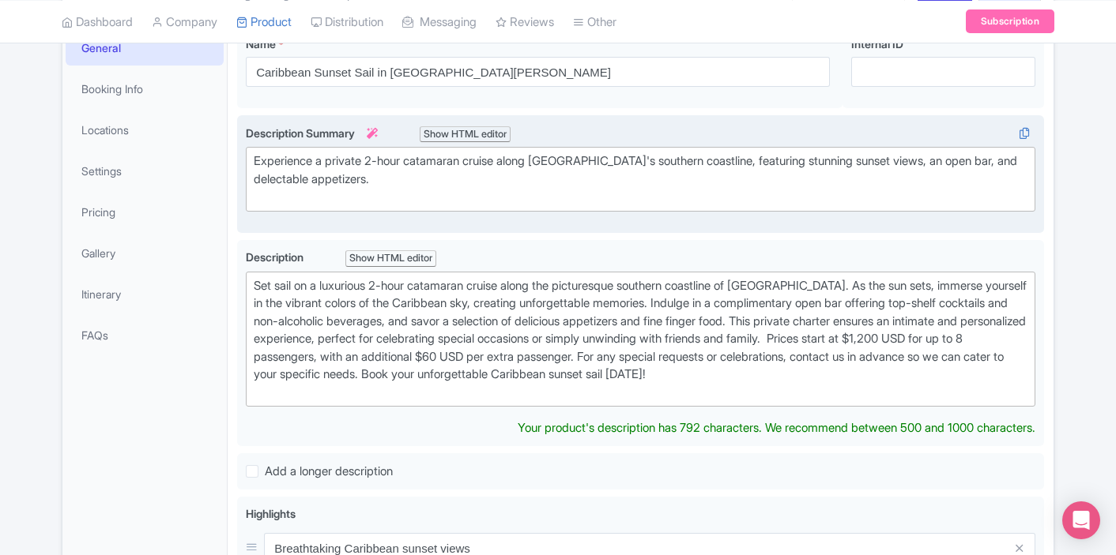
scroll to position [249, 0]
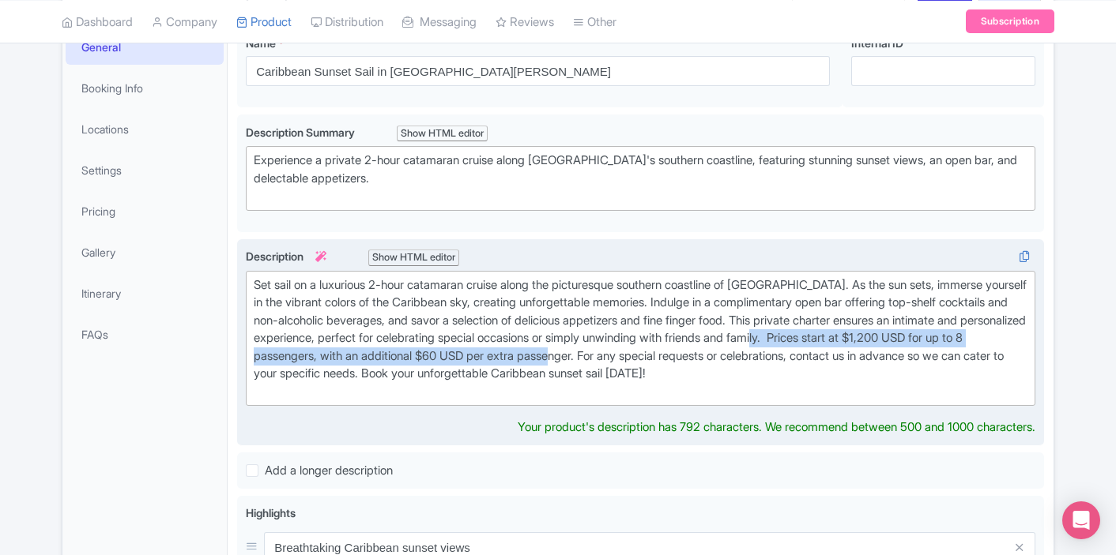
drag, startPoint x: 806, startPoint y: 358, endPoint x: 236, endPoint y: 353, distance: 569.7
click at [237, 353] on div "Set sail on a luxurious 2-hour catamaran cruise along the picturesque southern …" at bounding box center [640, 342] width 807 height 207
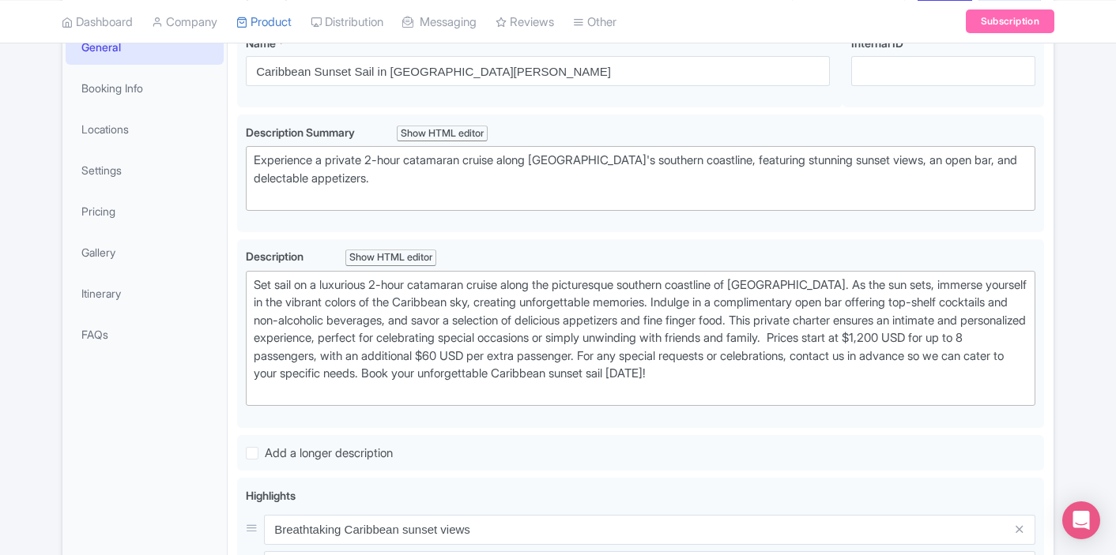
click at [234, 226] on div "Caribbean Sunset Sail in [GEOGRAPHIC_DATA][PERSON_NAME] Name * i Caribbean Suns…" at bounding box center [641, 517] width 826 height 1001
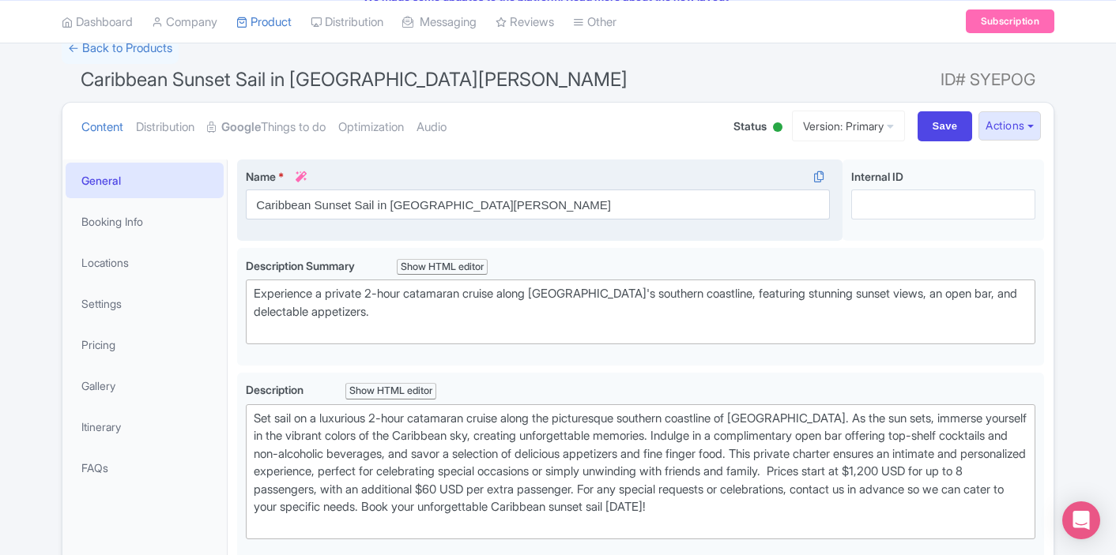
scroll to position [66, 0]
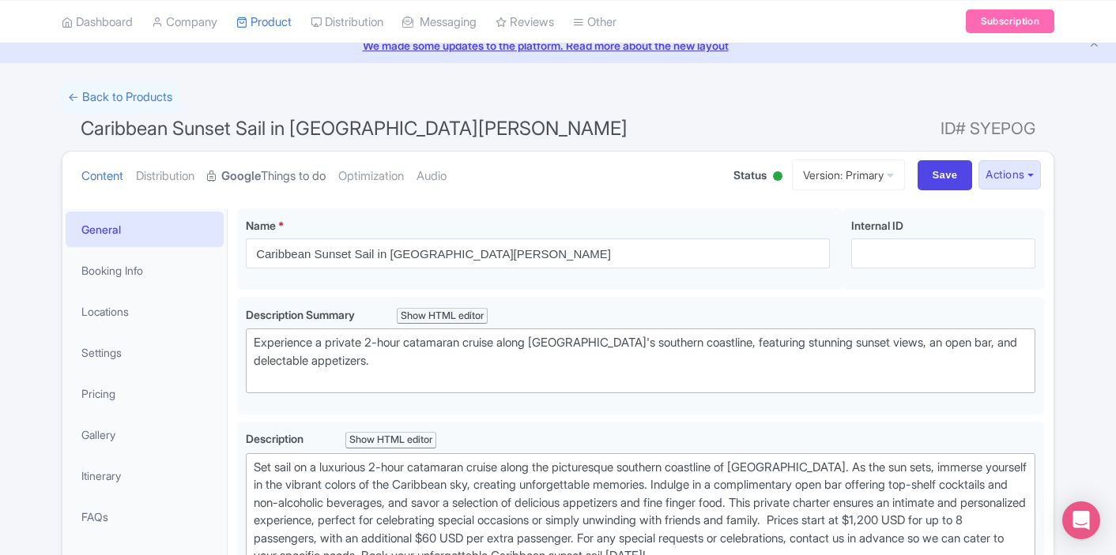
click at [258, 174] on strong "Google" at bounding box center [241, 176] width 40 height 18
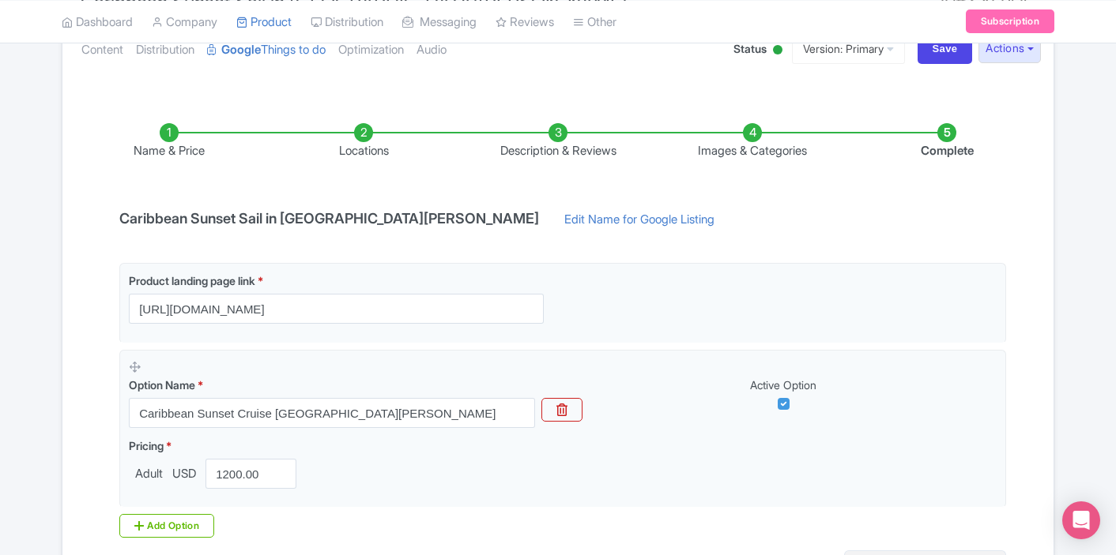
scroll to position [363, 0]
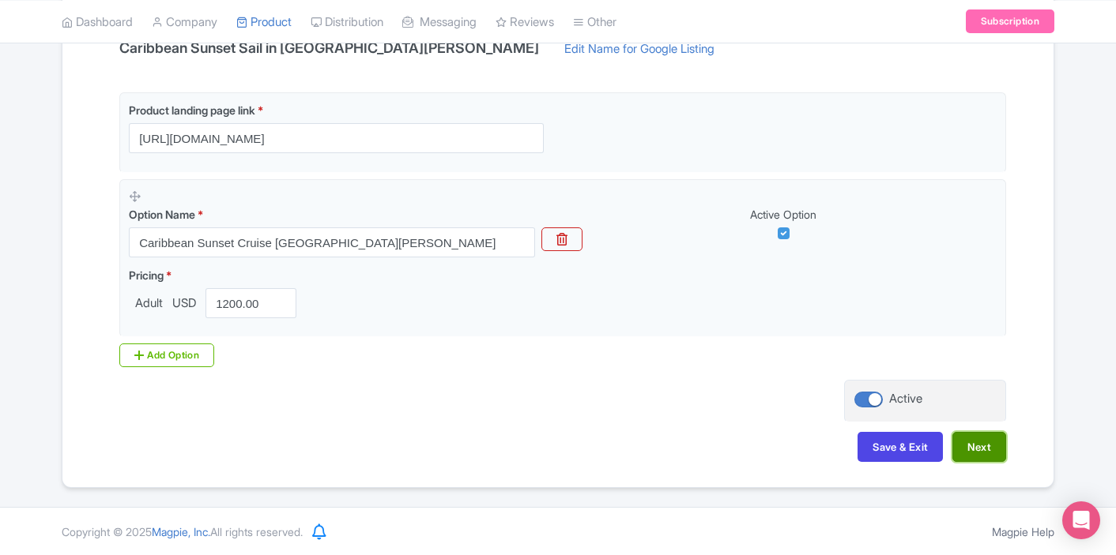
click at [966, 440] on button "Next" at bounding box center [979, 447] width 54 height 30
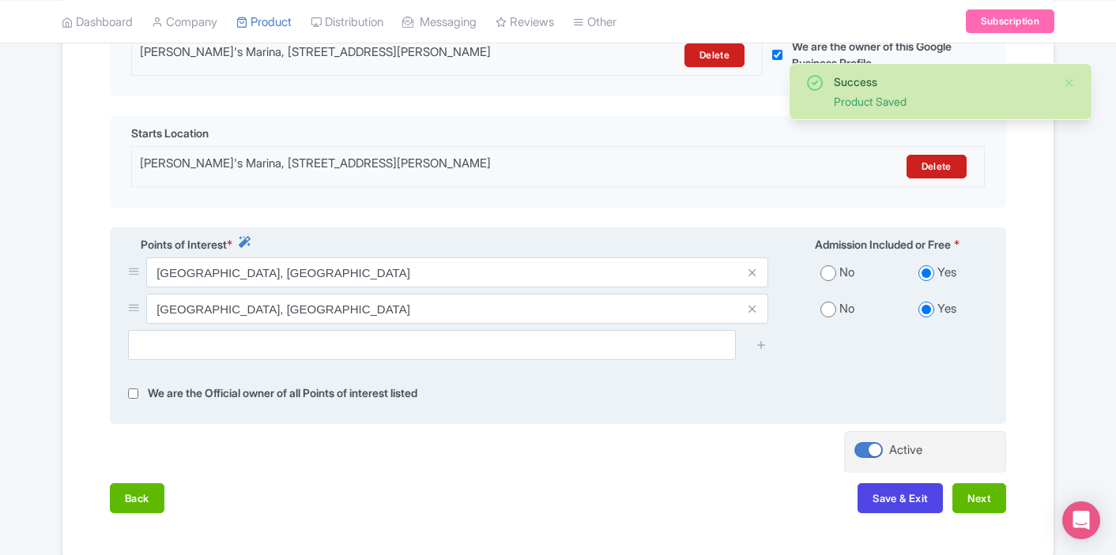
scroll to position [502, 0]
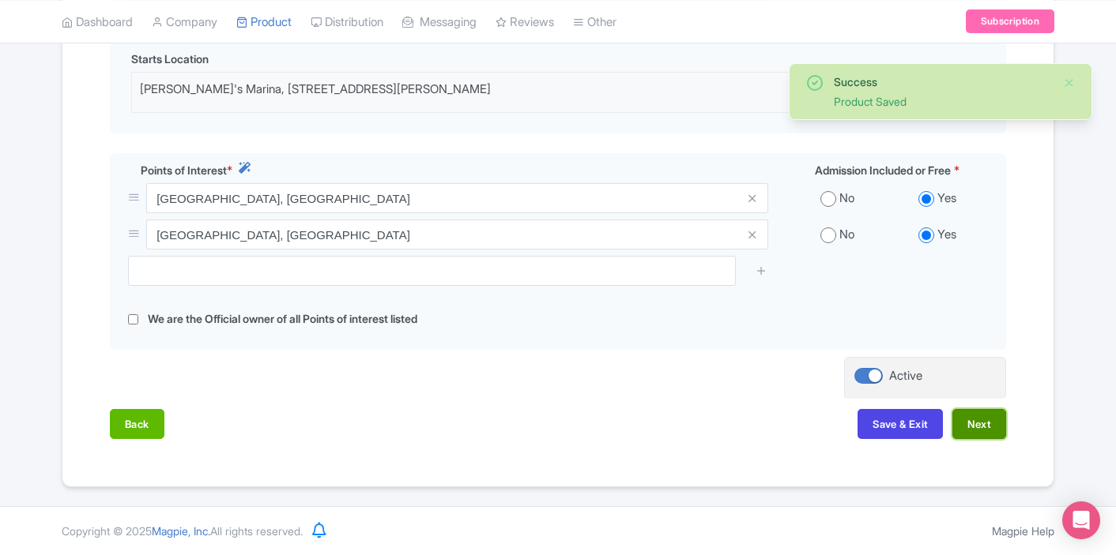
click at [988, 429] on button "Next" at bounding box center [979, 424] width 54 height 30
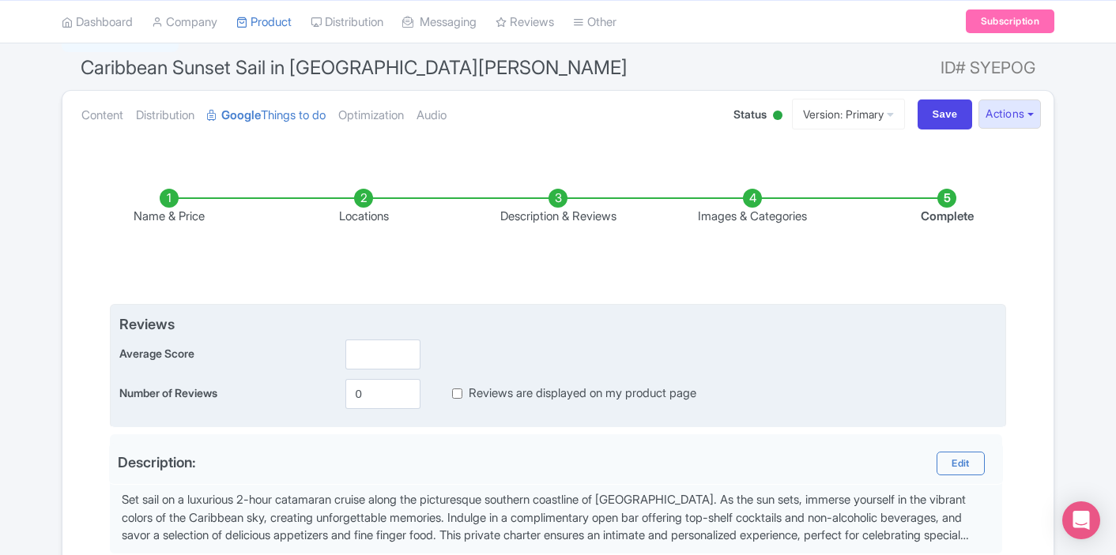
scroll to position [151, 0]
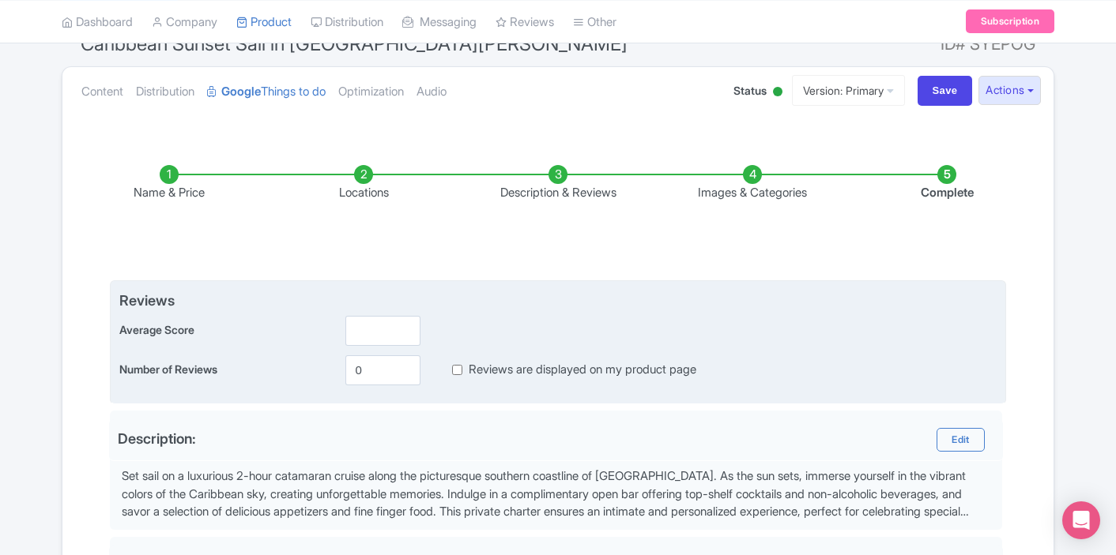
click at [454, 371] on input "Reviews are displayed on my product page" at bounding box center [457, 370] width 10 height 18
checkbox input "true"
click at [352, 333] on input "number" at bounding box center [382, 331] width 75 height 30
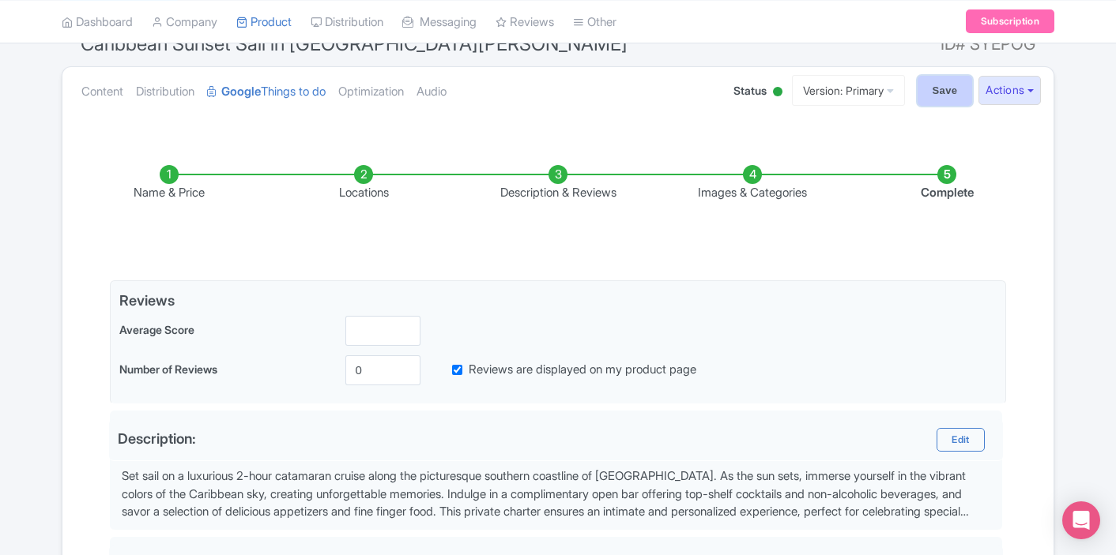
click at [932, 92] on input "Save" at bounding box center [944, 91] width 55 height 30
type input "Saving..."
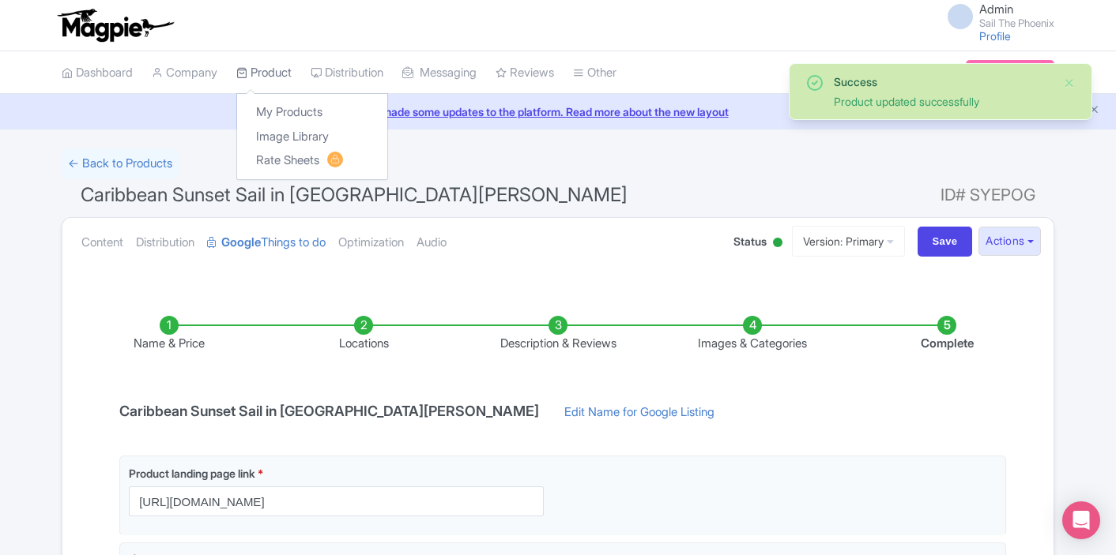
click at [272, 77] on link "Product" at bounding box center [263, 72] width 55 height 43
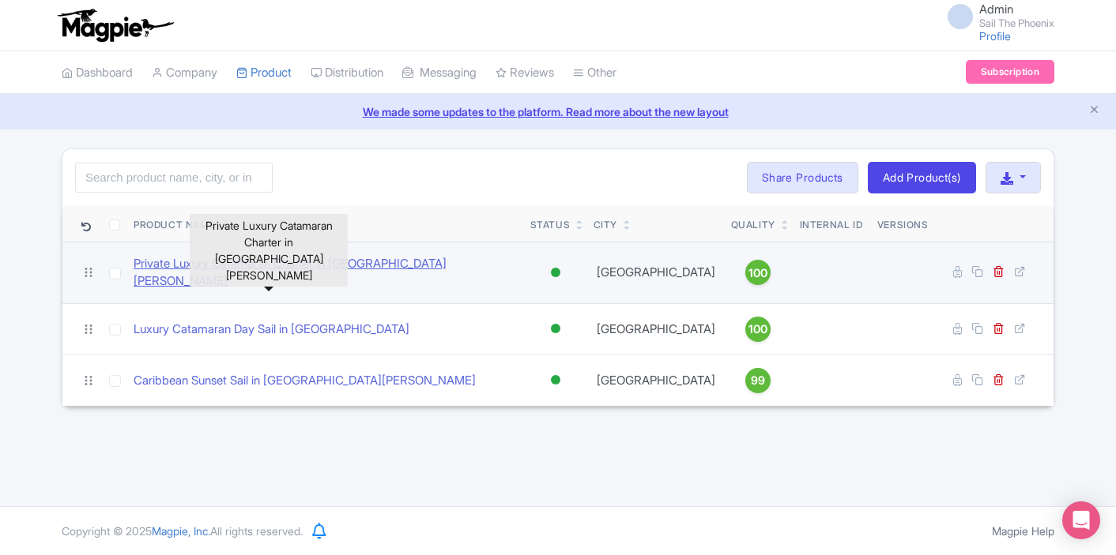
click at [246, 267] on link "Private Luxury Catamaran Charter in [GEOGRAPHIC_DATA][PERSON_NAME]" at bounding box center [326, 273] width 384 height 36
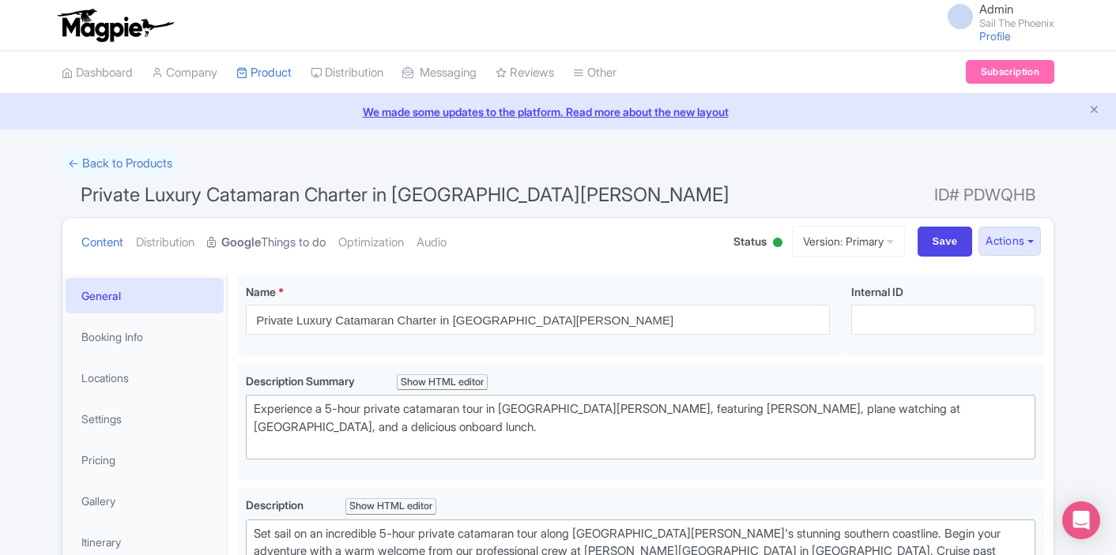
click at [315, 243] on link "Google Things to do" at bounding box center [266, 243] width 119 height 50
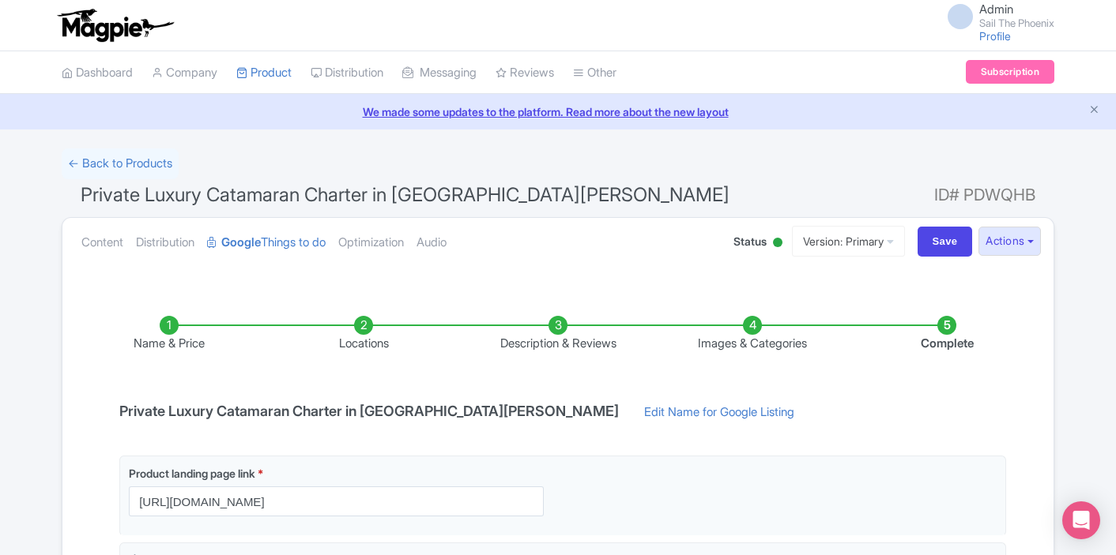
click at [569, 327] on li "Description & Reviews" at bounding box center [558, 334] width 194 height 37
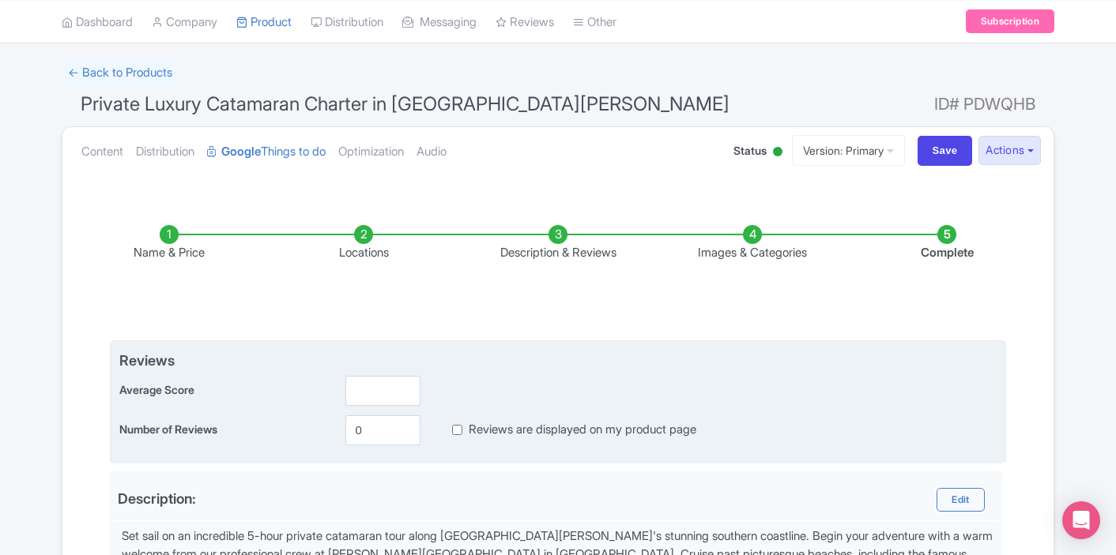
scroll to position [122, 0]
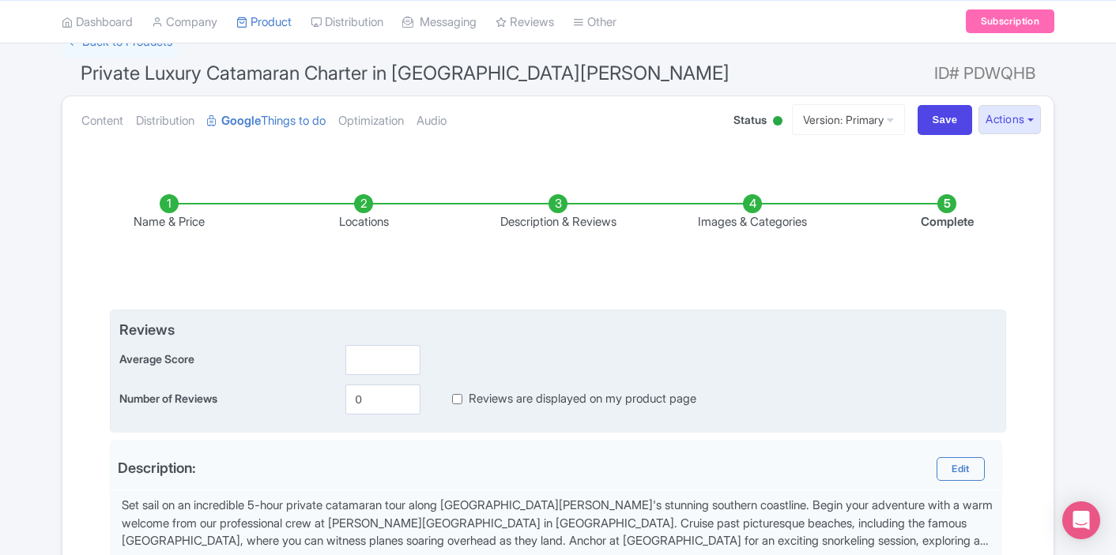
click at [470, 393] on label "Reviews are displayed on my product page" at bounding box center [583, 399] width 228 height 18
click at [462, 393] on input "Reviews are displayed on my product page" at bounding box center [457, 399] width 10 height 18
click at [458, 399] on input "Reviews are displayed on my product page" at bounding box center [457, 399] width 10 height 18
checkbox input "true"
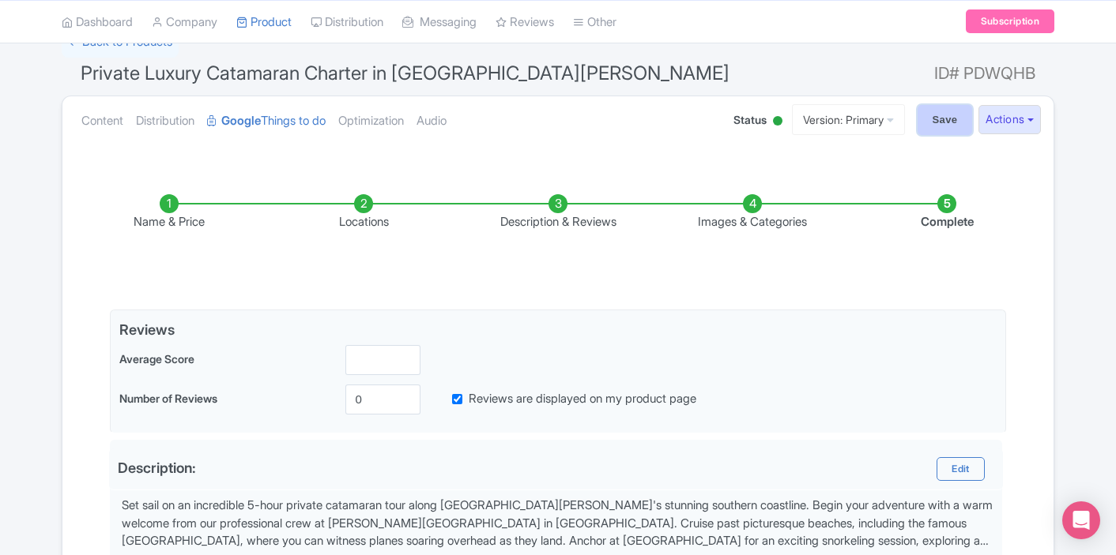
click at [941, 115] on input "Save" at bounding box center [944, 120] width 55 height 30
type input "Saving..."
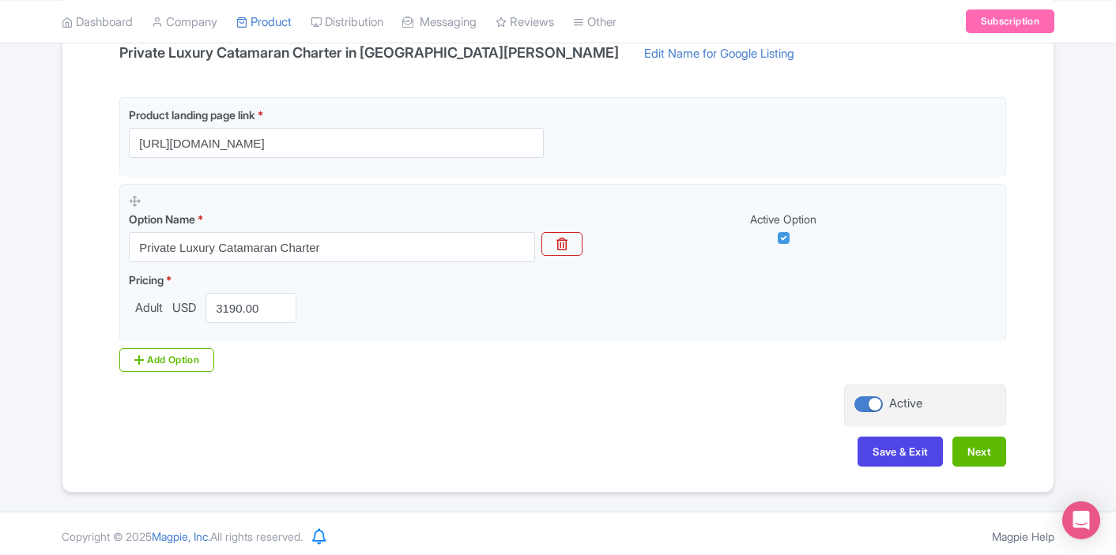
scroll to position [363, 0]
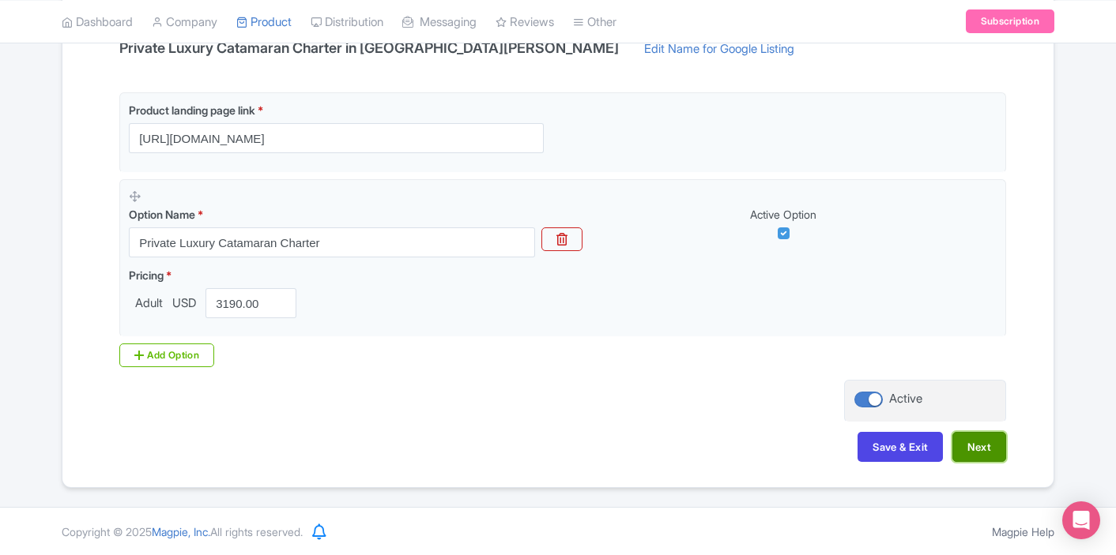
click at [975, 449] on button "Next" at bounding box center [979, 447] width 54 height 30
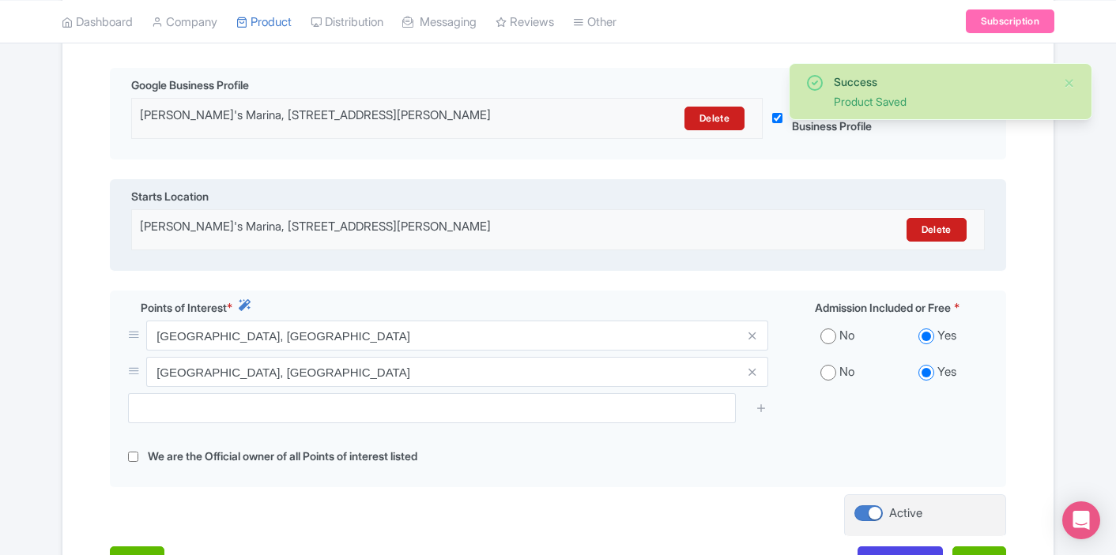
scroll to position [0, 0]
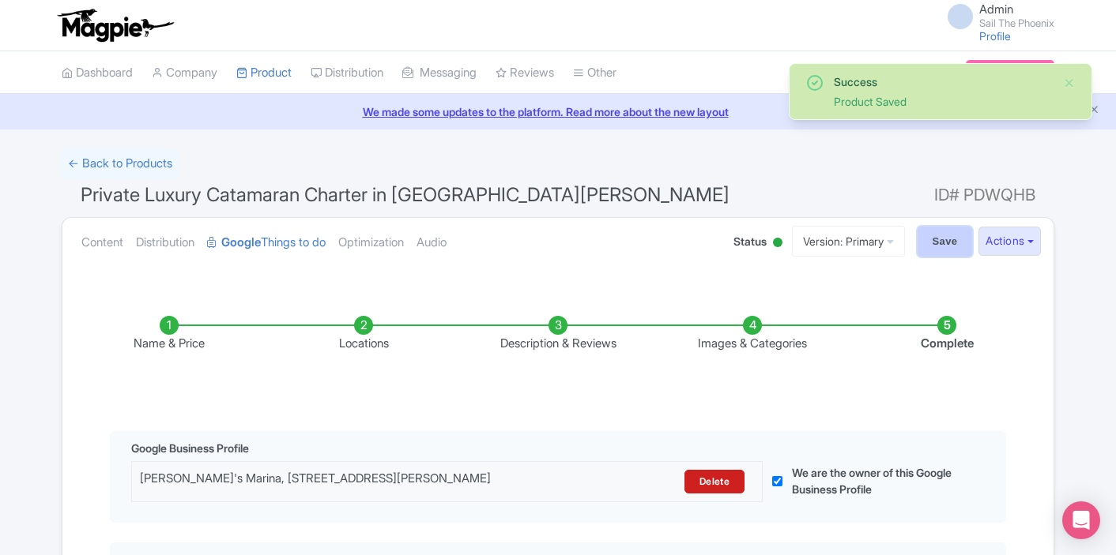
click at [950, 232] on input "Save" at bounding box center [944, 242] width 55 height 30
type input "Saving..."
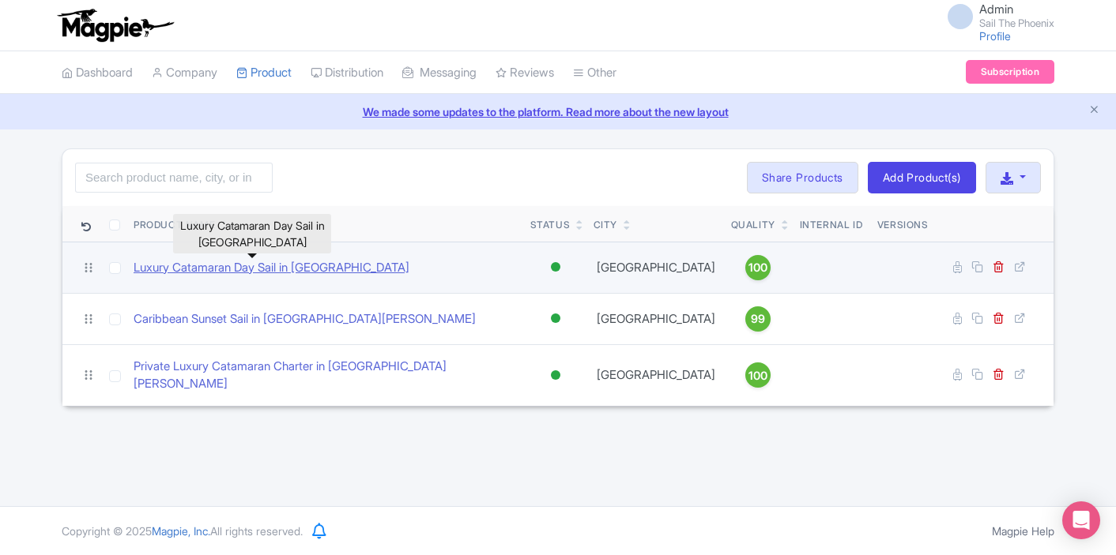
click at [251, 271] on link "Luxury Catamaran Day Sail in [GEOGRAPHIC_DATA]" at bounding box center [272, 268] width 276 height 18
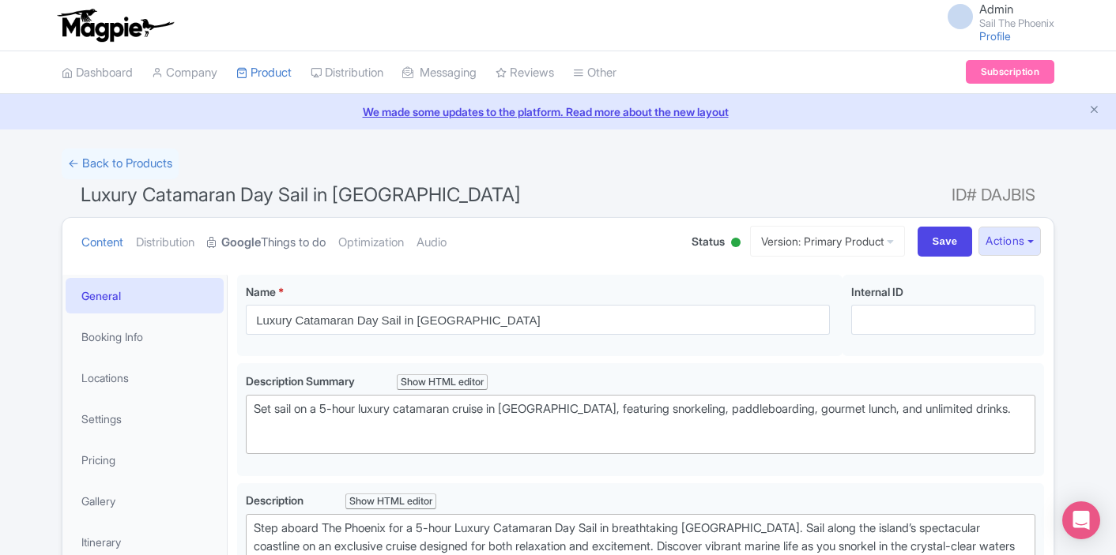
click at [274, 242] on link "Google Things to do" at bounding box center [266, 243] width 119 height 50
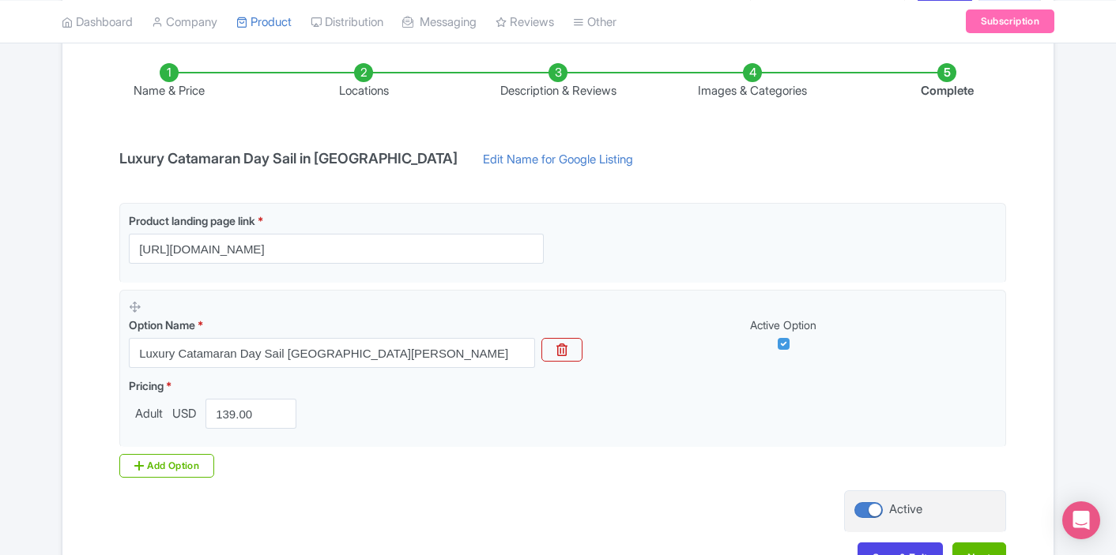
scroll to position [220, 0]
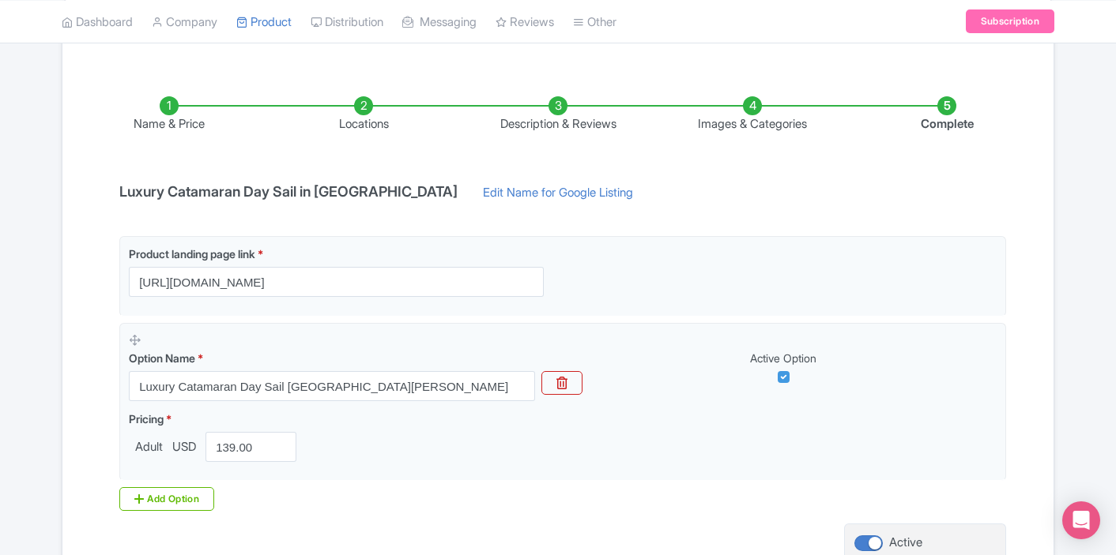
click at [561, 112] on li "Description & Reviews" at bounding box center [558, 114] width 194 height 37
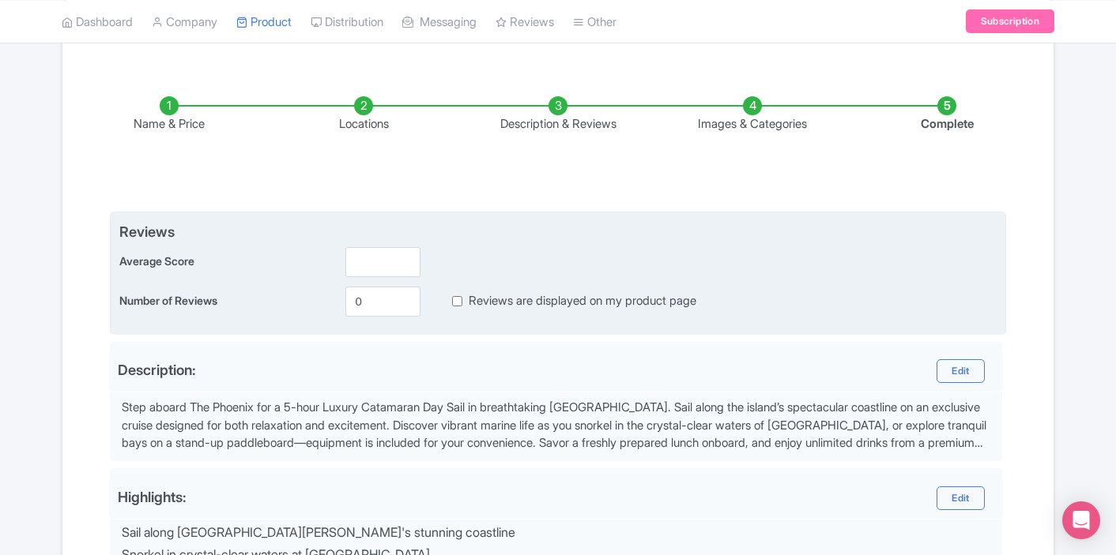
click at [463, 300] on div "Reviews are displayed on my product page" at bounding box center [561, 301] width 269 height 18
click at [458, 299] on input "Reviews are displayed on my product page" at bounding box center [457, 301] width 10 height 18
checkbox input "true"
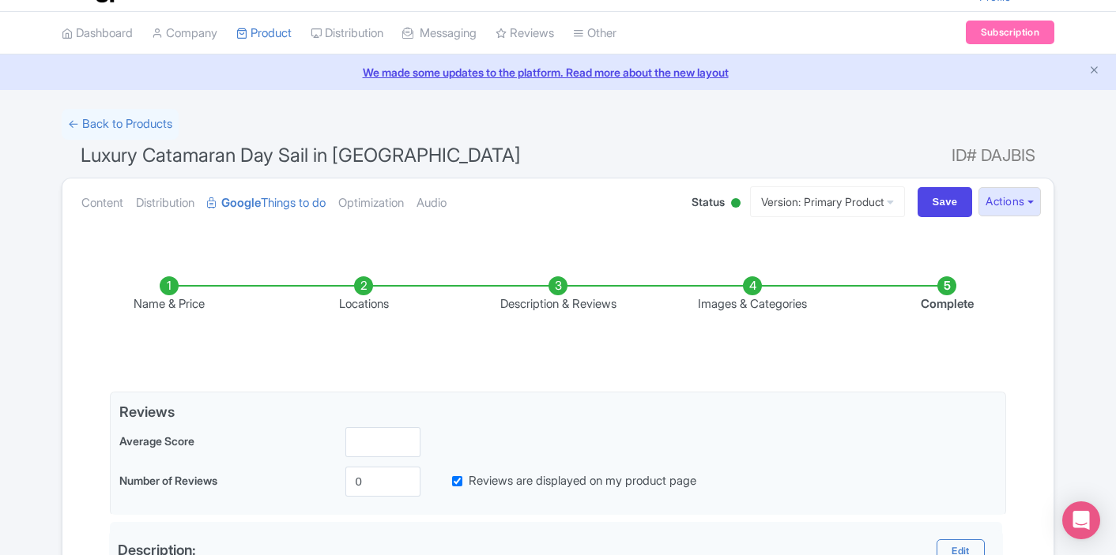
scroll to position [0, 0]
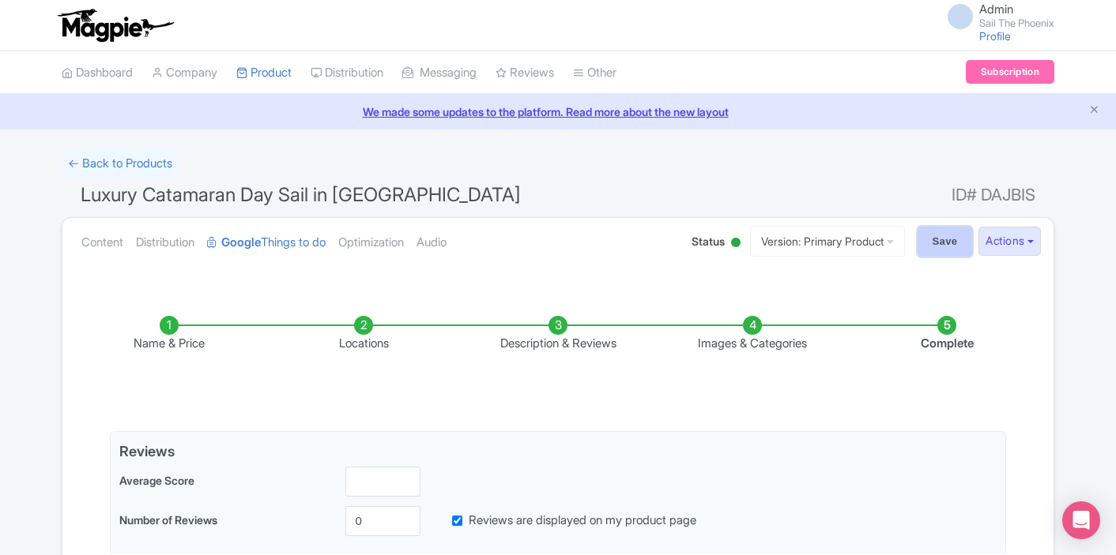
click at [941, 254] on input "Save" at bounding box center [944, 242] width 55 height 30
type input "Saving..."
